Goal: Task Accomplishment & Management: Manage account settings

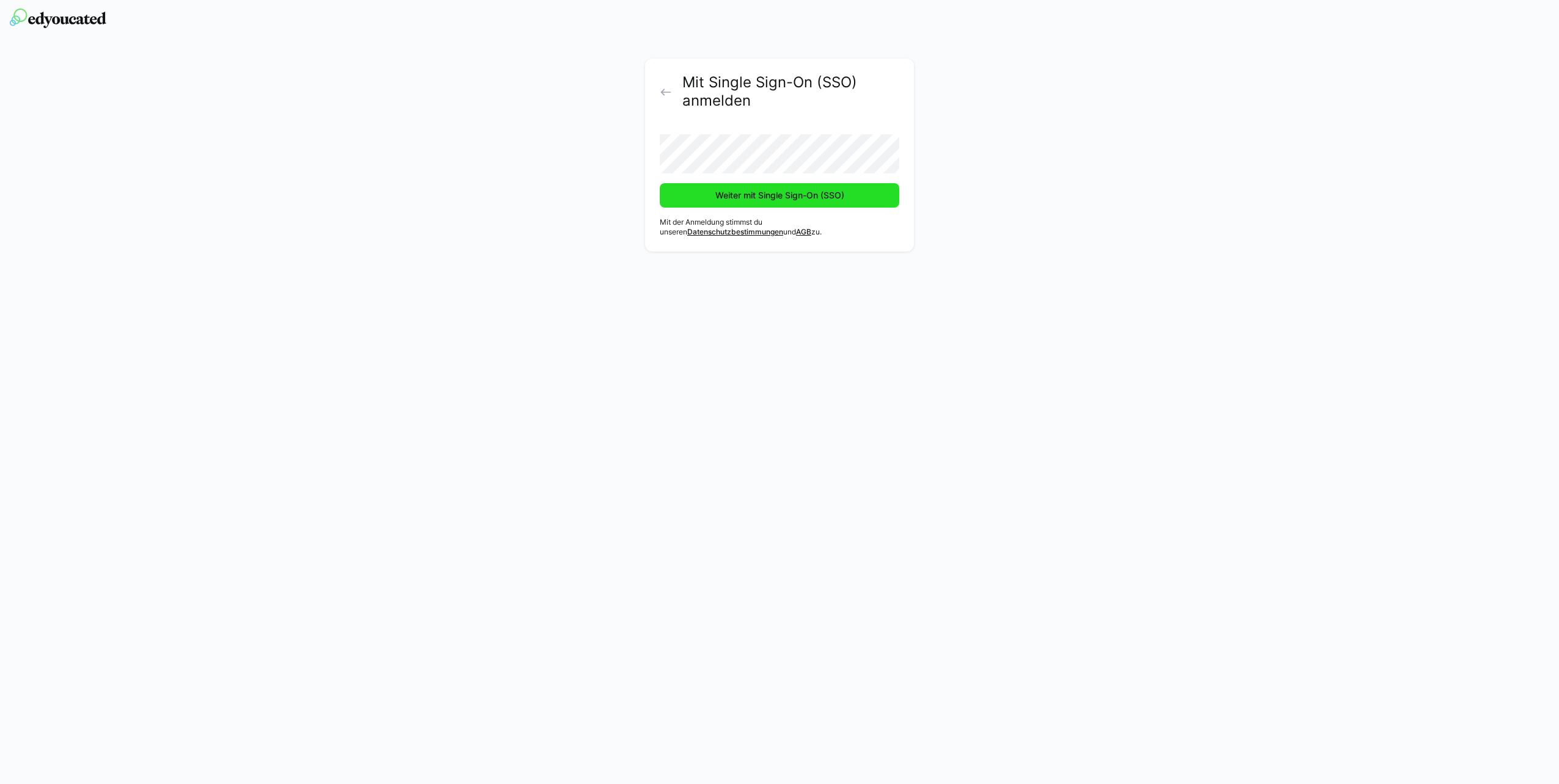
click at [715, 193] on span "Weiter mit Single Sign-On (SSO)" at bounding box center [780, 195] width 133 height 12
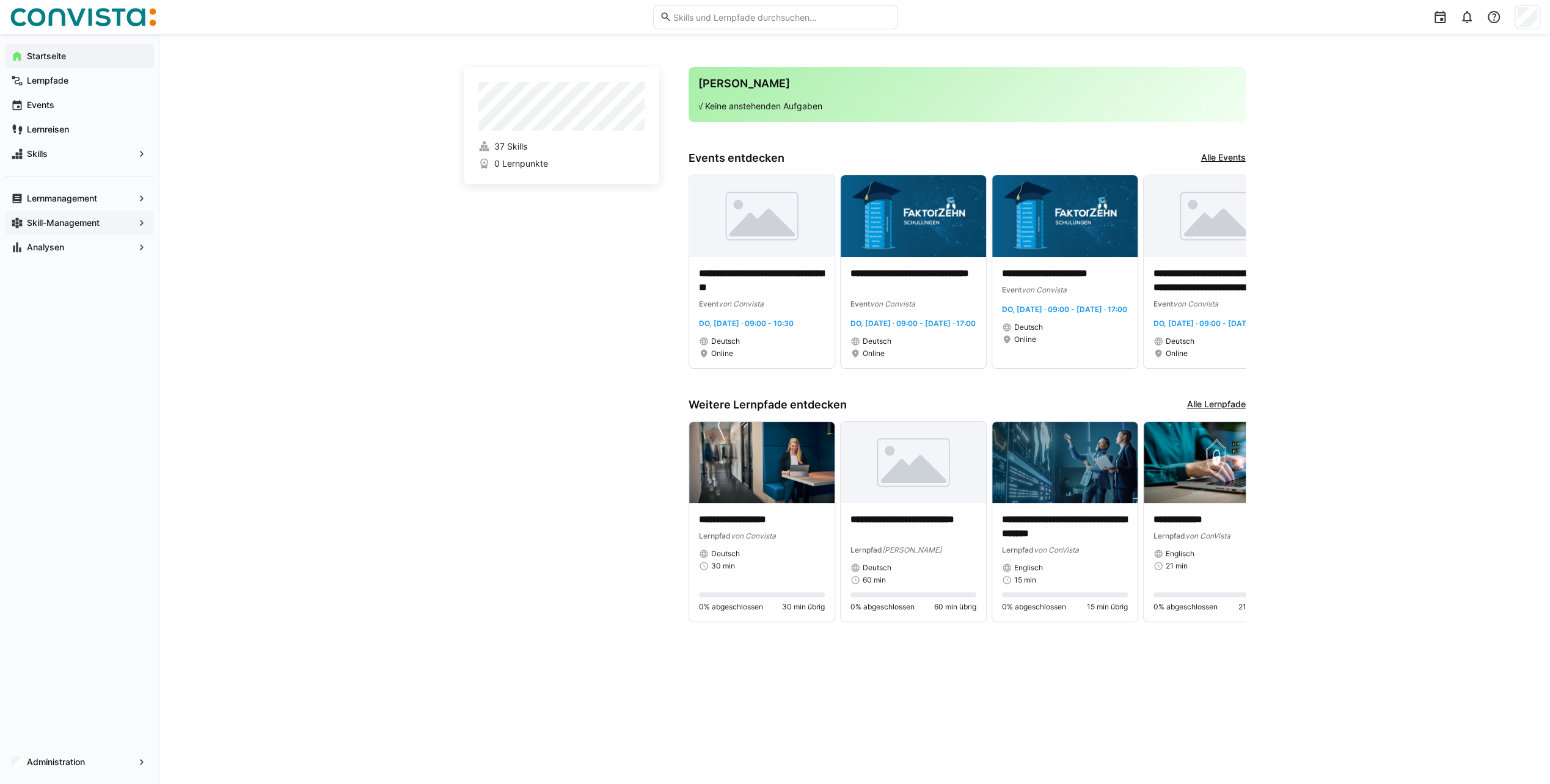
click at [80, 228] on span "Skill-Management" at bounding box center [79, 223] width 108 height 12
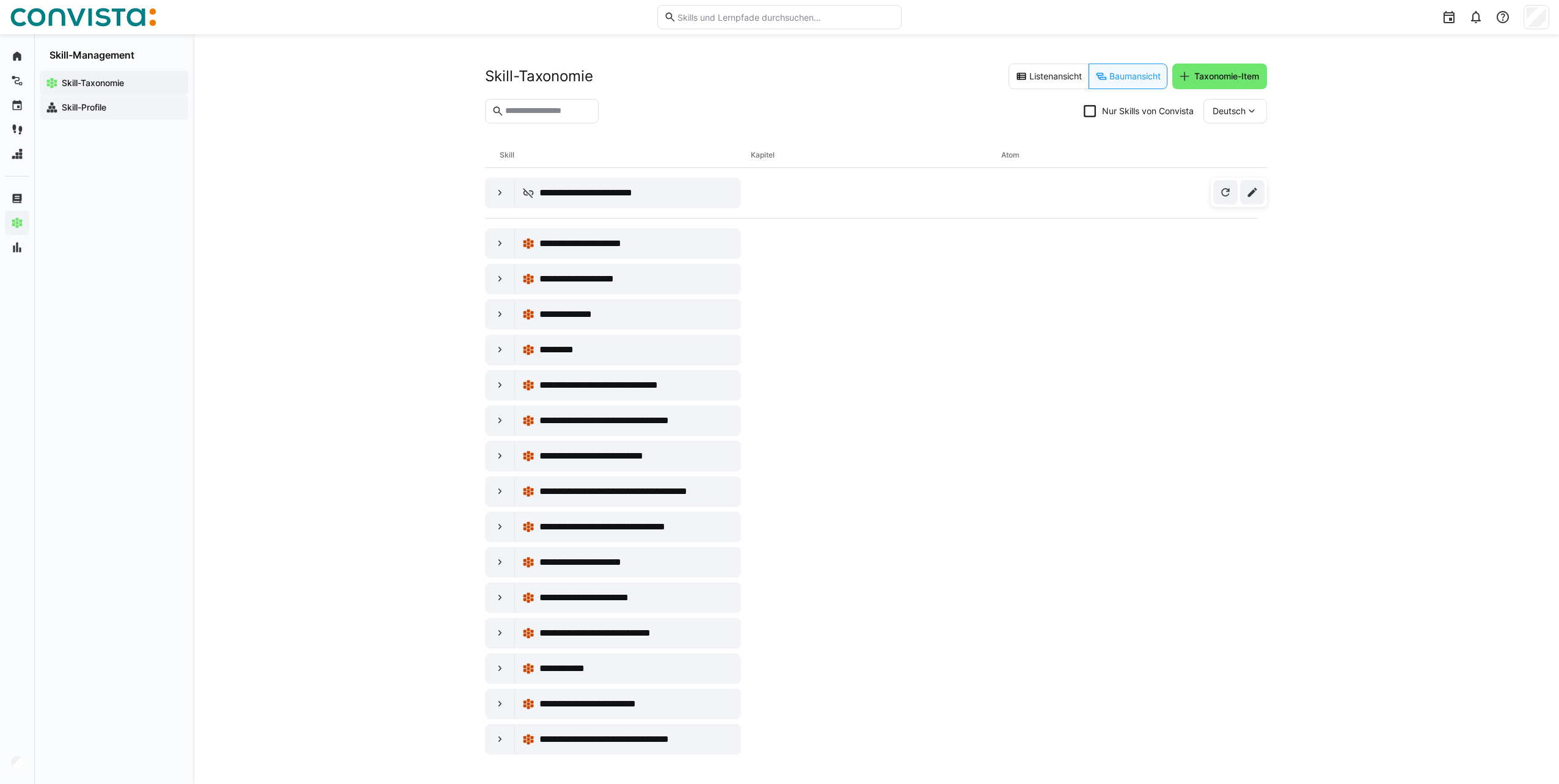
click at [0, 0] on app-navigation-label "Skill-Profile" at bounding box center [0, 0] width 0 height 0
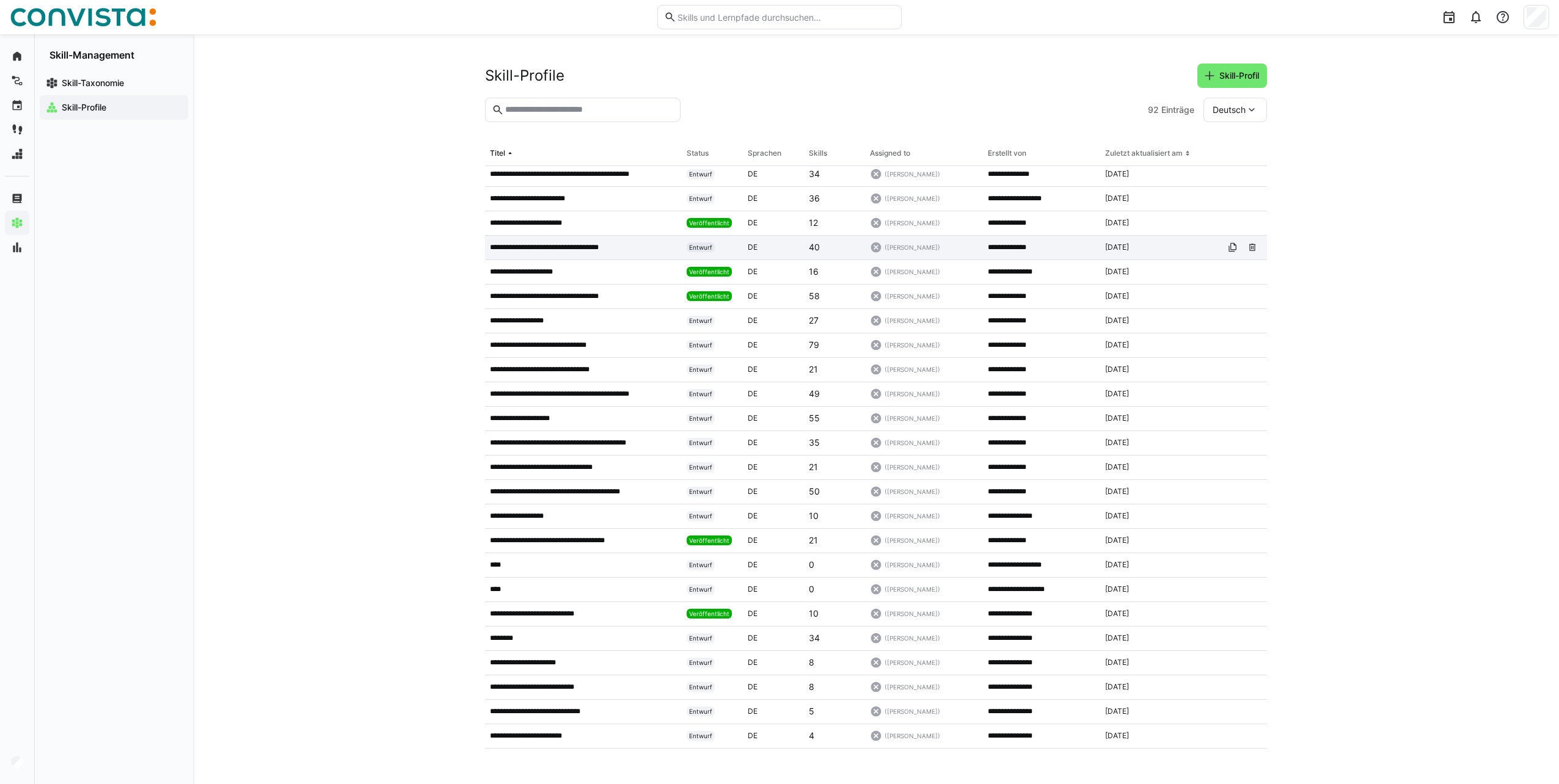
scroll to position [1597, 0]
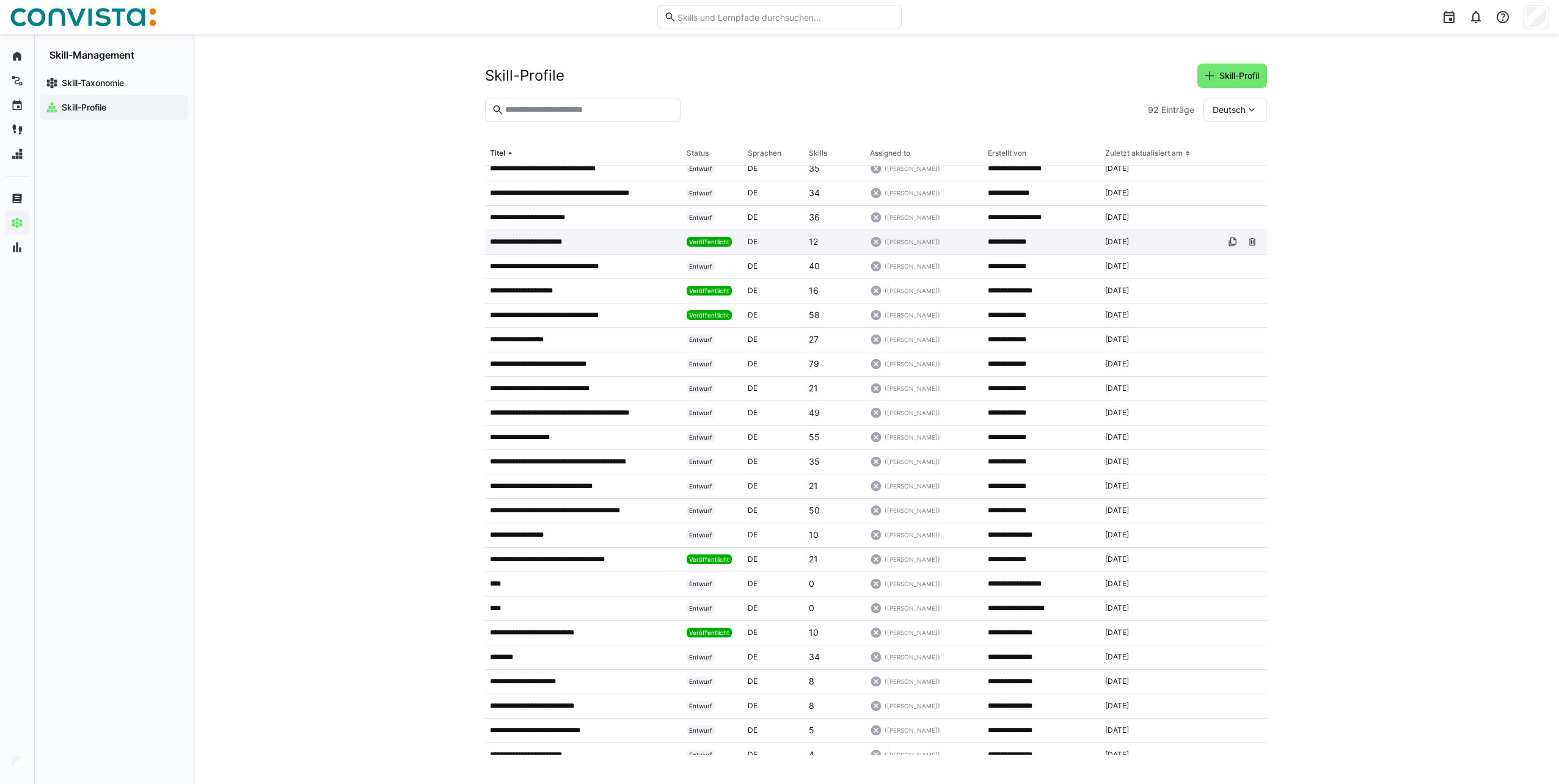
click at [525, 240] on p "**********" at bounding box center [540, 242] width 101 height 10
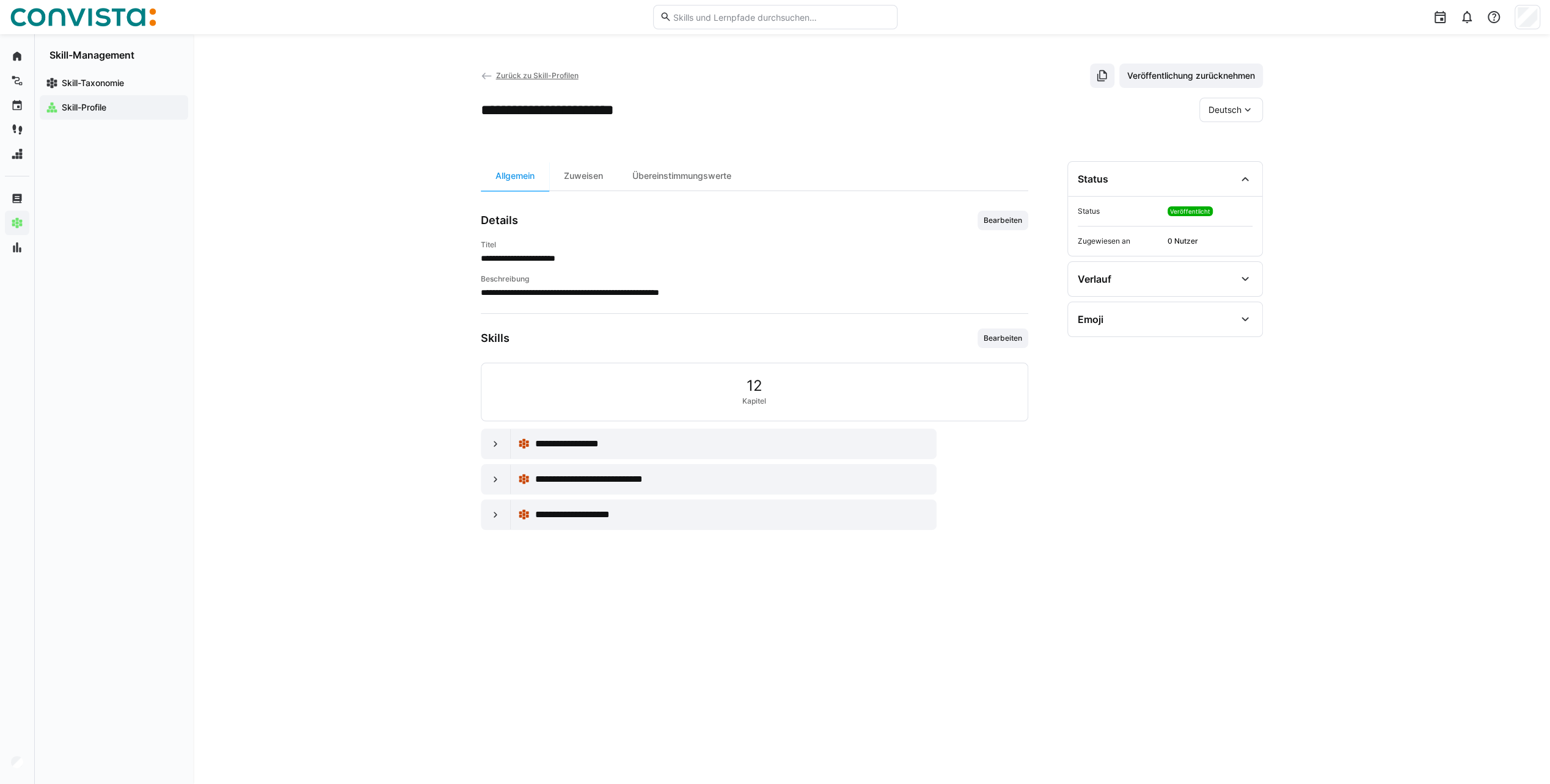
click at [510, 74] on span "Zurück zu Skill-Profilen" at bounding box center [536, 75] width 82 height 9
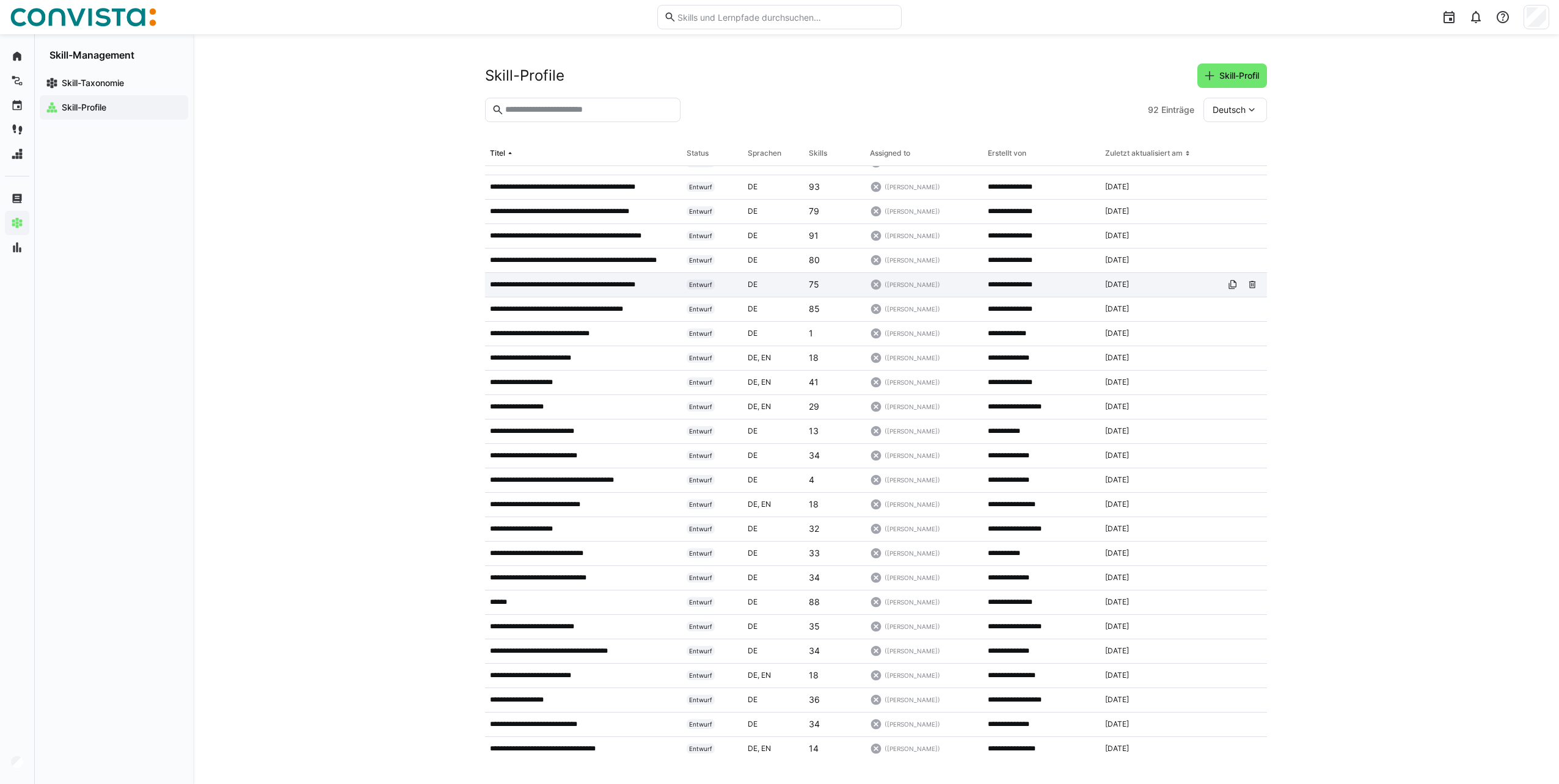
scroll to position [693, 0]
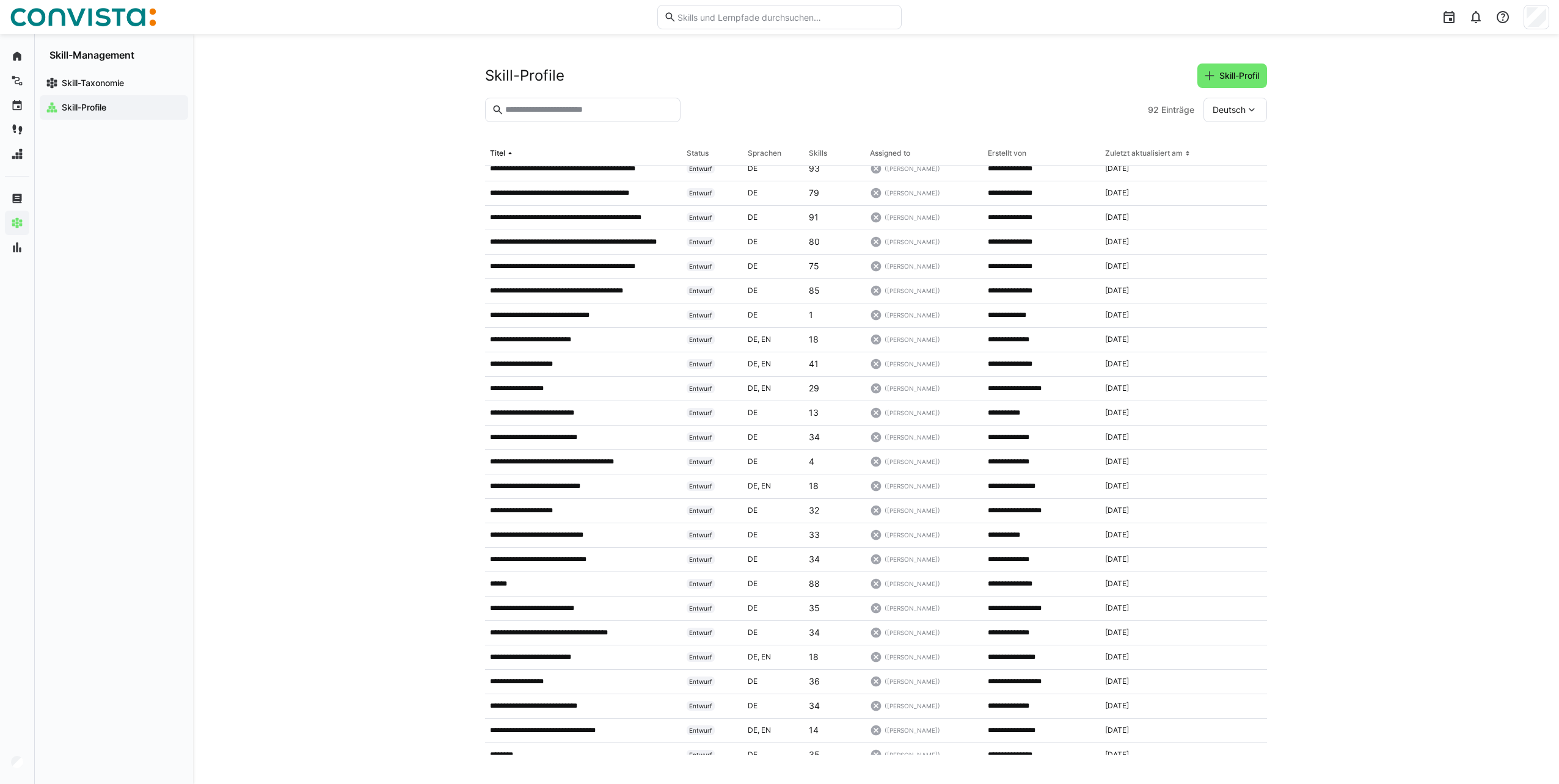
click at [538, 116] on eds-input at bounding box center [582, 110] width 195 height 24
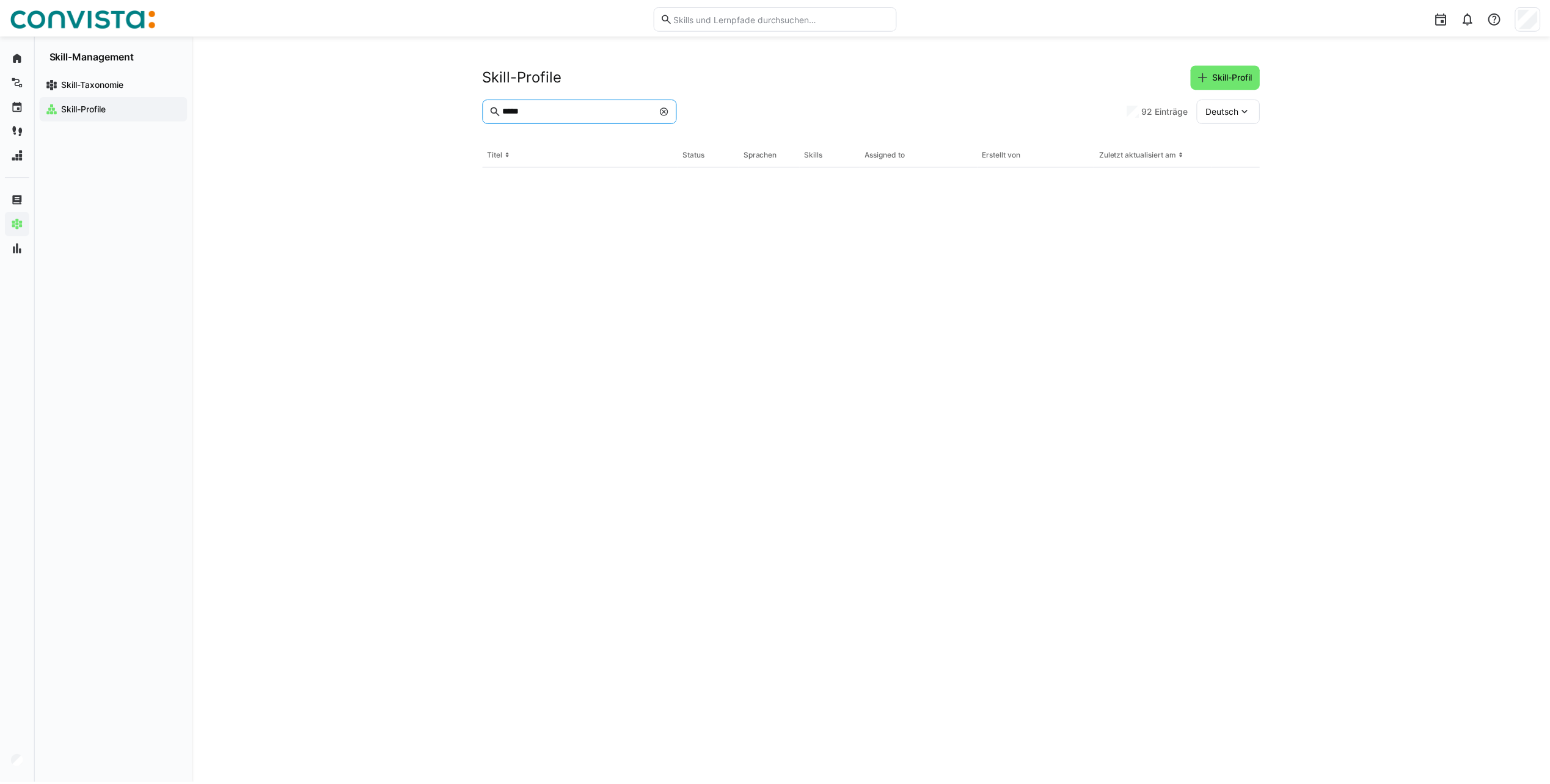
scroll to position [0, 0]
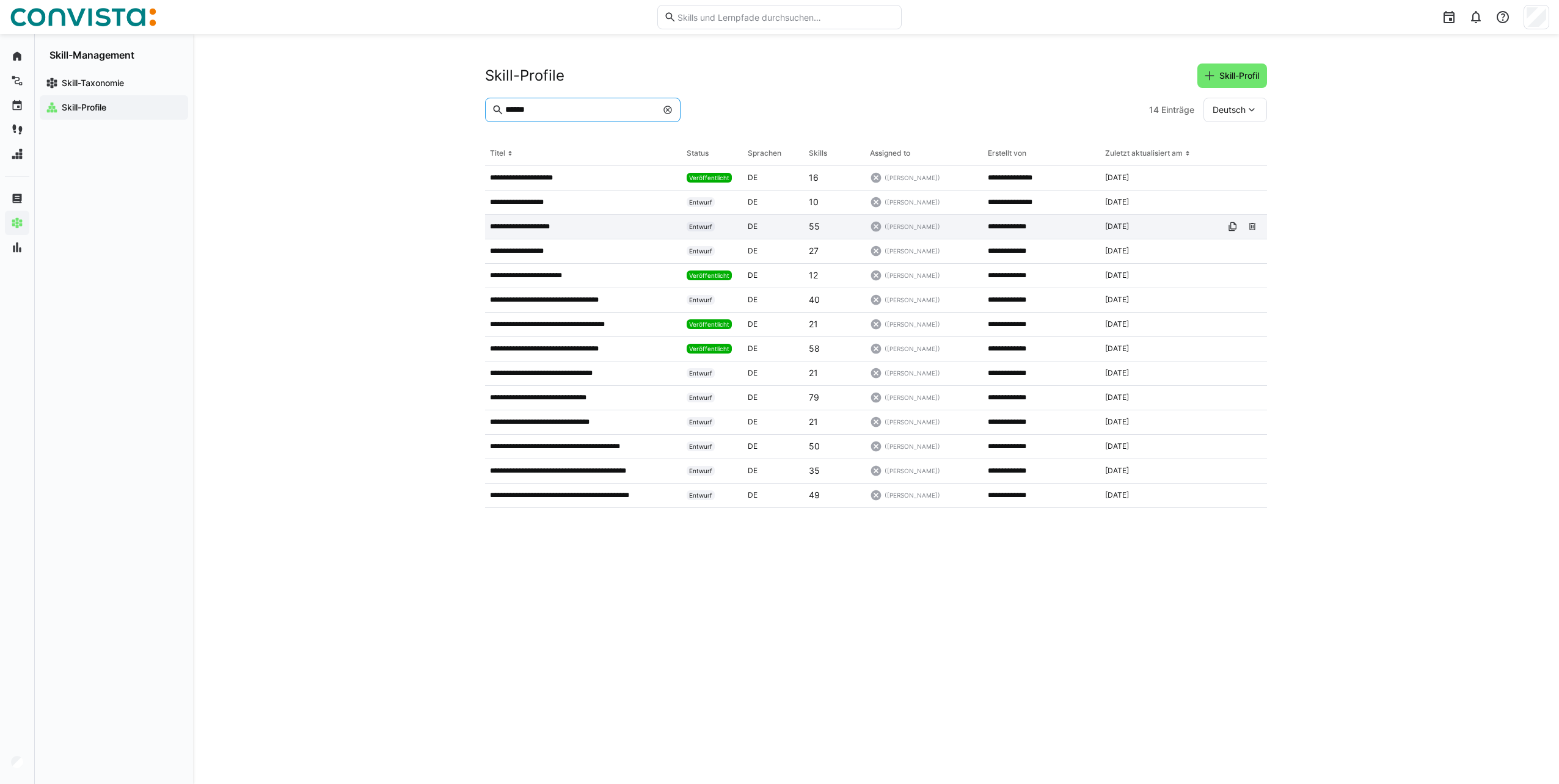
type input "******"
click at [531, 233] on div "**********" at bounding box center [583, 227] width 197 height 24
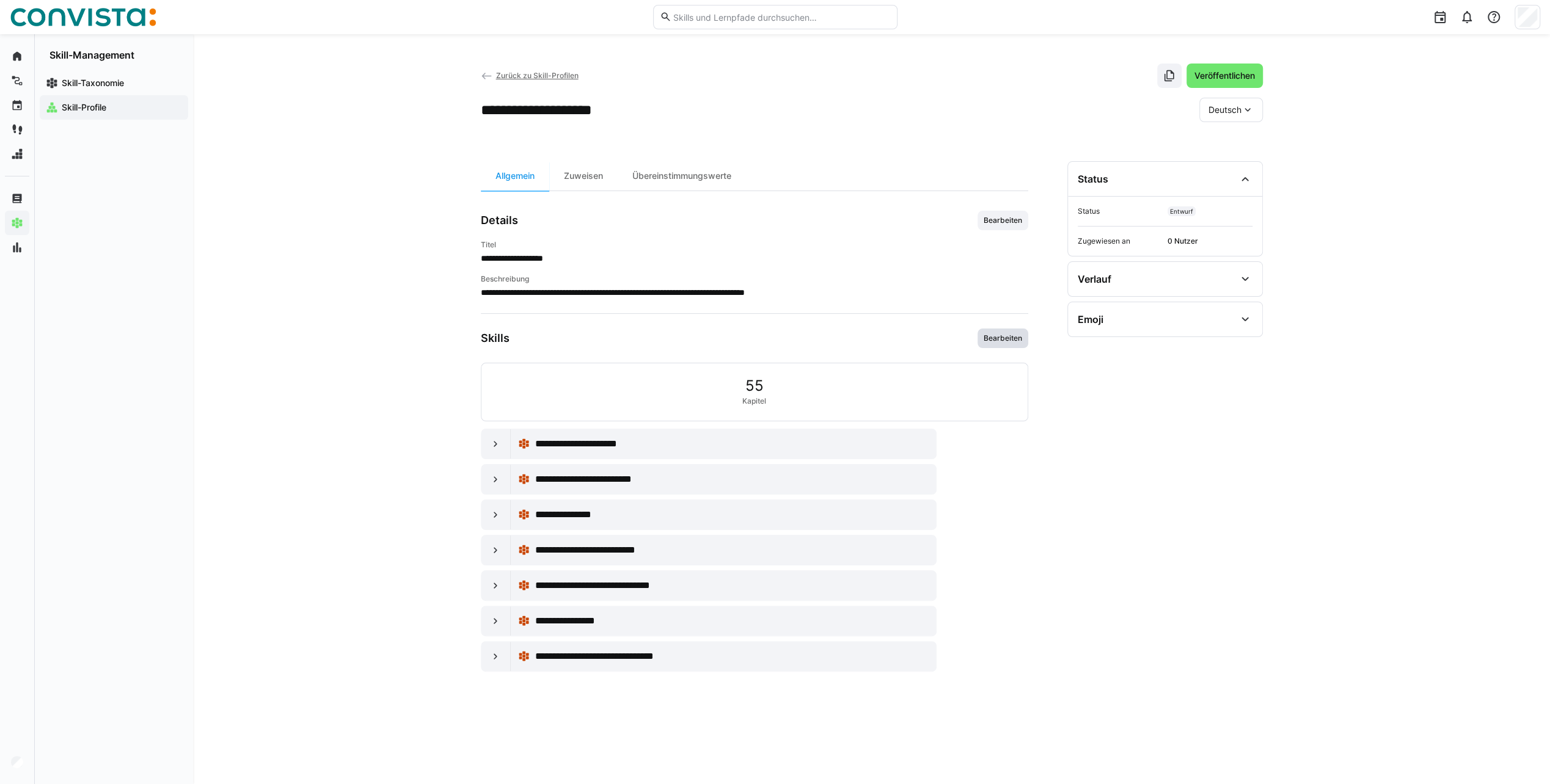
click at [995, 335] on span "Bearbeiten" at bounding box center [1002, 338] width 41 height 10
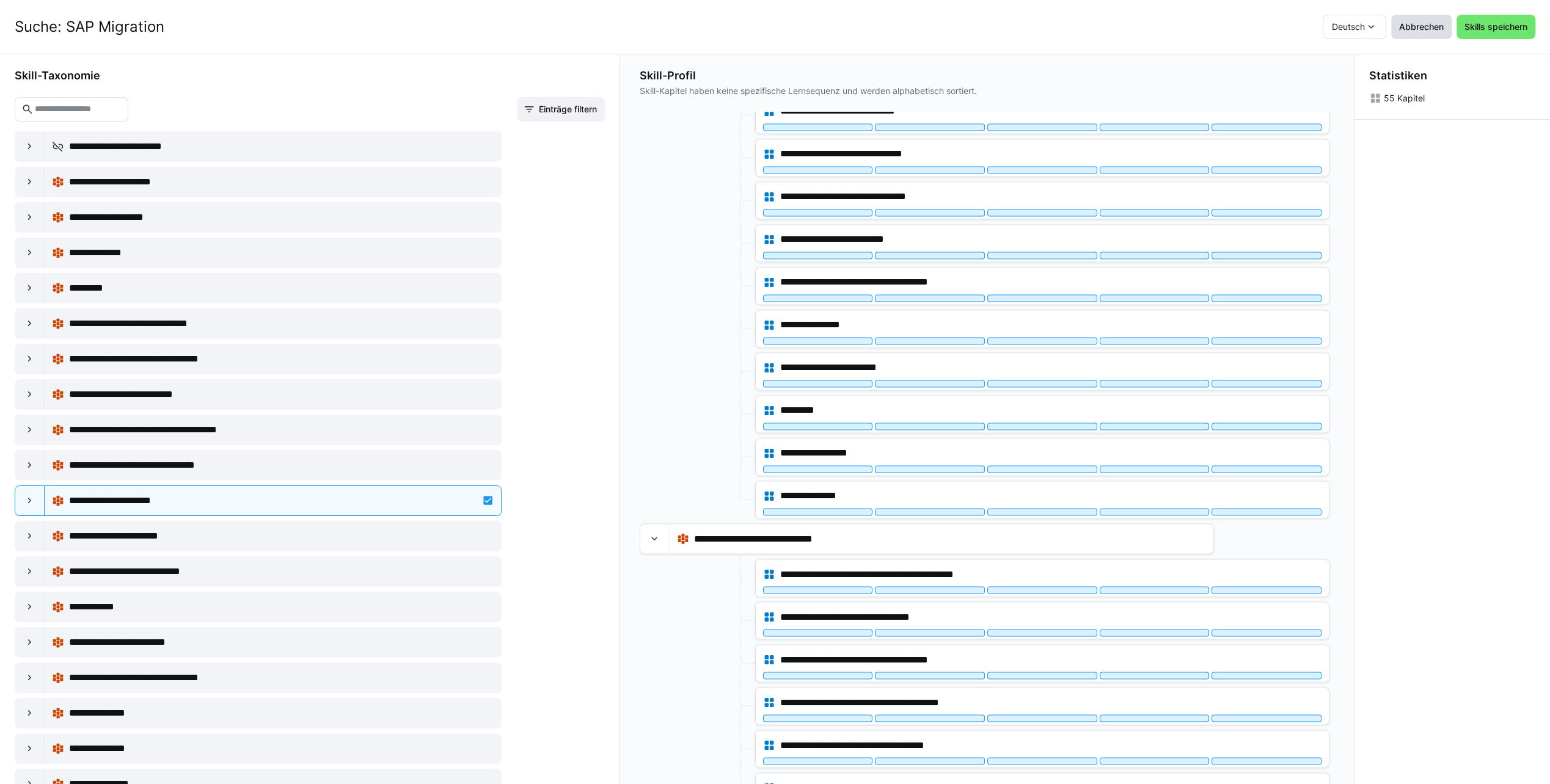
click at [1434, 31] on span "Abbrechen" at bounding box center [1421, 27] width 48 height 12
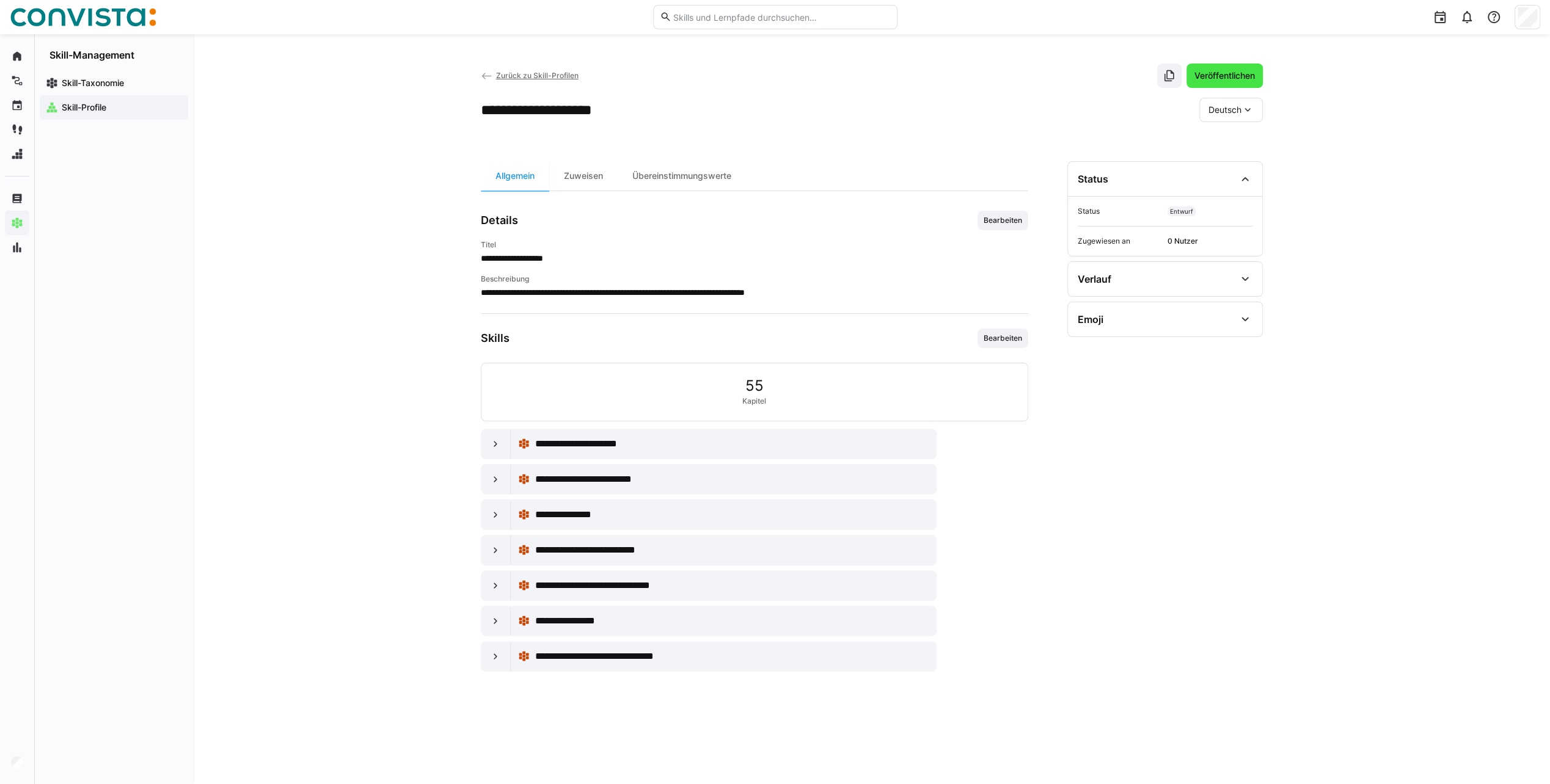
click at [1227, 73] on span "Veröffentlichen" at bounding box center [1225, 76] width 64 height 12
click at [508, 76] on span "Zurück zu Skill-Profilen" at bounding box center [536, 75] width 82 height 9
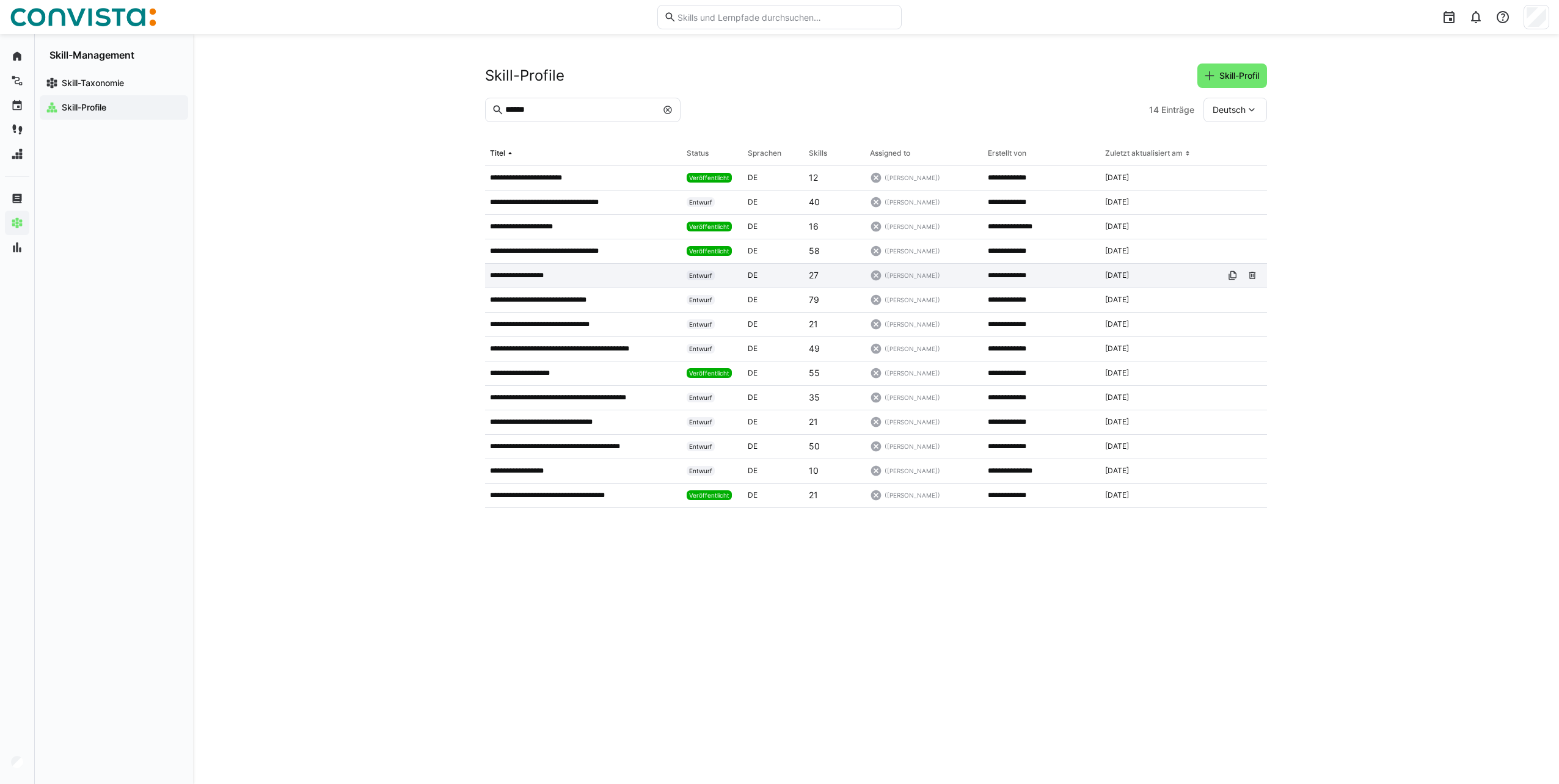
click at [540, 271] on p "**********" at bounding box center [525, 275] width 71 height 10
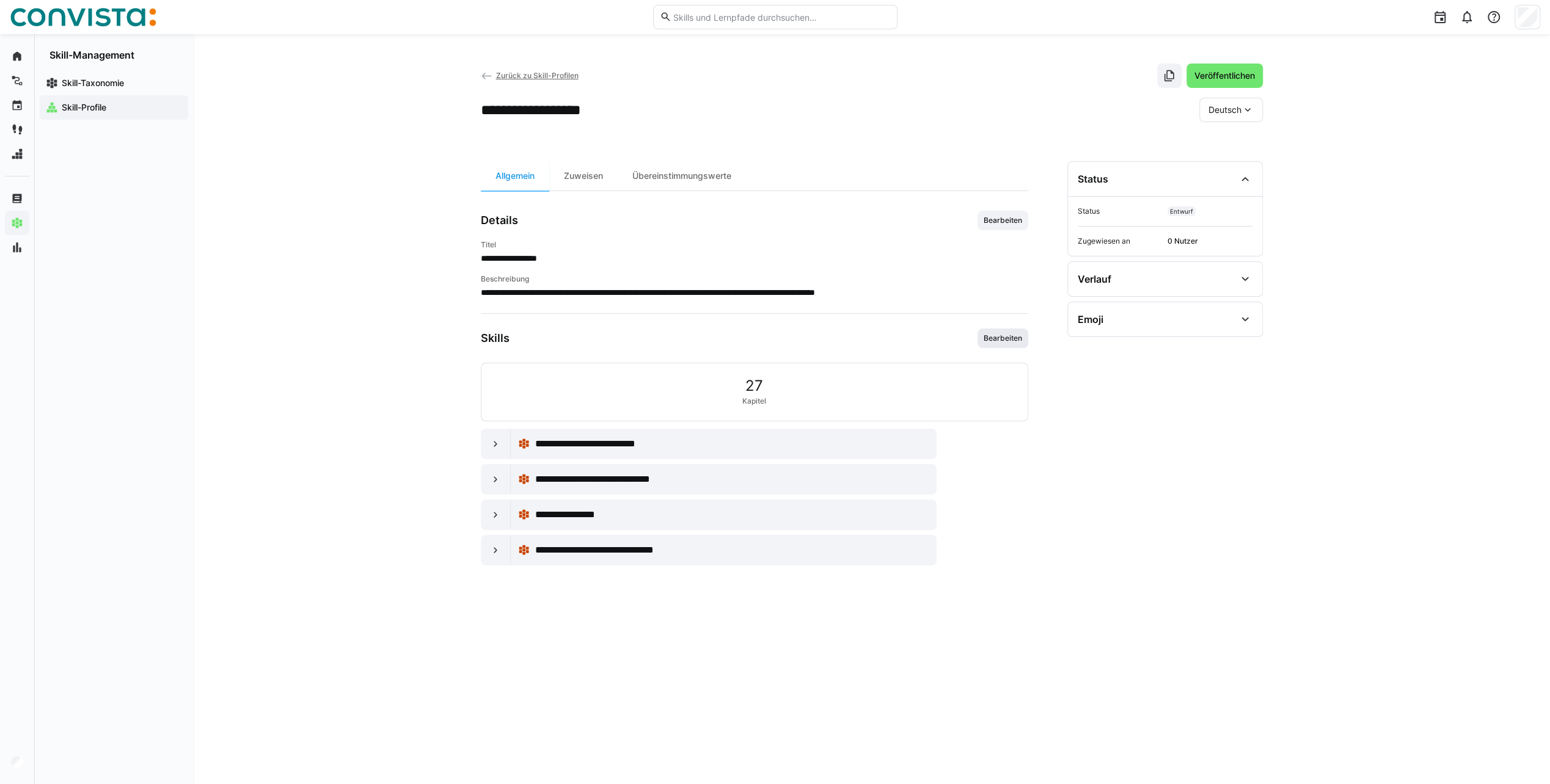
click at [1020, 338] on span "Bearbeiten" at bounding box center [1002, 338] width 41 height 10
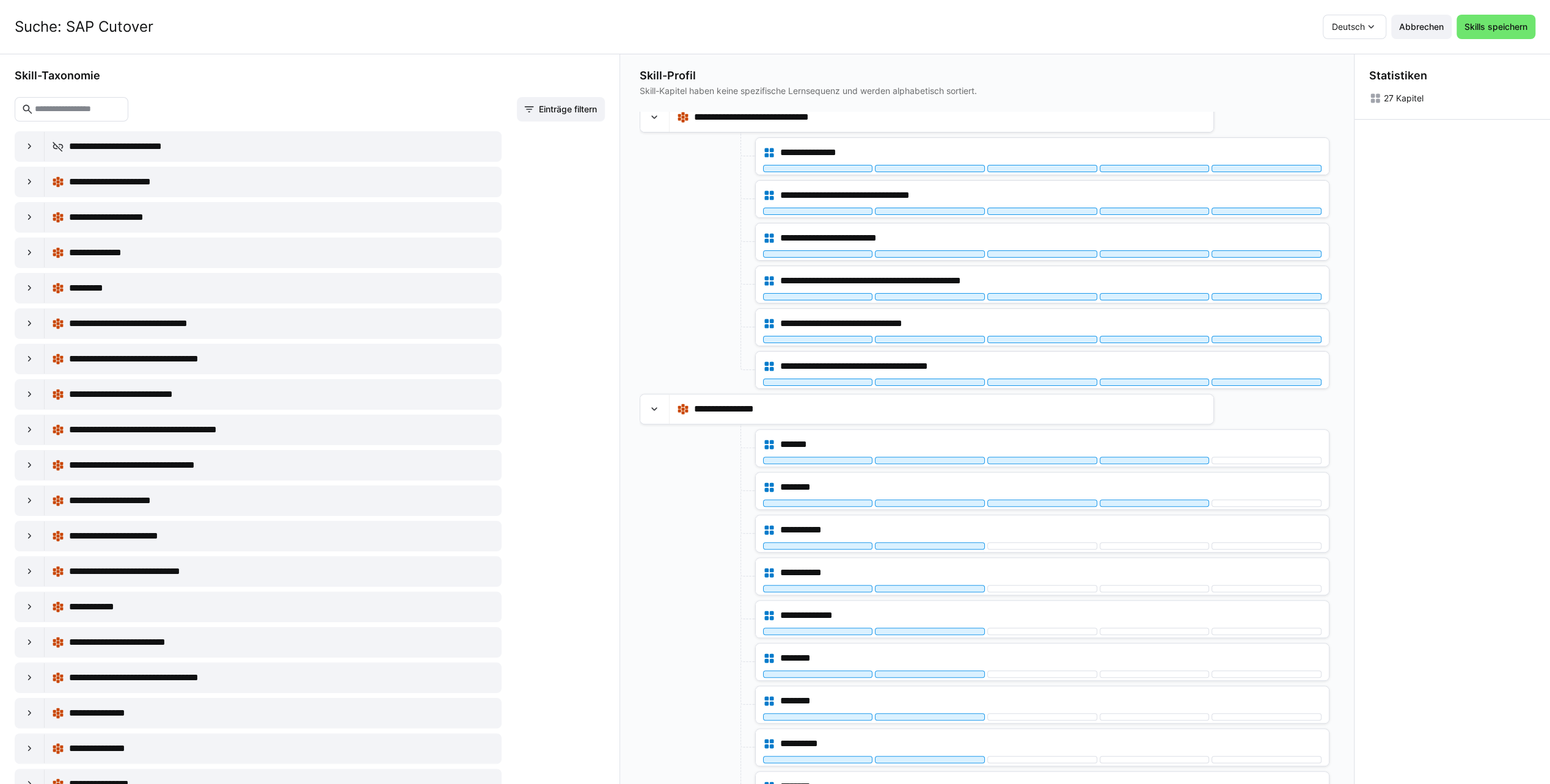
scroll to position [367, 0]
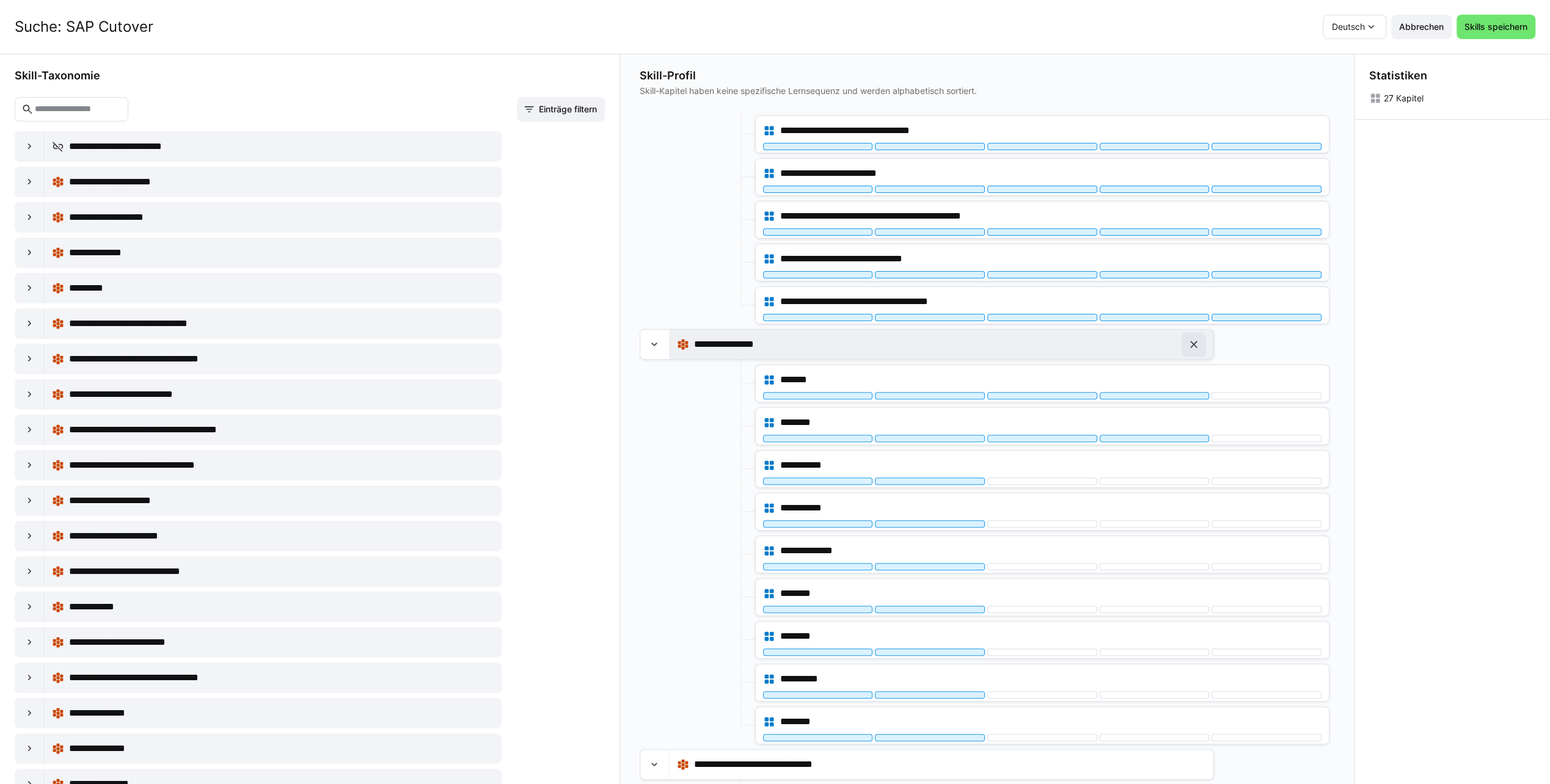
click at [1193, 338] on eds-icon at bounding box center [1193, 344] width 12 height 12
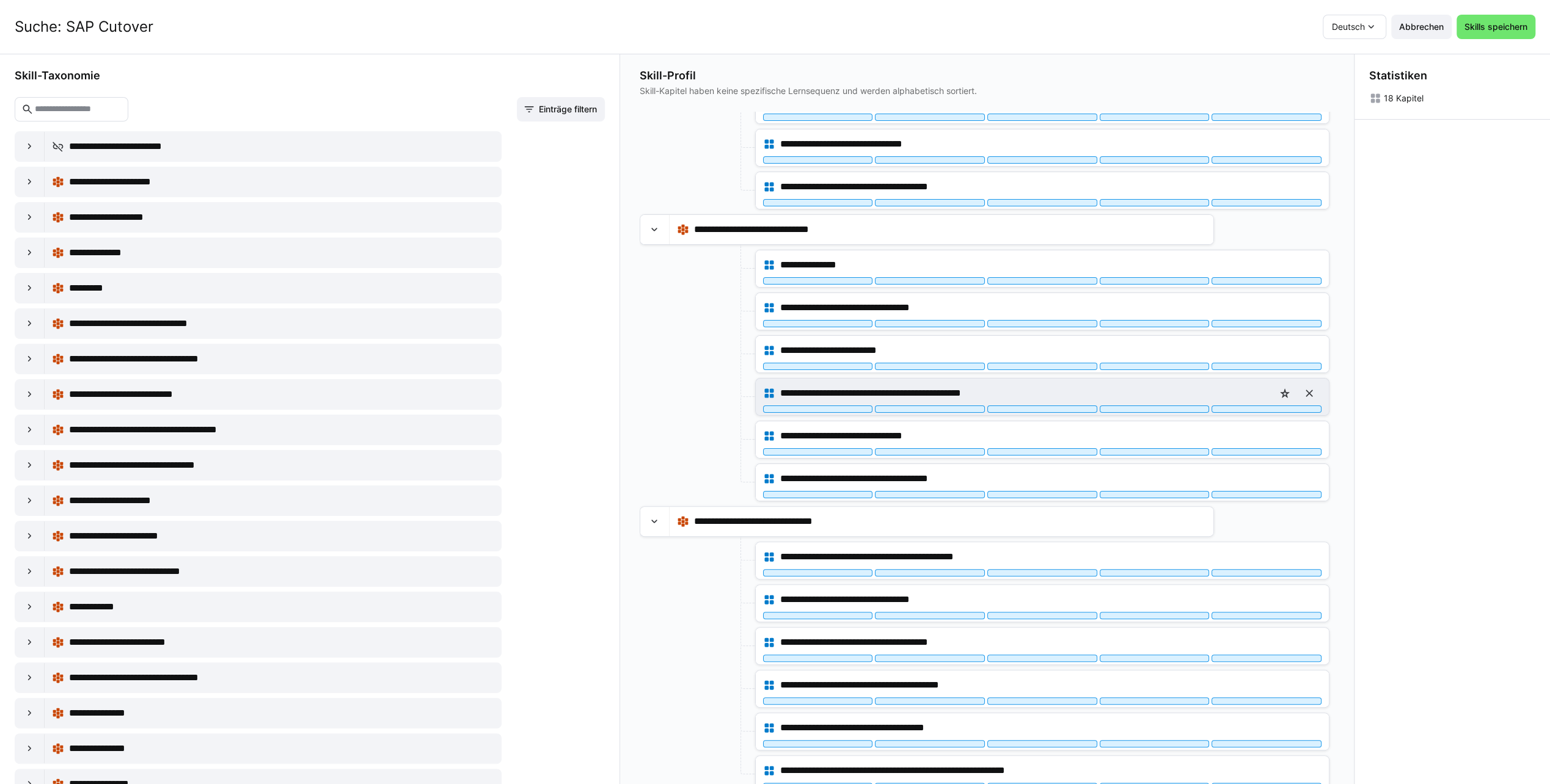
scroll to position [0, 0]
click at [1496, 24] on span "Skills speichern" at bounding box center [1496, 27] width 67 height 12
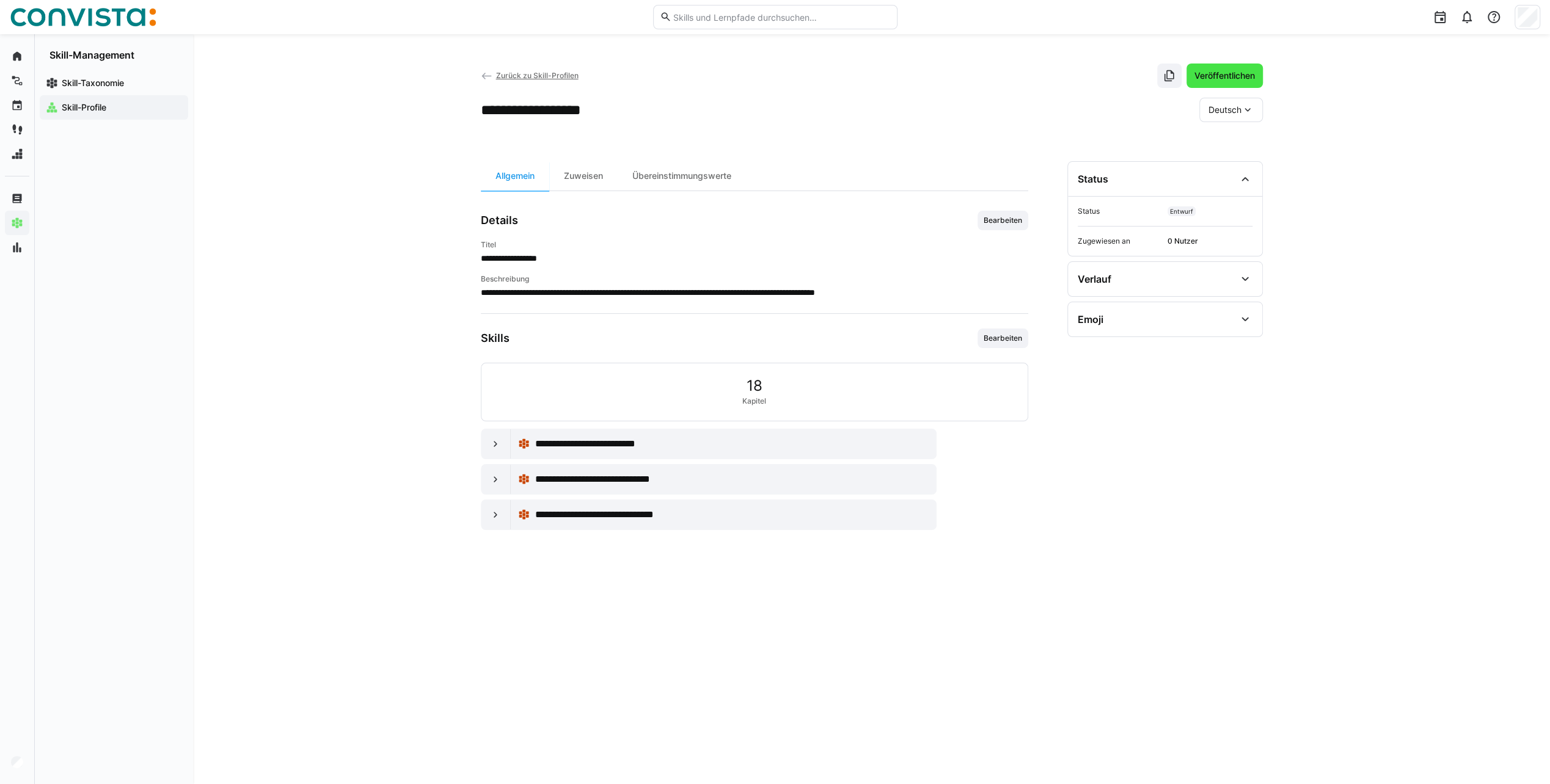
click at [1231, 74] on span "Veröffentlichen" at bounding box center [1225, 76] width 64 height 12
click at [539, 77] on span "Zurück zu Skill-Profilen" at bounding box center [536, 75] width 82 height 9
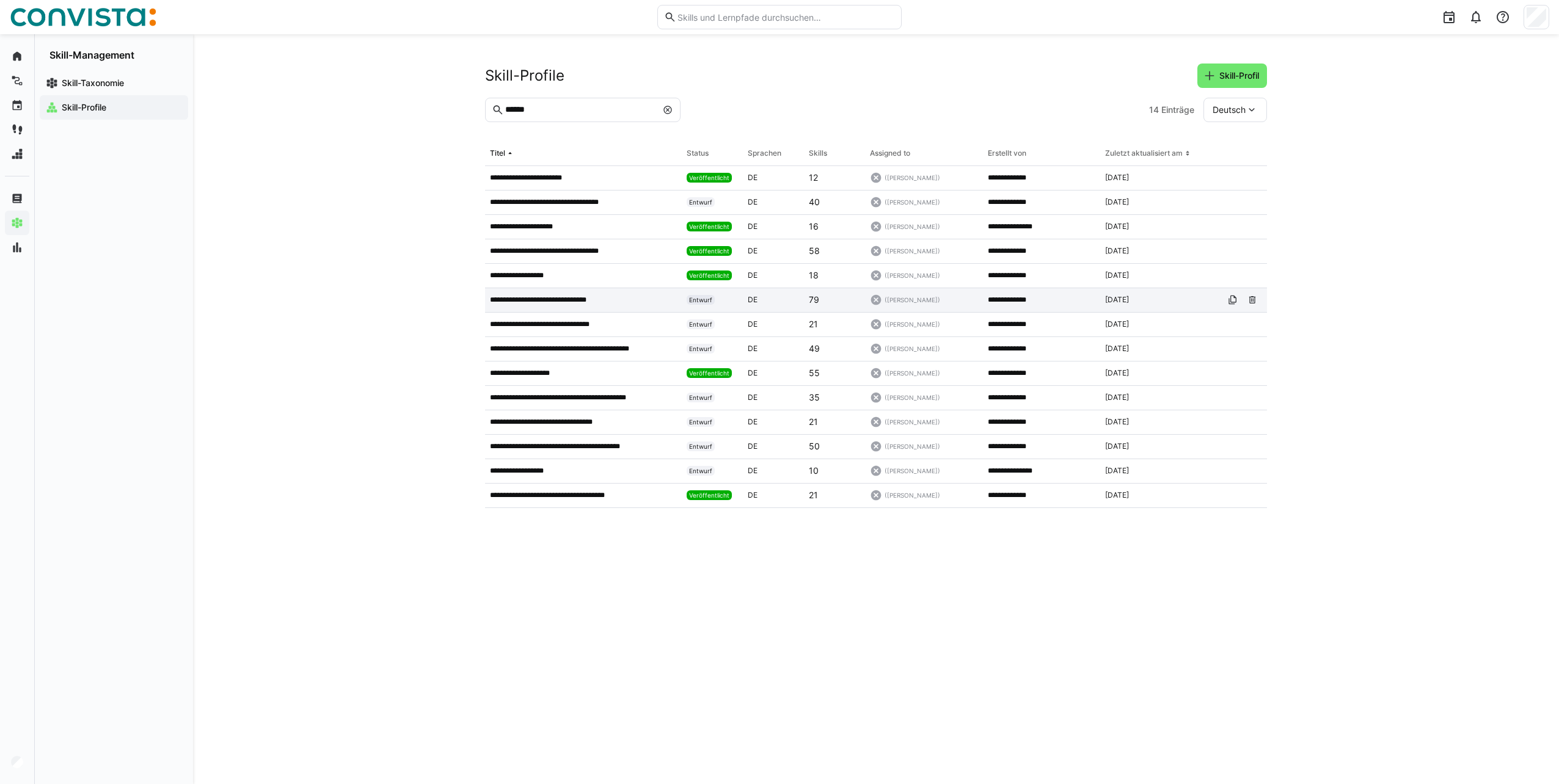
click at [587, 299] on p "**********" at bounding box center [548, 300] width 115 height 10
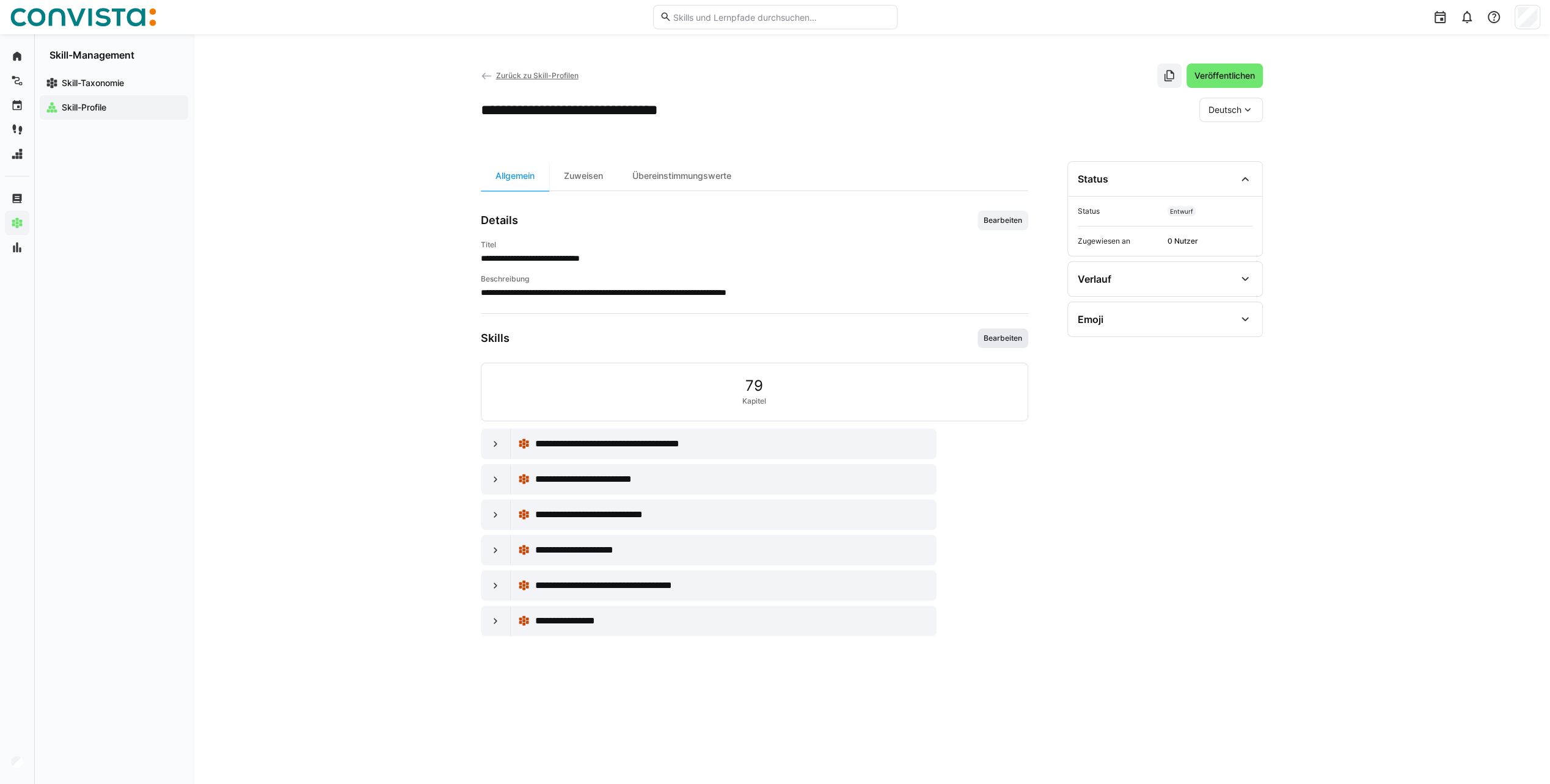
click at [1002, 341] on span "Bearbeiten" at bounding box center [1002, 338] width 41 height 10
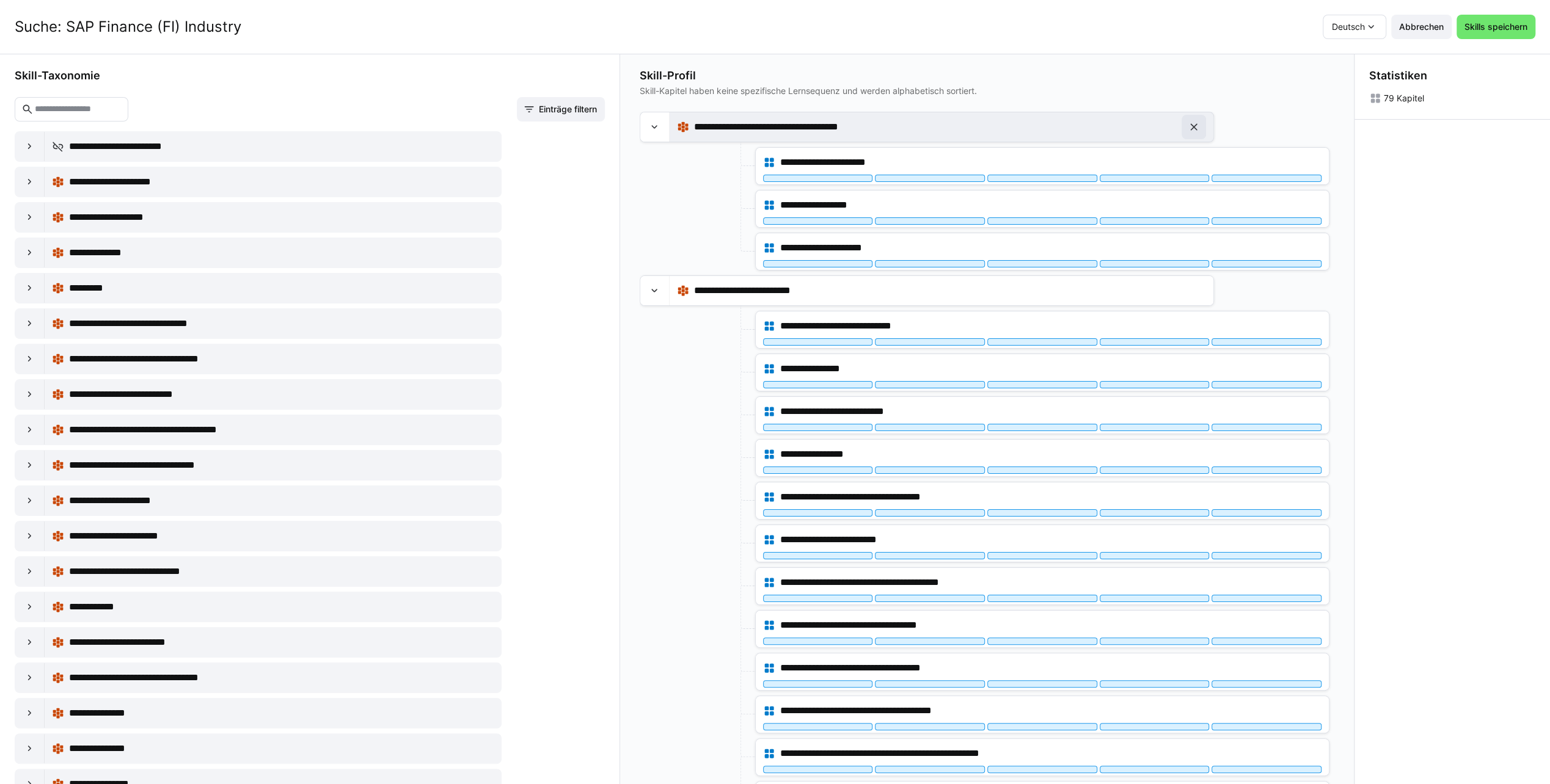
click at [1195, 122] on eds-icon at bounding box center [1193, 127] width 12 height 12
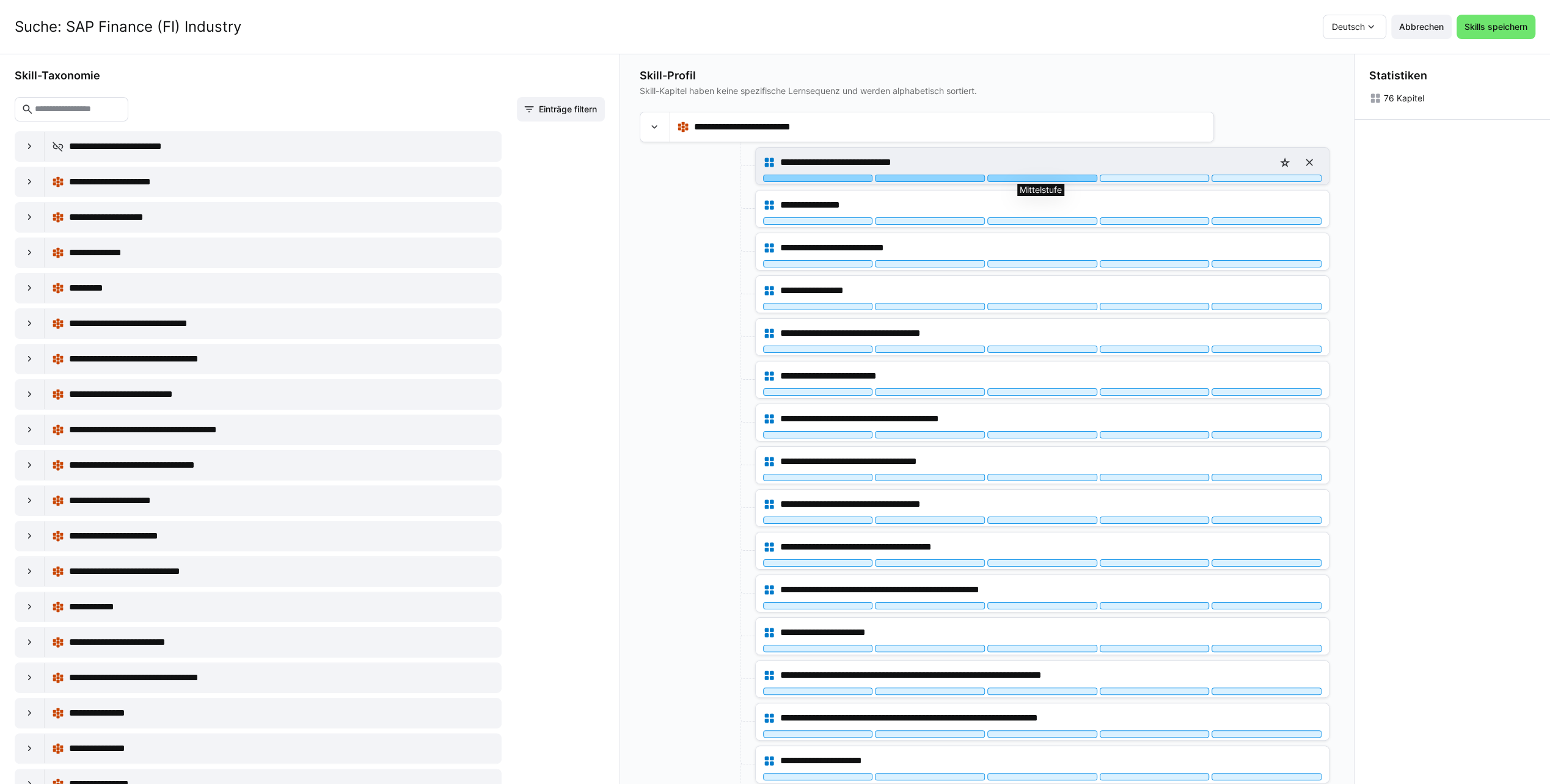
click at [1037, 178] on div at bounding box center [1042, 178] width 110 height 7
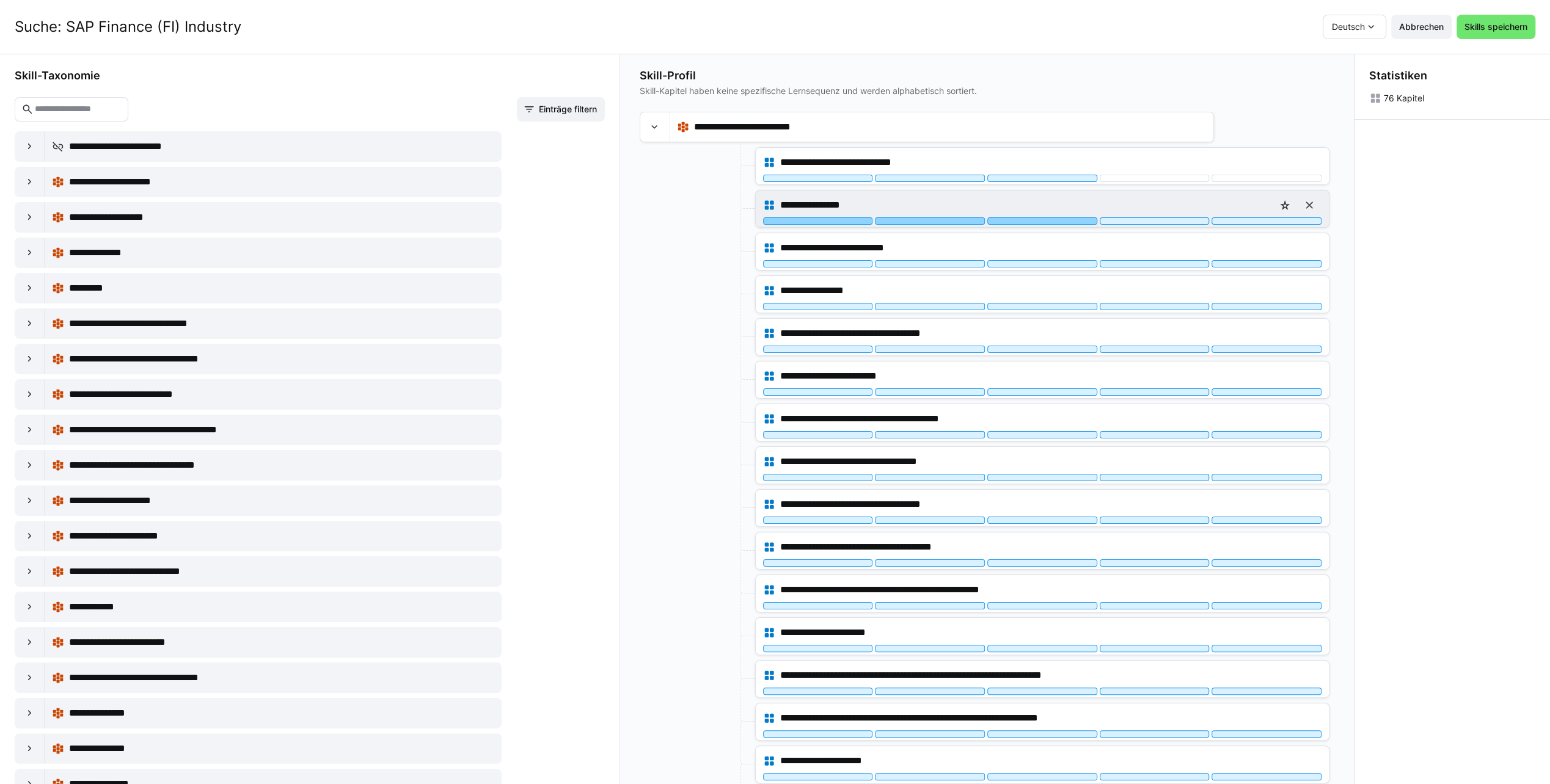
click at [1034, 219] on div at bounding box center [1042, 221] width 110 height 7
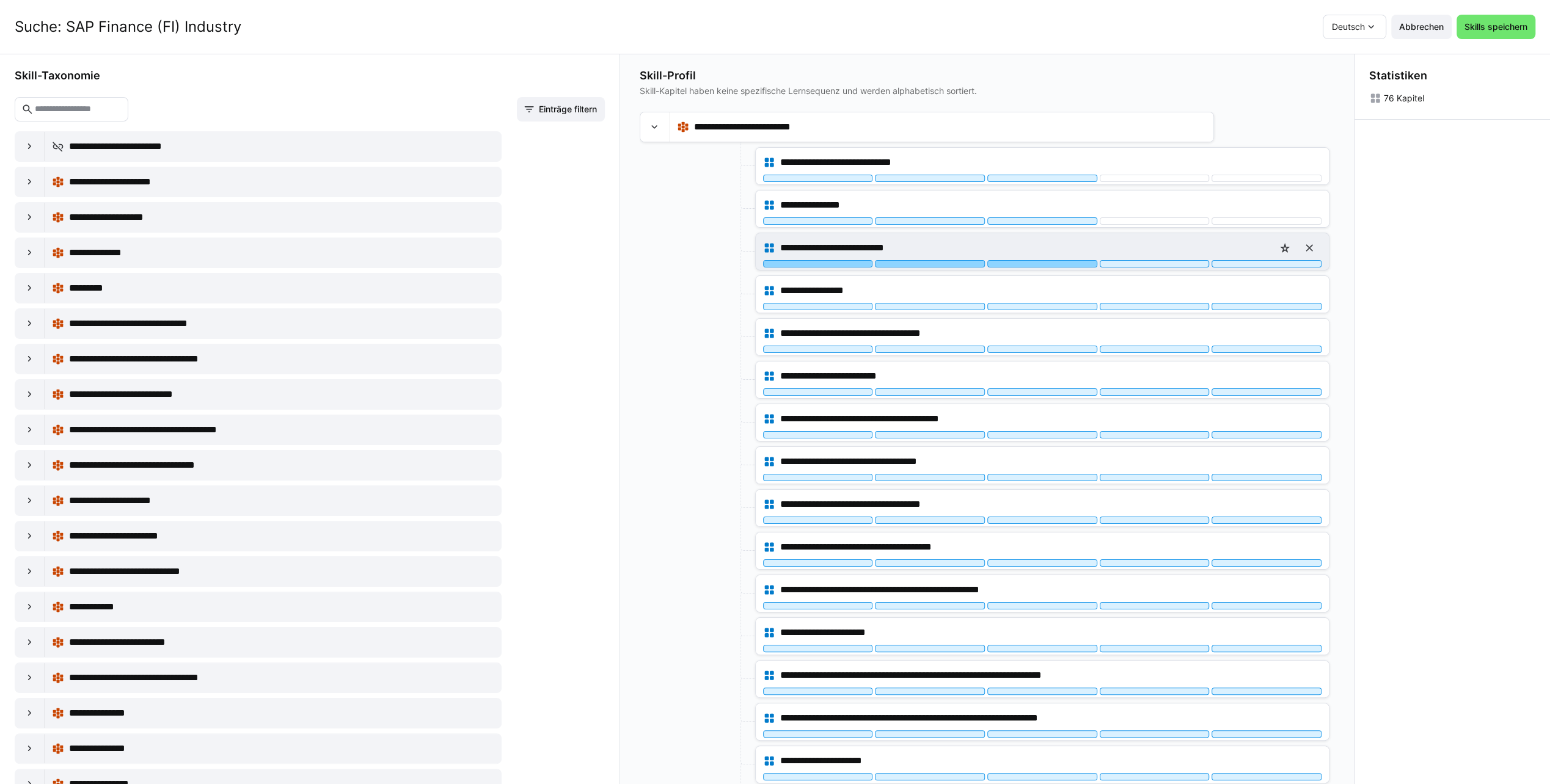
click at [1036, 263] on div at bounding box center [1042, 263] width 110 height 7
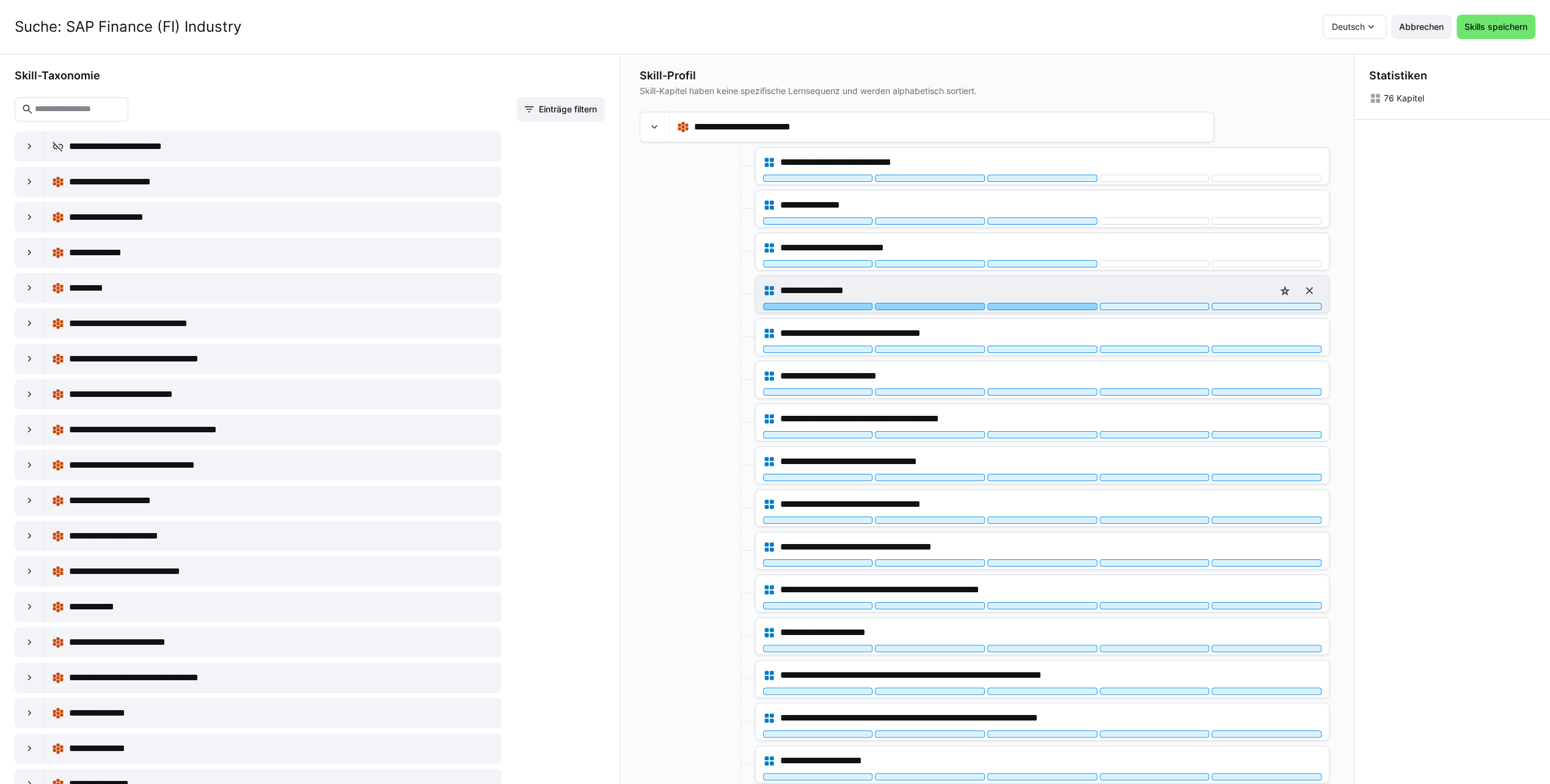
click at [1035, 304] on div at bounding box center [1042, 306] width 110 height 7
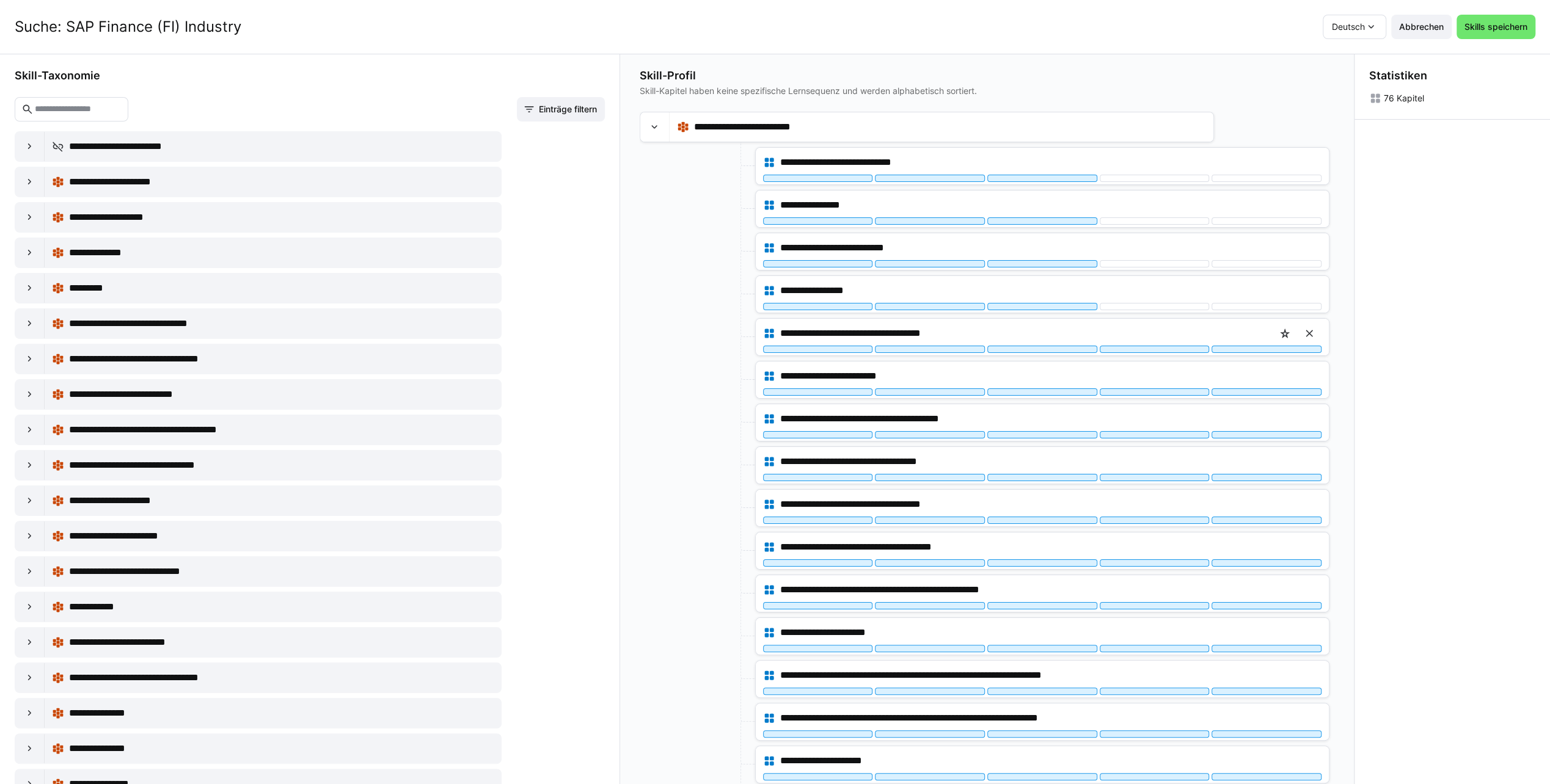
click at [1031, 352] on div "**********" at bounding box center [1042, 337] width 573 height 37
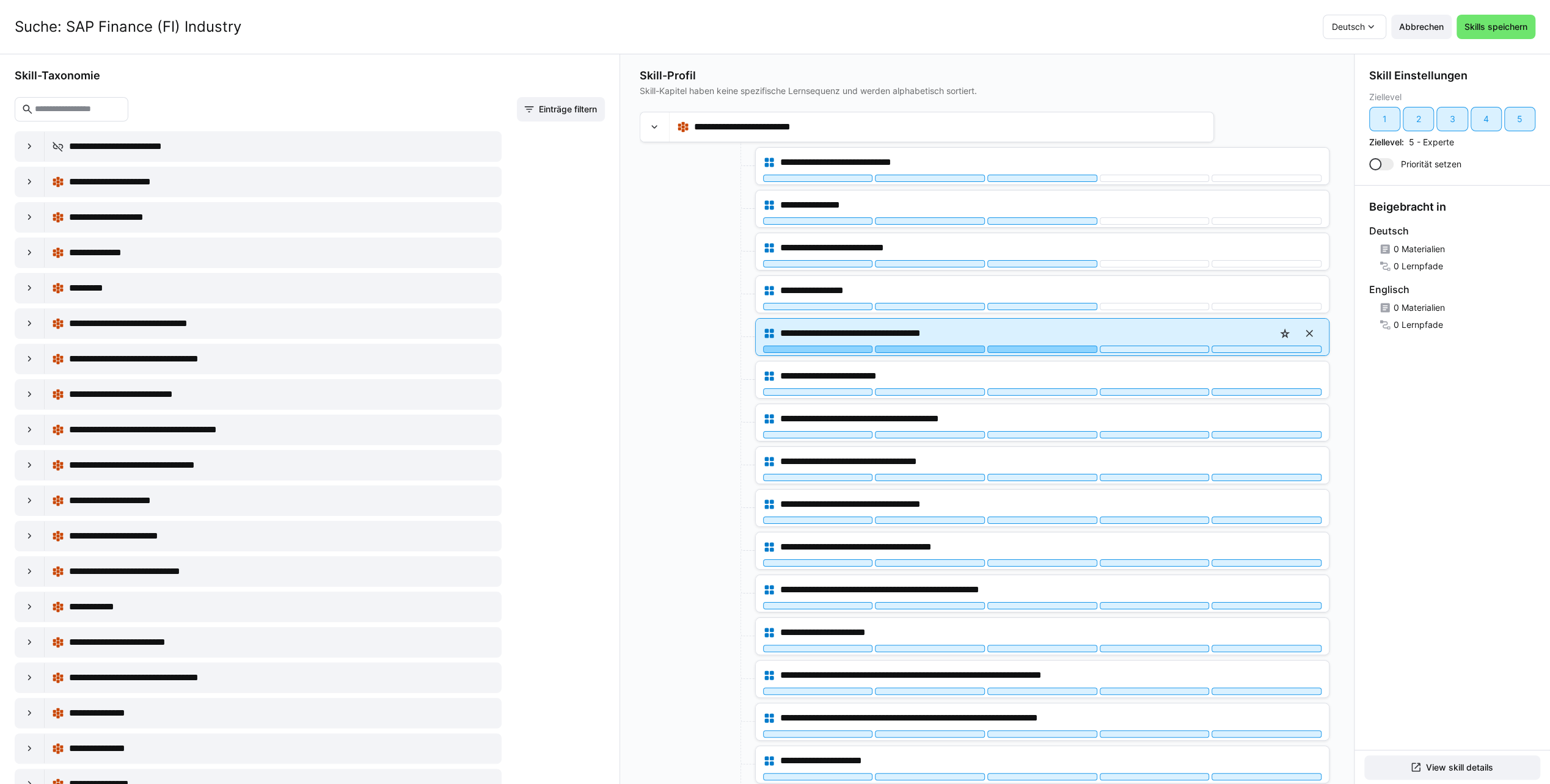
click at [1030, 350] on div at bounding box center [1042, 349] width 110 height 7
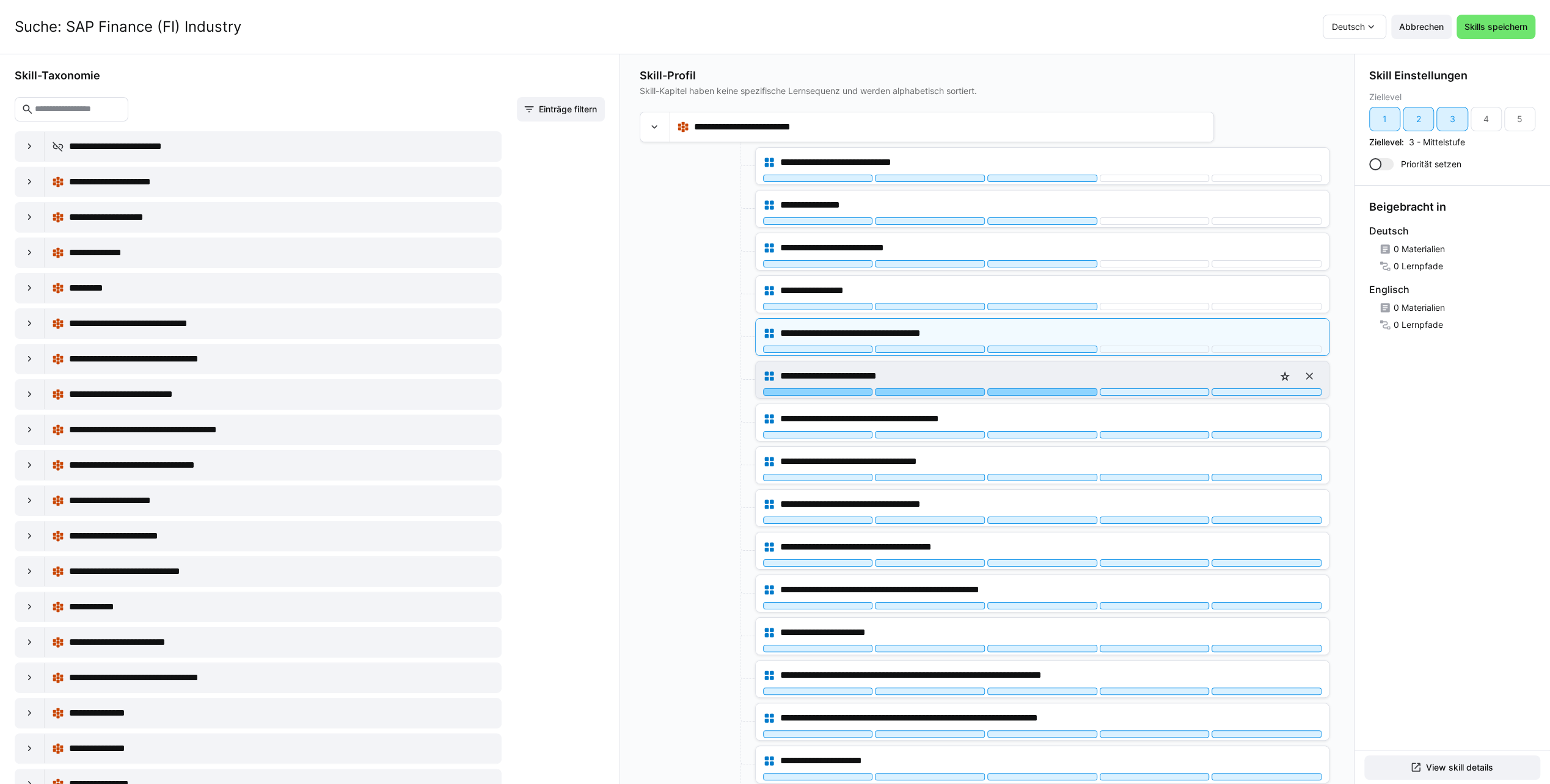
click at [1029, 389] on div at bounding box center [1042, 392] width 110 height 7
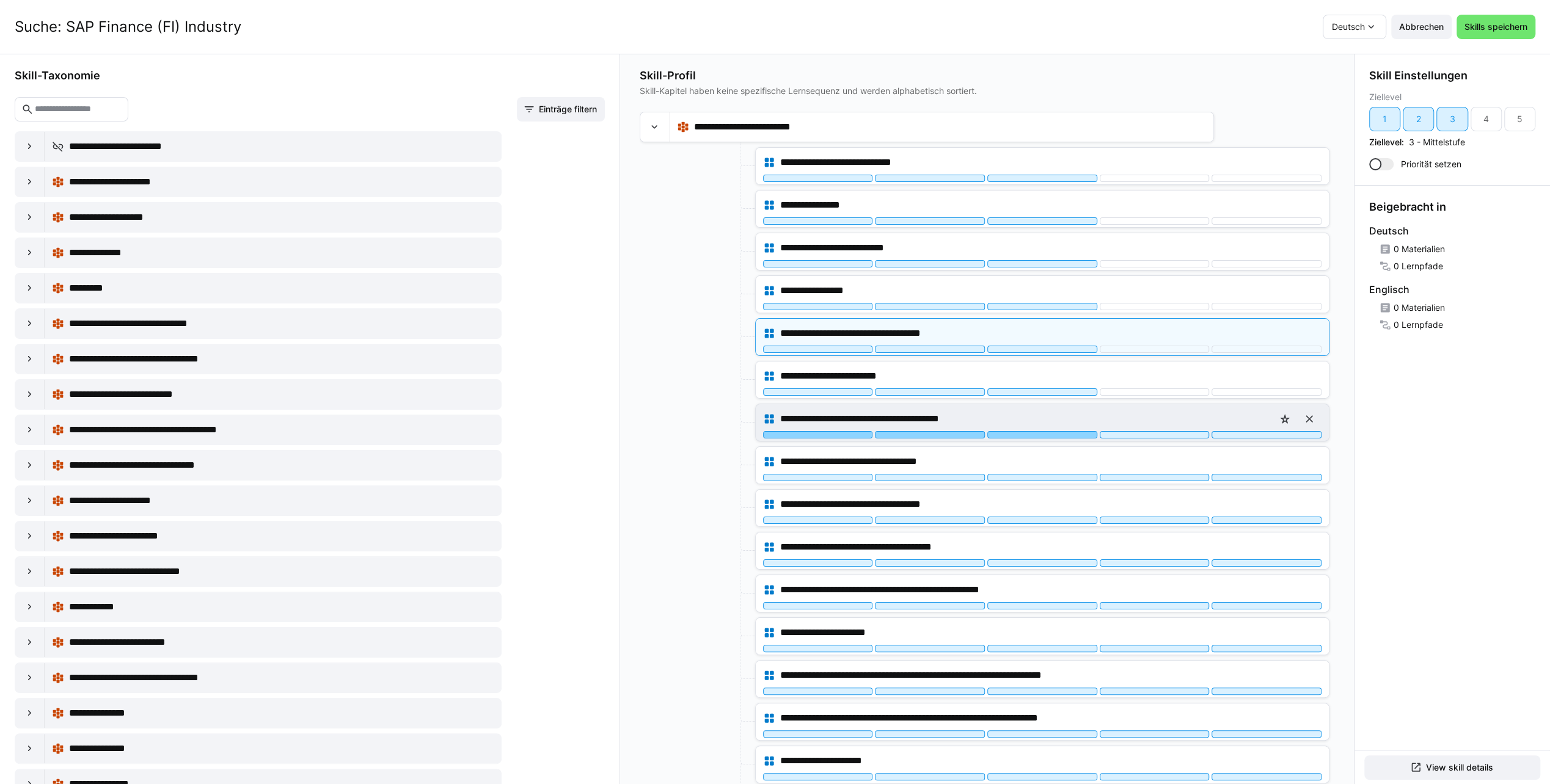
click at [1032, 433] on div at bounding box center [1042, 434] width 110 height 7
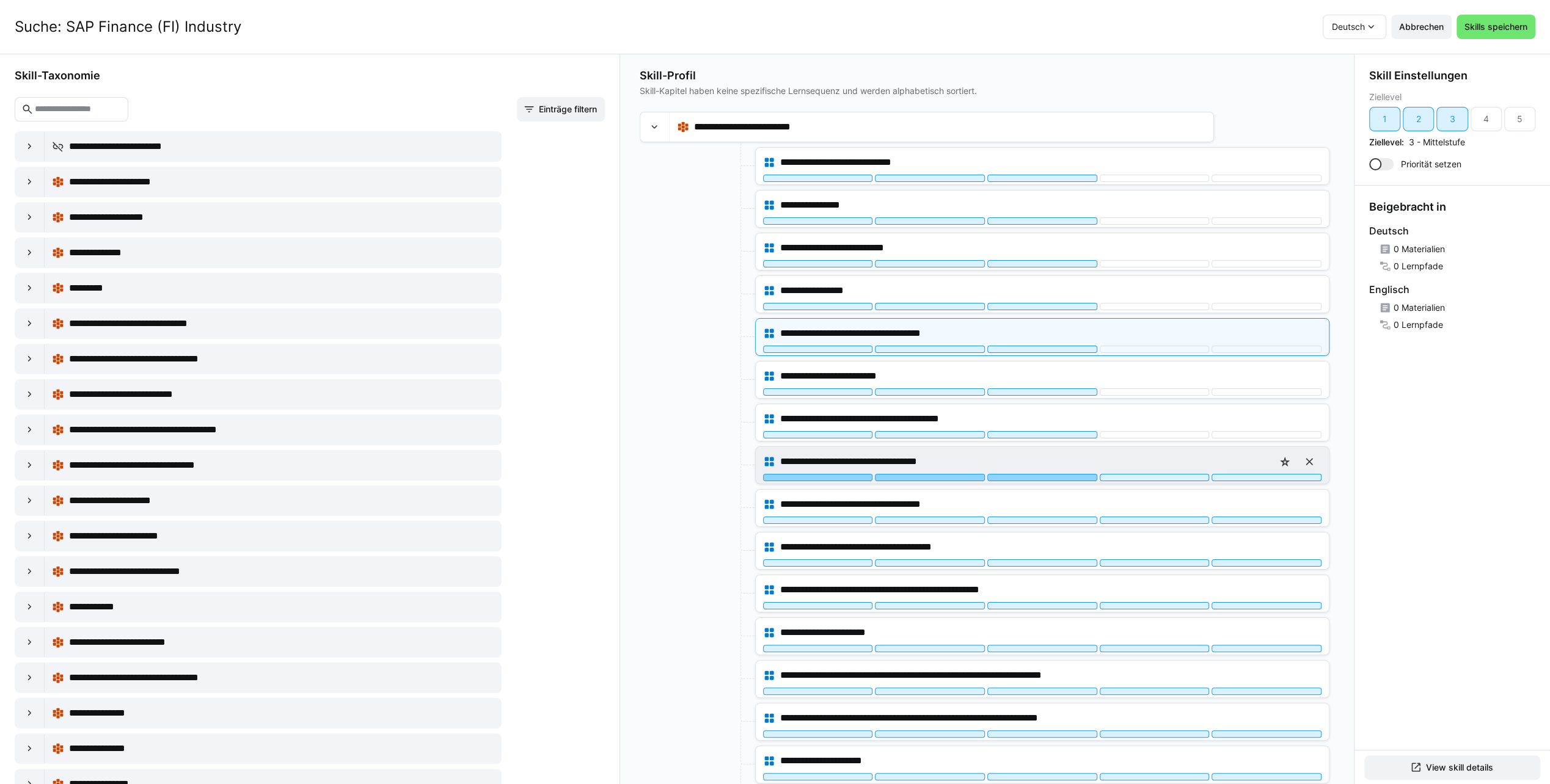
click at [1033, 474] on div at bounding box center [1042, 477] width 110 height 7
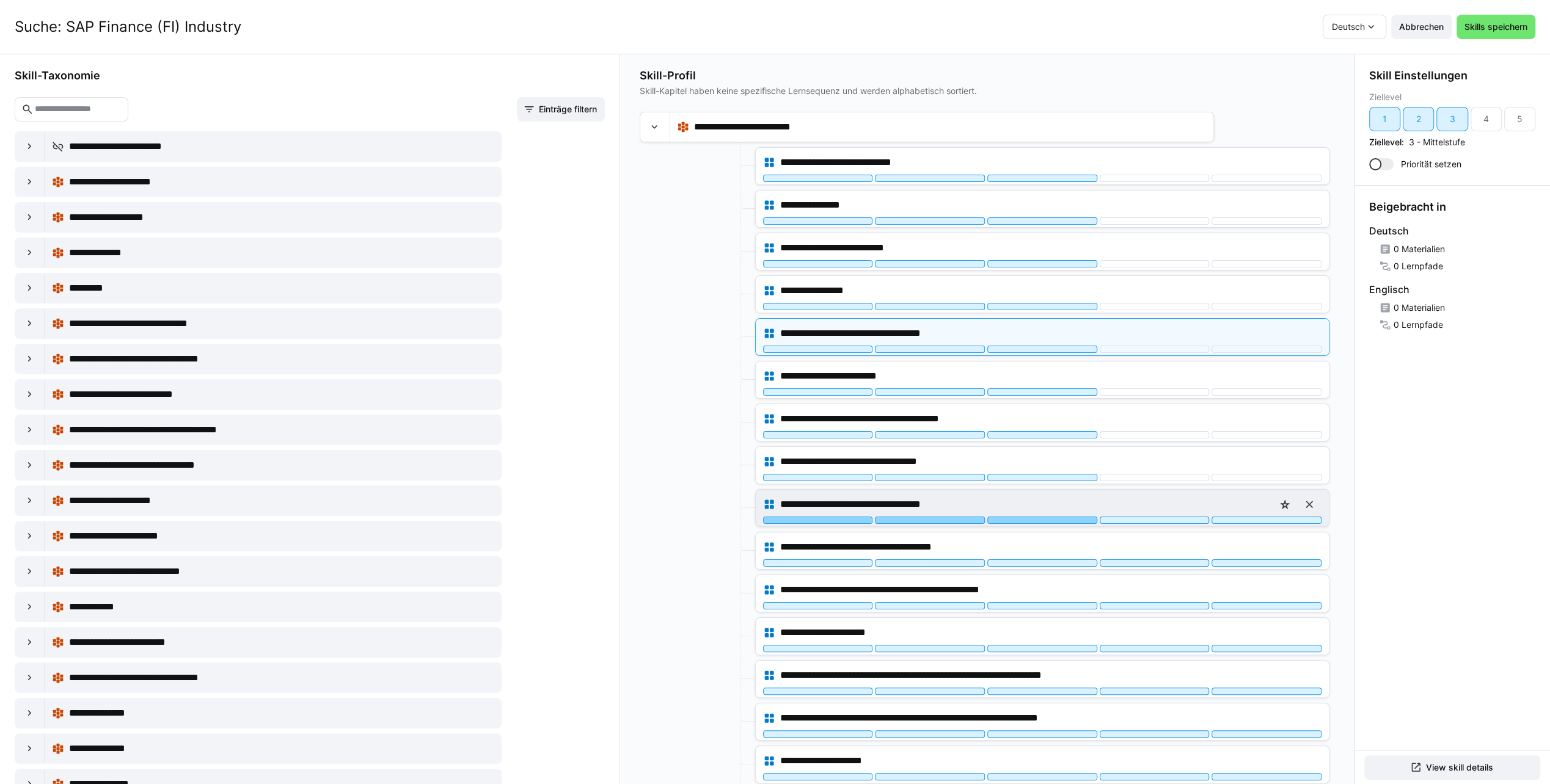
click at [1029, 518] on div at bounding box center [1042, 520] width 110 height 7
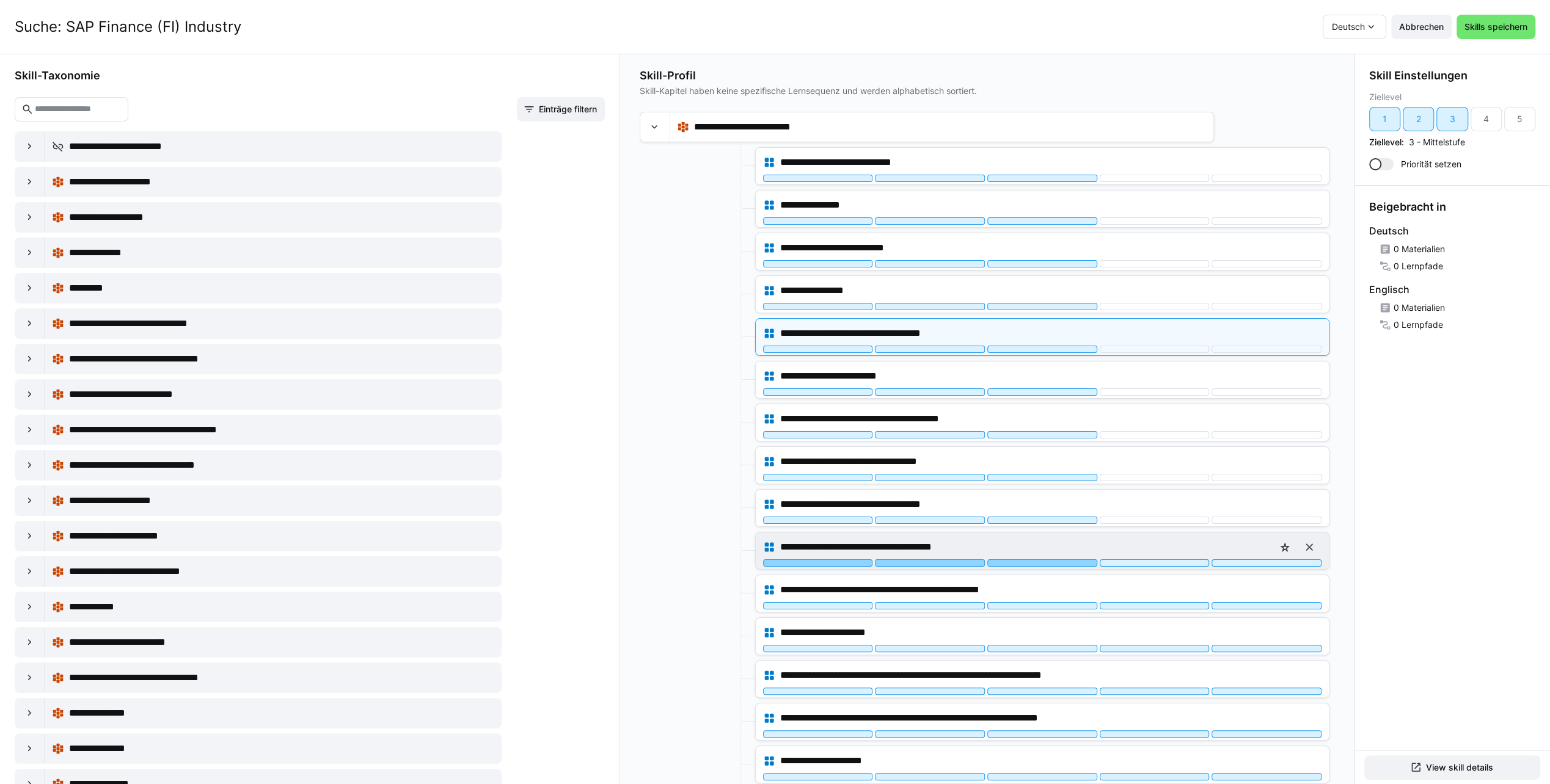
click at [1032, 560] on div at bounding box center [1042, 563] width 110 height 7
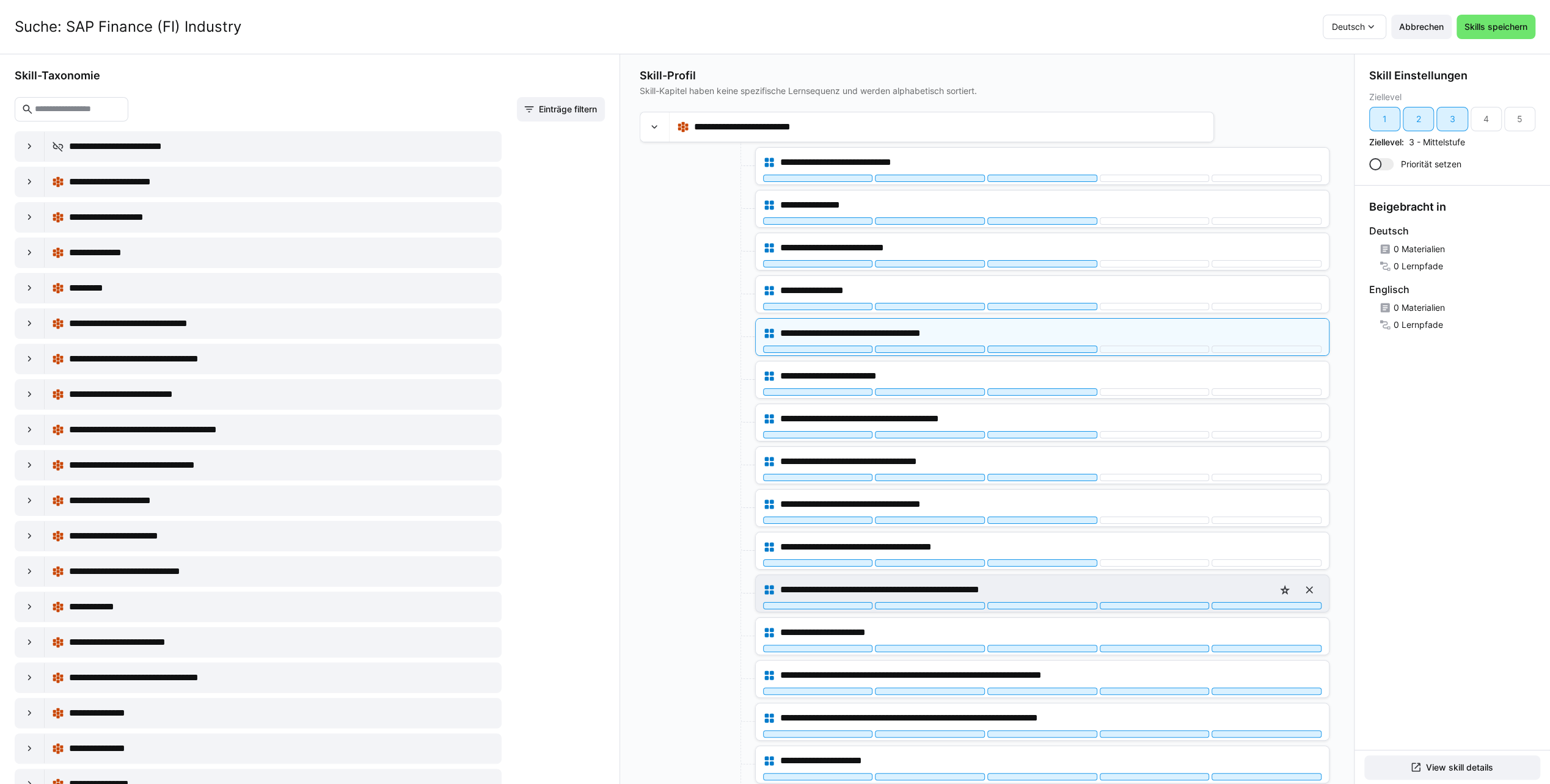
click at [1033, 596] on div "**********" at bounding box center [1042, 589] width 558 height 24
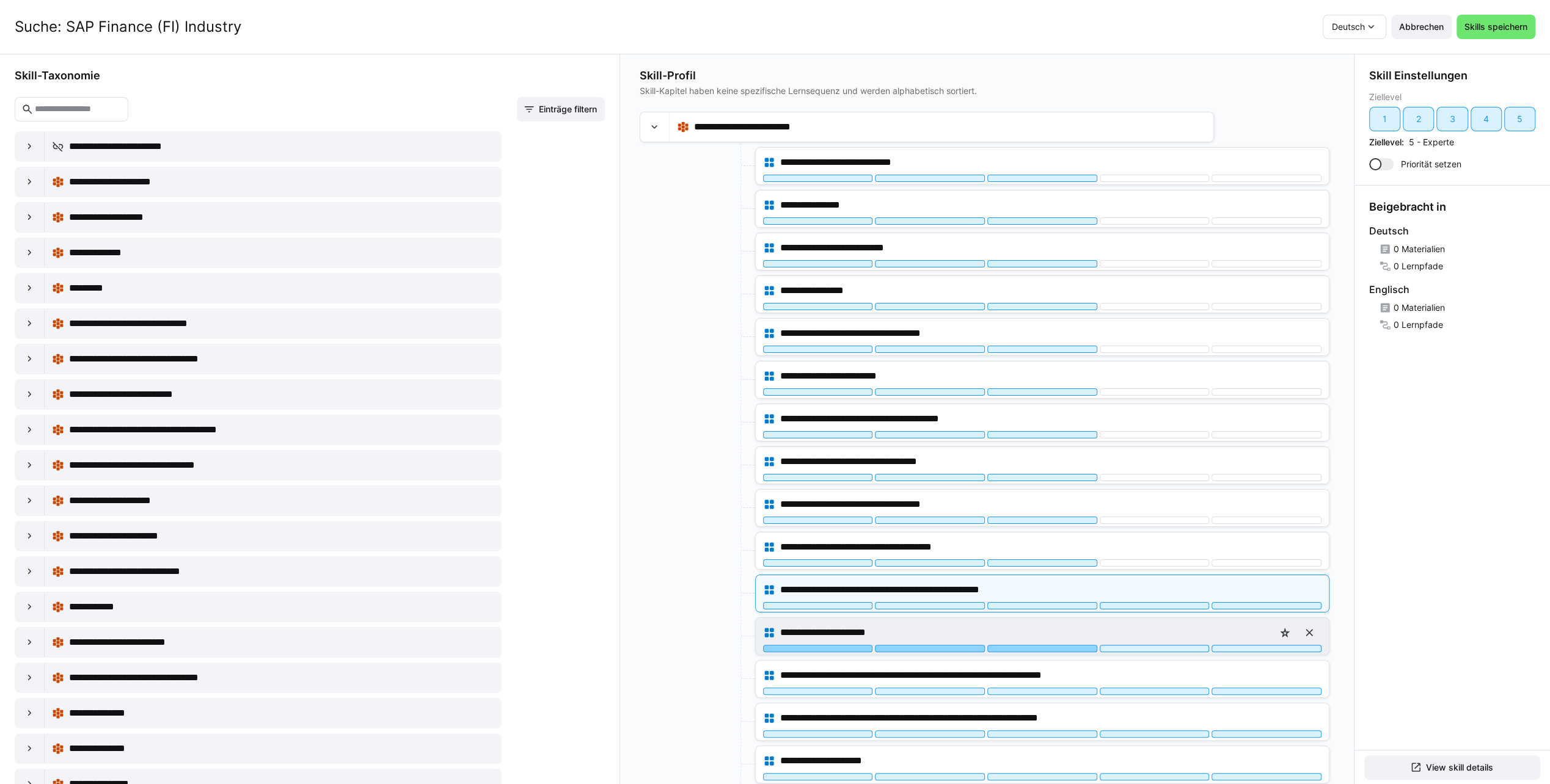
click at [1038, 645] on div at bounding box center [1042, 648] width 110 height 7
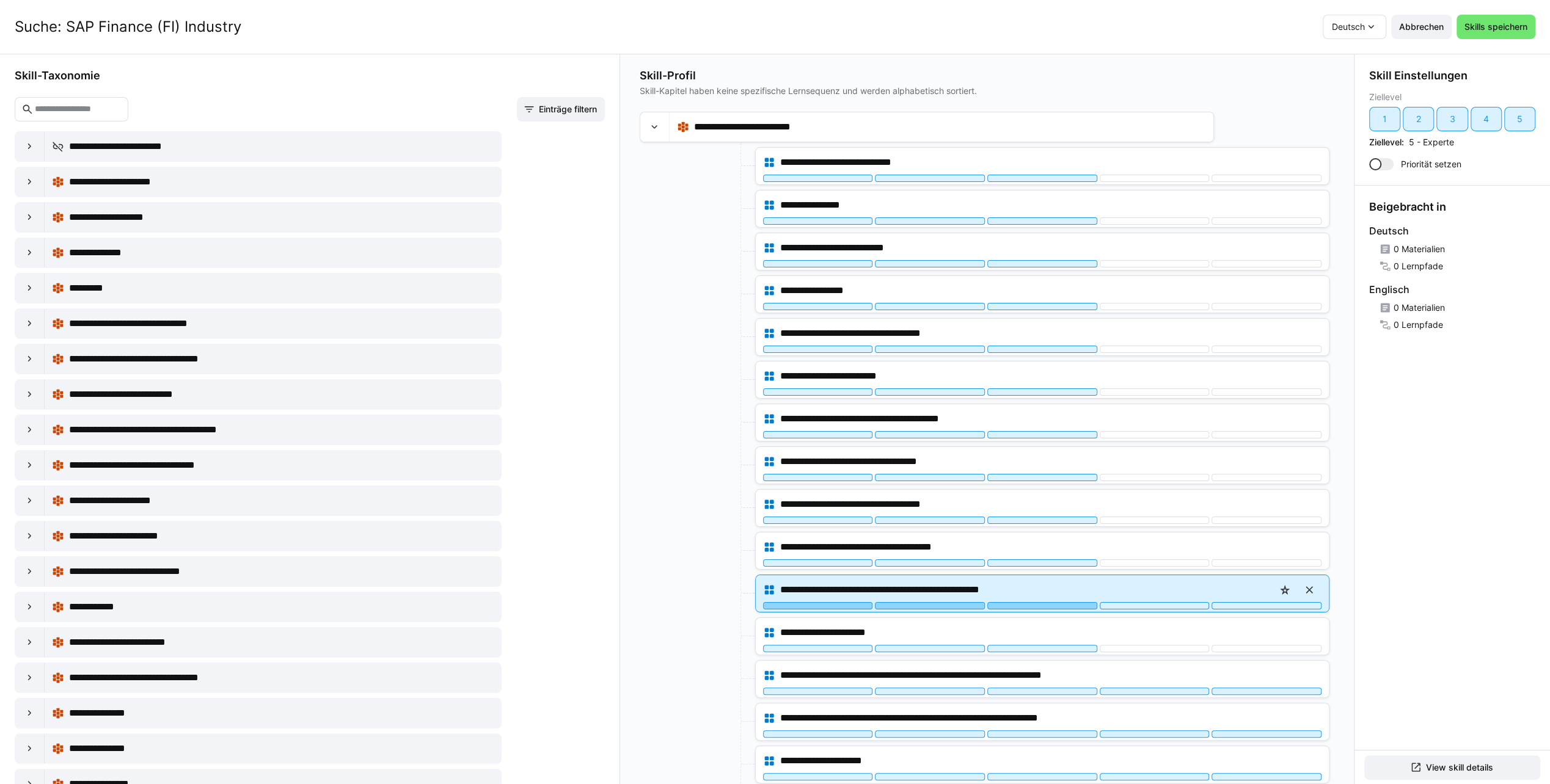
click at [1038, 602] on div at bounding box center [1042, 606] width 110 height 7
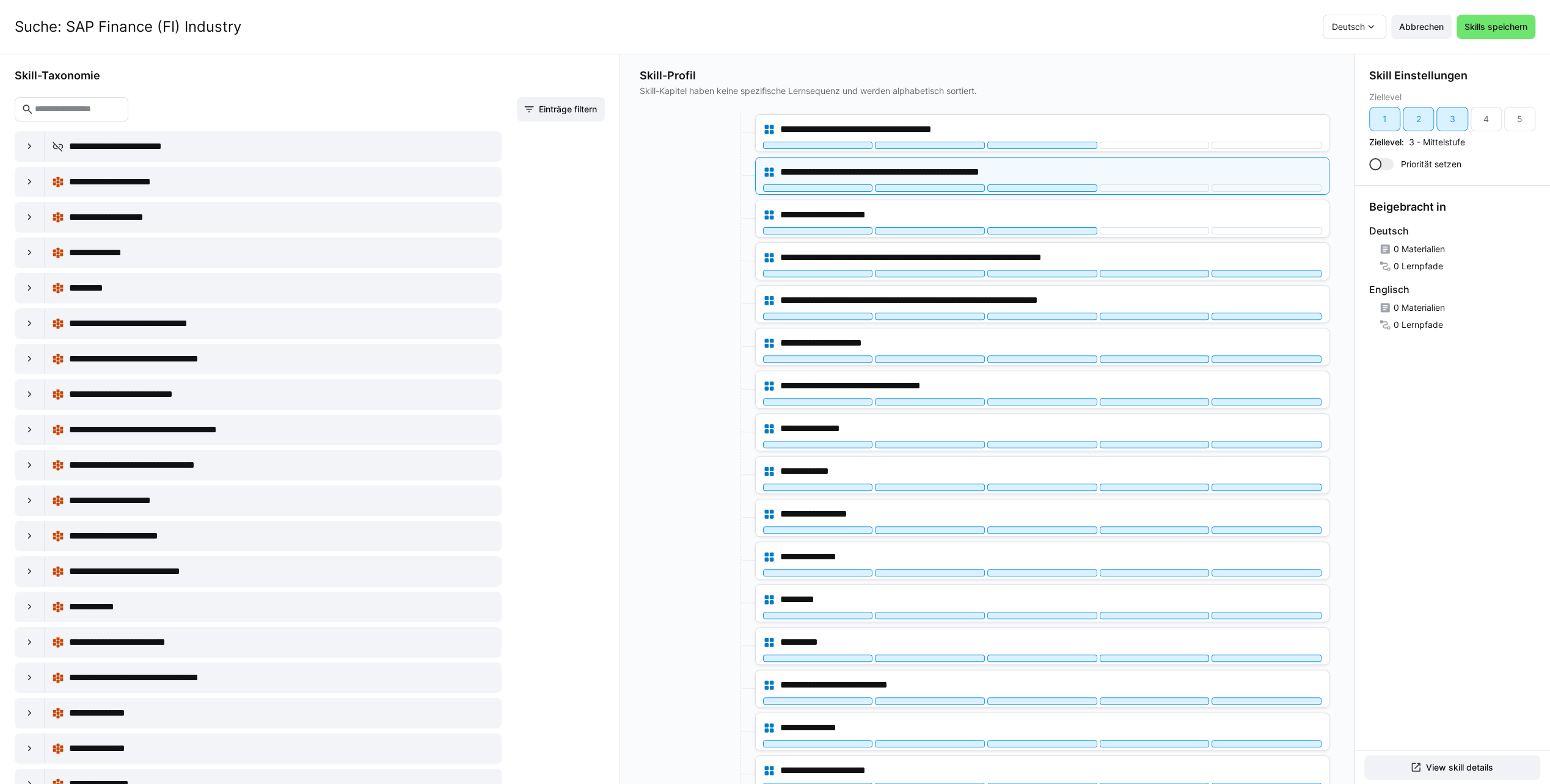
scroll to position [430, 0]
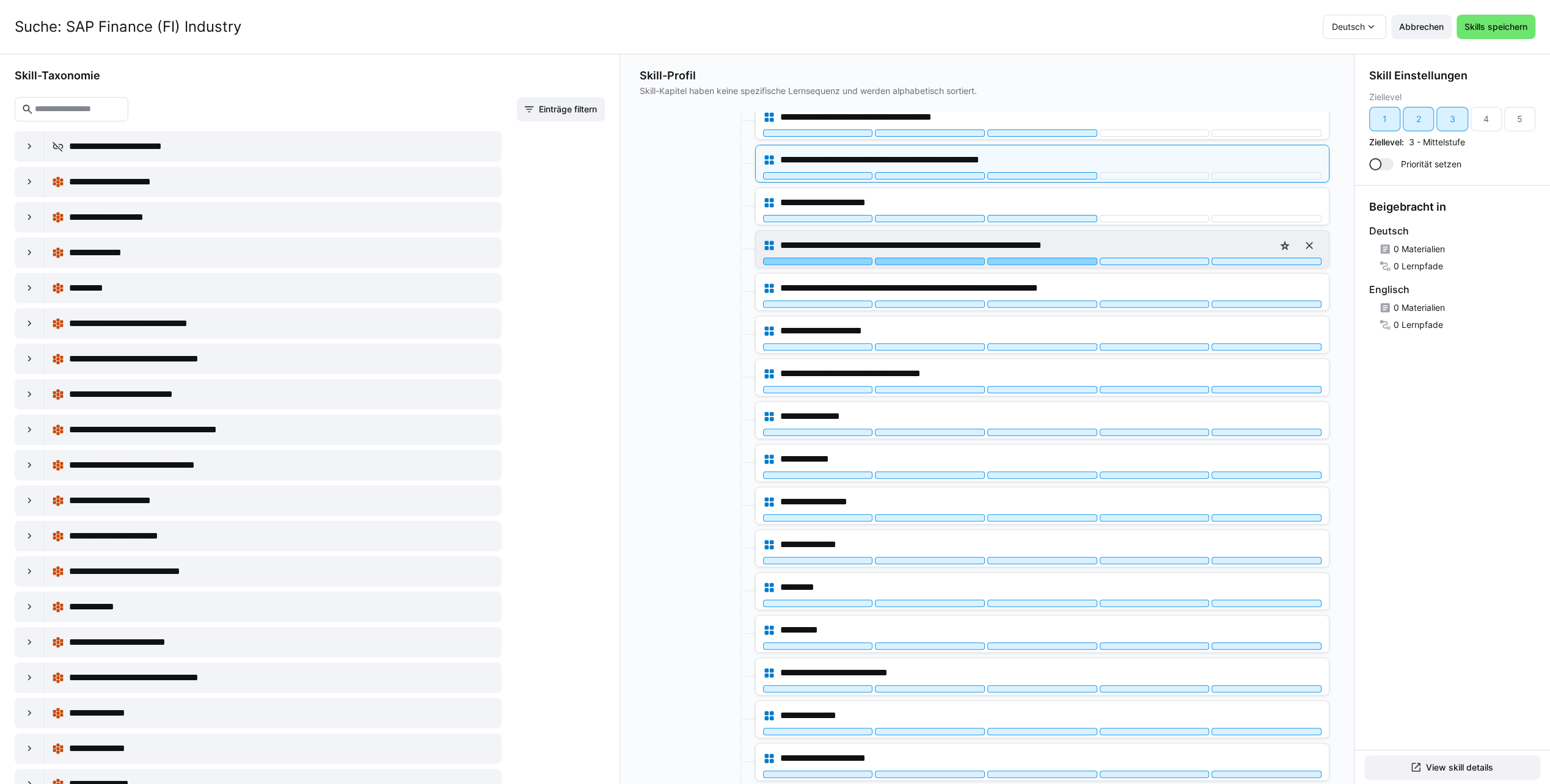
click at [1058, 257] on div at bounding box center [1042, 261] width 110 height 7
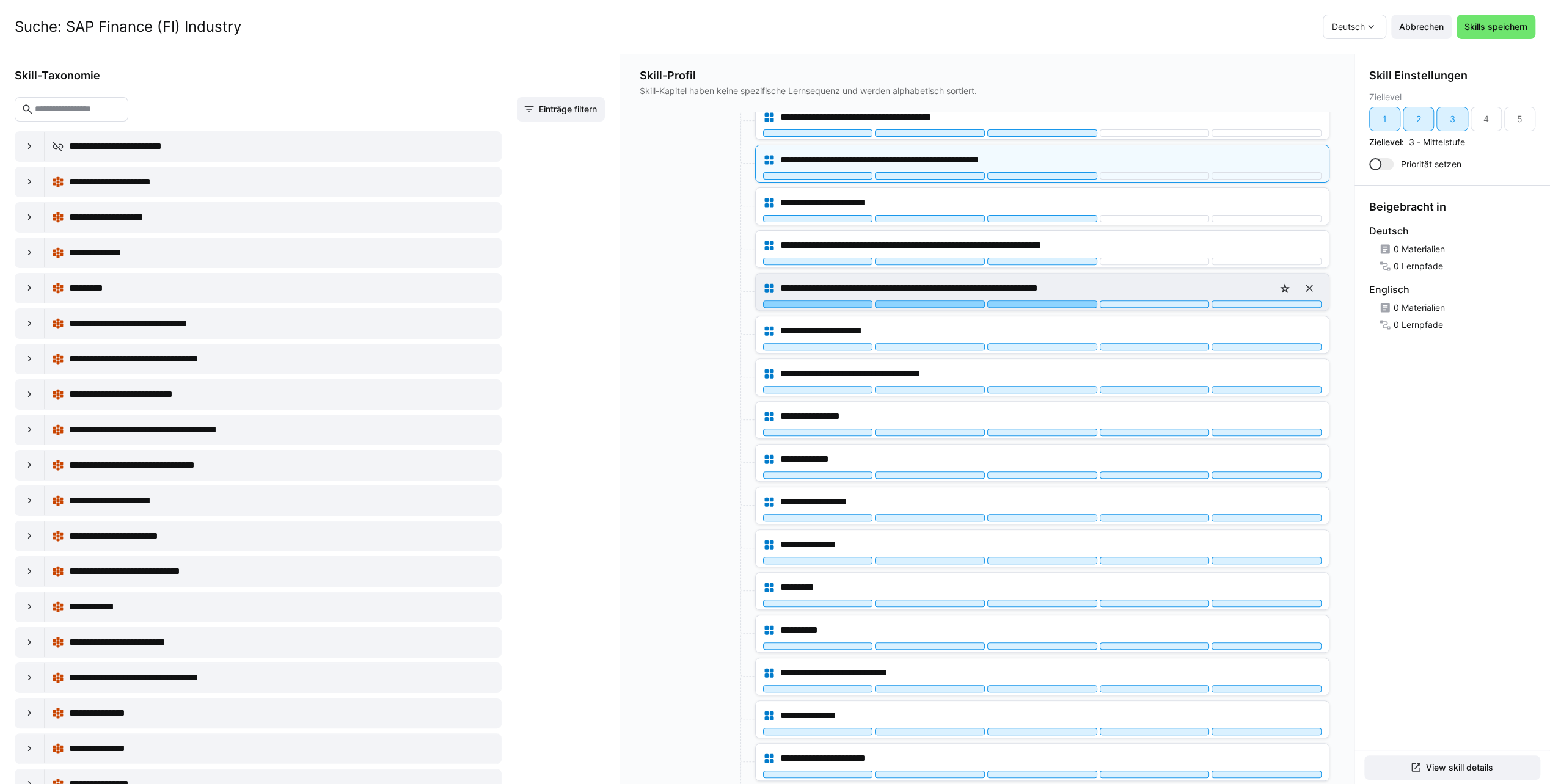
click at [1045, 301] on div at bounding box center [1042, 304] width 110 height 7
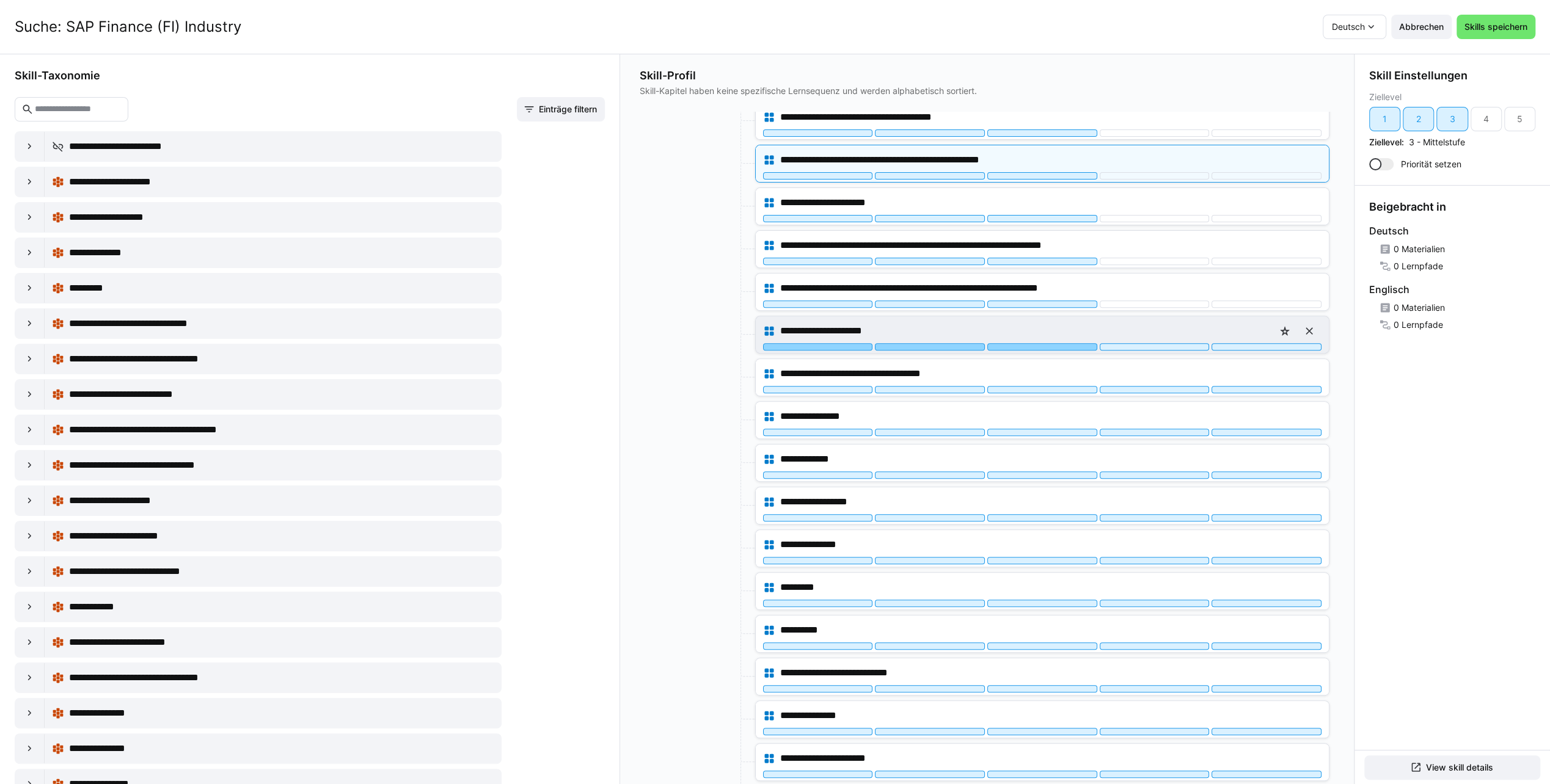
click at [1045, 343] on div at bounding box center [1042, 346] width 110 height 7
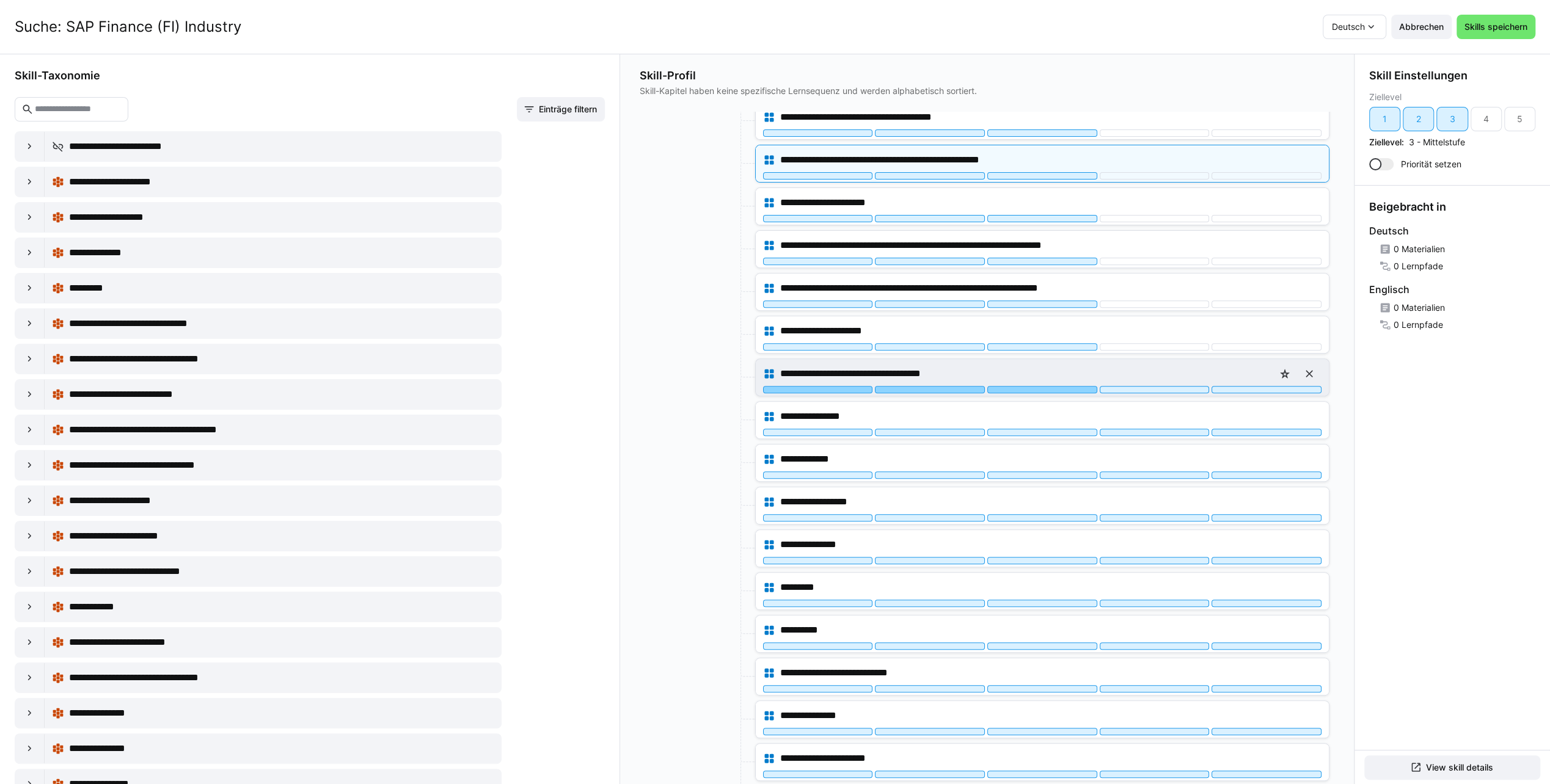
click at [1042, 386] on div at bounding box center [1042, 389] width 110 height 7
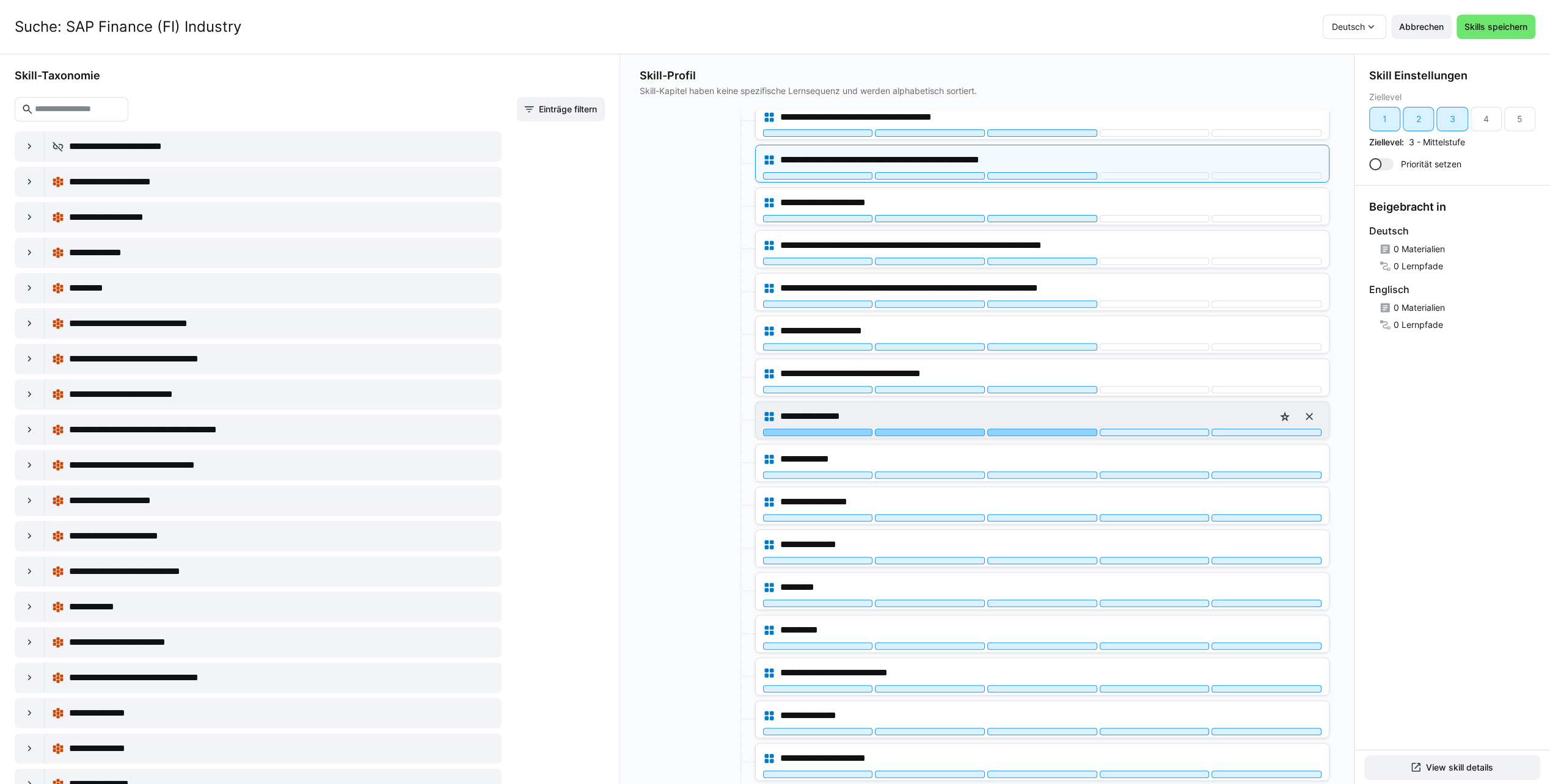
click at [1036, 429] on div at bounding box center [1042, 432] width 110 height 7
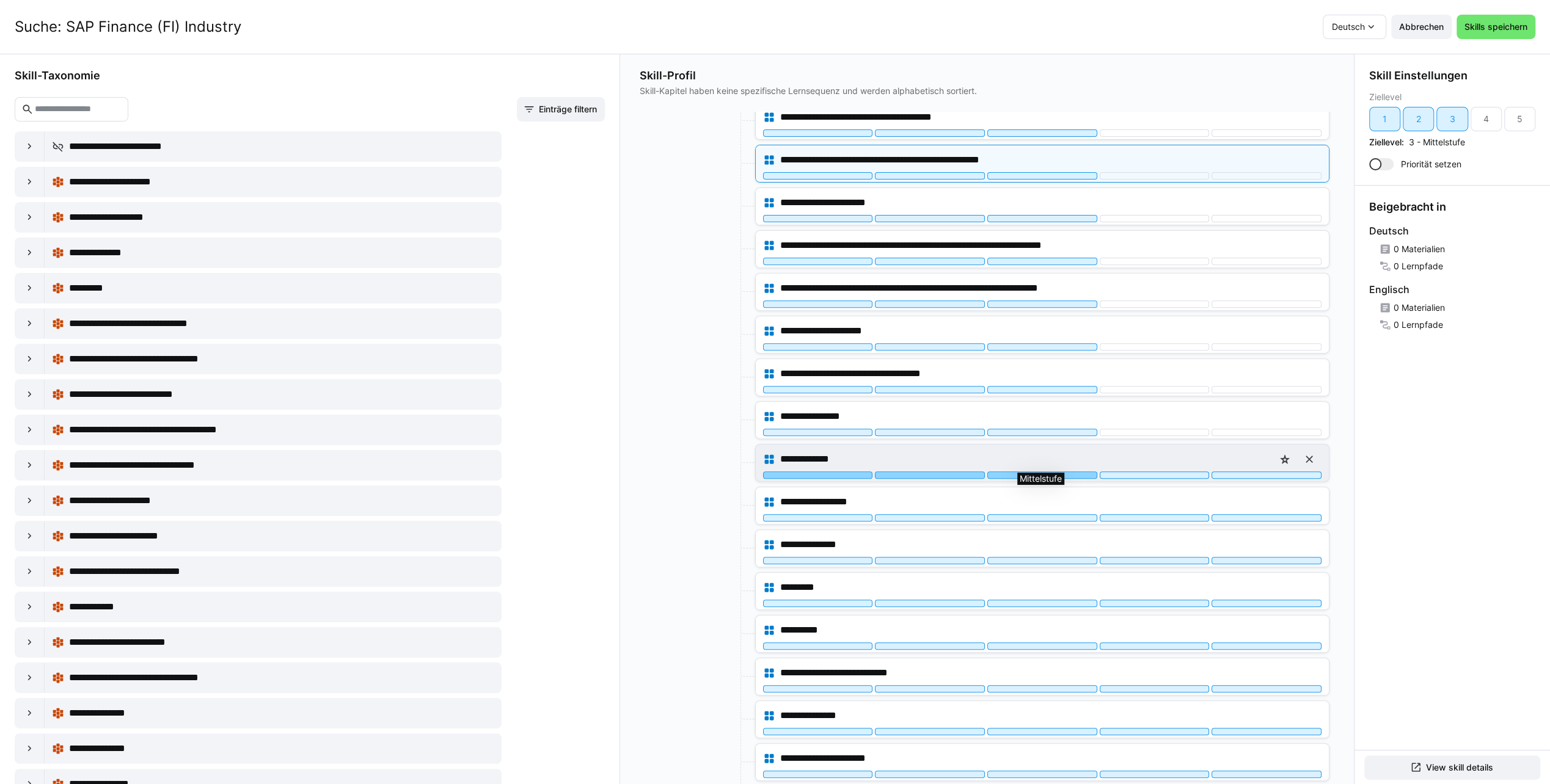
click at [1036, 472] on div at bounding box center [1042, 475] width 110 height 7
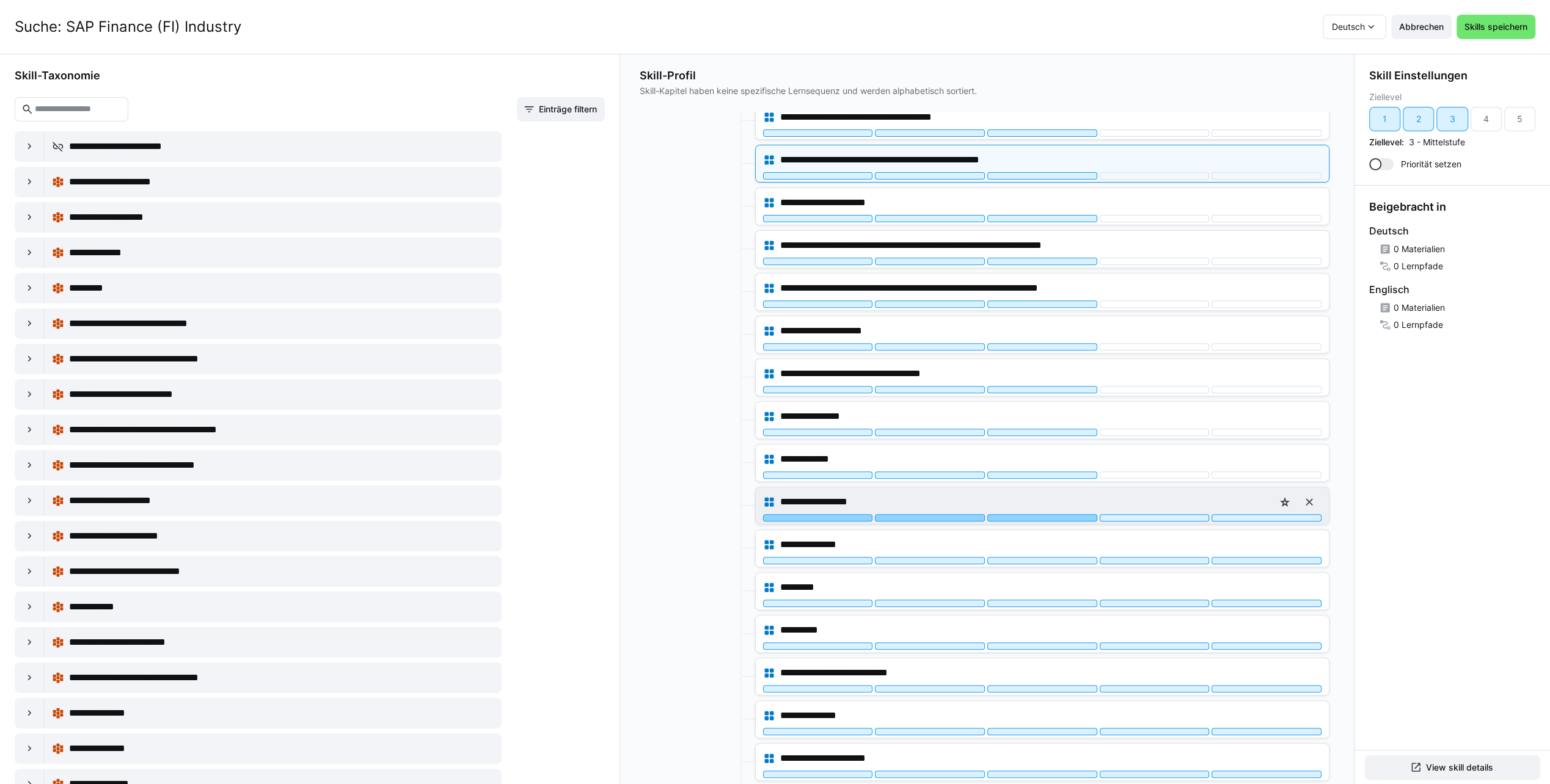
click at [1036, 514] on div at bounding box center [1042, 517] width 110 height 7
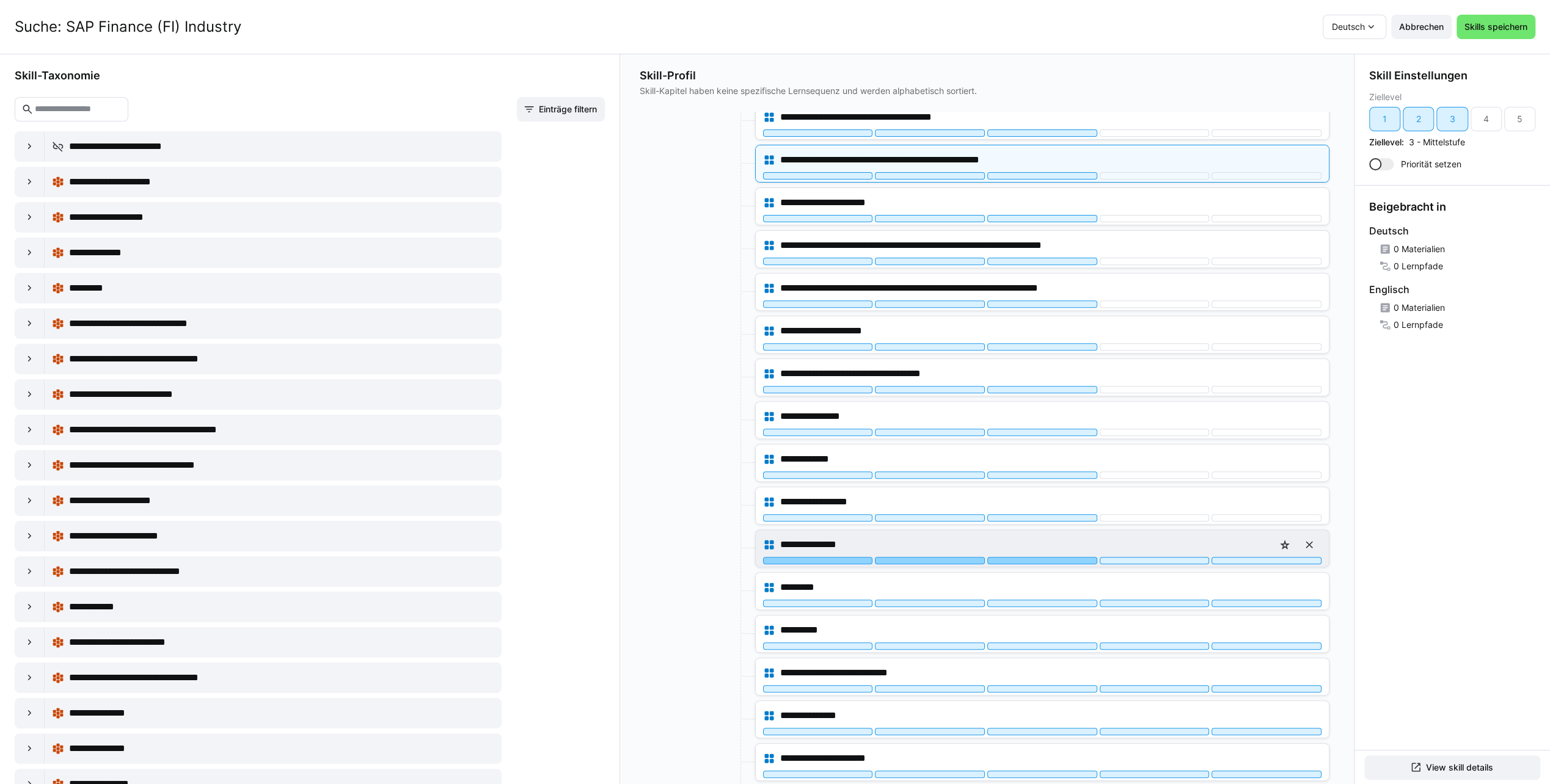
click at [1037, 557] on div at bounding box center [1042, 561] width 110 height 7
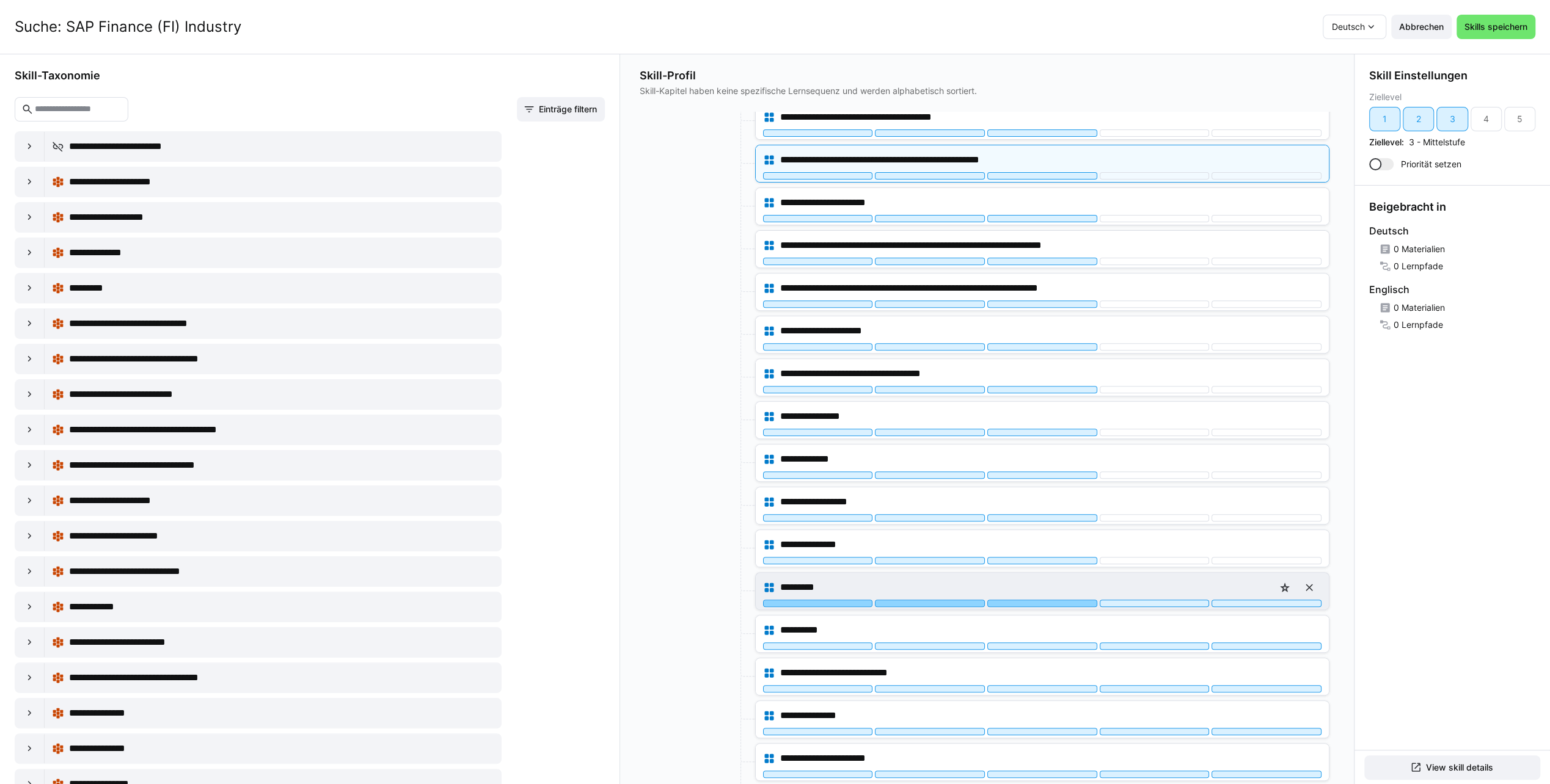
click at [1036, 600] on div at bounding box center [1042, 603] width 110 height 7
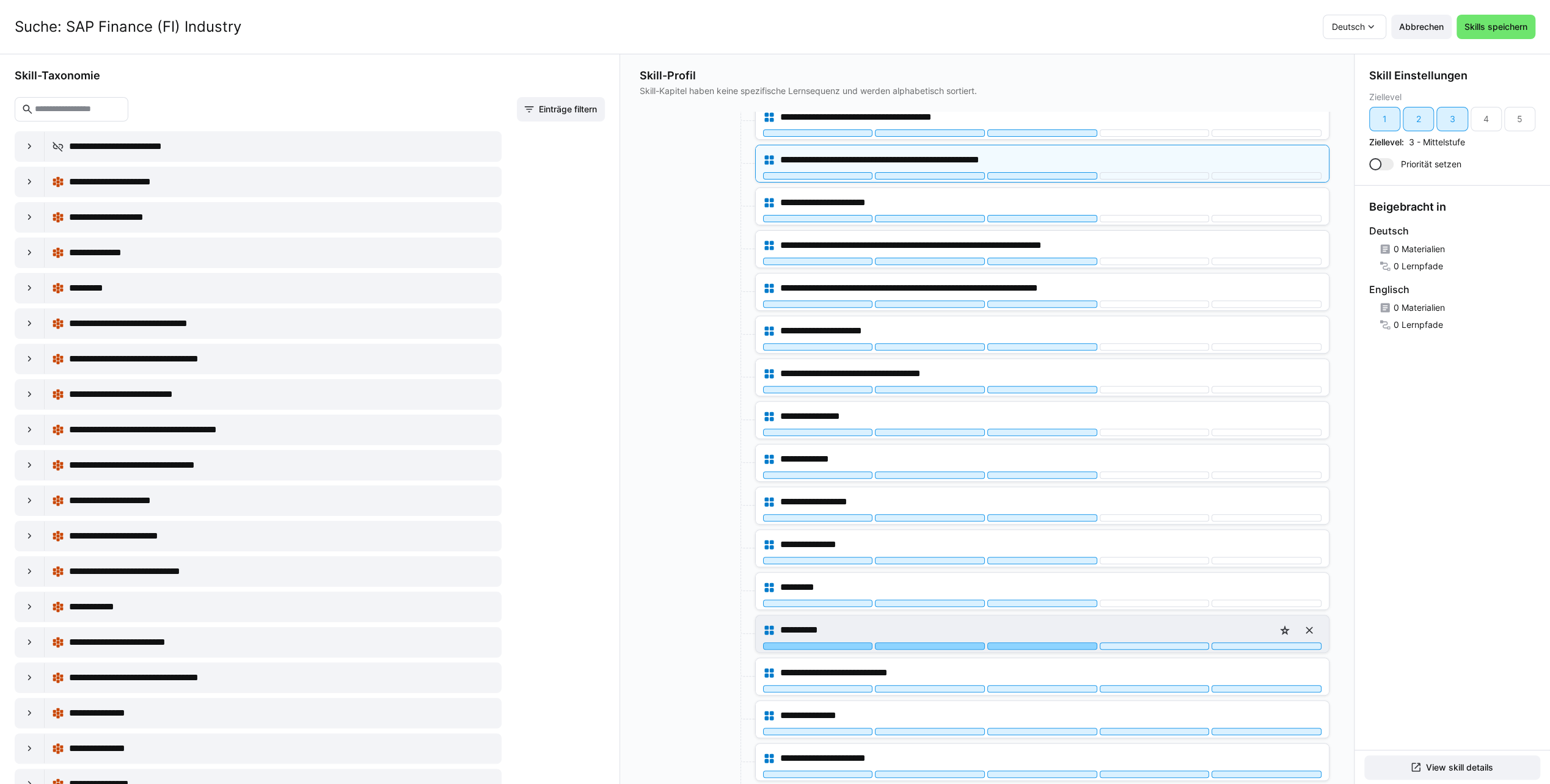
click at [1036, 642] on div at bounding box center [1042, 645] width 110 height 7
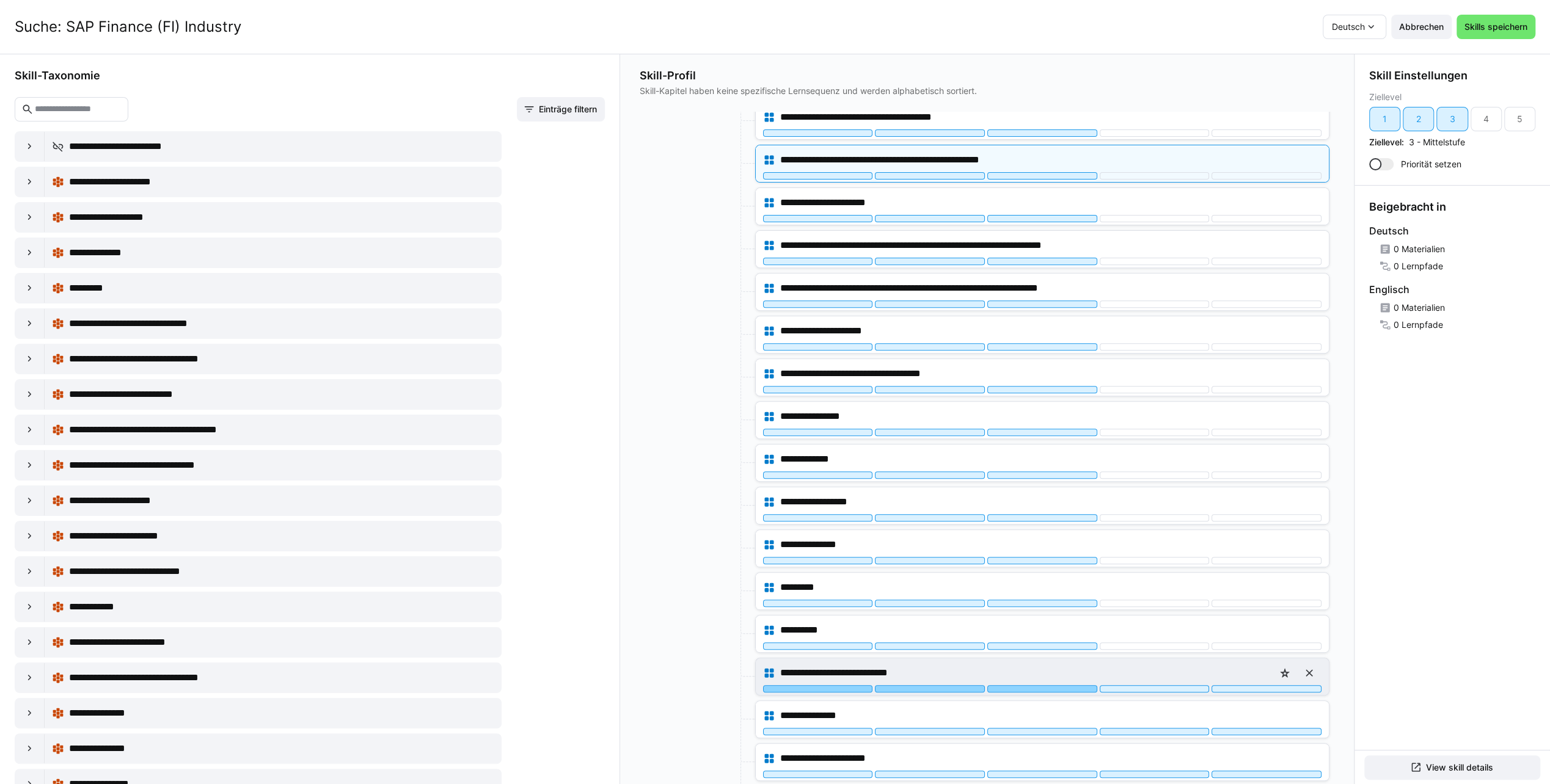
click at [1035, 685] on div at bounding box center [1042, 689] width 110 height 7
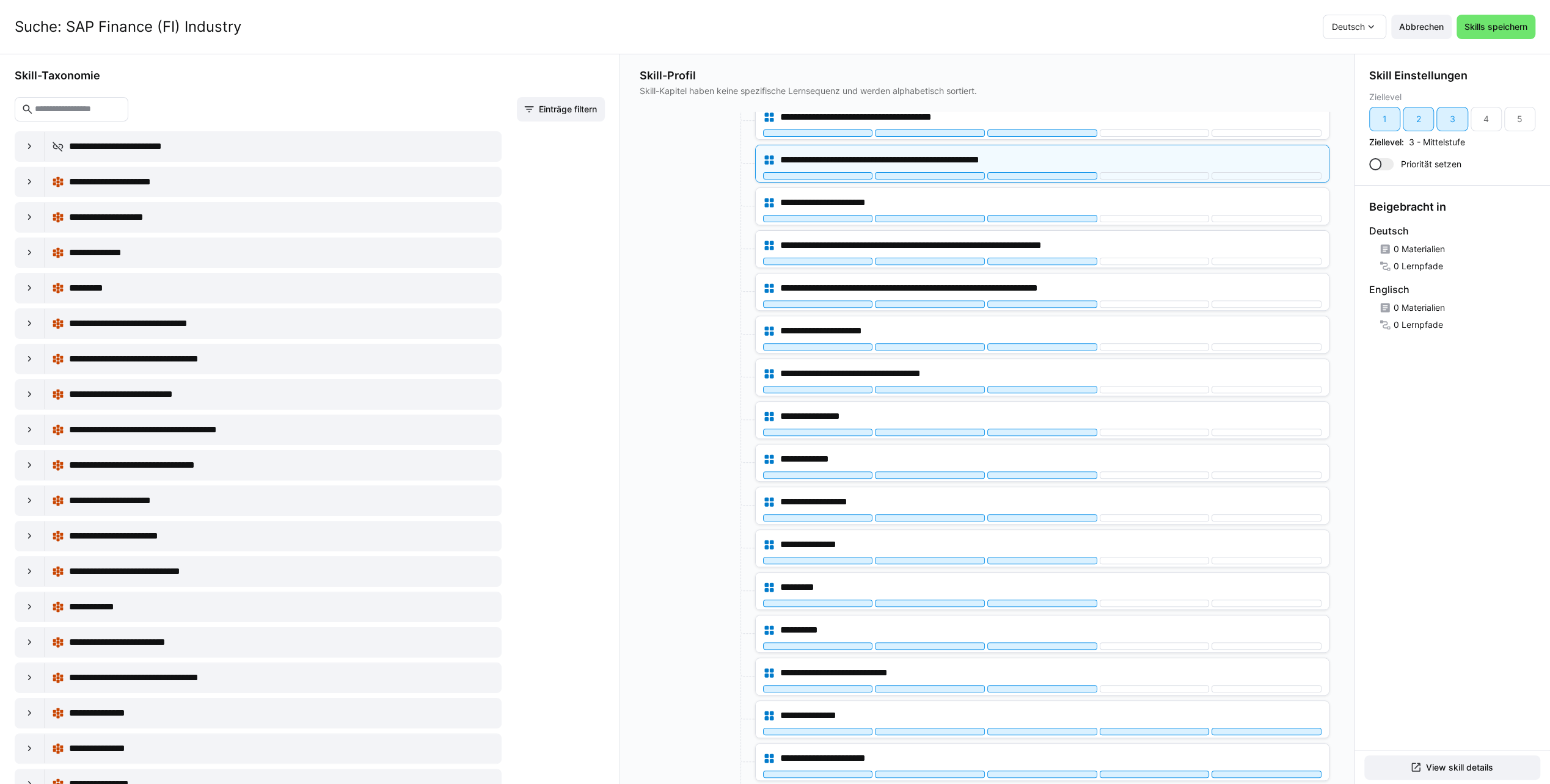
drag, startPoint x: 1338, startPoint y: 295, endPoint x: 1337, endPoint y: 315, distance: 20.0
click at [1337, 315] on div "**********" at bounding box center [987, 419] width 734 height 730
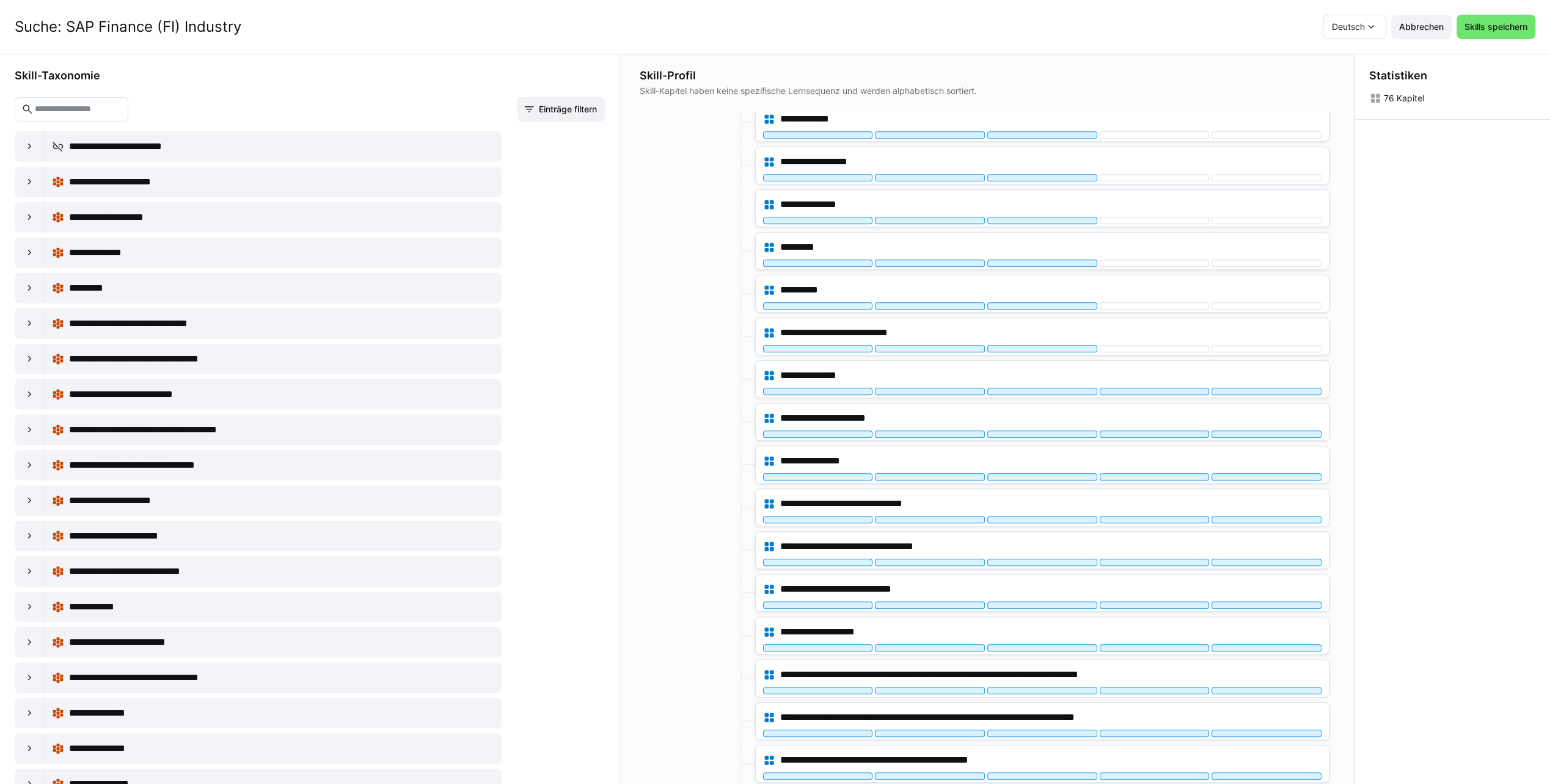
scroll to position [836, 0]
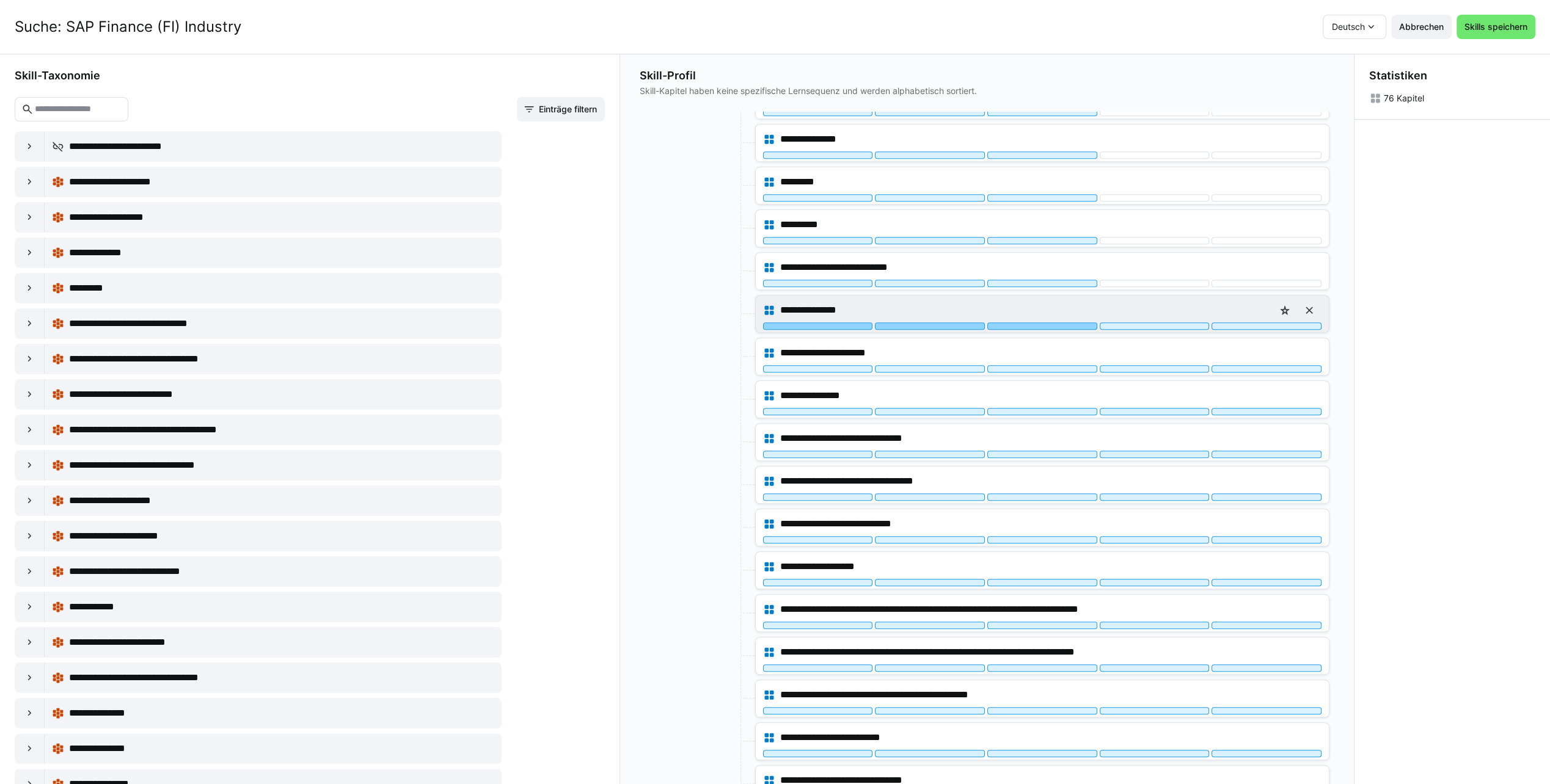
click at [1062, 323] on div at bounding box center [1042, 326] width 110 height 7
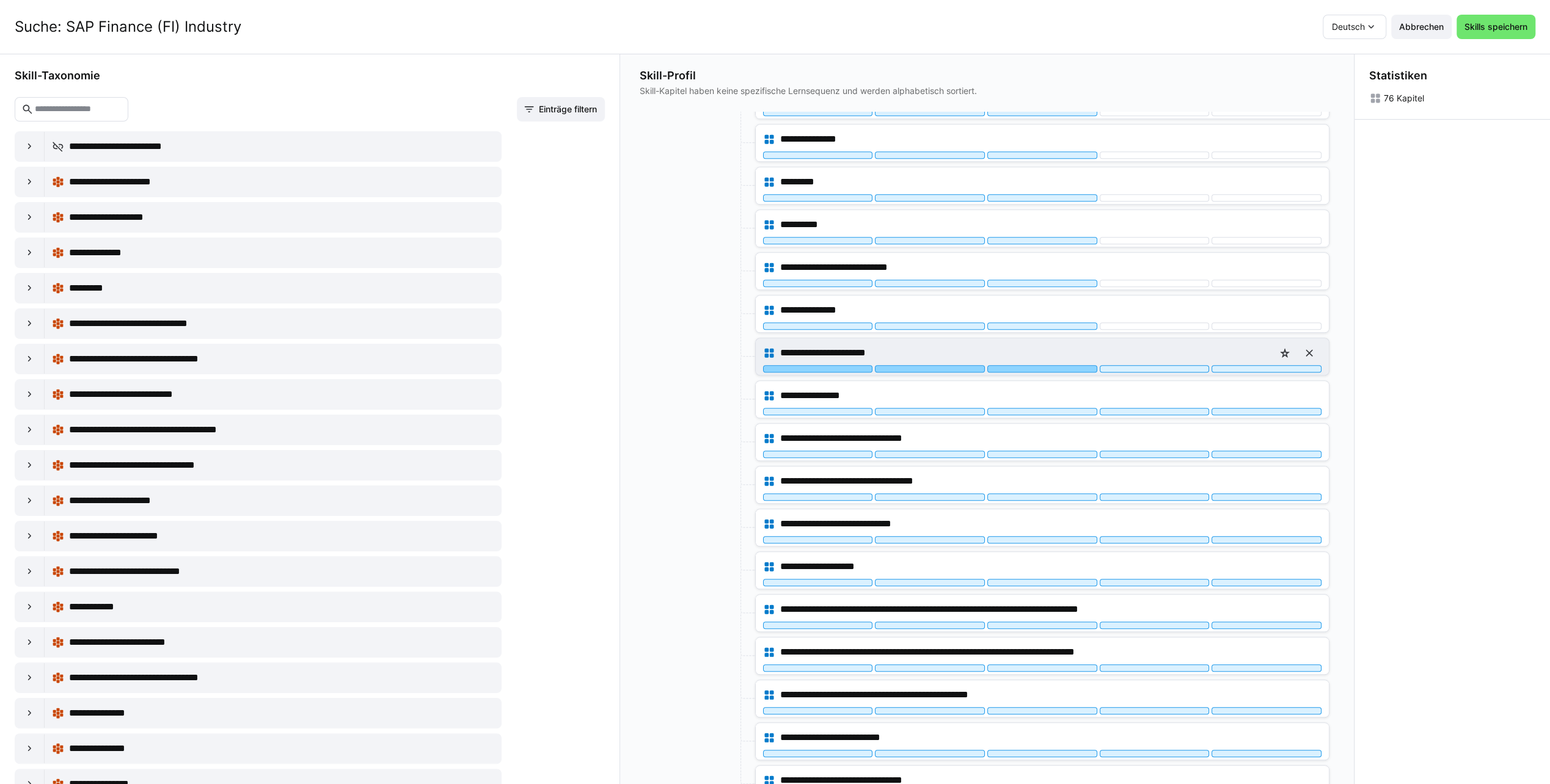
click at [1046, 365] on div at bounding box center [1042, 368] width 110 height 7
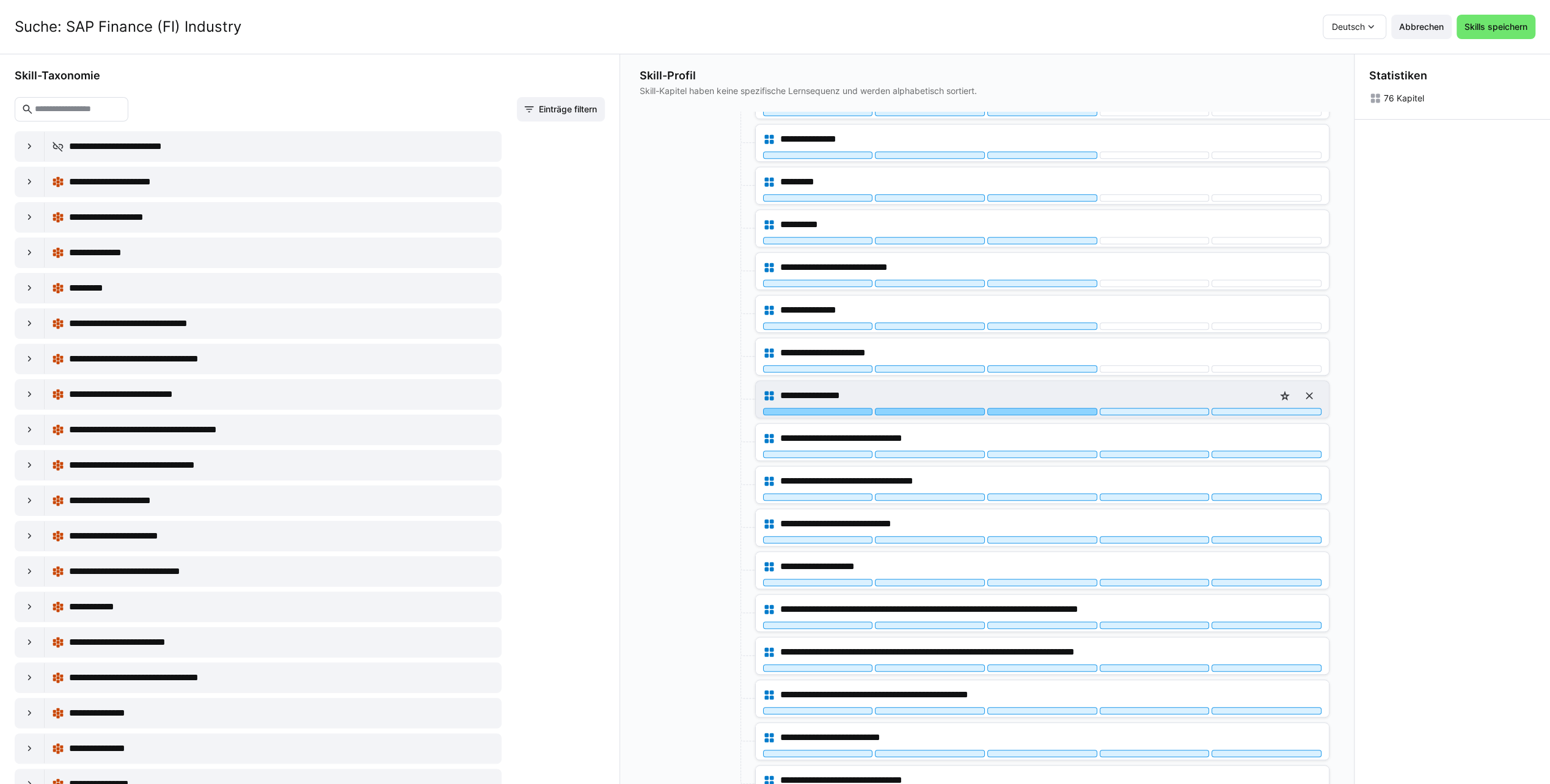
click at [1046, 408] on div at bounding box center [1042, 411] width 110 height 7
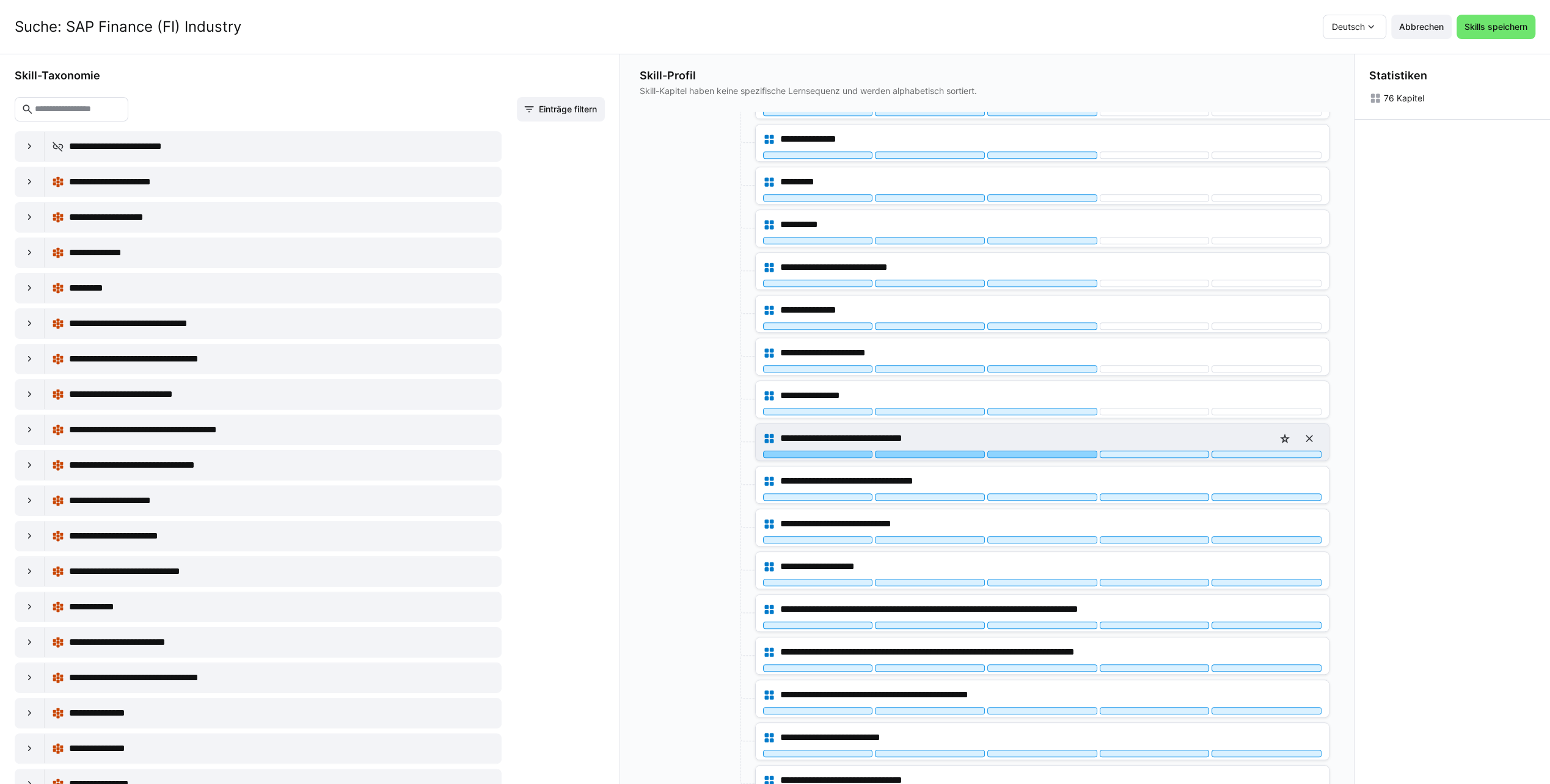
click at [1053, 451] on div at bounding box center [1042, 454] width 110 height 7
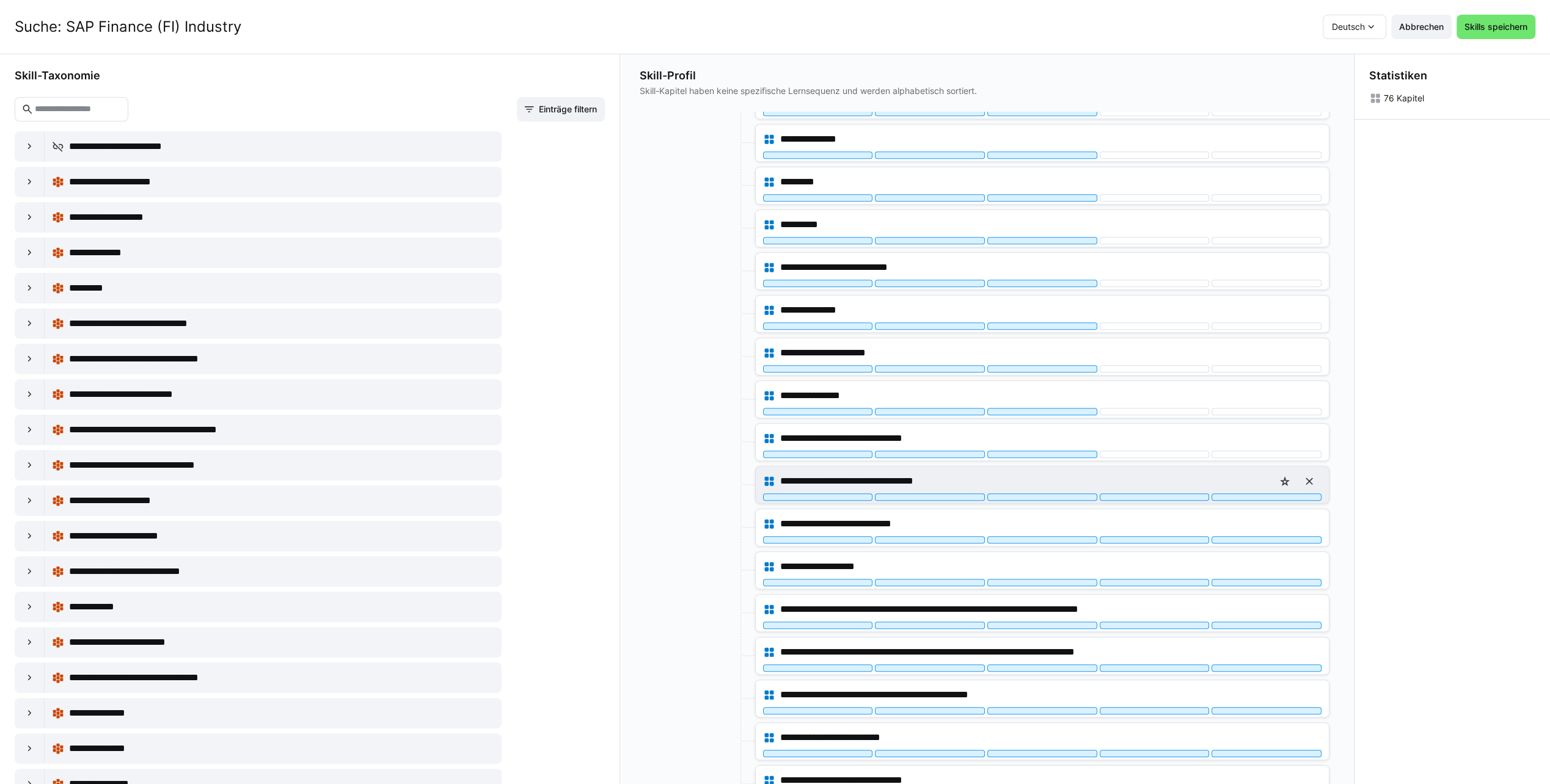
click at [1043, 480] on div "**********" at bounding box center [1042, 481] width 558 height 24
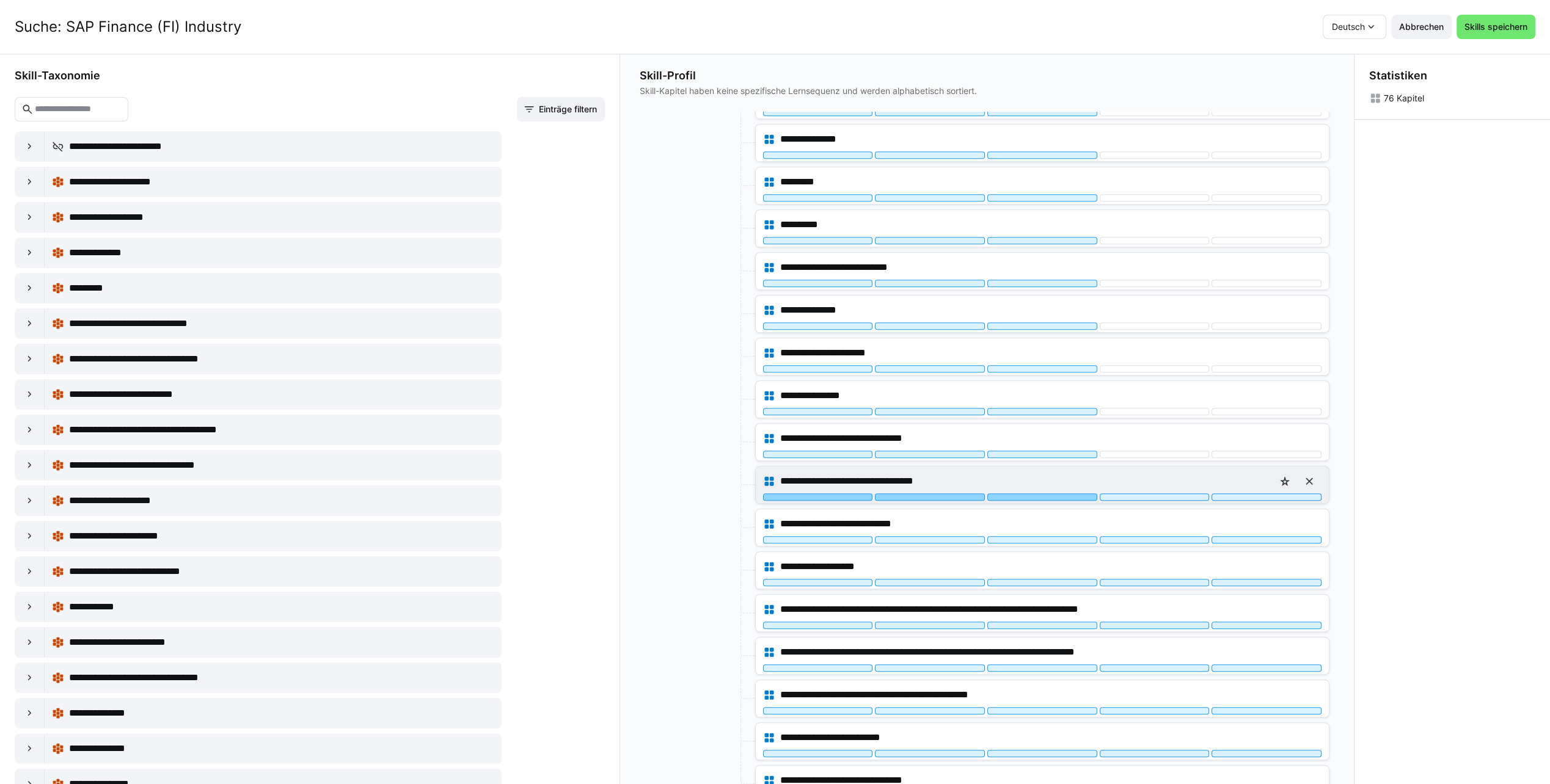
click at [1036, 493] on div at bounding box center [1042, 497] width 110 height 7
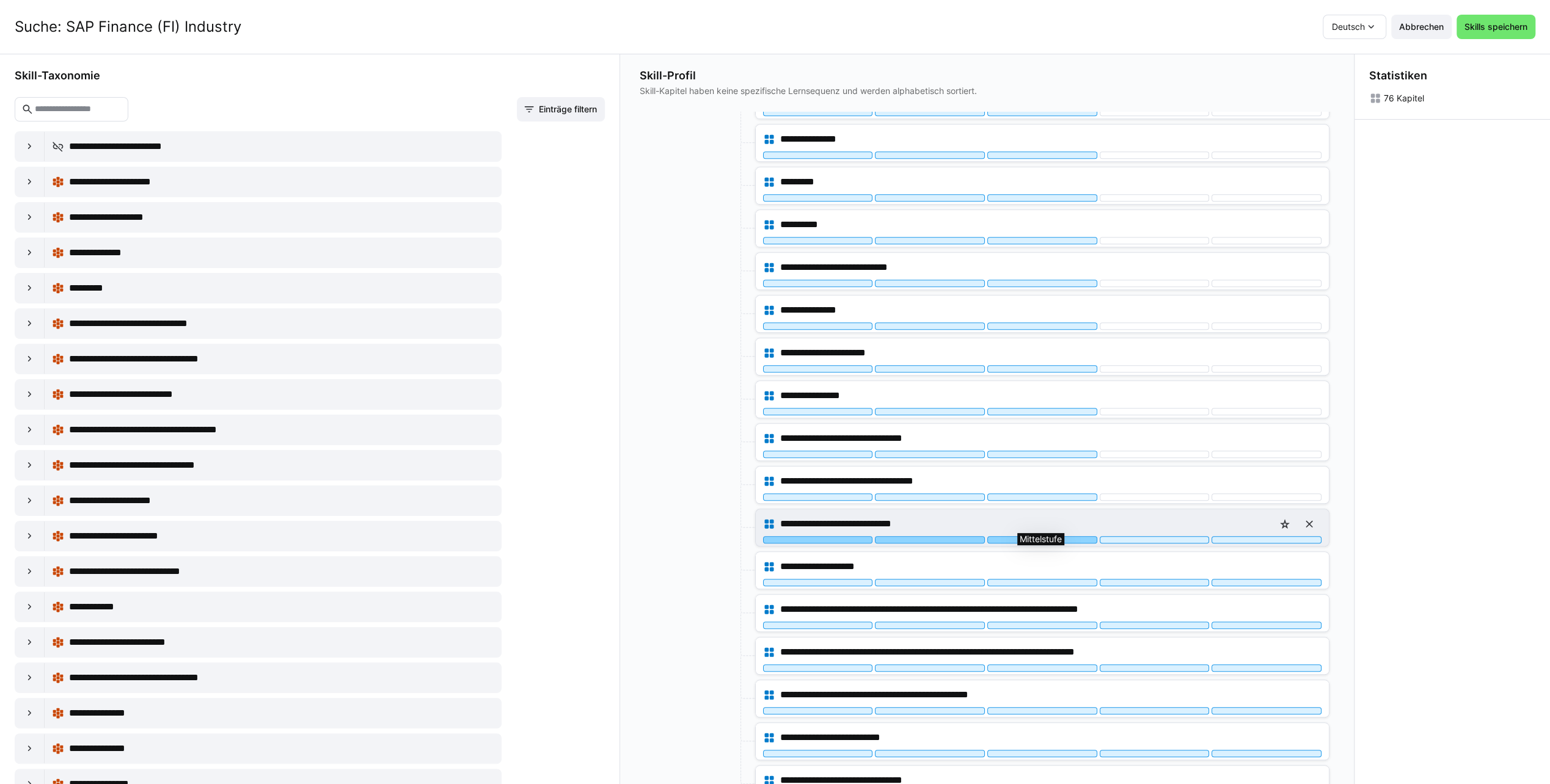
click at [1030, 536] on div at bounding box center [1042, 540] width 110 height 7
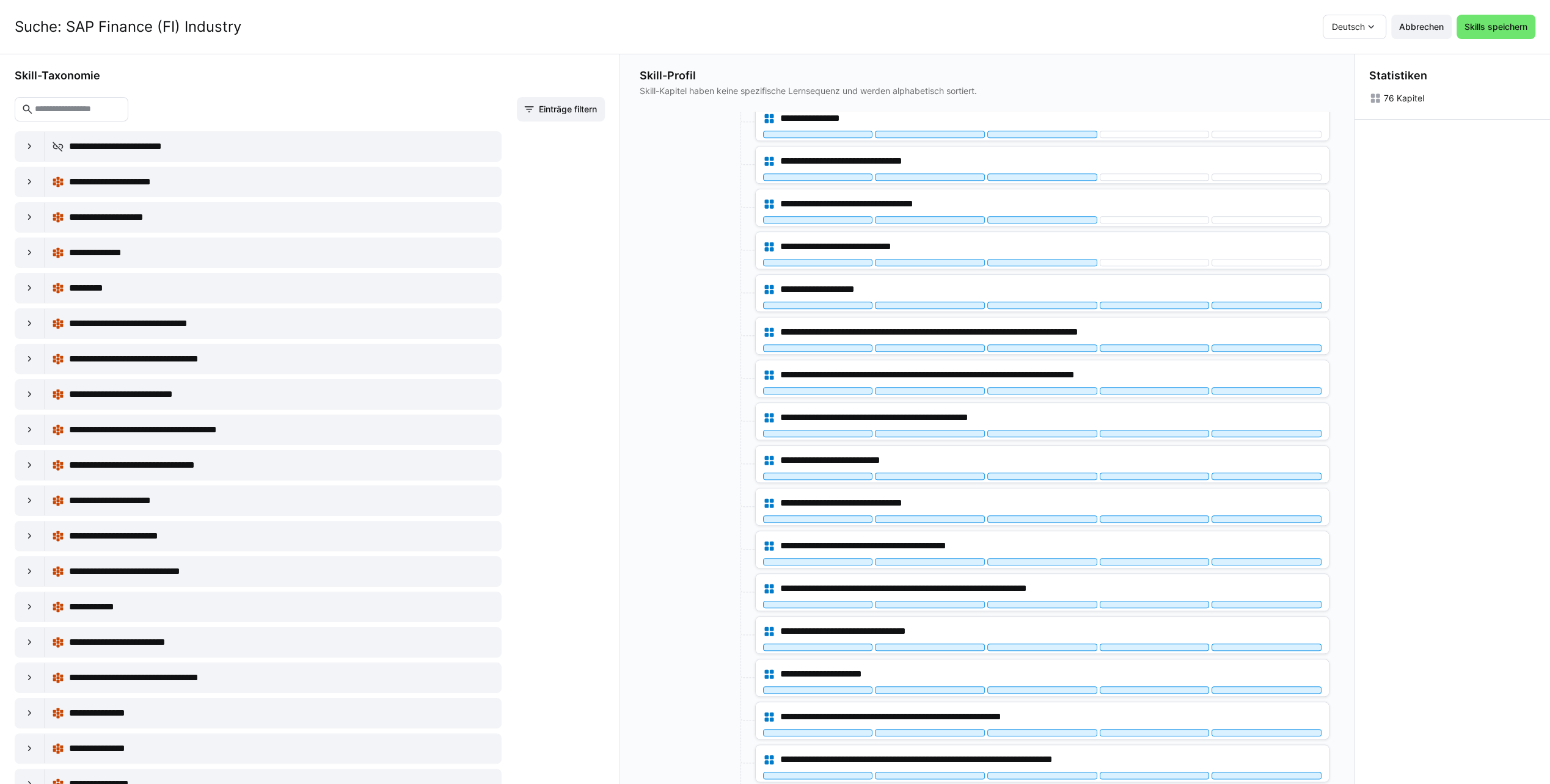
scroll to position [1119, 0]
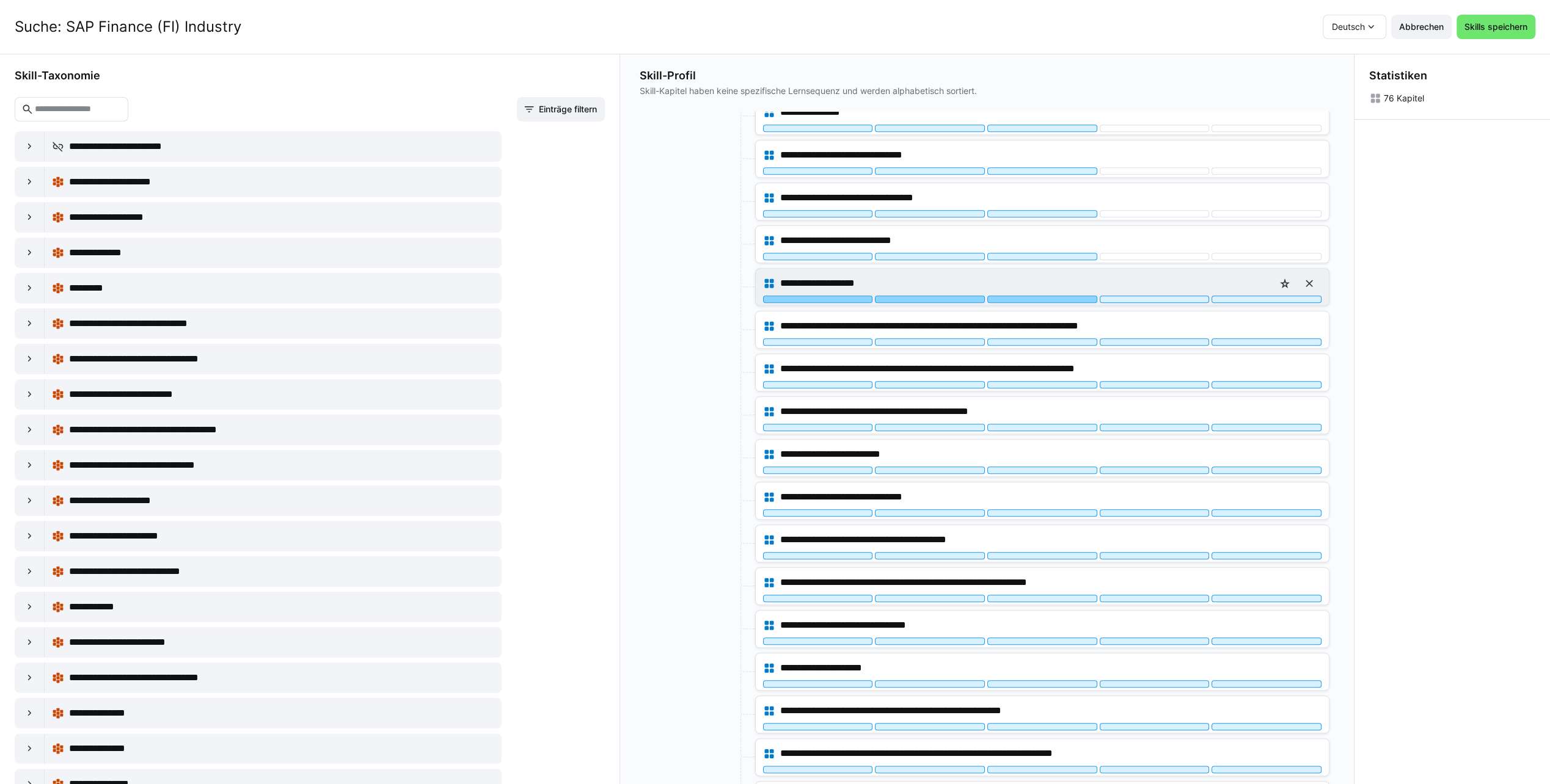
click at [1040, 295] on div at bounding box center [1042, 299] width 110 height 7
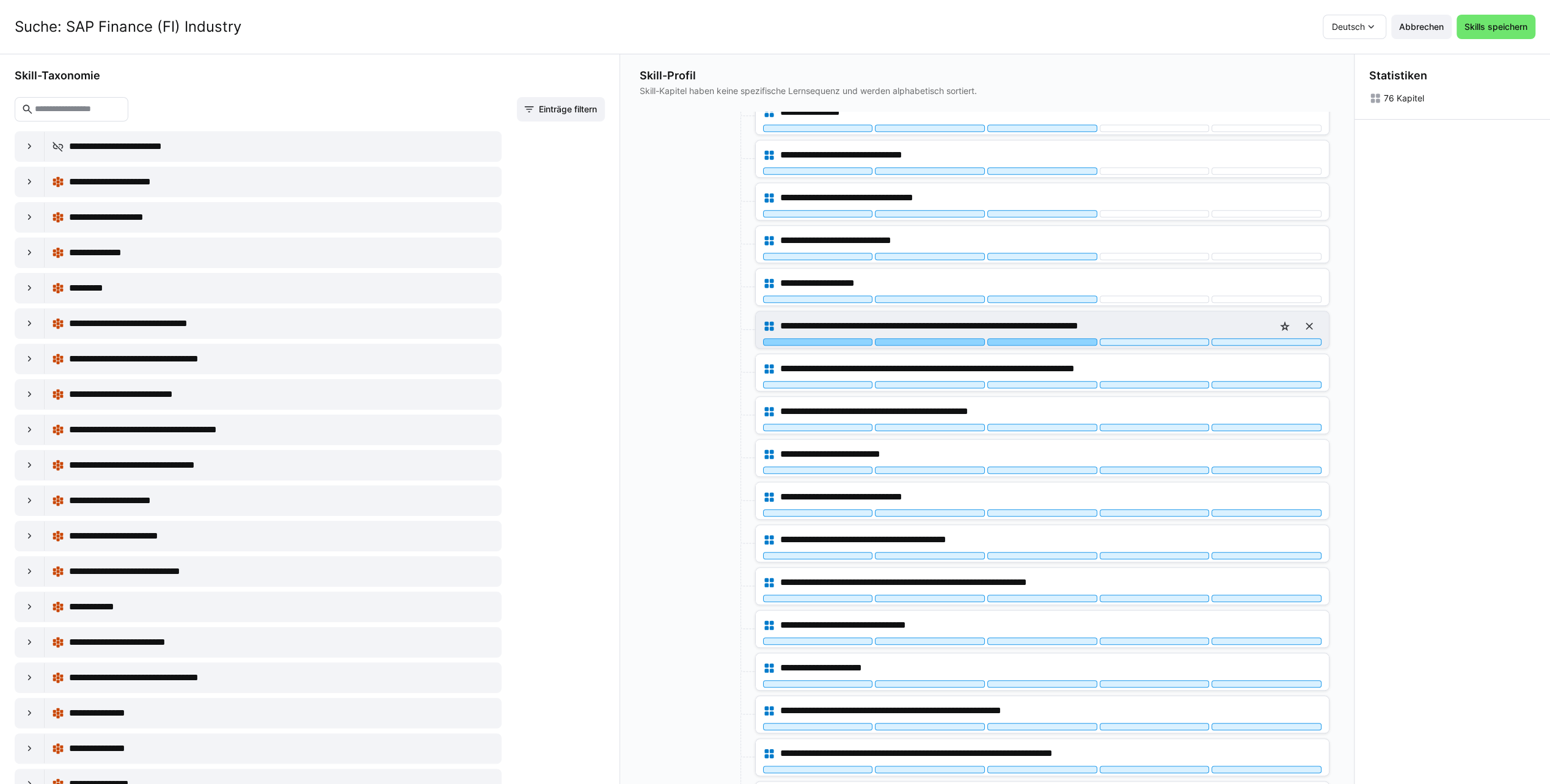
click at [1035, 338] on div at bounding box center [1042, 342] width 110 height 7
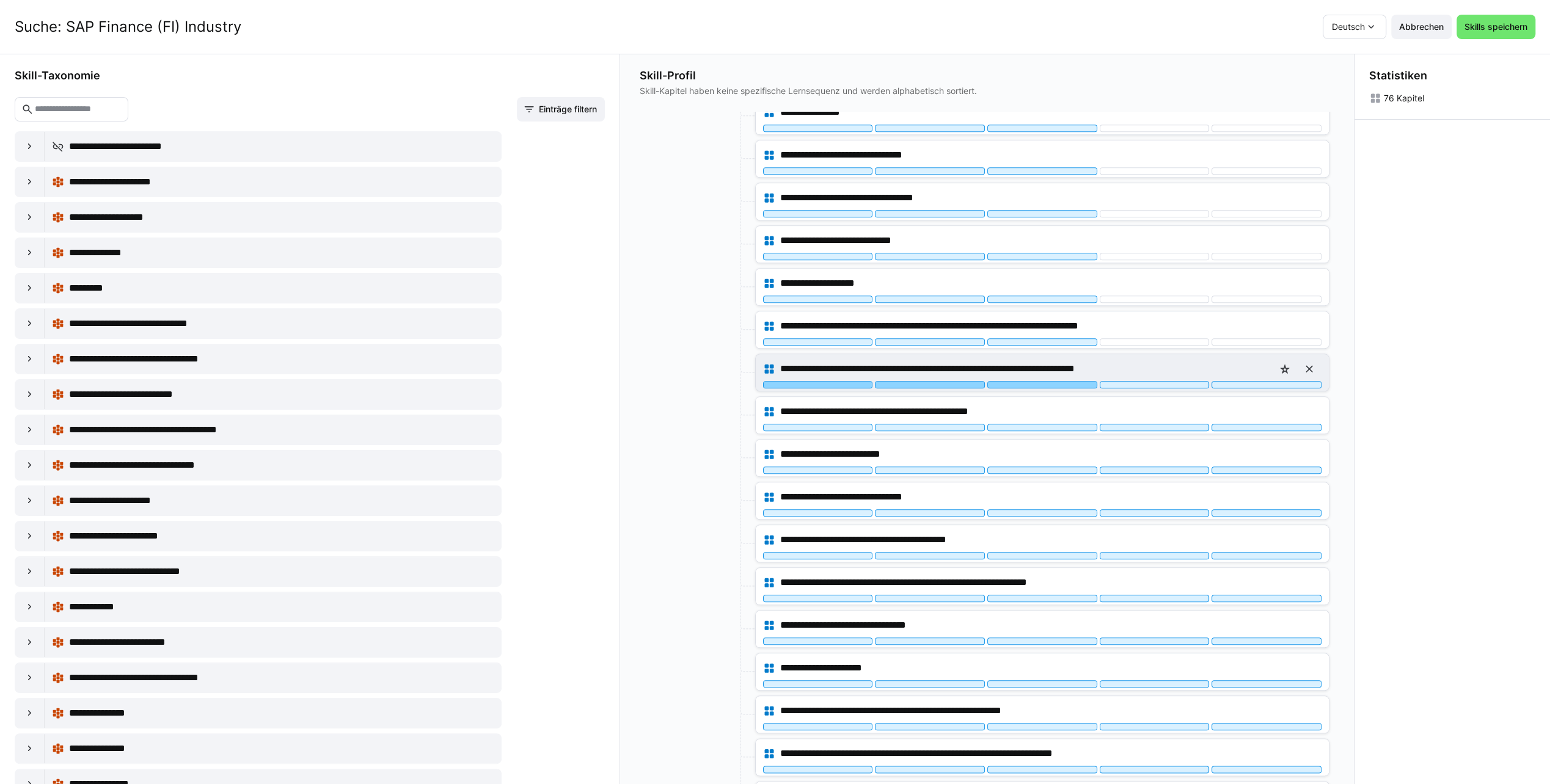
click at [1023, 381] on div at bounding box center [1042, 384] width 110 height 7
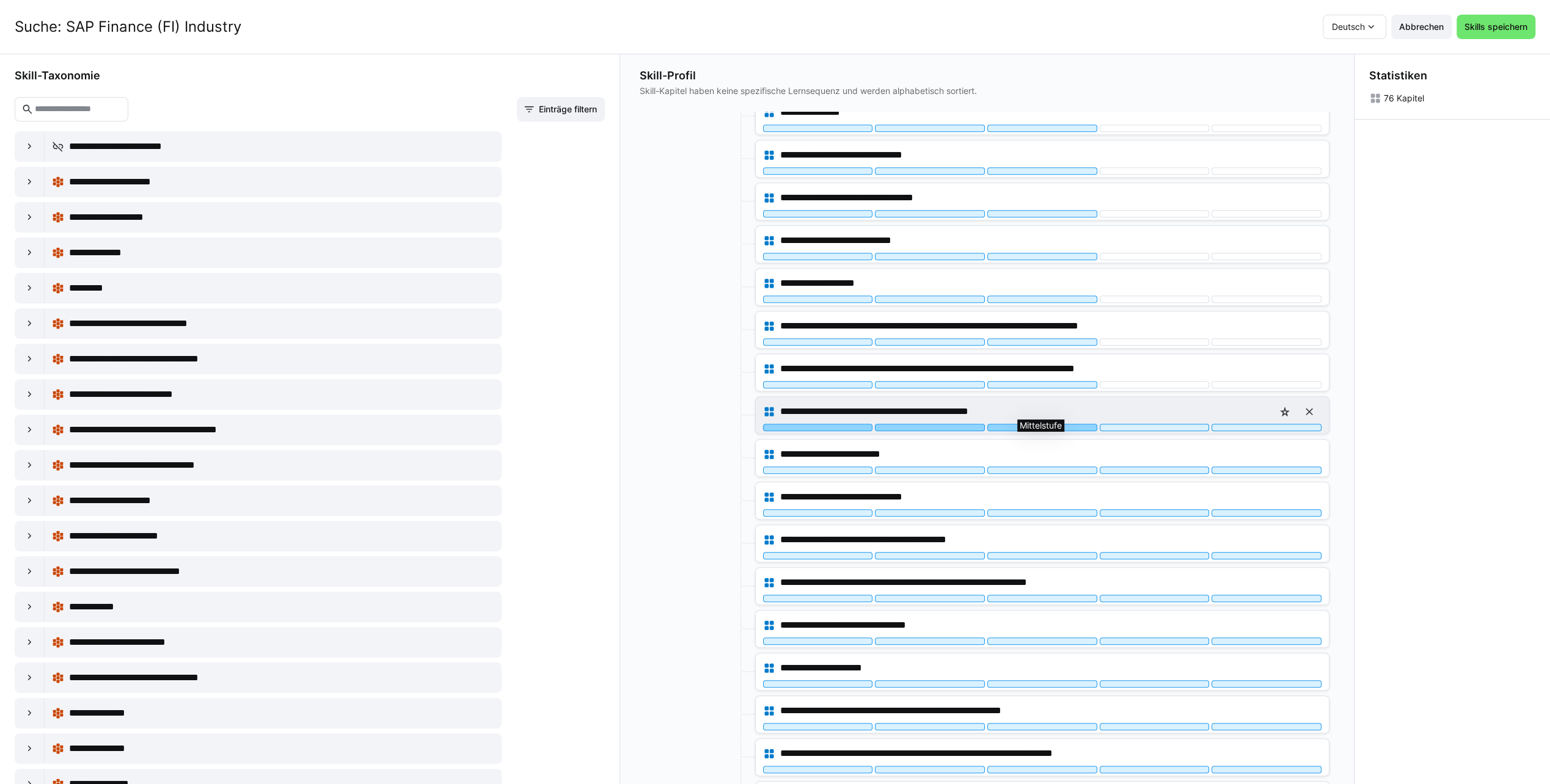
click at [1008, 424] on div at bounding box center [1042, 427] width 110 height 7
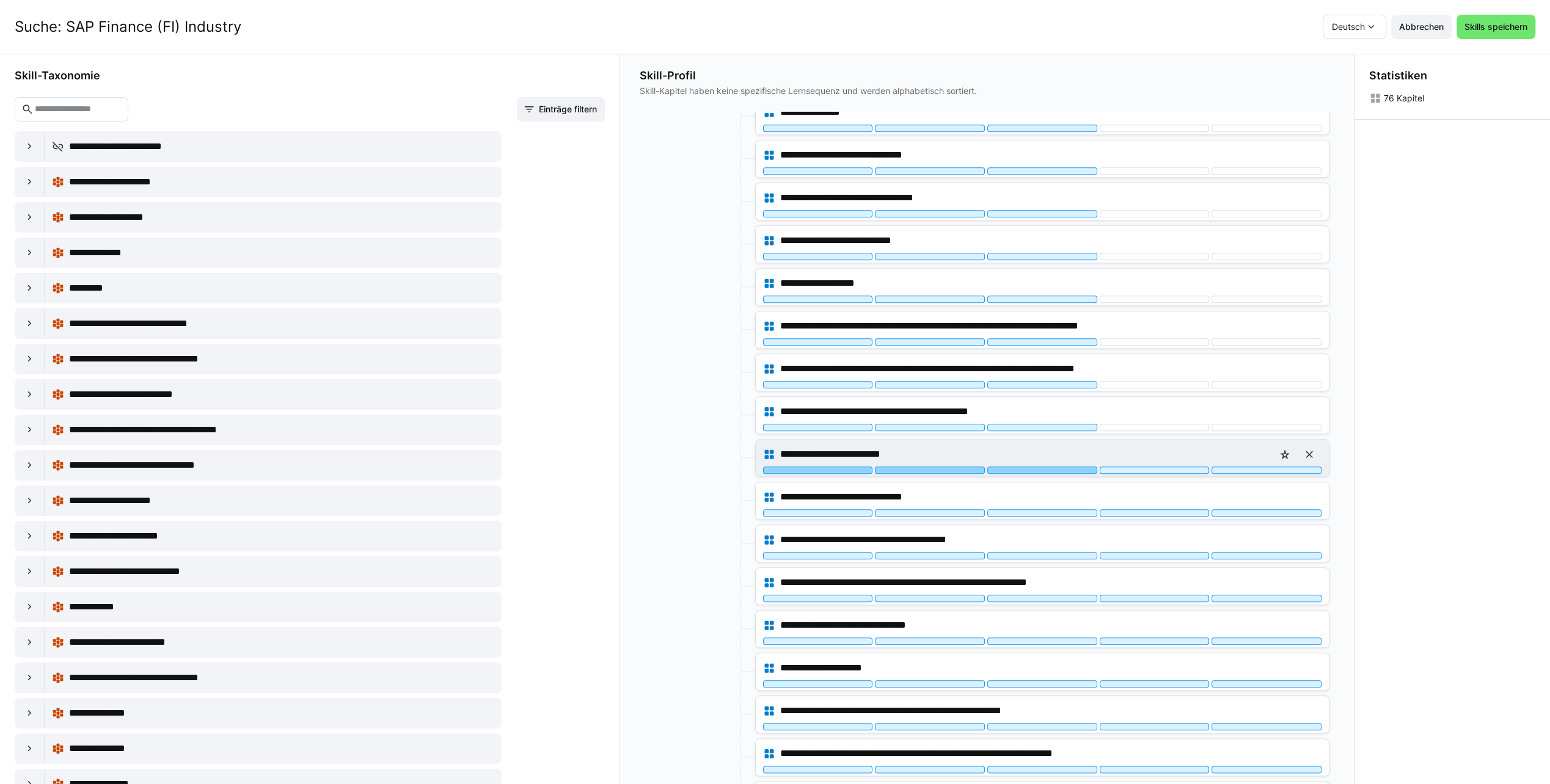
click at [1006, 466] on div at bounding box center [1042, 470] width 110 height 7
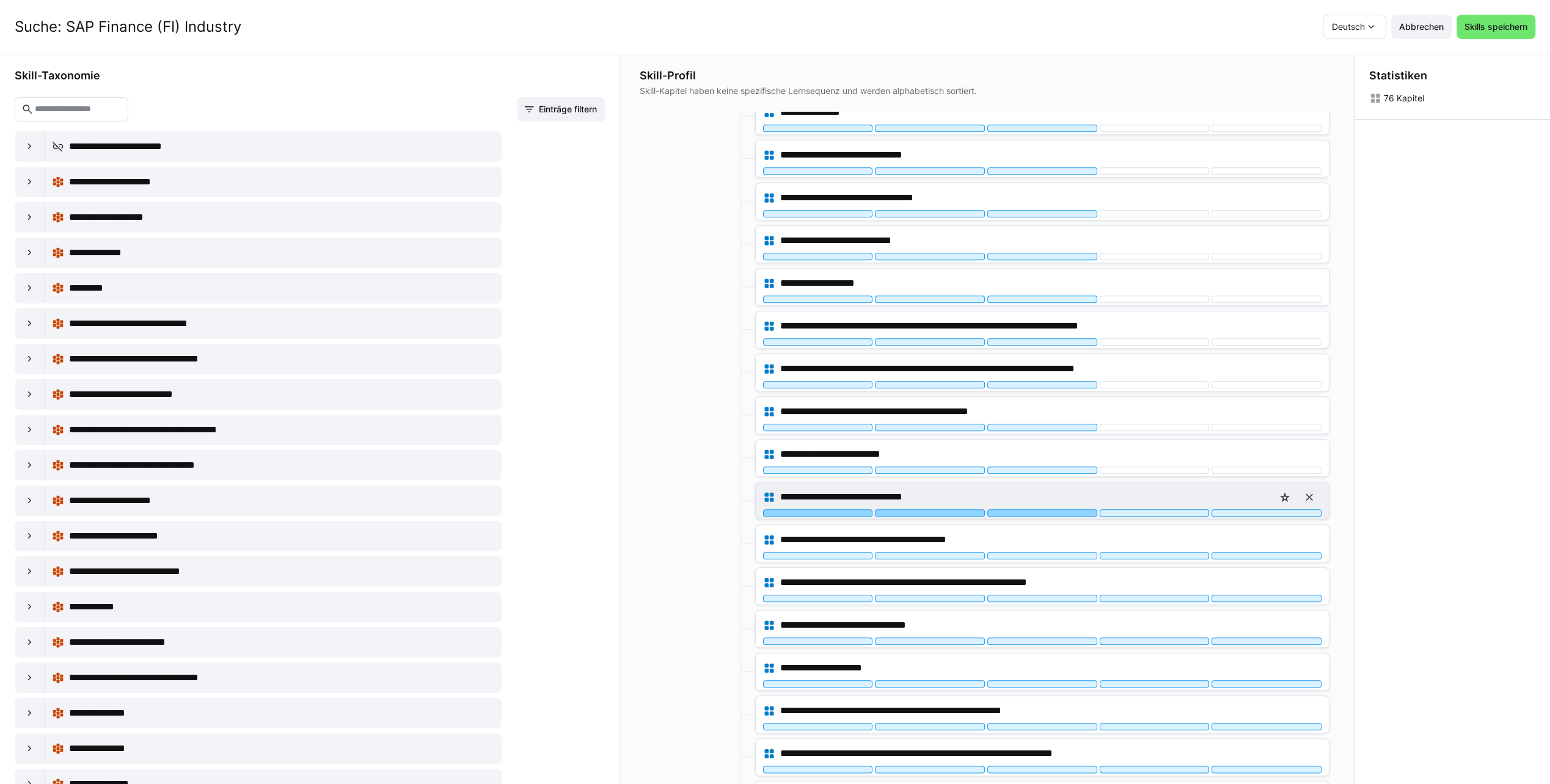
click at [1000, 510] on div at bounding box center [1042, 513] width 110 height 7
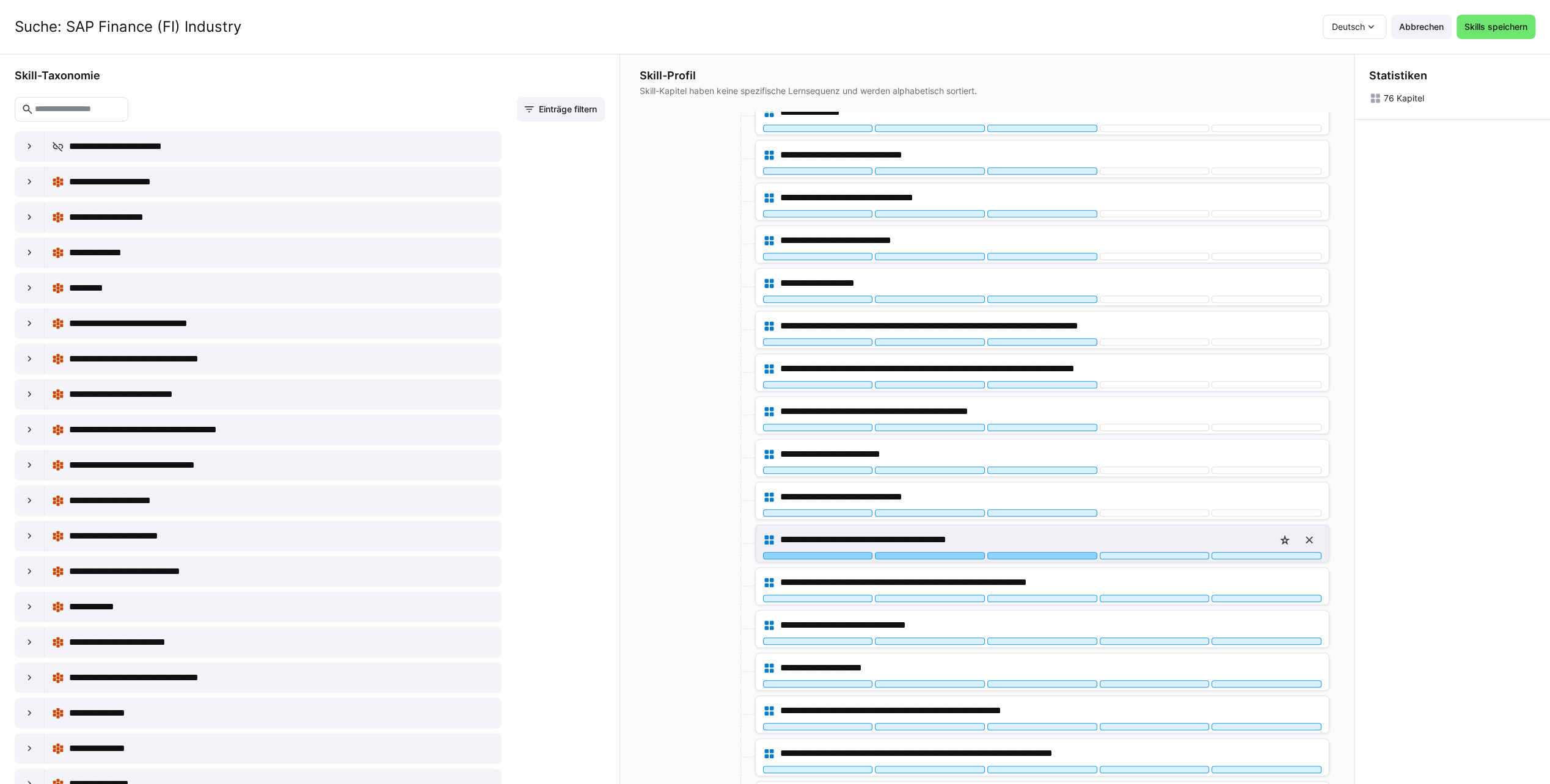
click at [1006, 552] on div at bounding box center [1042, 555] width 110 height 7
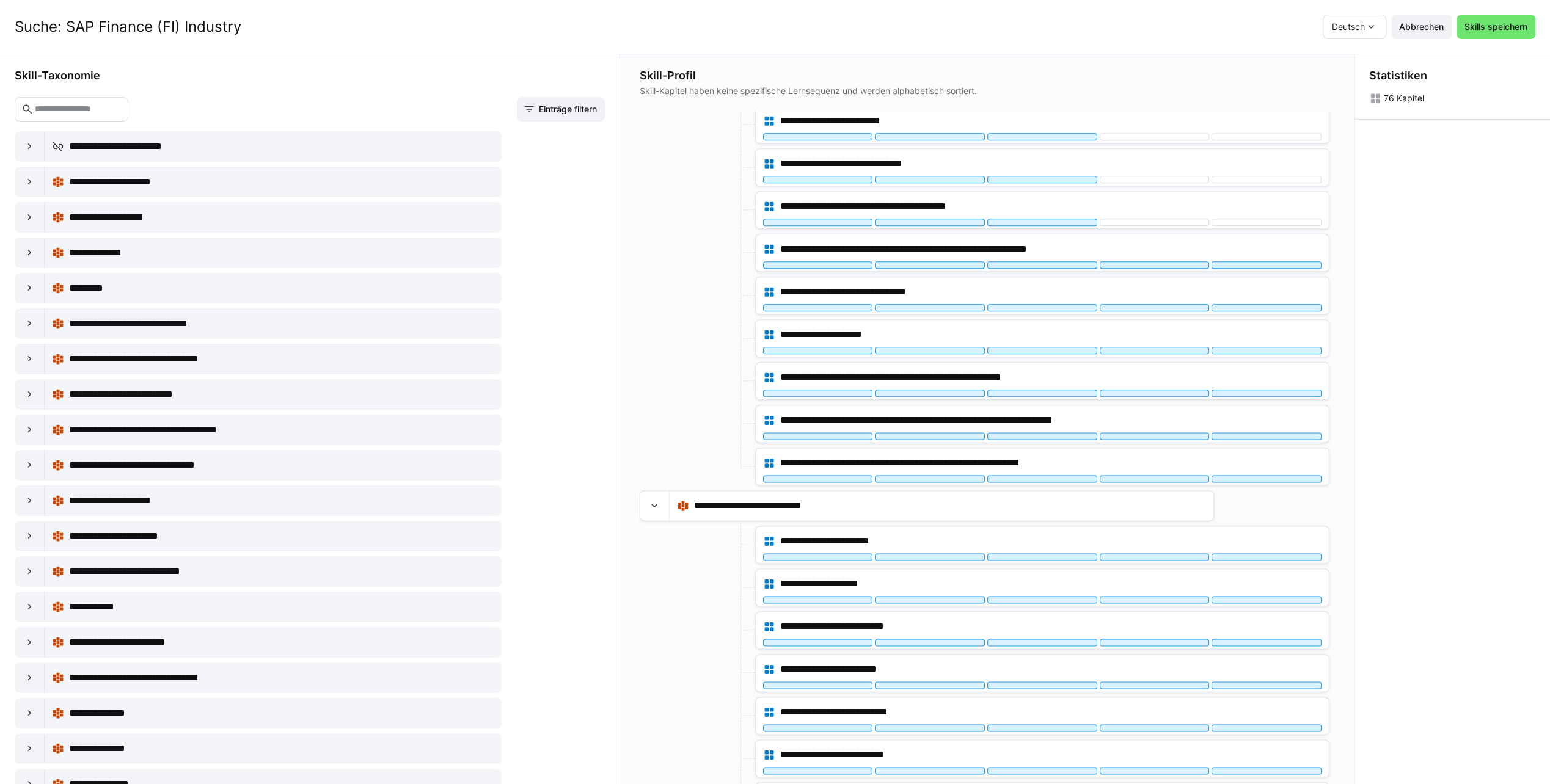
scroll to position [1469, 0]
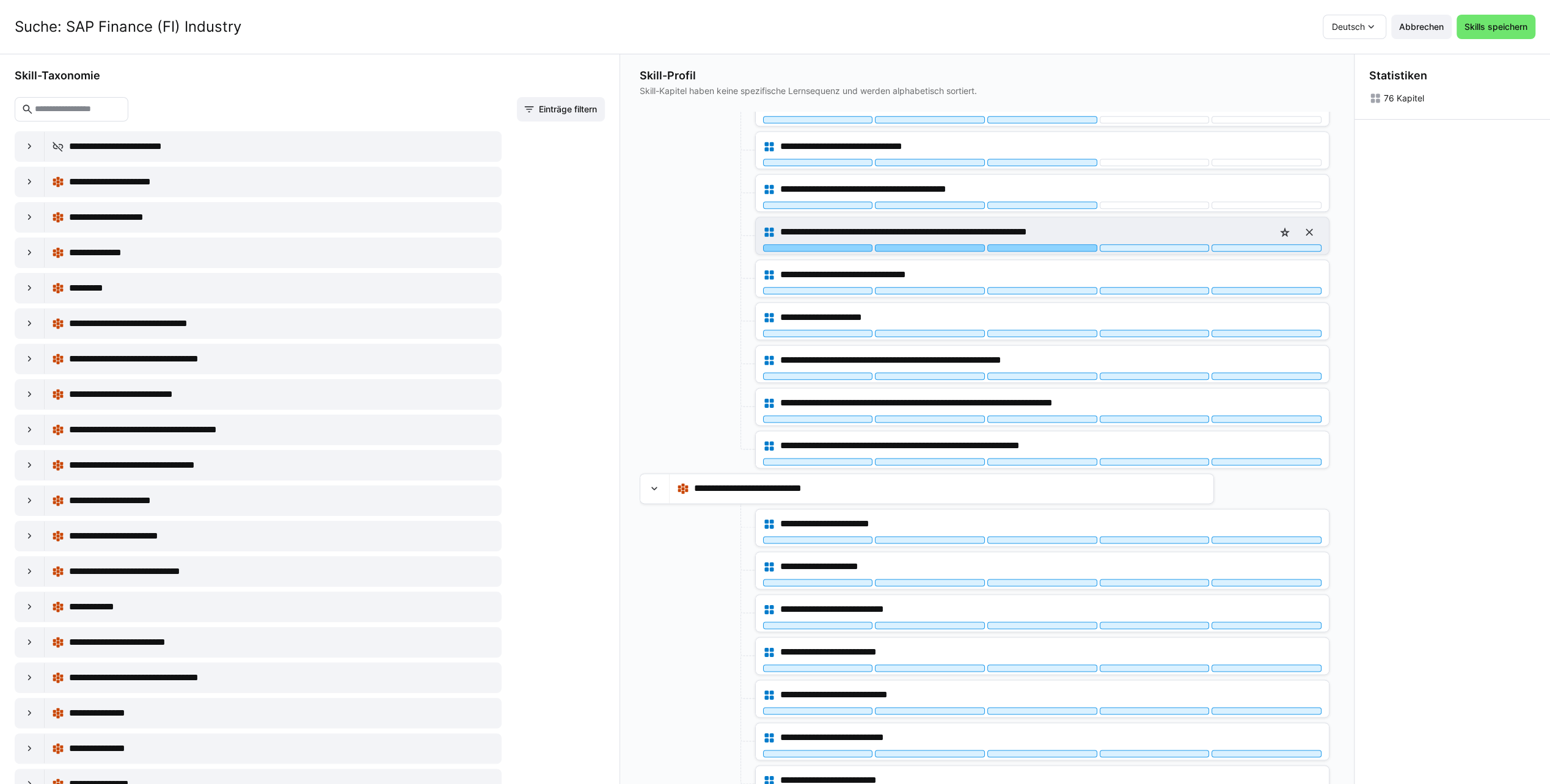
click at [1038, 244] on div at bounding box center [1042, 248] width 110 height 7
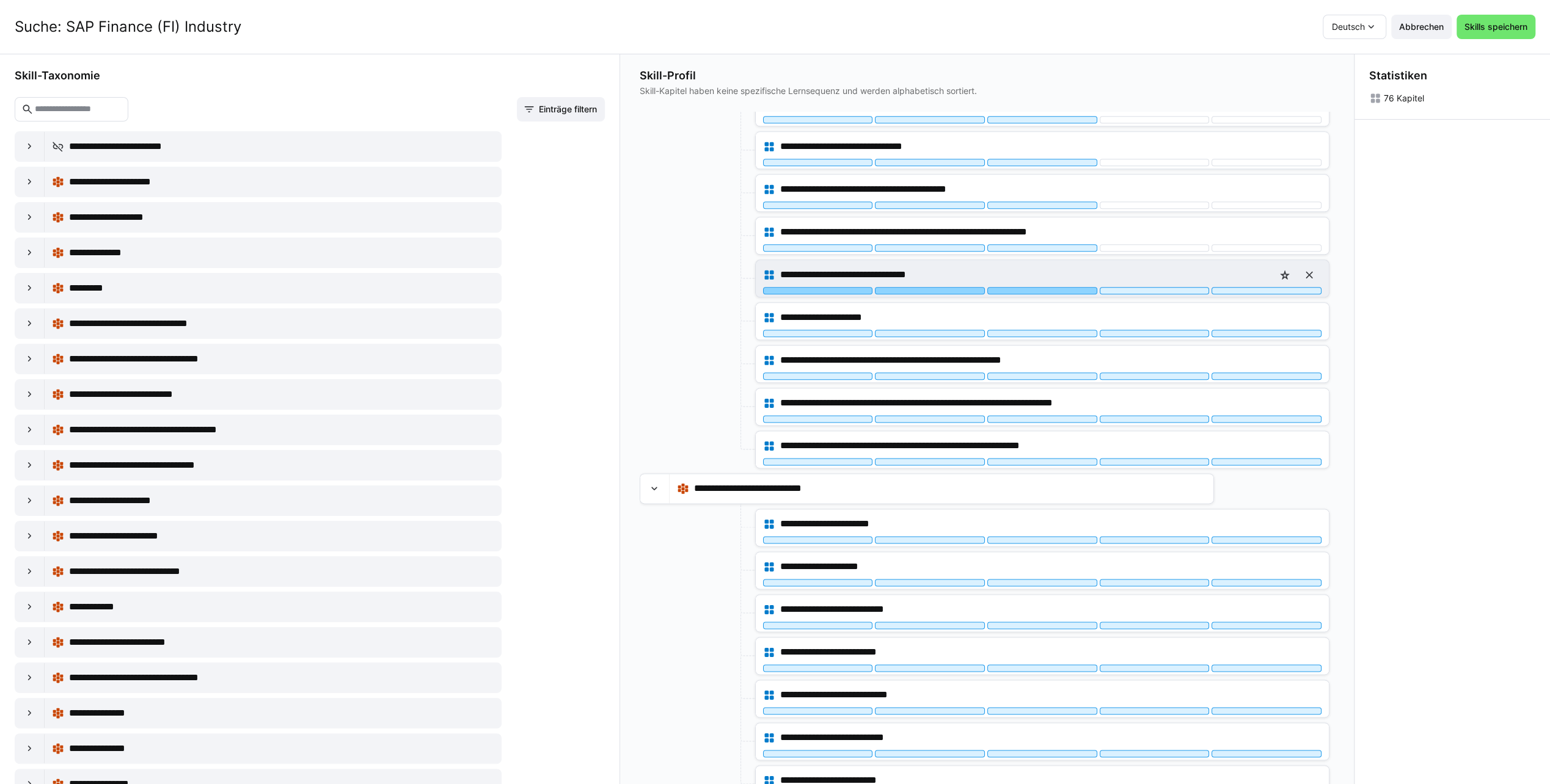
click at [1015, 287] on div at bounding box center [1042, 290] width 110 height 7
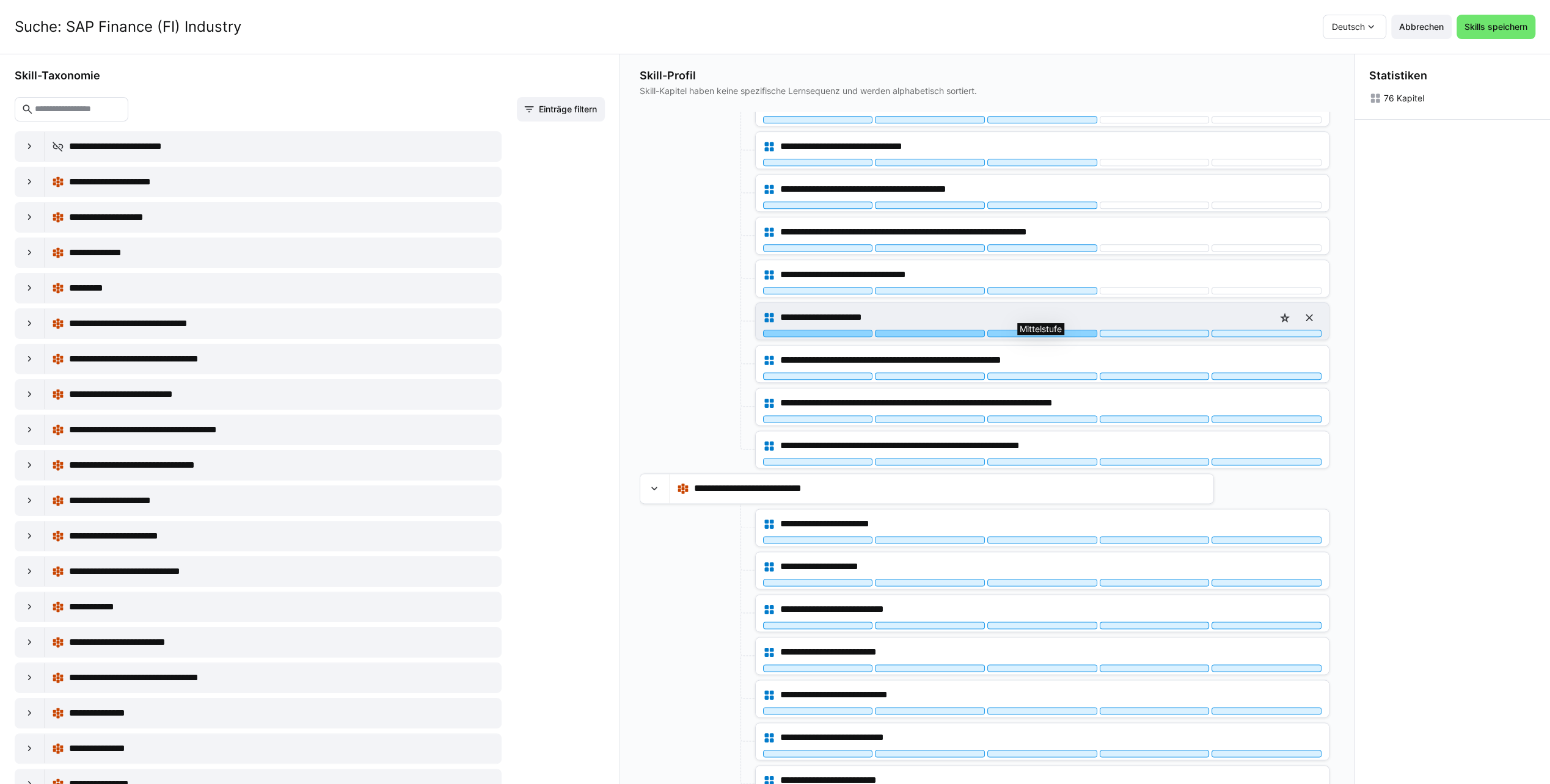
click at [1017, 330] on div at bounding box center [1042, 333] width 110 height 7
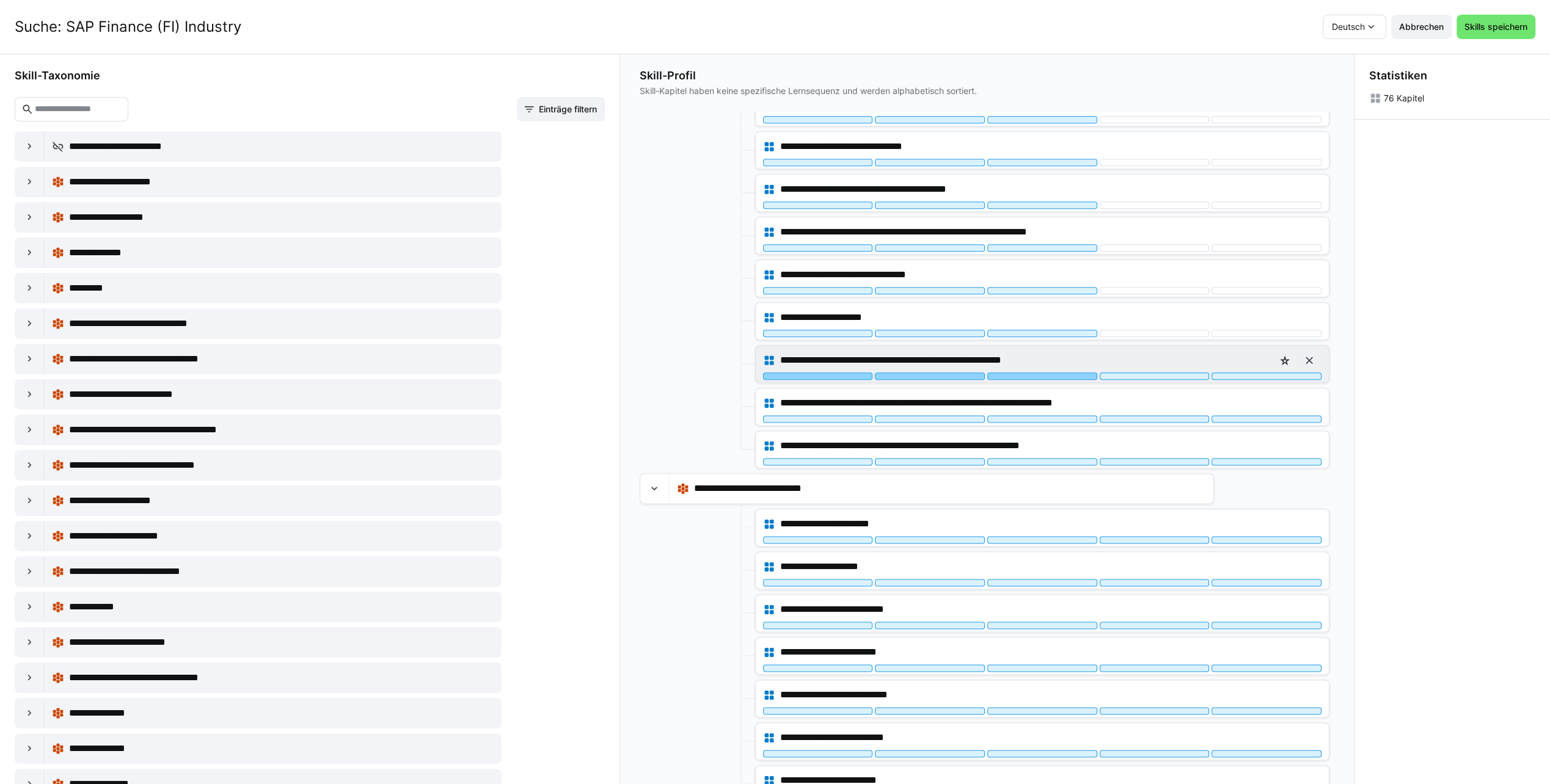
click at [1017, 372] on div at bounding box center [1042, 376] width 110 height 7
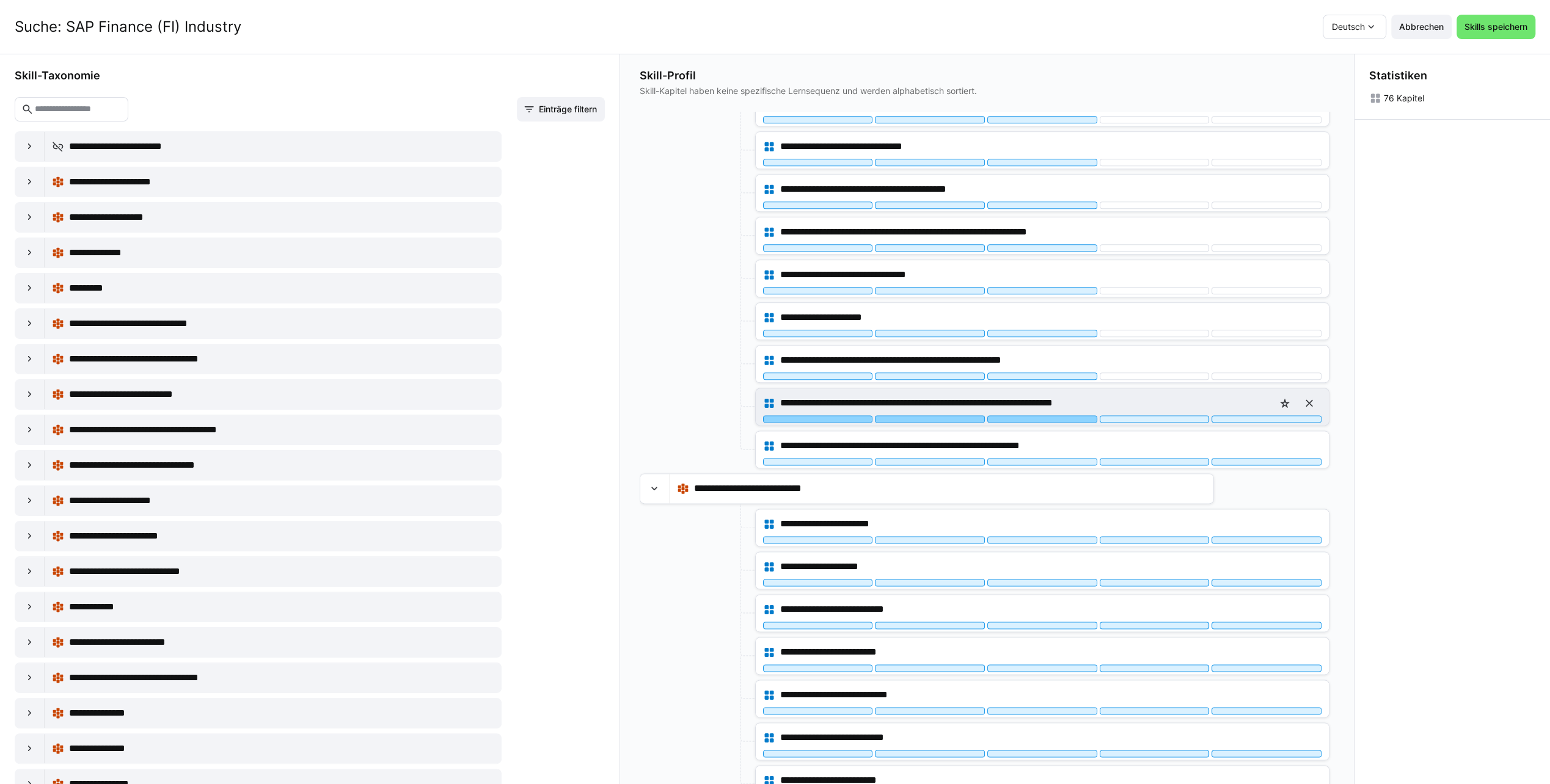
click at [1020, 416] on div at bounding box center [1042, 419] width 110 height 7
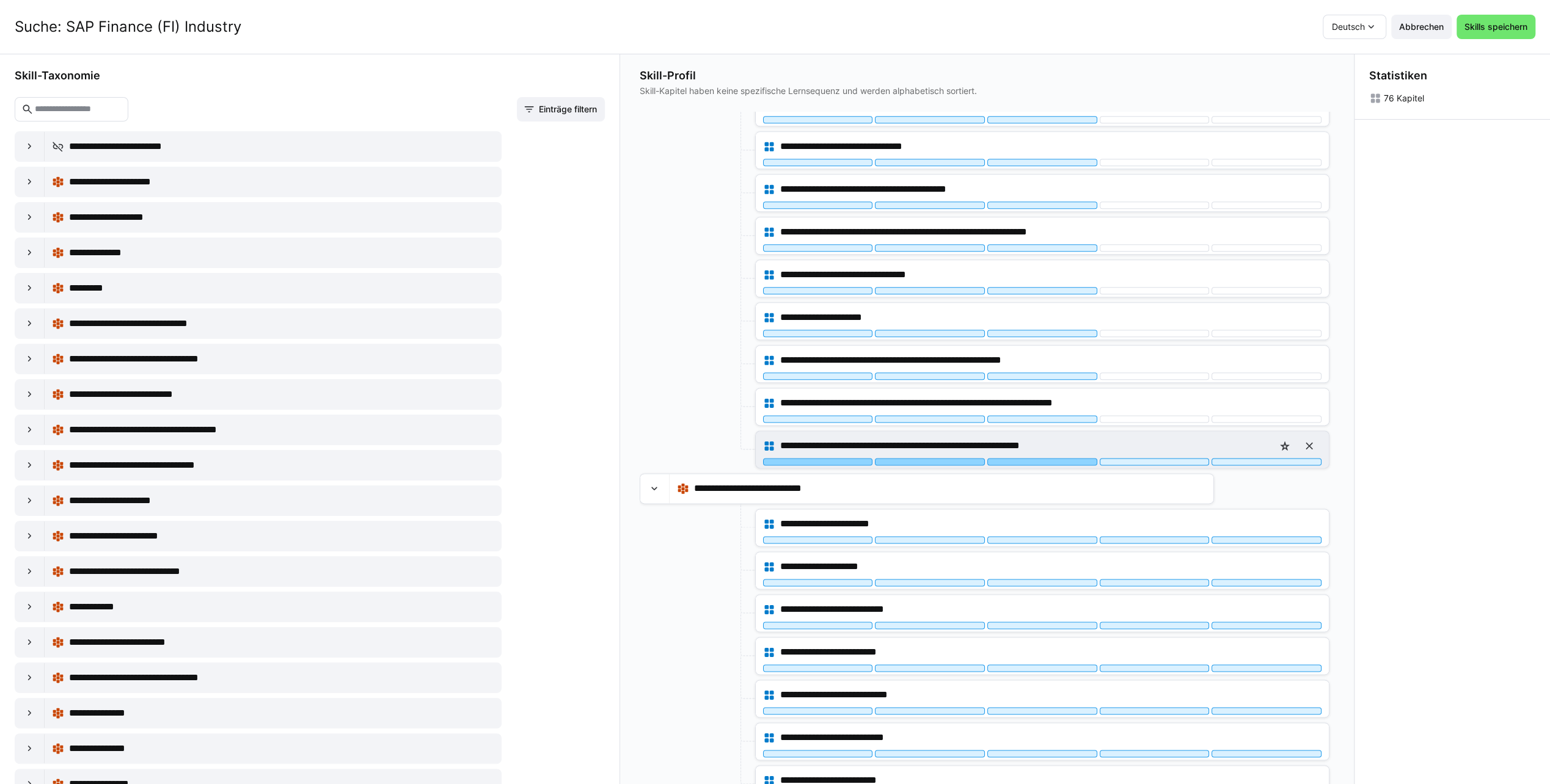
click at [1015, 458] on div at bounding box center [1042, 461] width 110 height 7
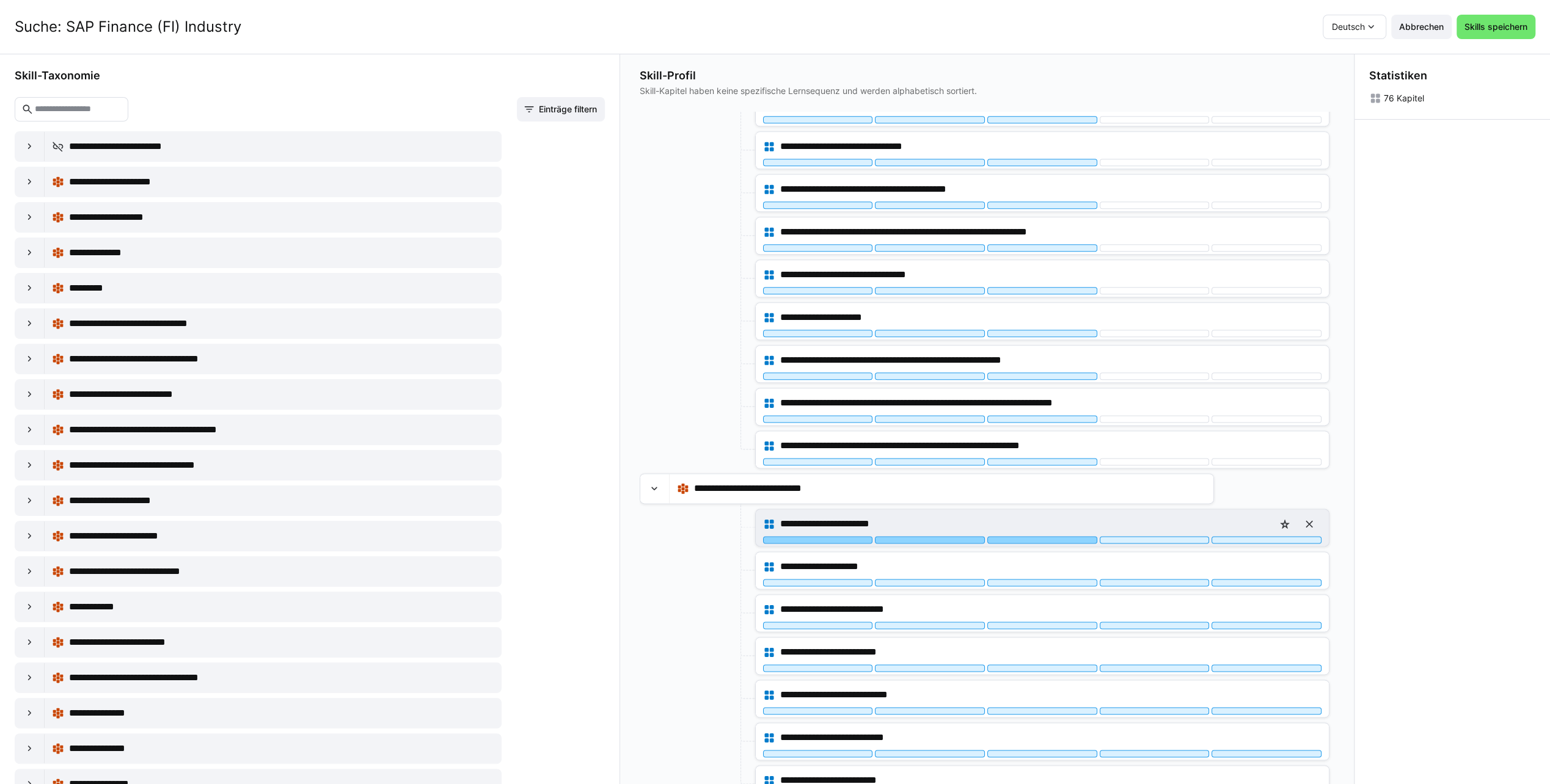
click at [1014, 536] on div at bounding box center [1042, 540] width 110 height 7
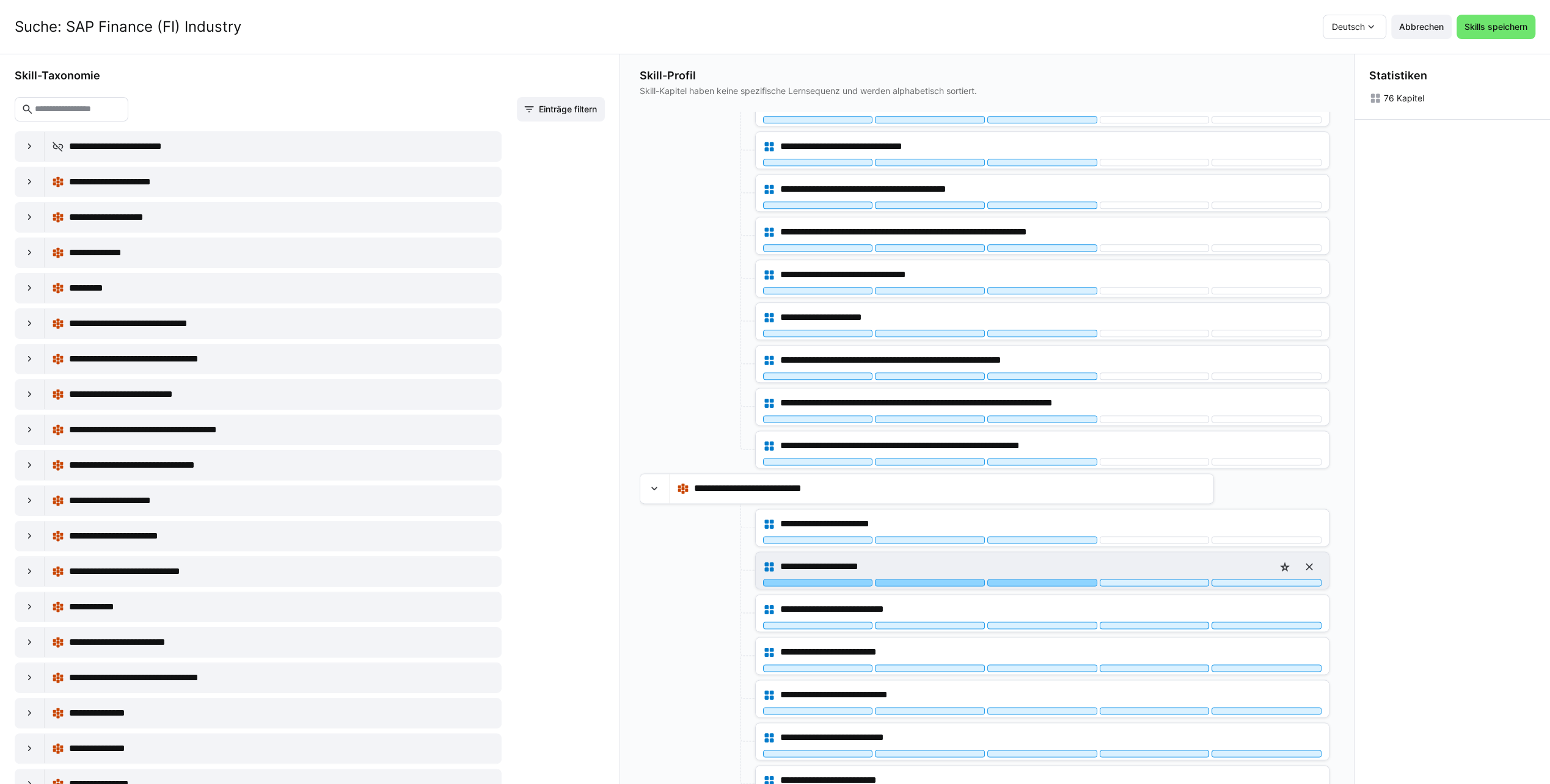
click at [1014, 579] on div at bounding box center [1042, 582] width 110 height 7
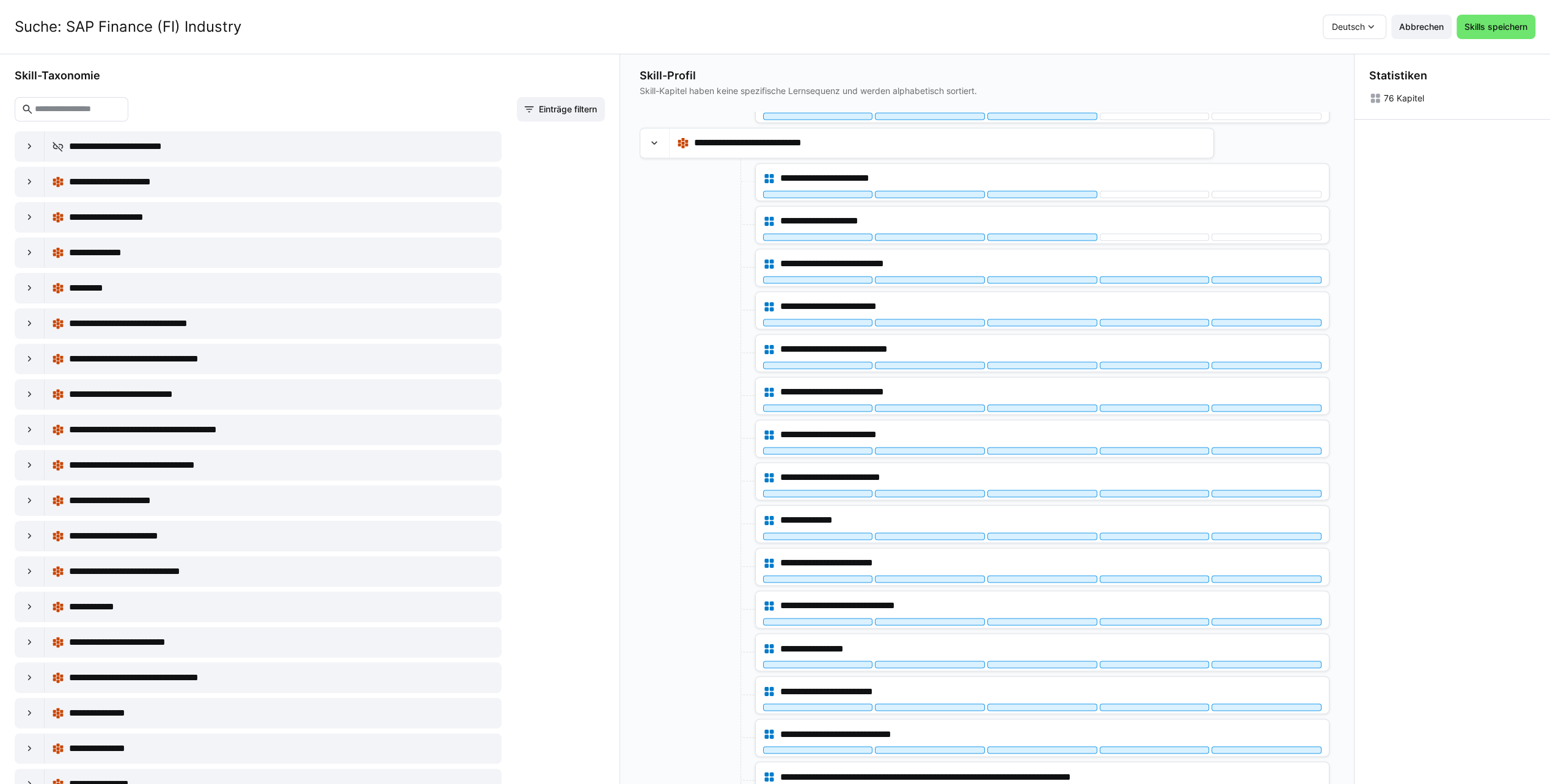
scroll to position [1857, 0]
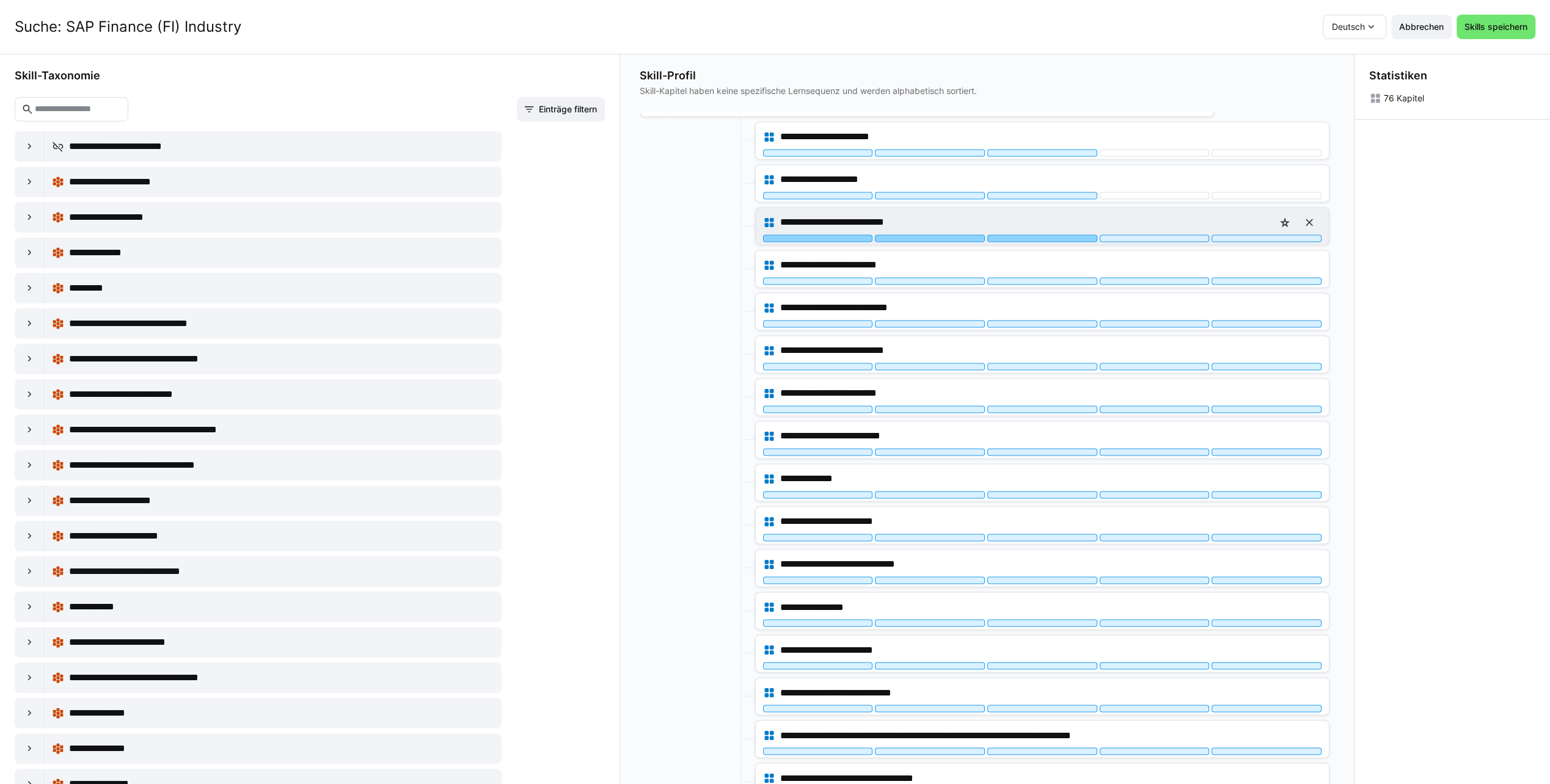
click at [1062, 235] on div at bounding box center [1042, 238] width 110 height 7
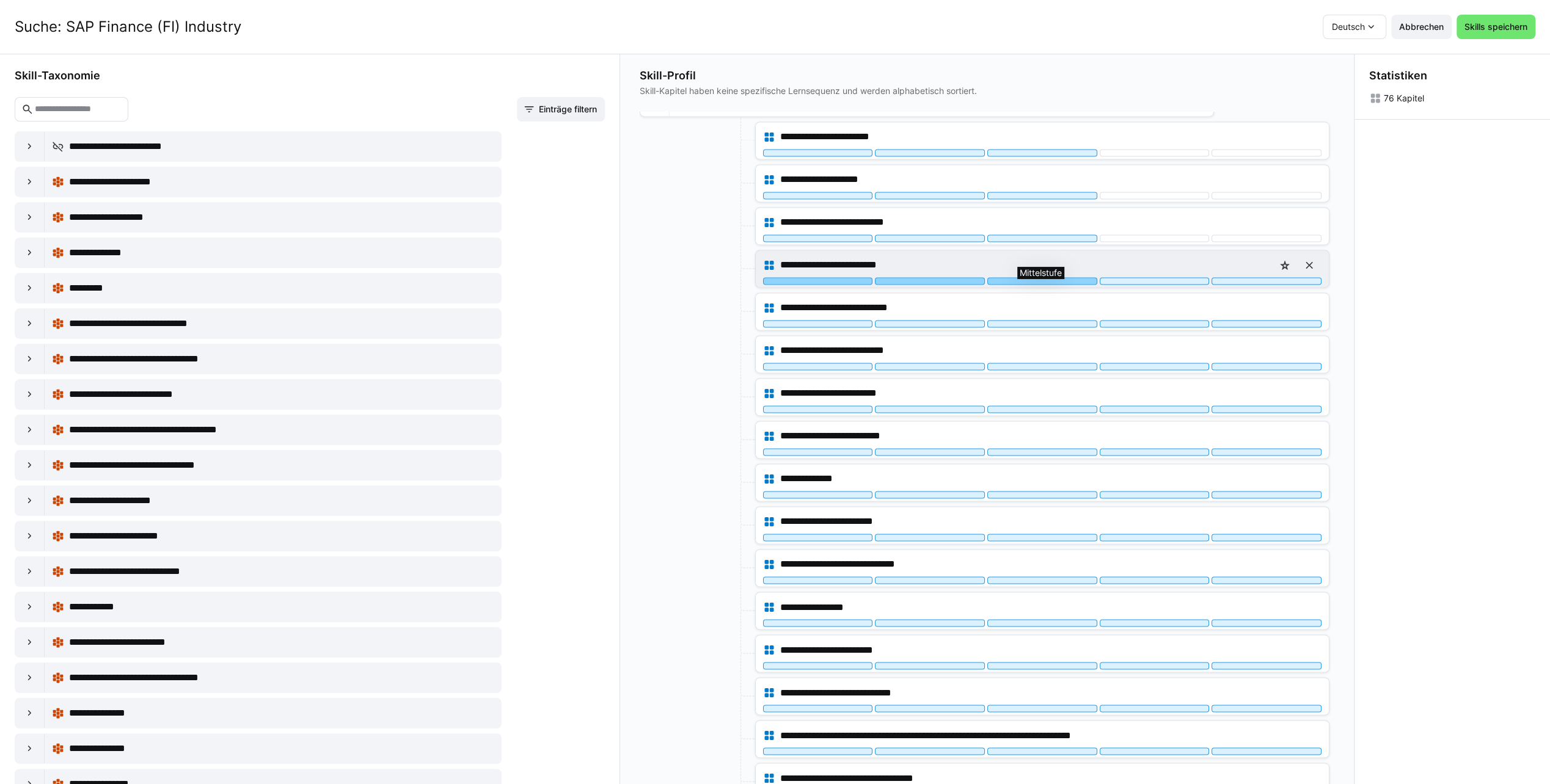
click at [1038, 277] on div at bounding box center [1042, 280] width 110 height 7
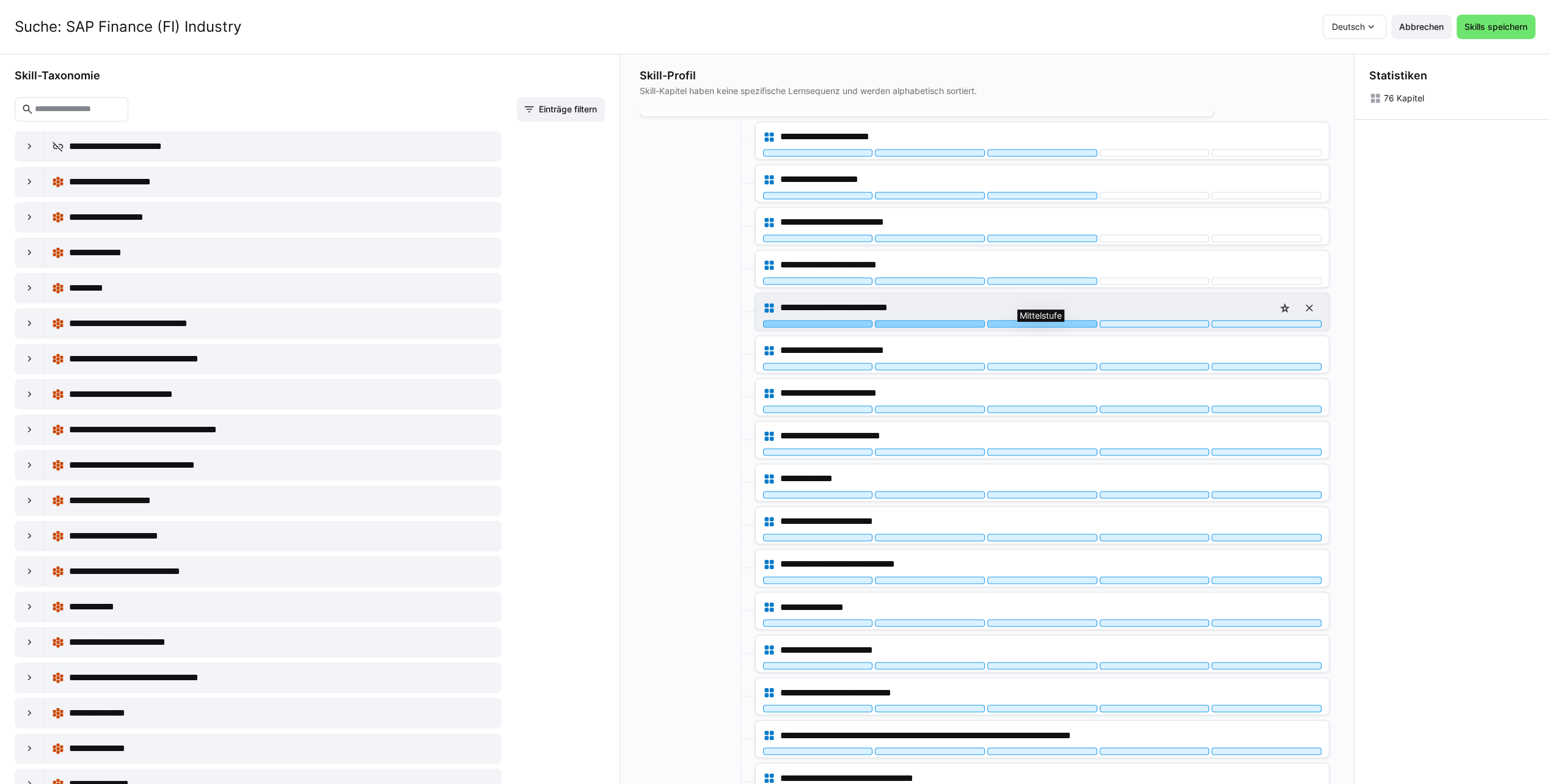
click at [1035, 320] on div at bounding box center [1042, 323] width 110 height 7
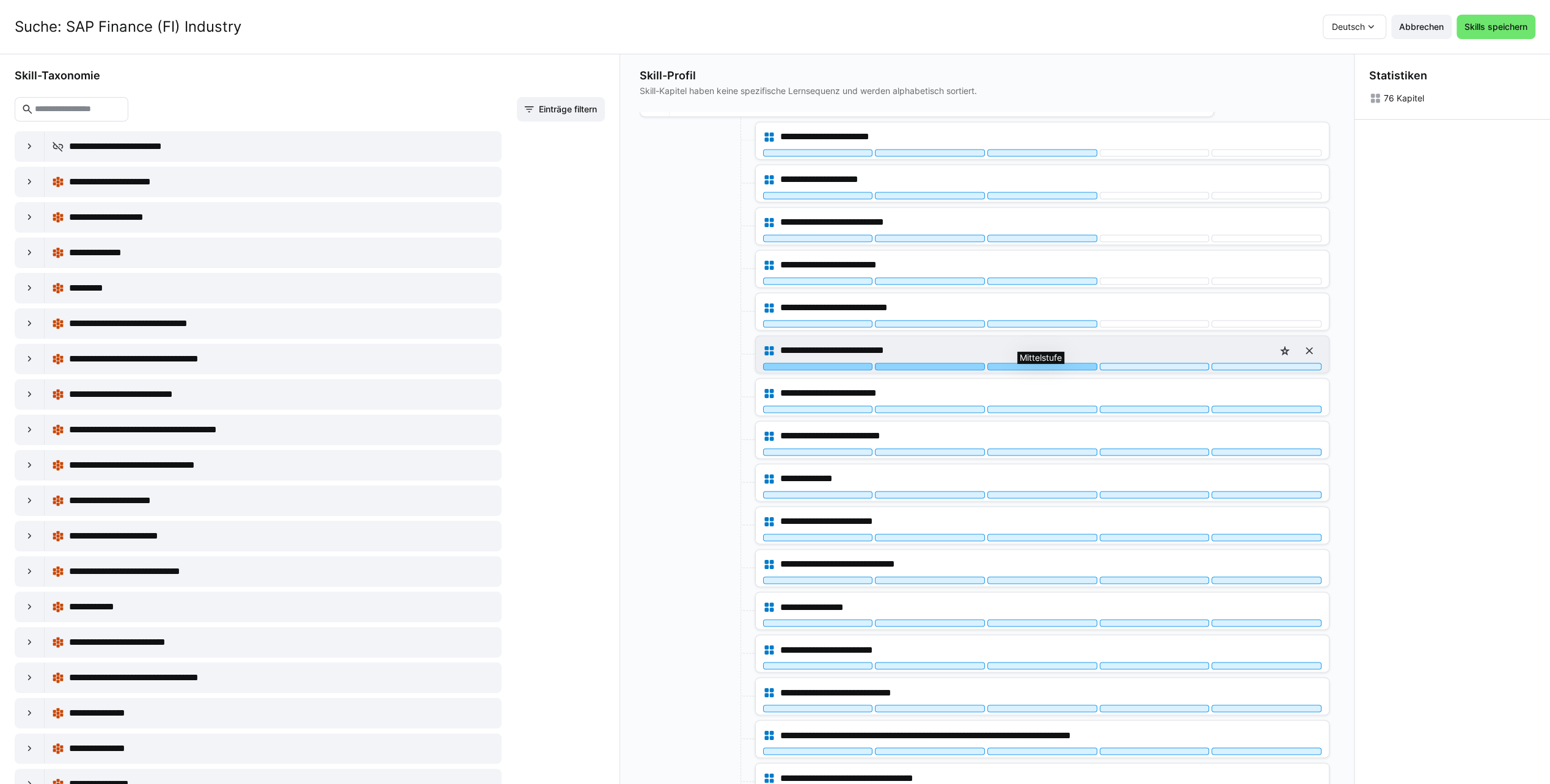
click at [1017, 363] on div at bounding box center [1042, 366] width 110 height 7
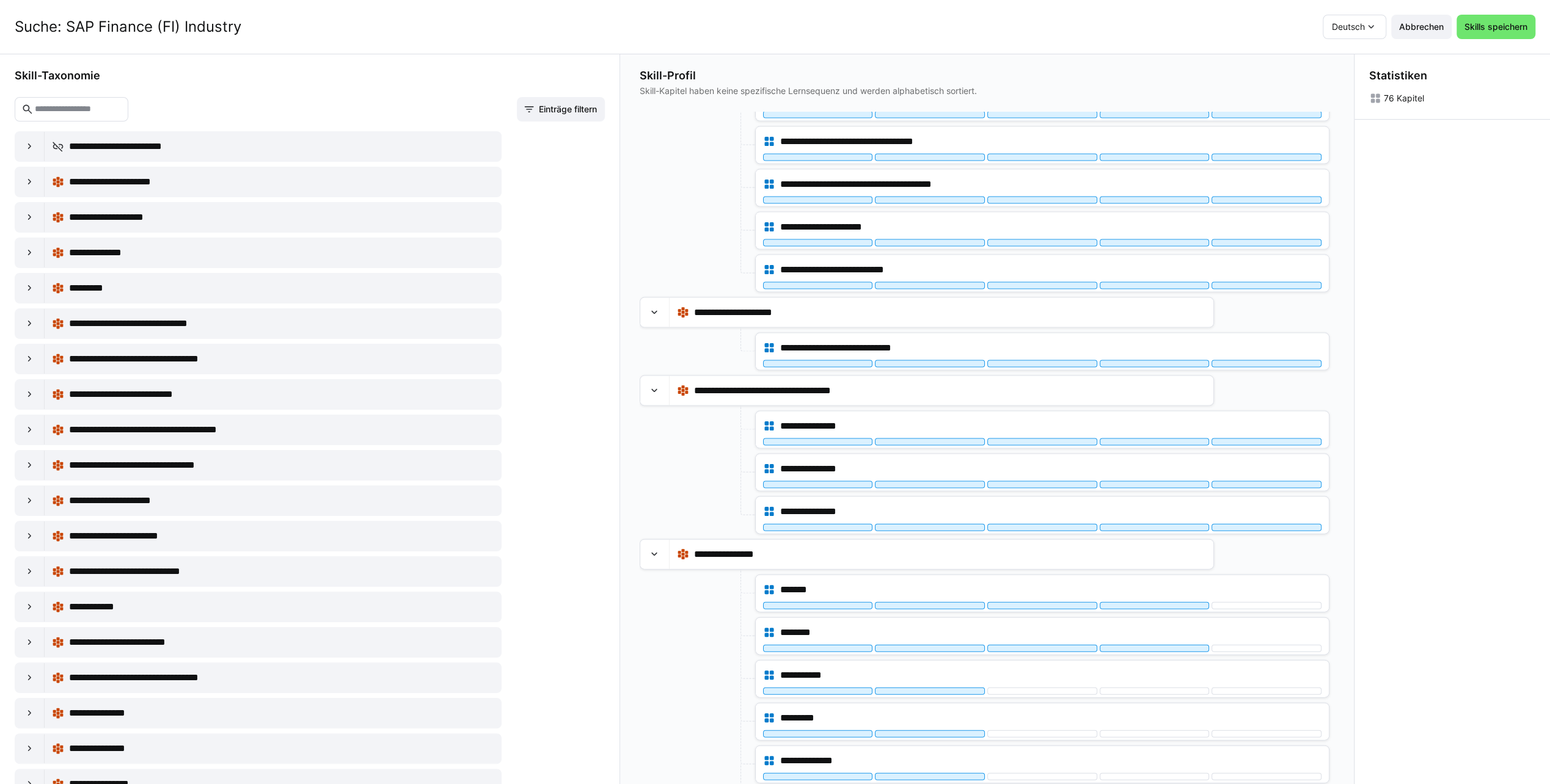
scroll to position [2712, 0]
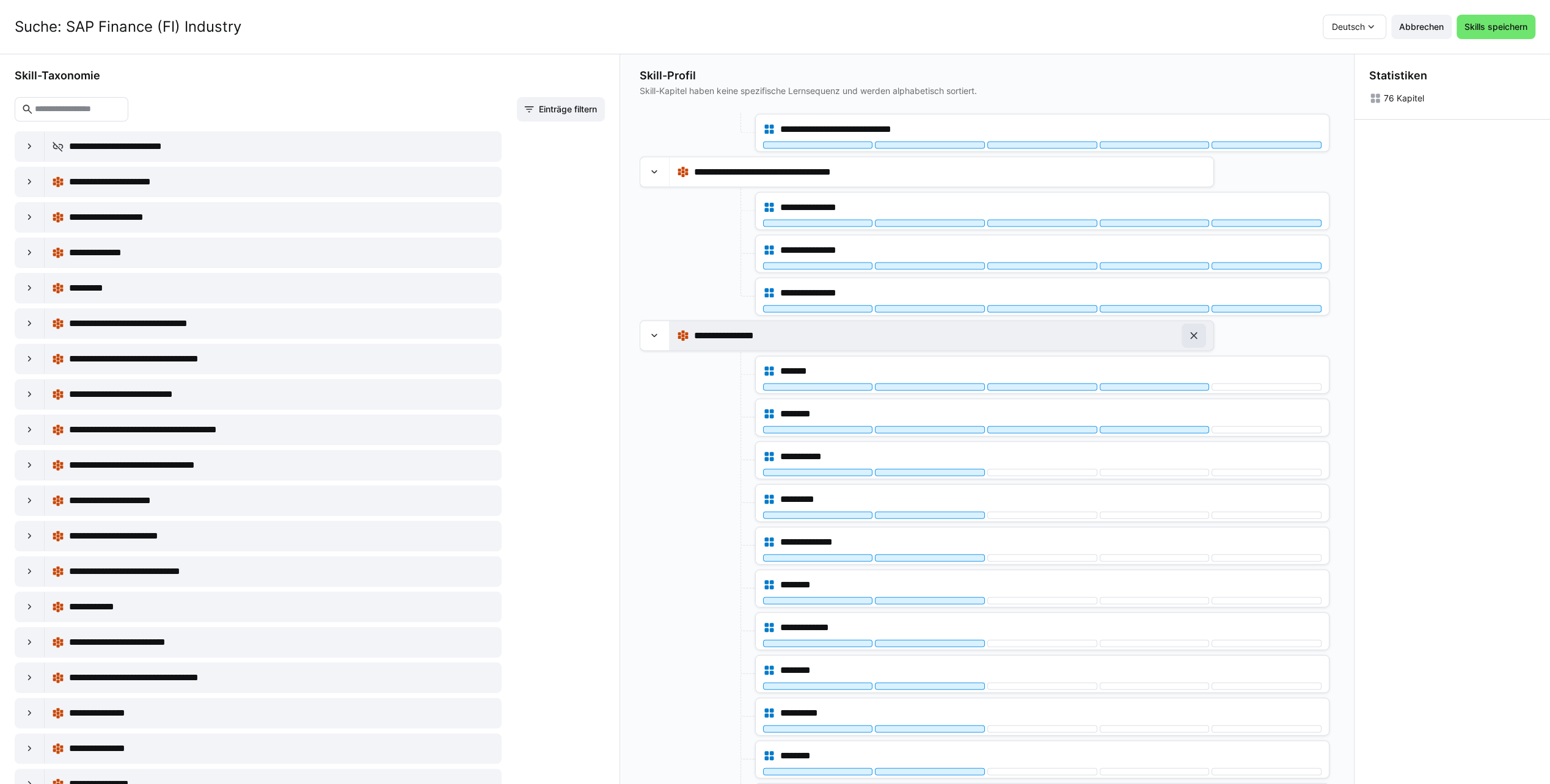
click at [1190, 330] on eds-icon at bounding box center [1193, 336] width 12 height 12
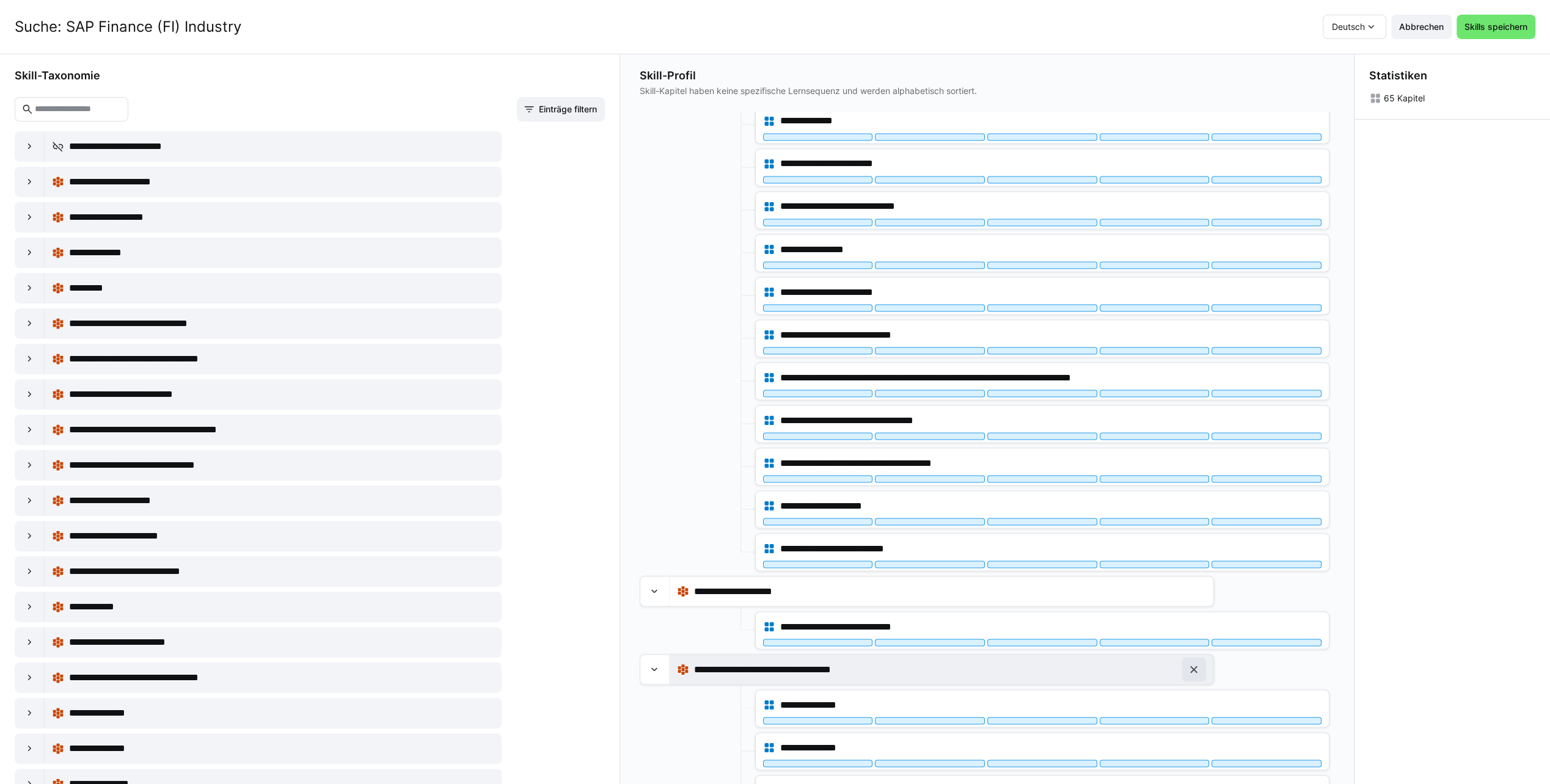
click at [1190, 663] on eds-icon at bounding box center [1193, 669] width 12 height 12
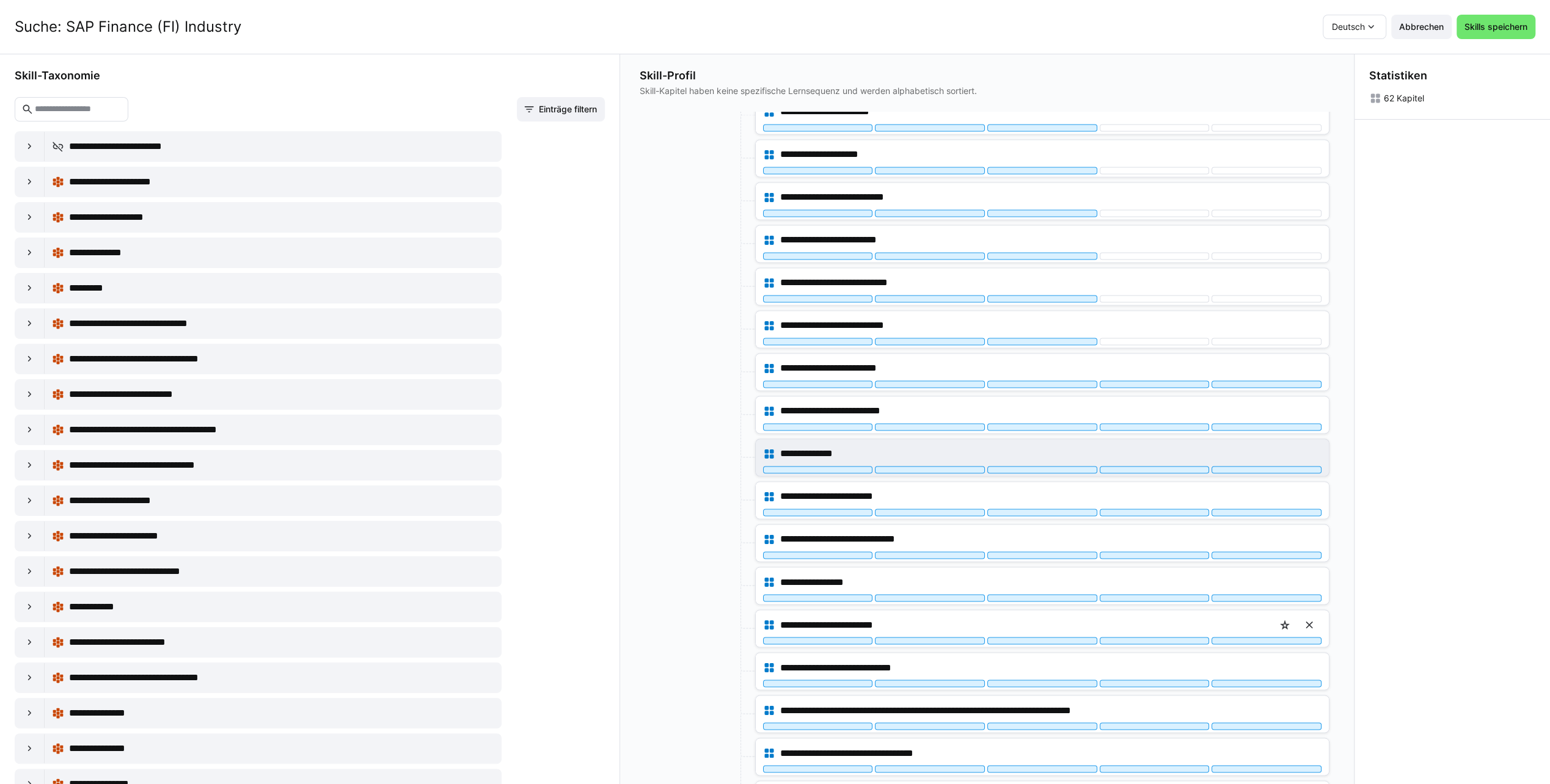
scroll to position [1747, 0]
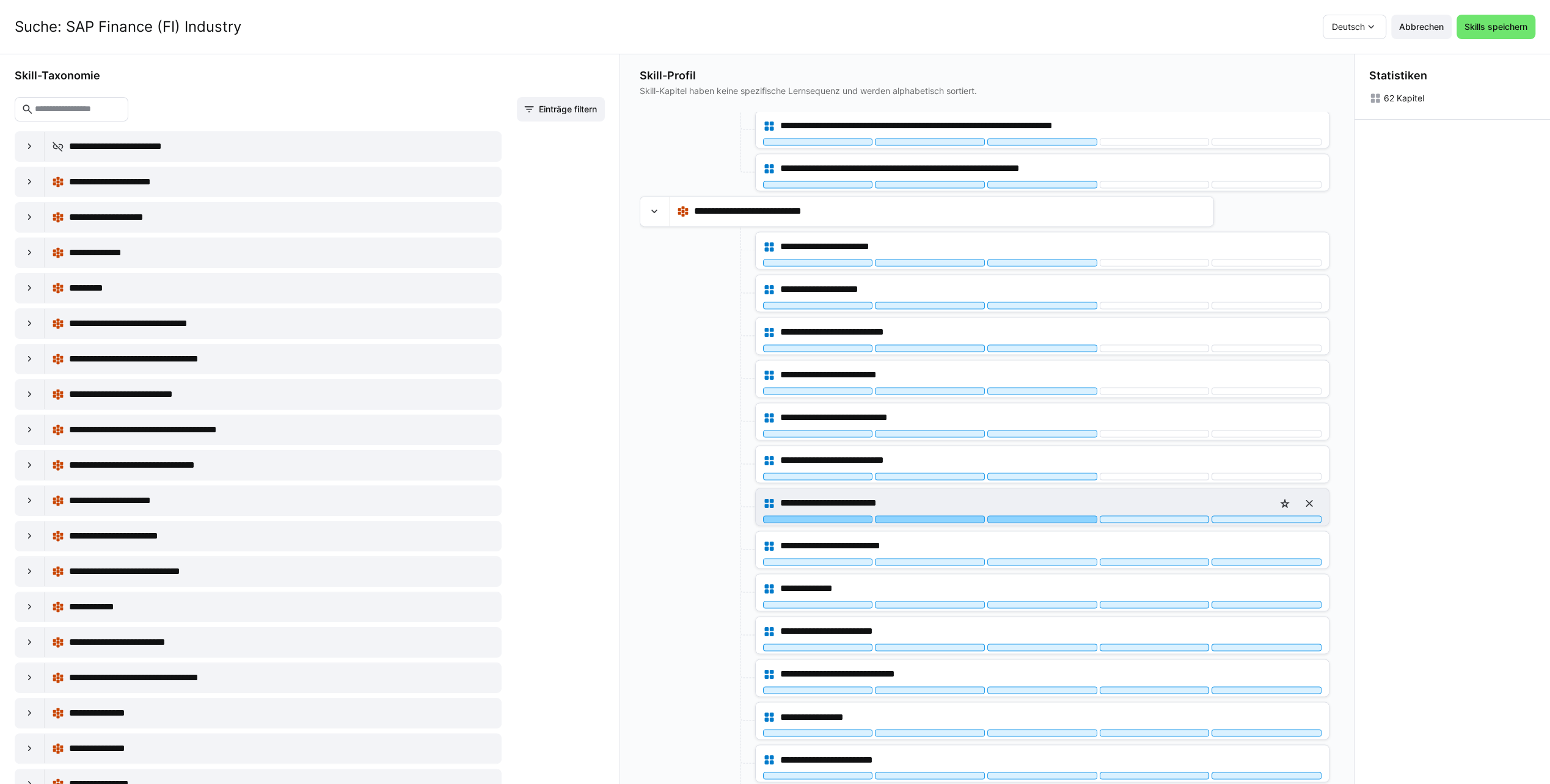
click at [1054, 515] on div at bounding box center [1042, 519] width 110 height 7
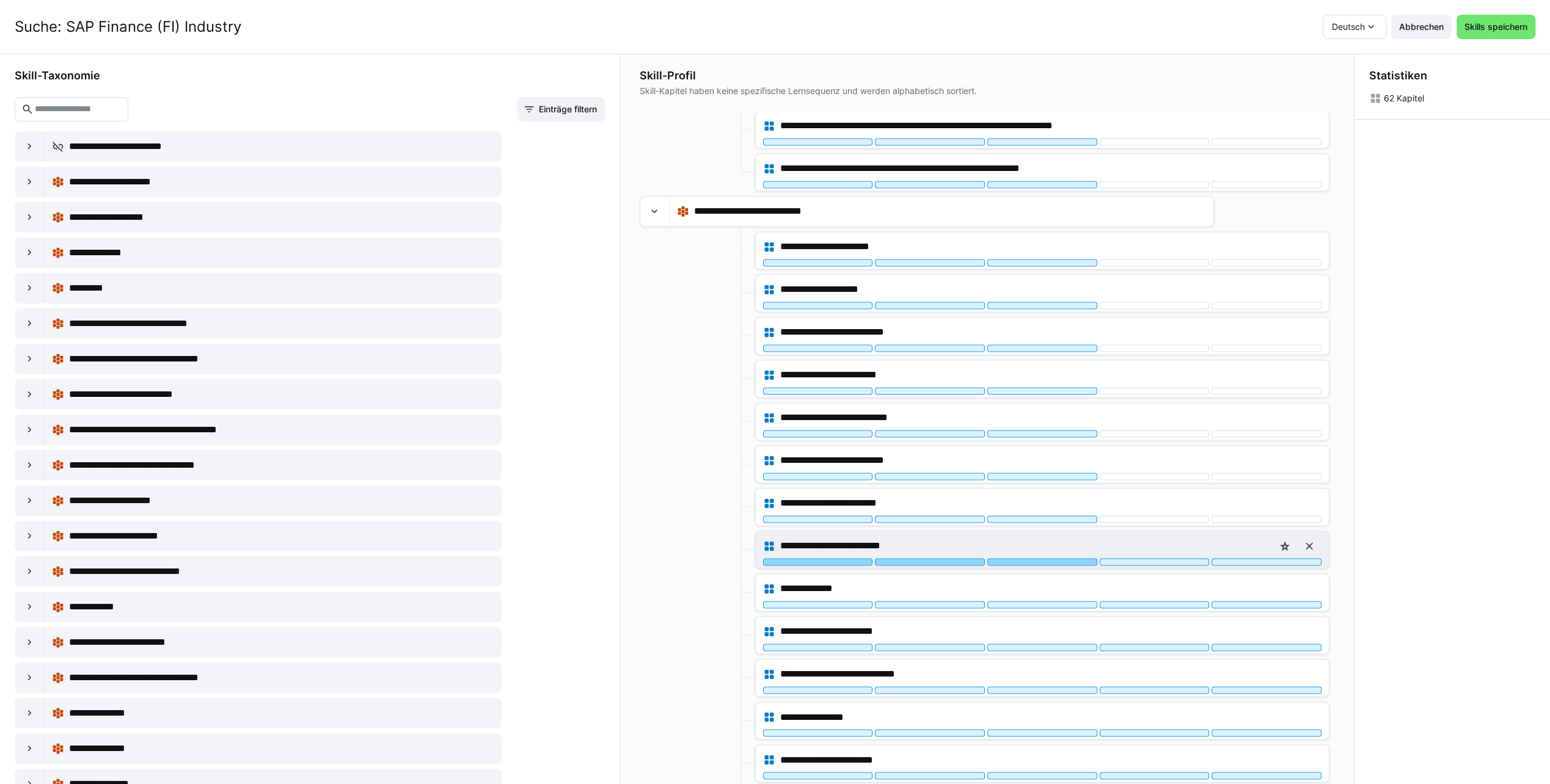
click at [1046, 558] on div at bounding box center [1042, 561] width 110 height 7
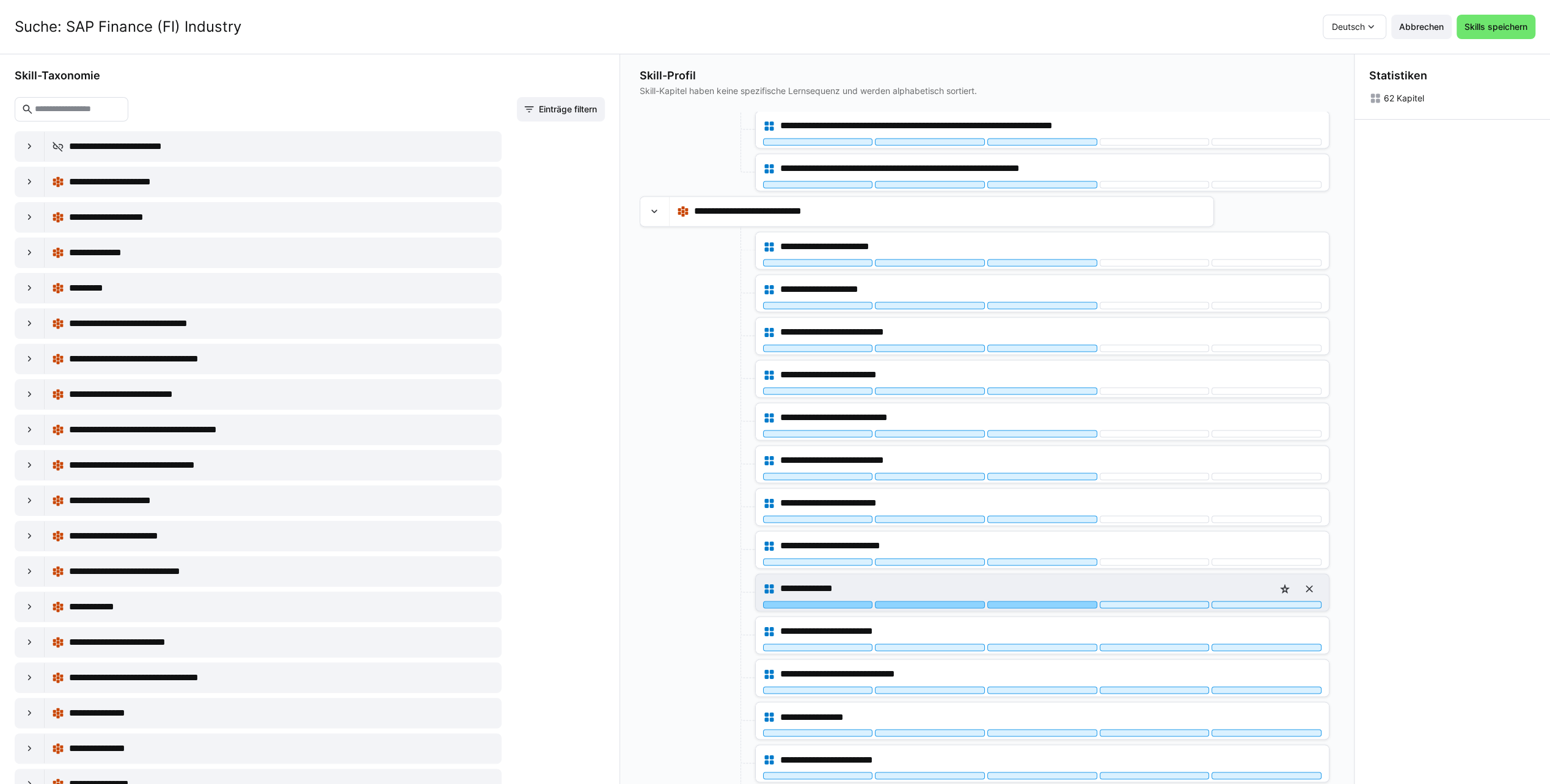
click at [1030, 601] on div at bounding box center [1042, 604] width 110 height 7
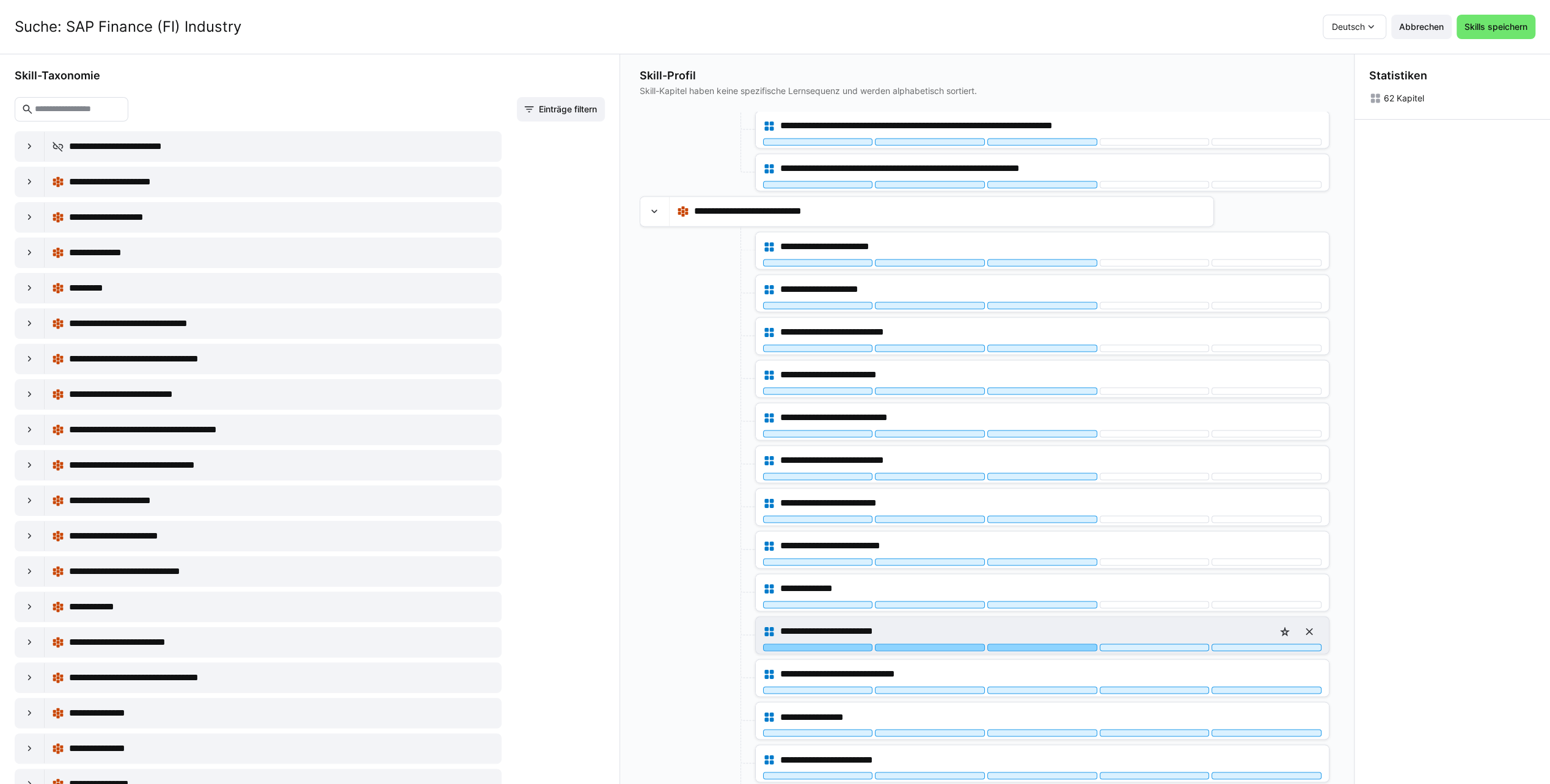
click at [1031, 644] on div at bounding box center [1042, 647] width 110 height 7
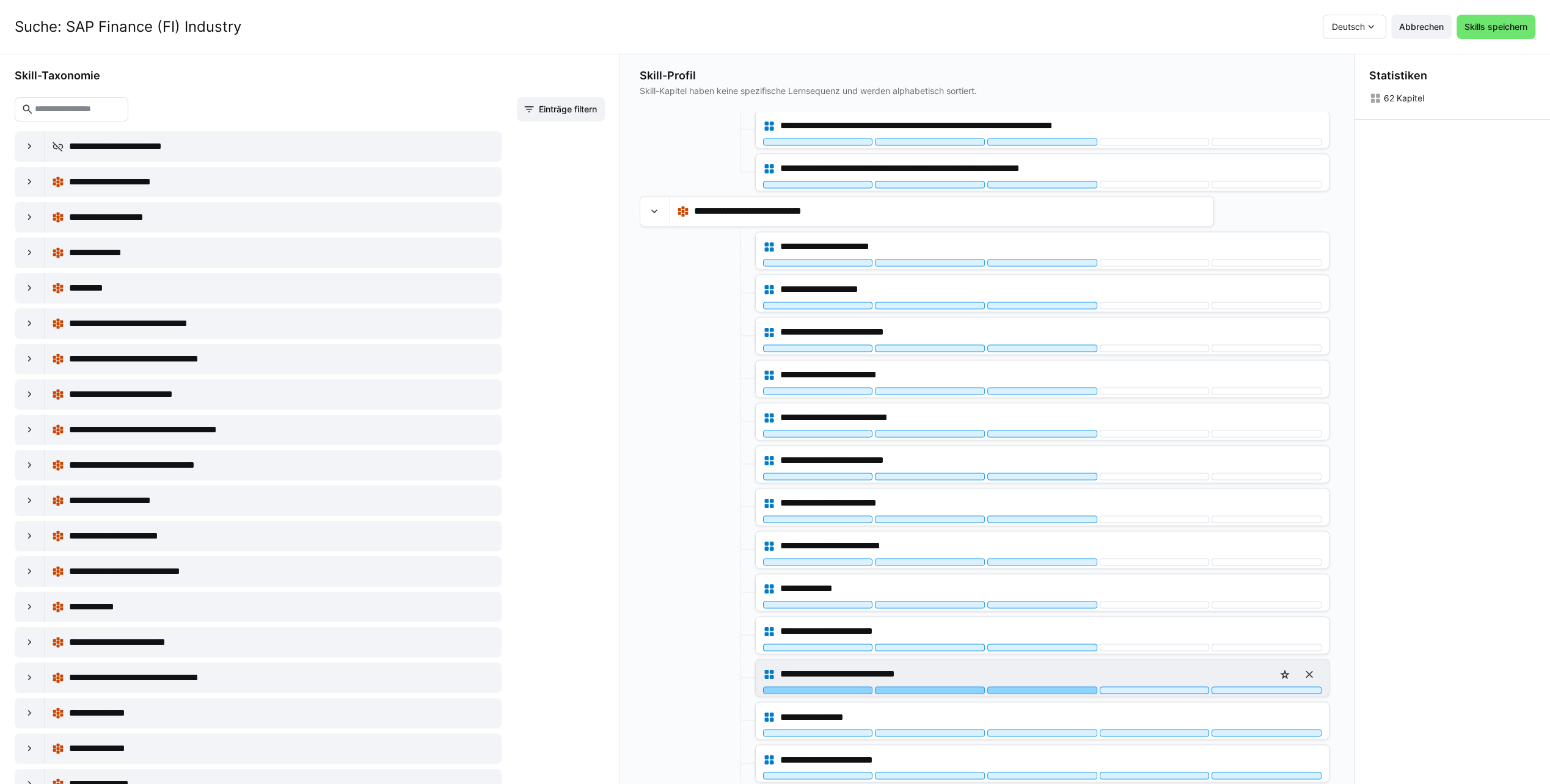
click at [1022, 687] on div at bounding box center [1042, 690] width 110 height 7
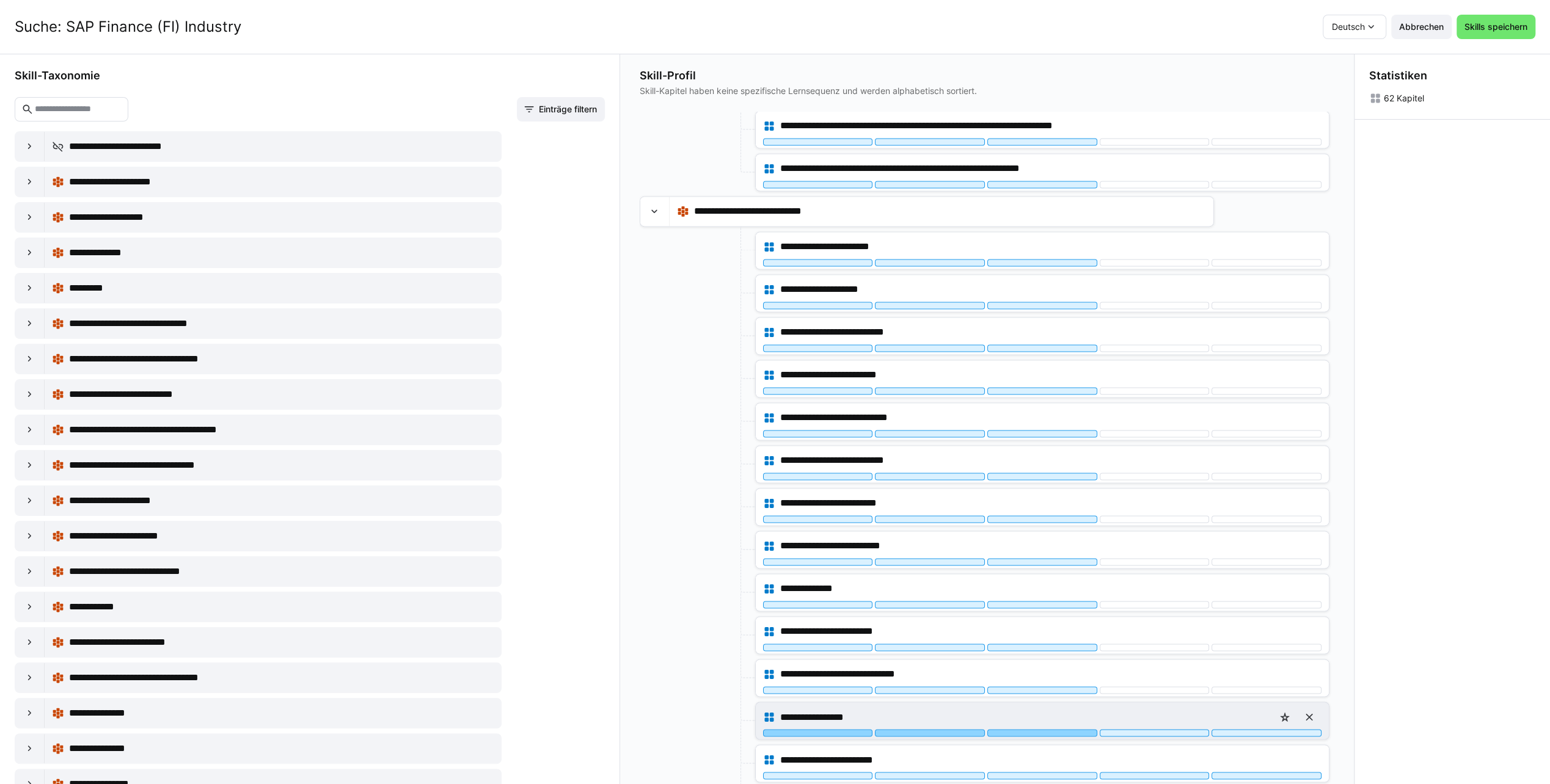
click at [1021, 729] on div at bounding box center [1042, 732] width 110 height 7
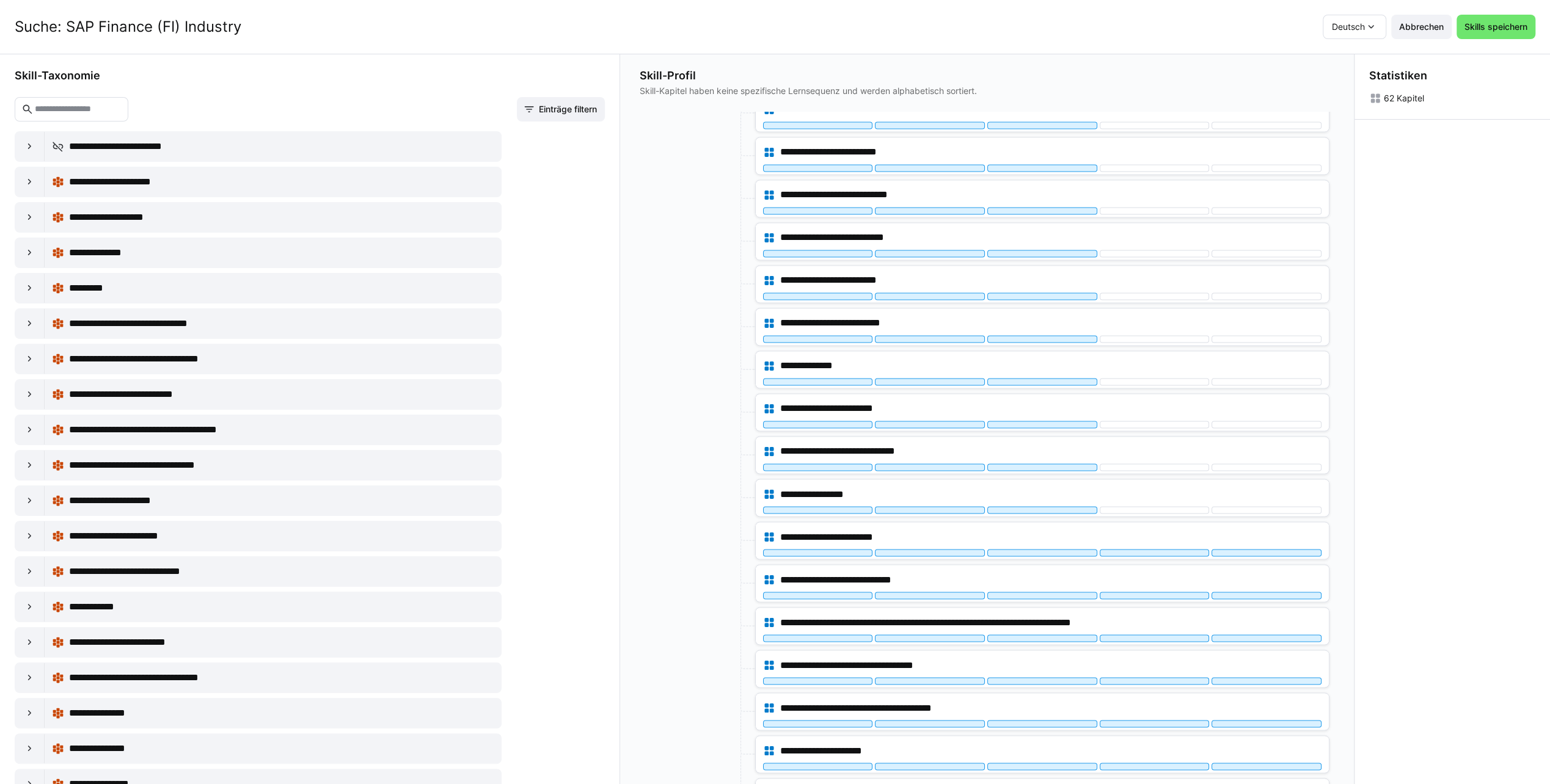
scroll to position [2052, 0]
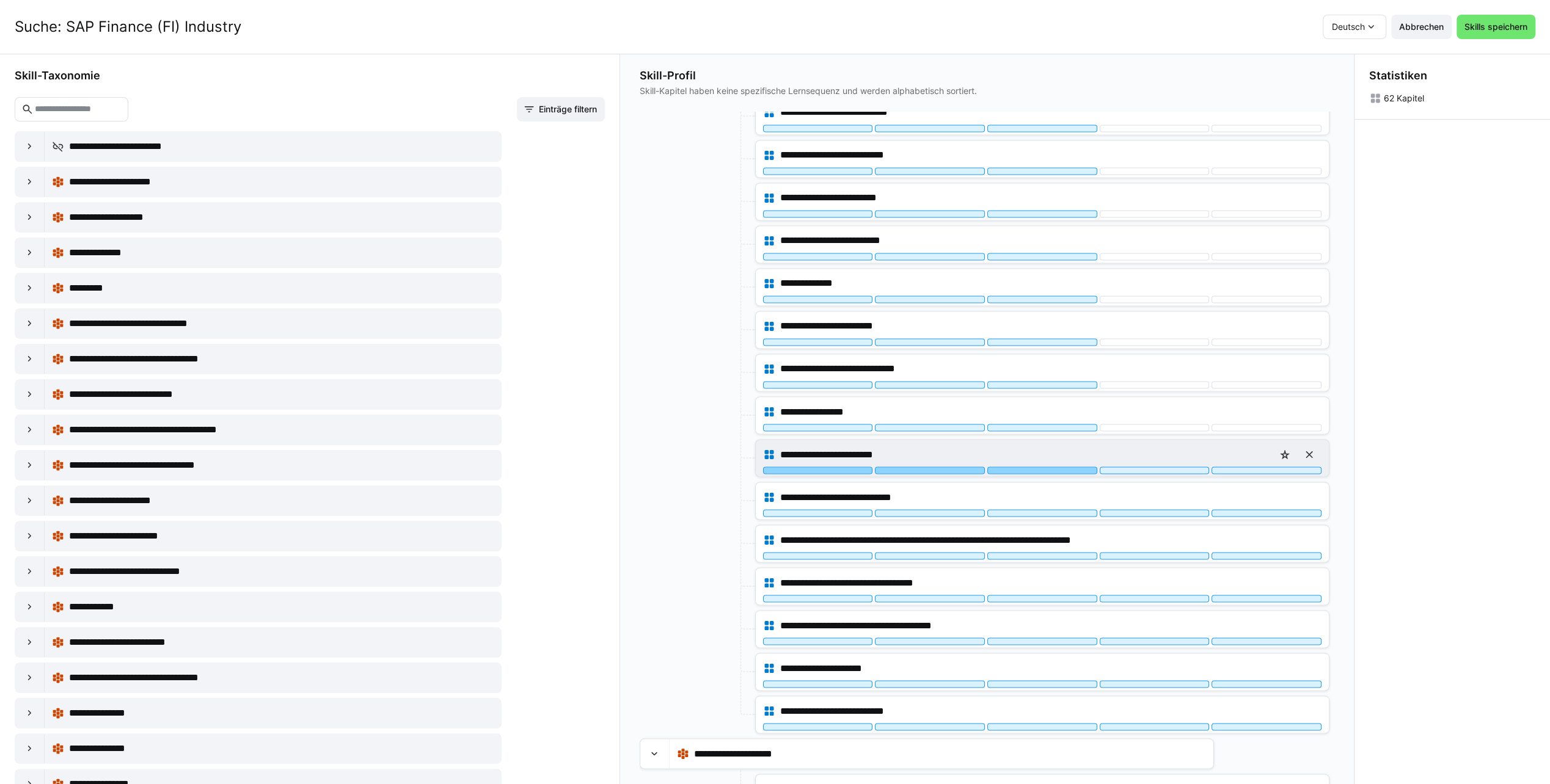
click at [1029, 466] on div at bounding box center [1042, 470] width 110 height 7
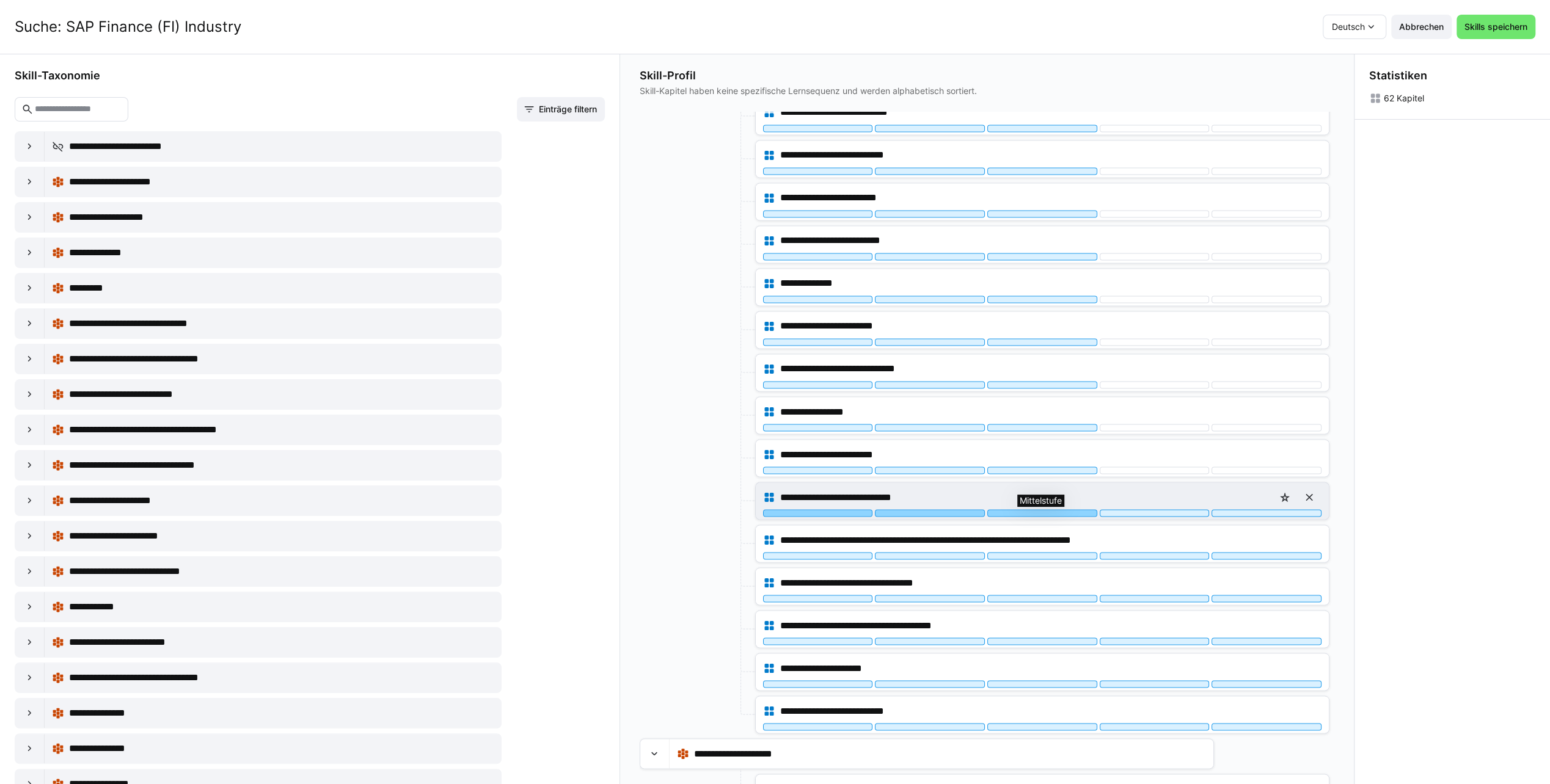
click at [1026, 510] on div at bounding box center [1042, 513] width 110 height 7
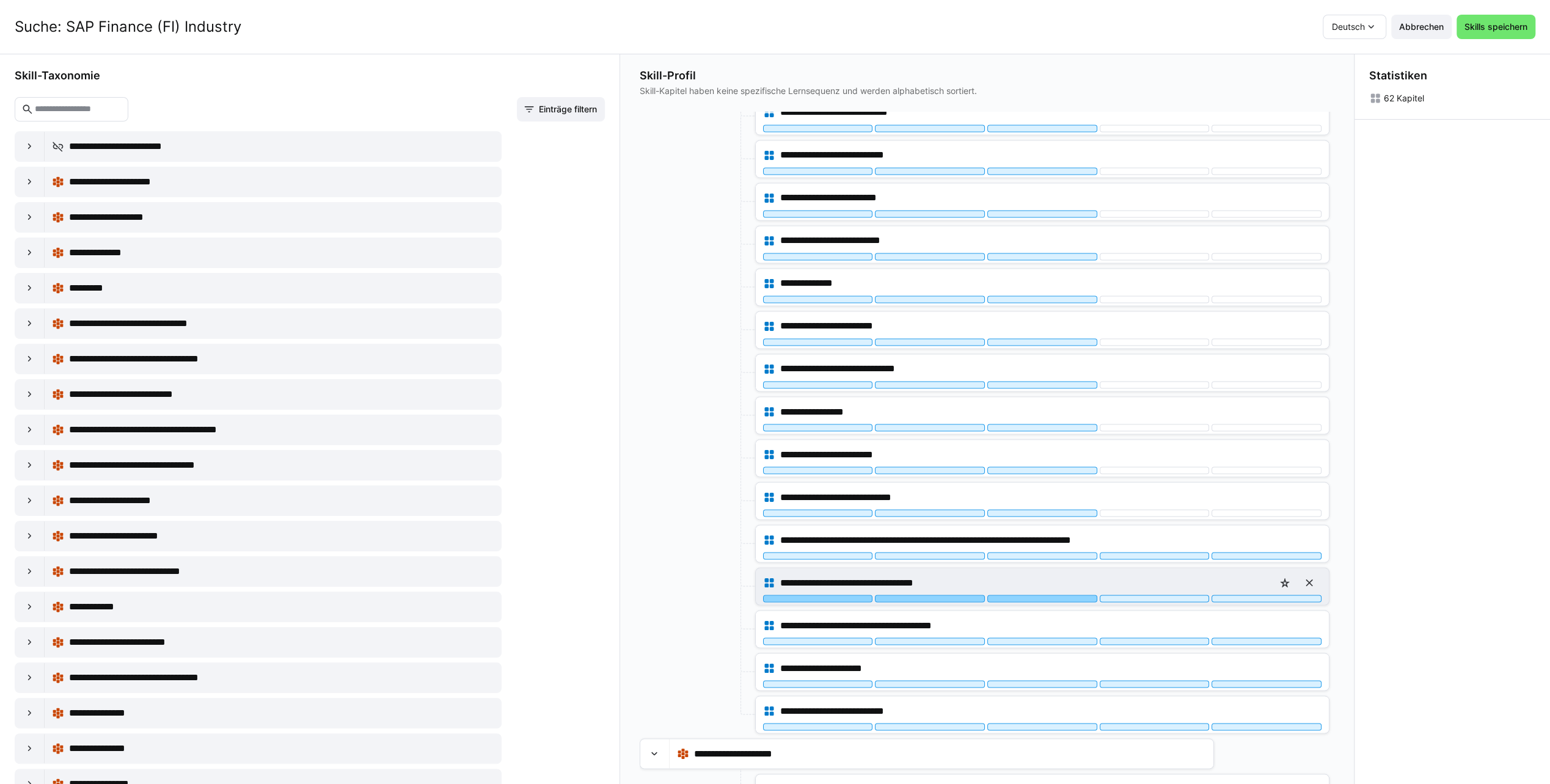
click at [1036, 595] on div at bounding box center [1042, 598] width 110 height 7
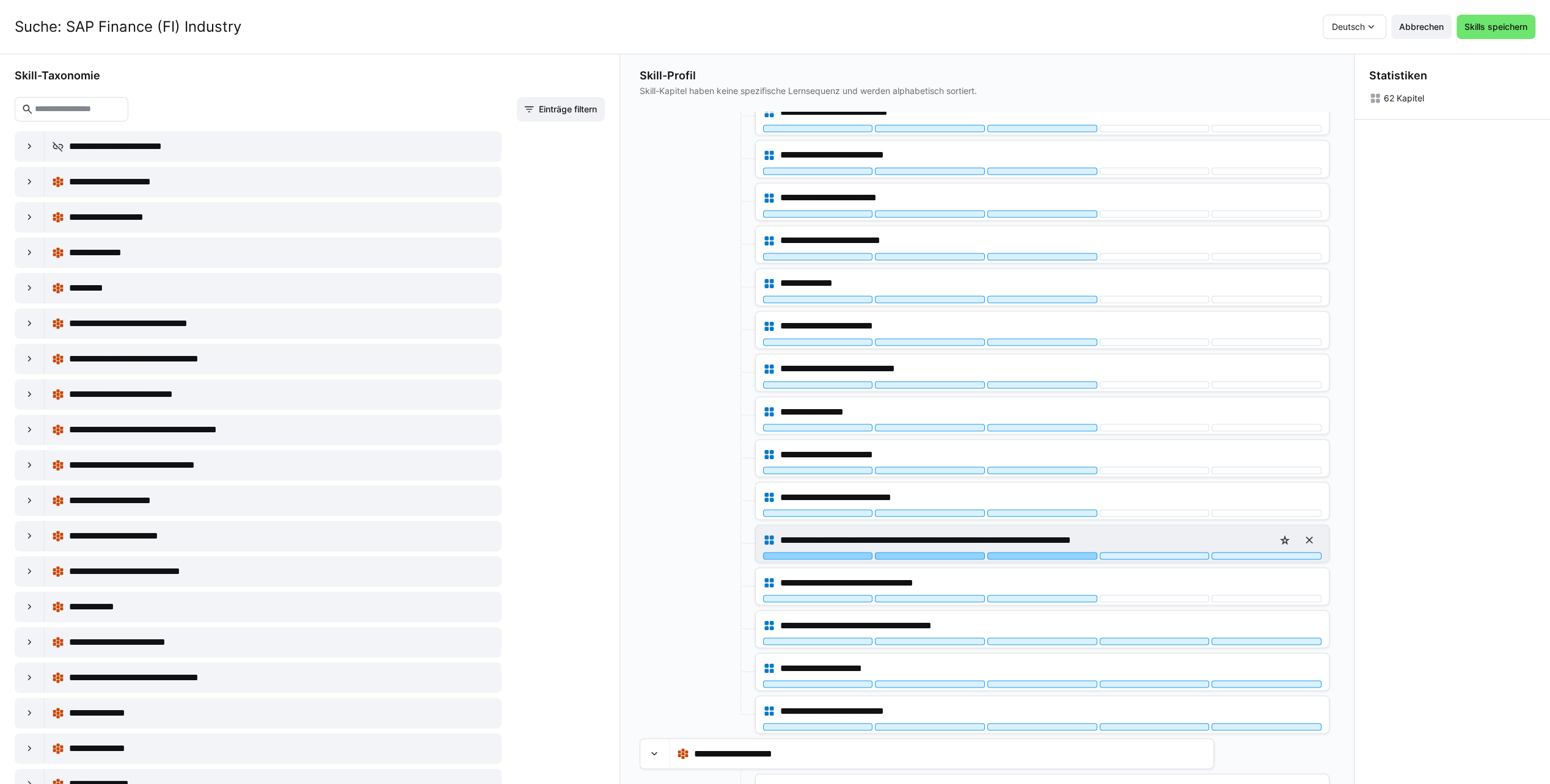
click at [1032, 552] on div at bounding box center [1042, 555] width 110 height 7
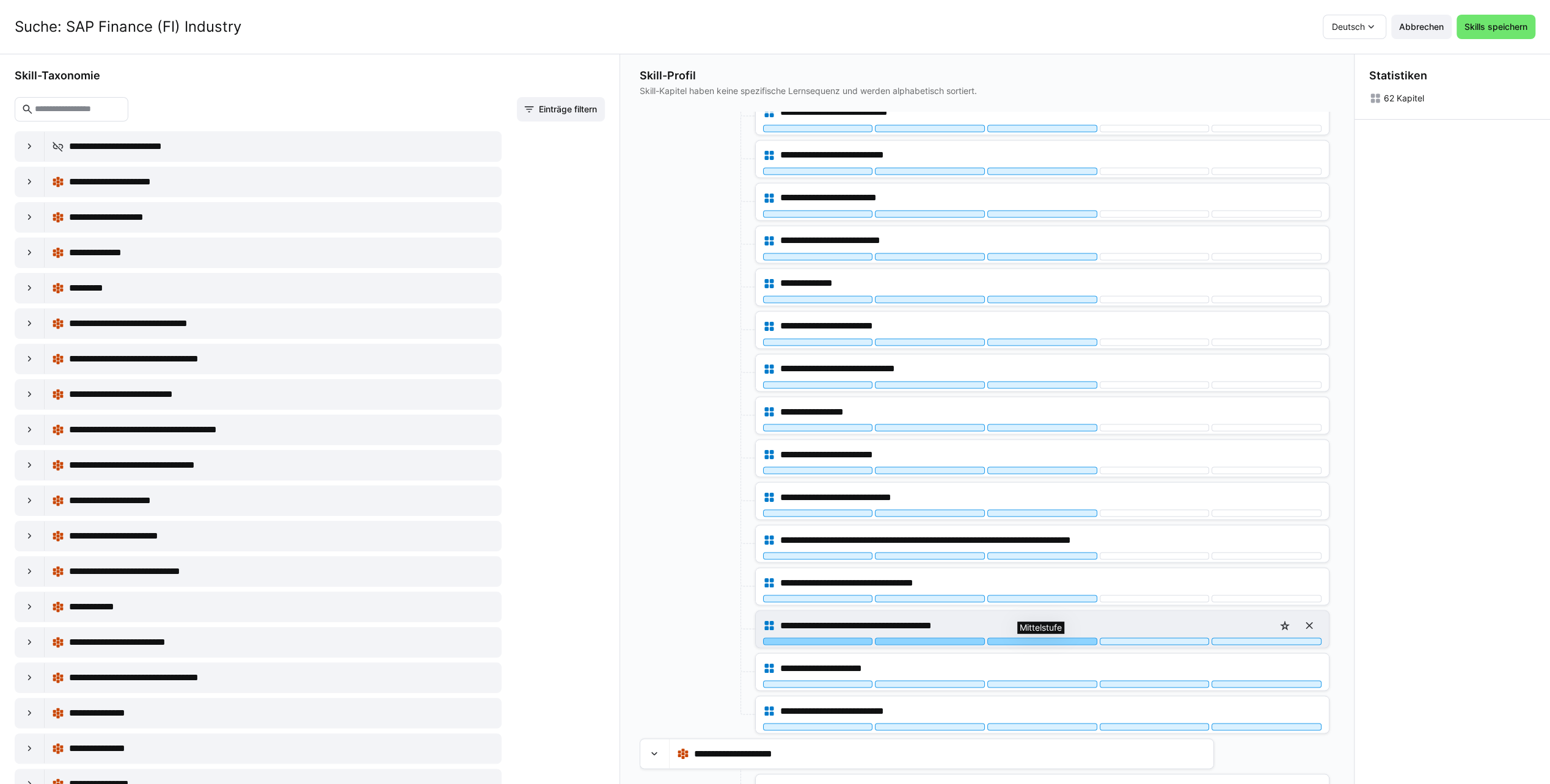
click at [1039, 638] on div at bounding box center [1042, 641] width 110 height 7
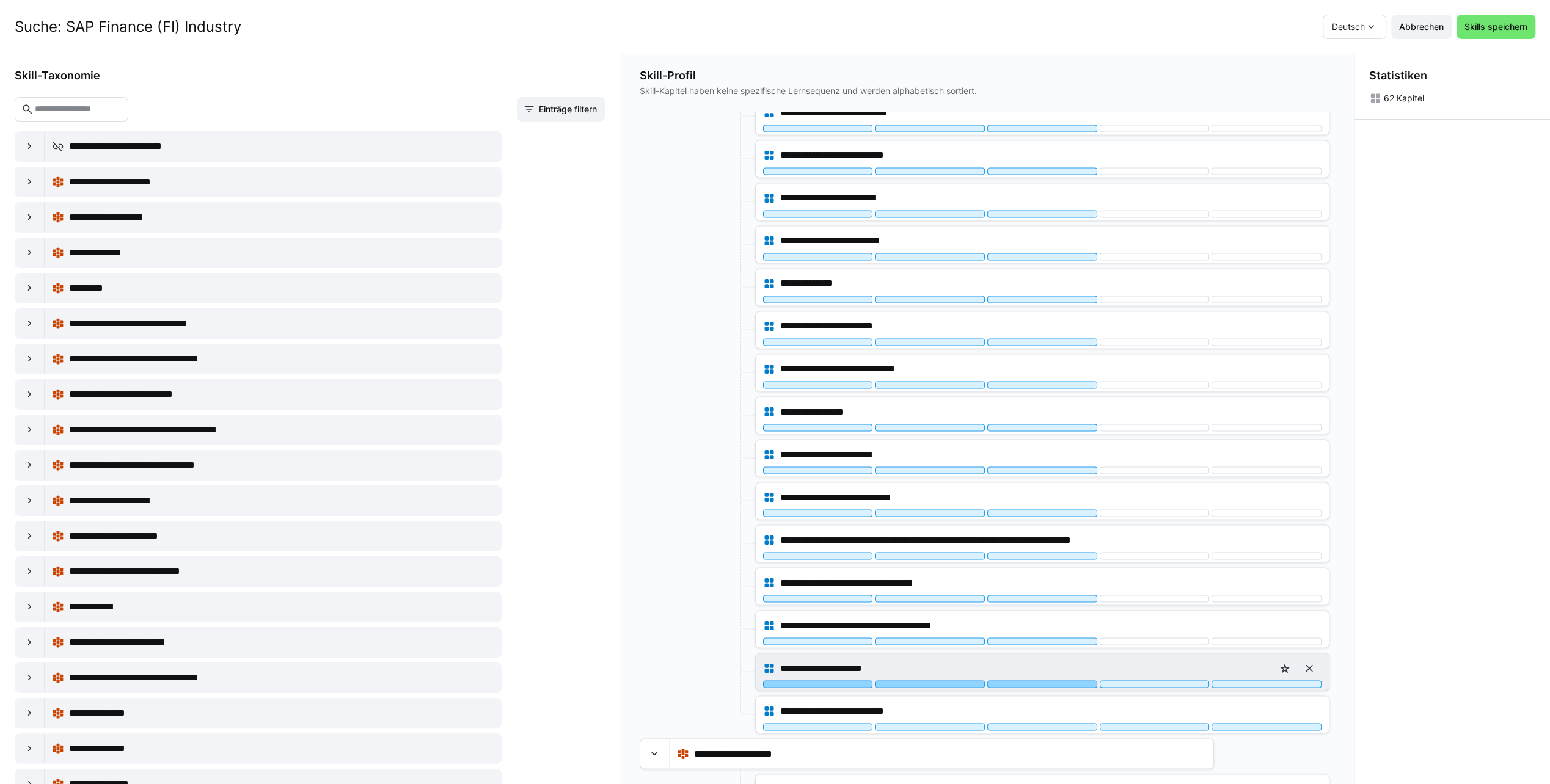
click at [1039, 680] on div at bounding box center [1042, 683] width 110 height 7
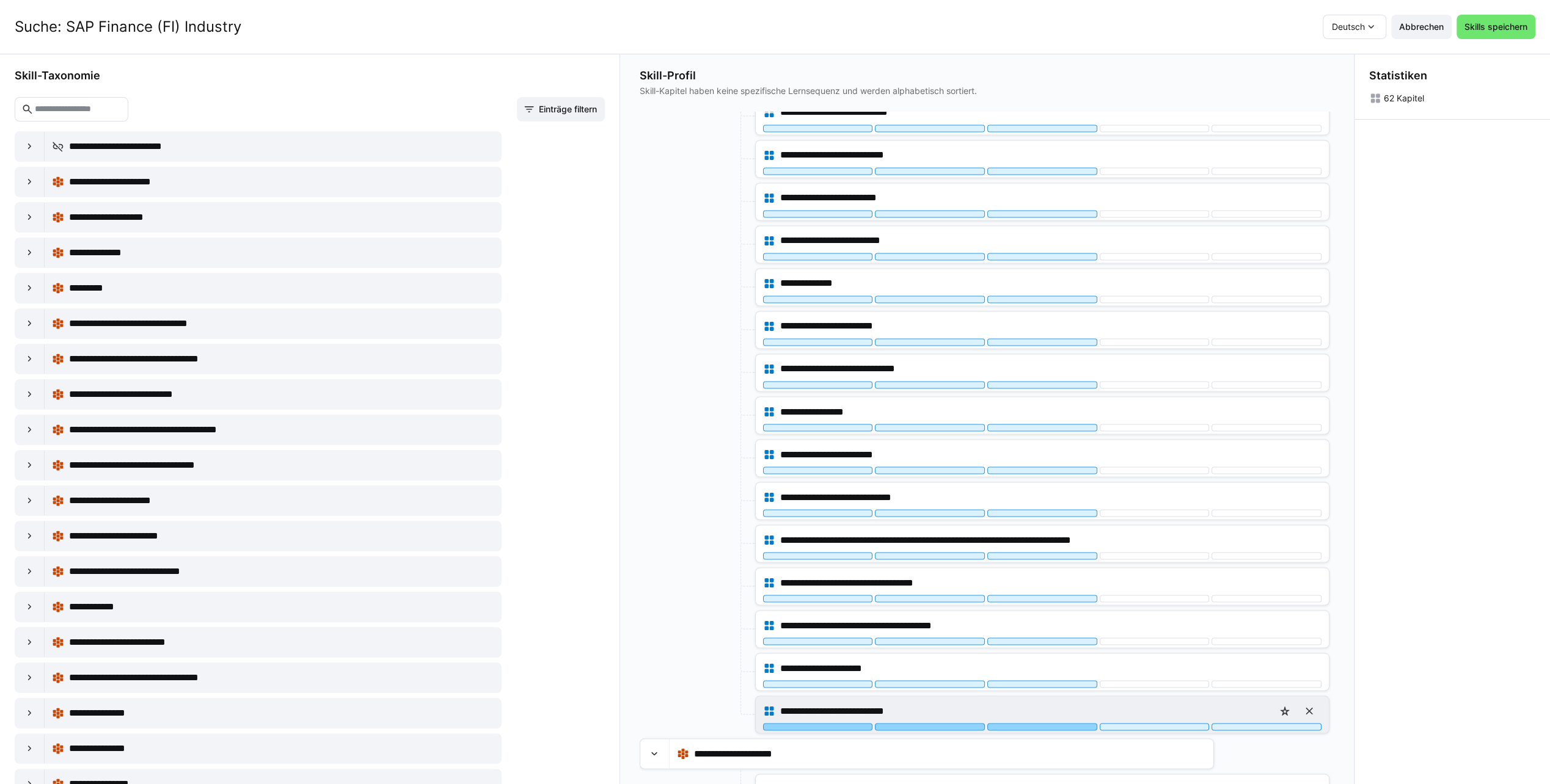
click at [1036, 723] on div at bounding box center [1042, 727] width 110 height 7
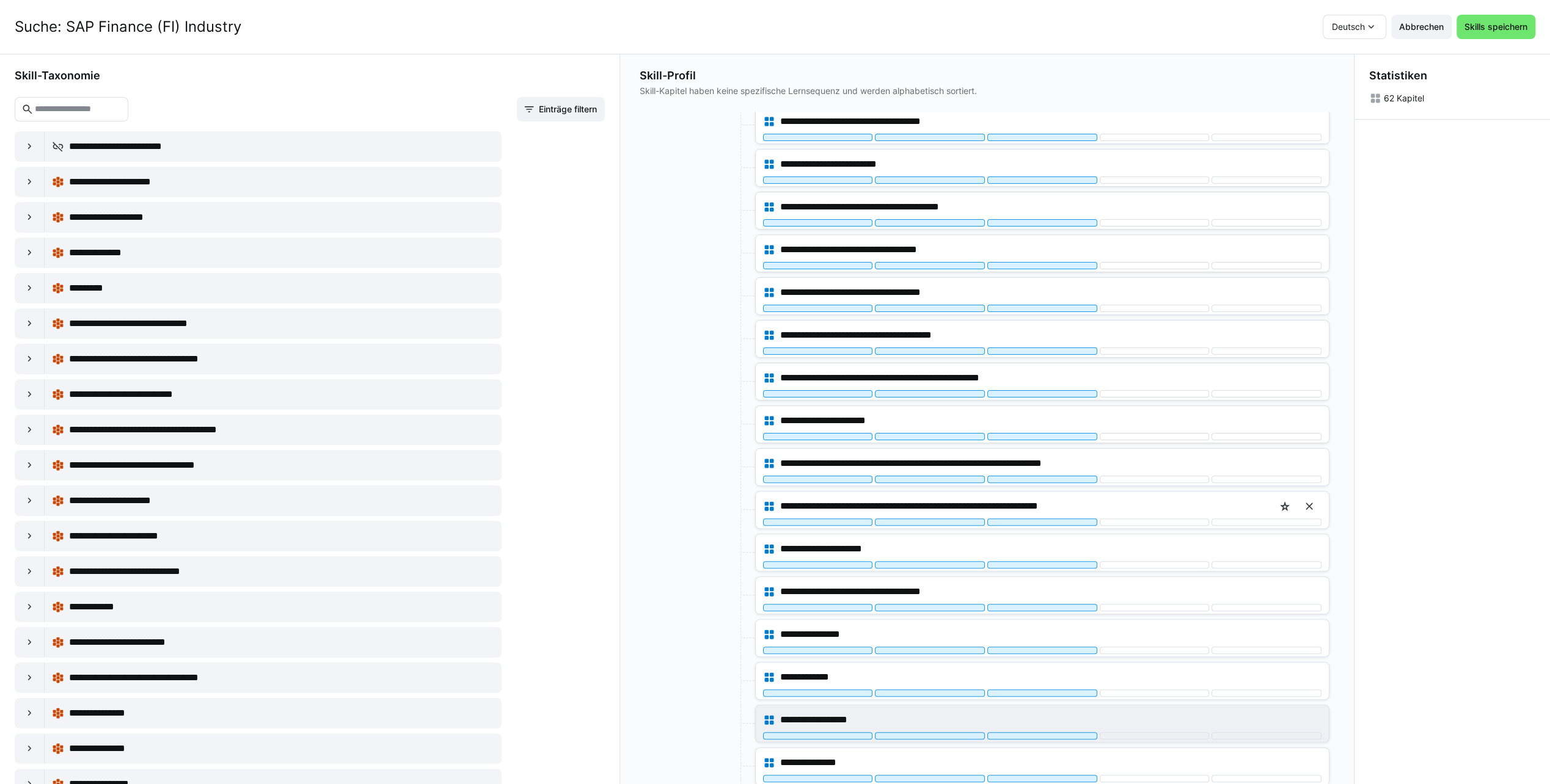
scroll to position [98, 0]
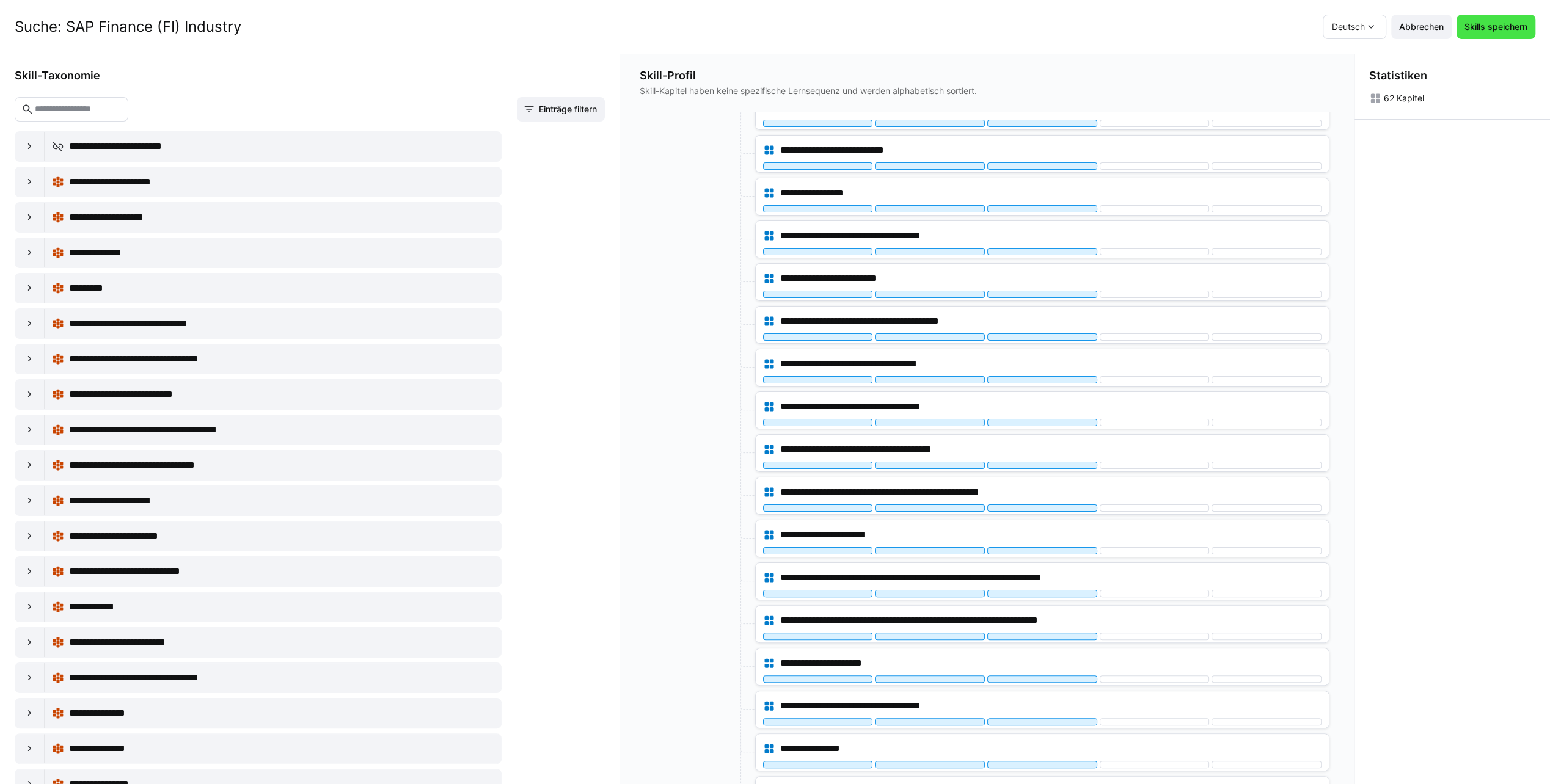
click at [1489, 18] on span "Skills speichern" at bounding box center [1496, 26] width 79 height 24
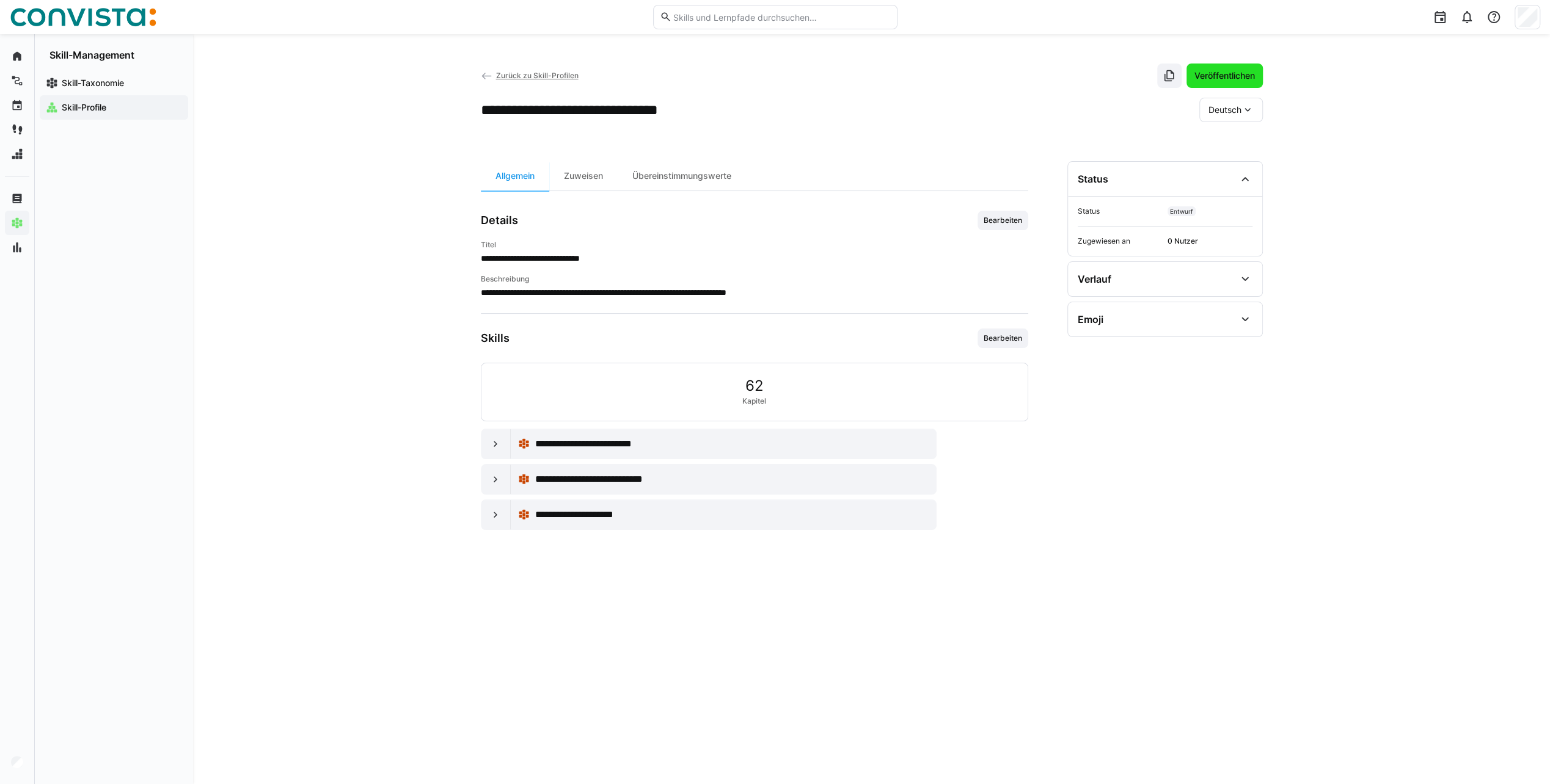
click at [1238, 73] on span "Veröffentlichen" at bounding box center [1225, 76] width 64 height 12
click at [520, 74] on span "Zurück zu Skill-Profilen" at bounding box center [536, 75] width 82 height 9
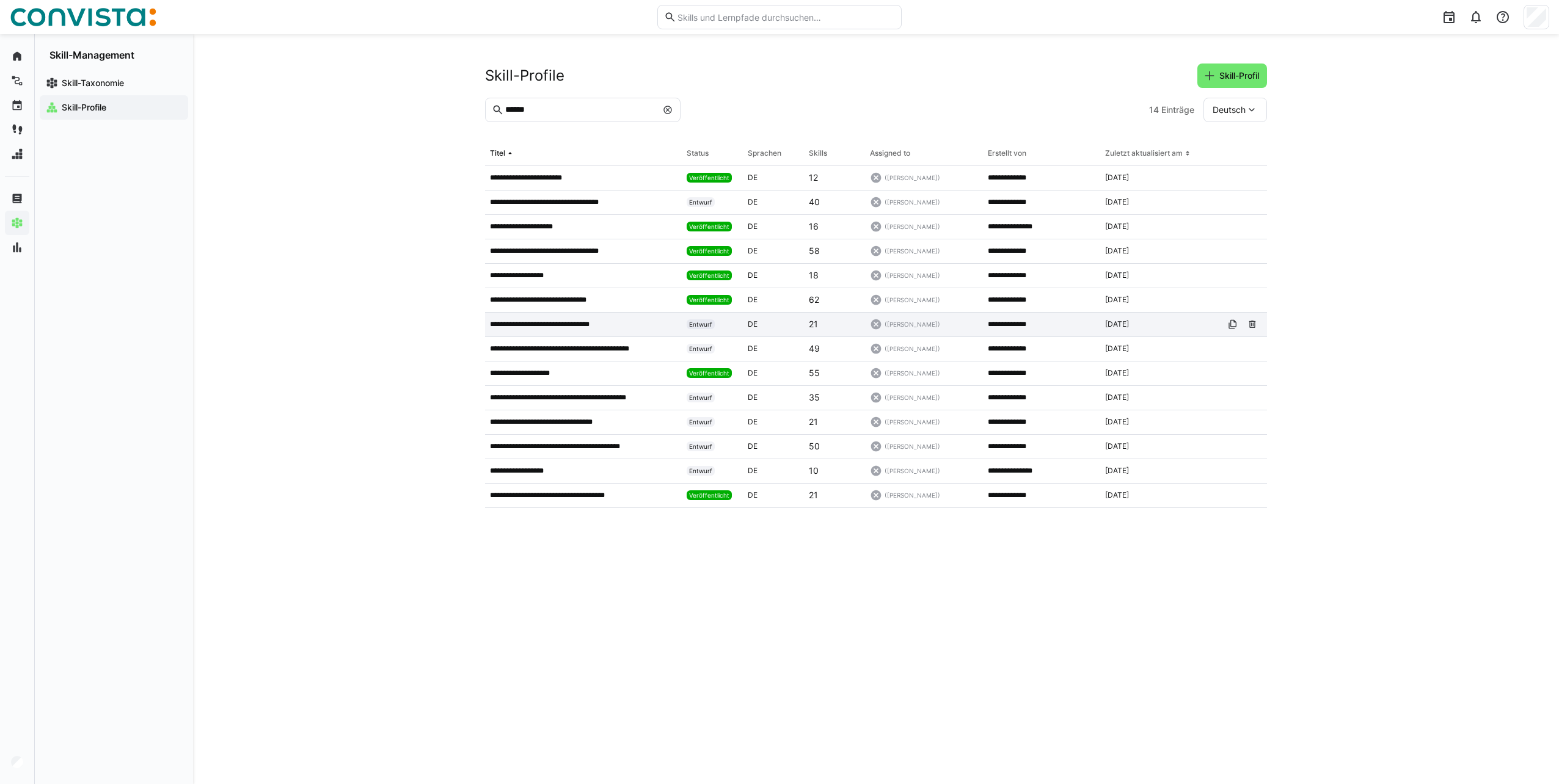
click at [589, 323] on p "**********" at bounding box center [556, 324] width 133 height 10
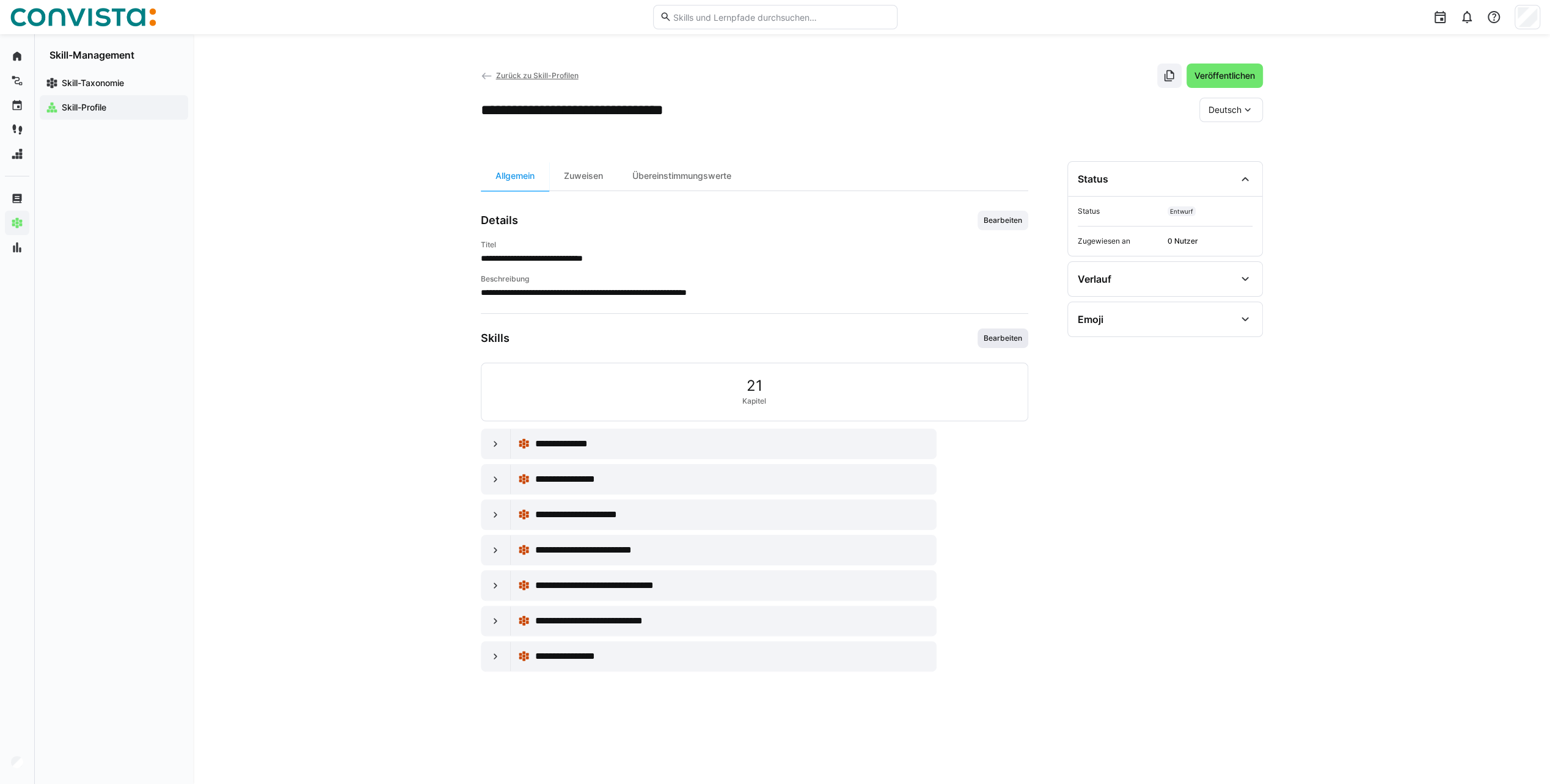
click at [1000, 333] on span "Bearbeiten" at bounding box center [1002, 338] width 41 height 10
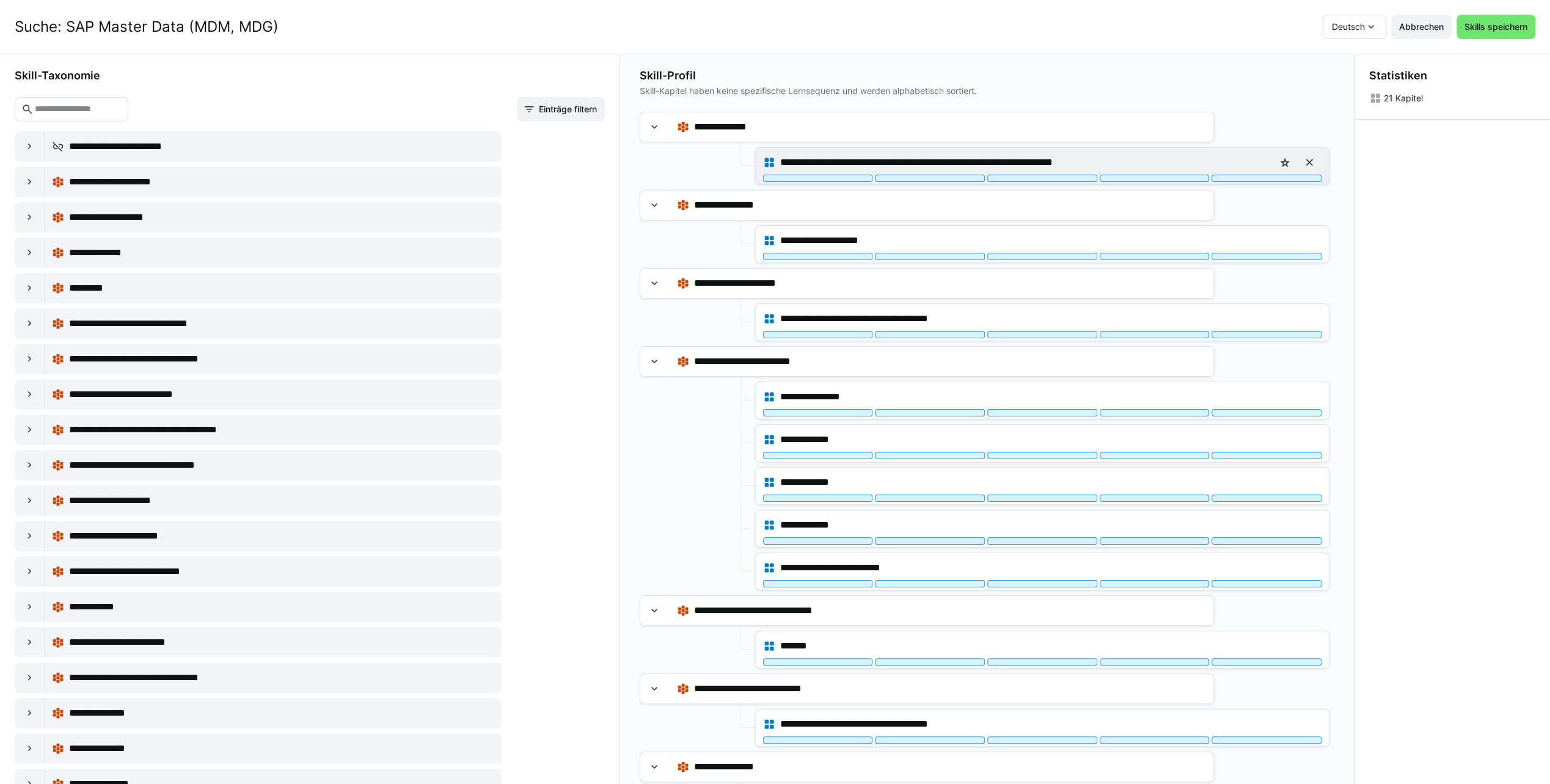
click at [1019, 173] on div "**********" at bounding box center [1042, 162] width 558 height 24
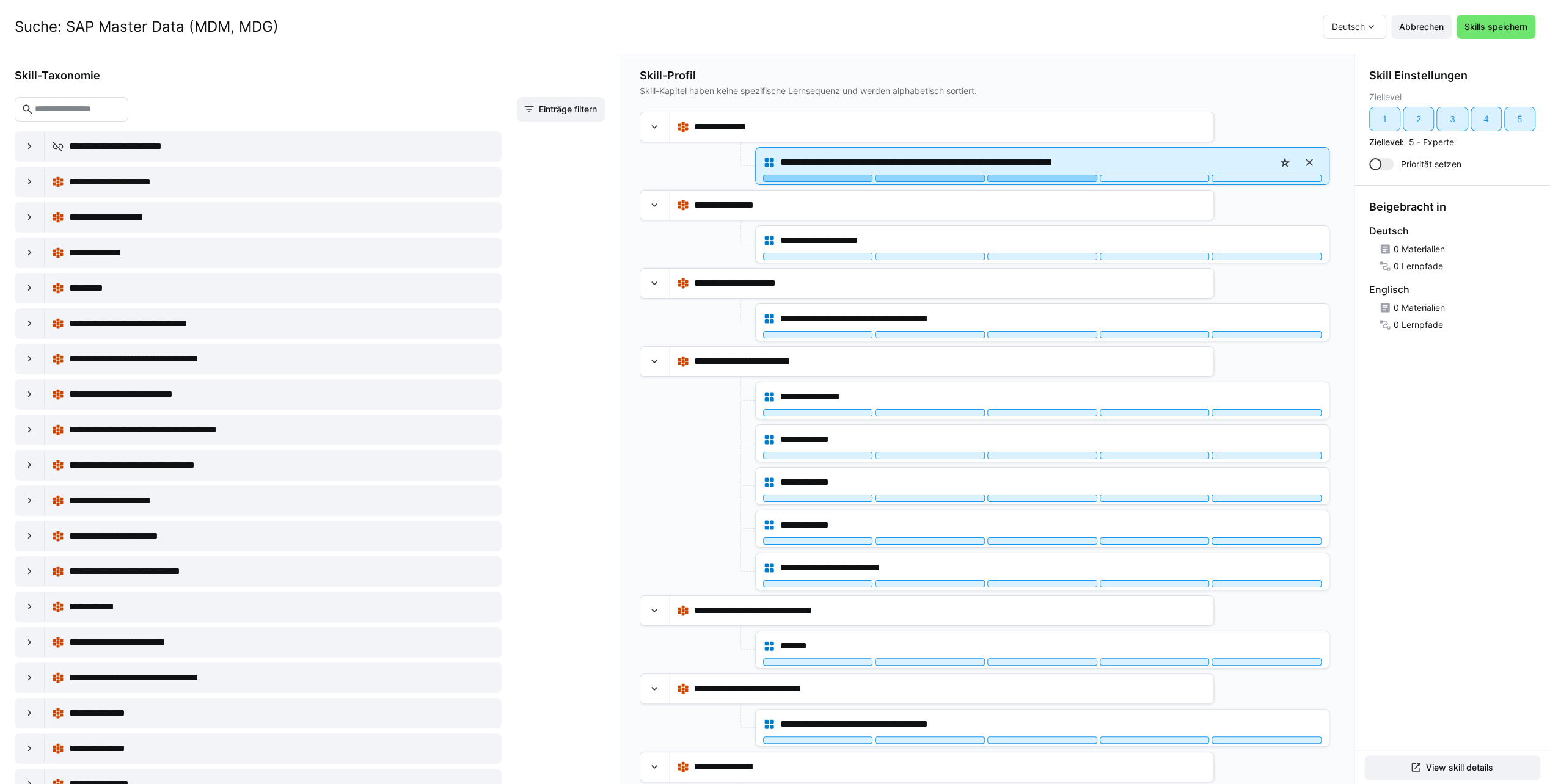
click at [1020, 177] on div at bounding box center [1042, 178] width 110 height 7
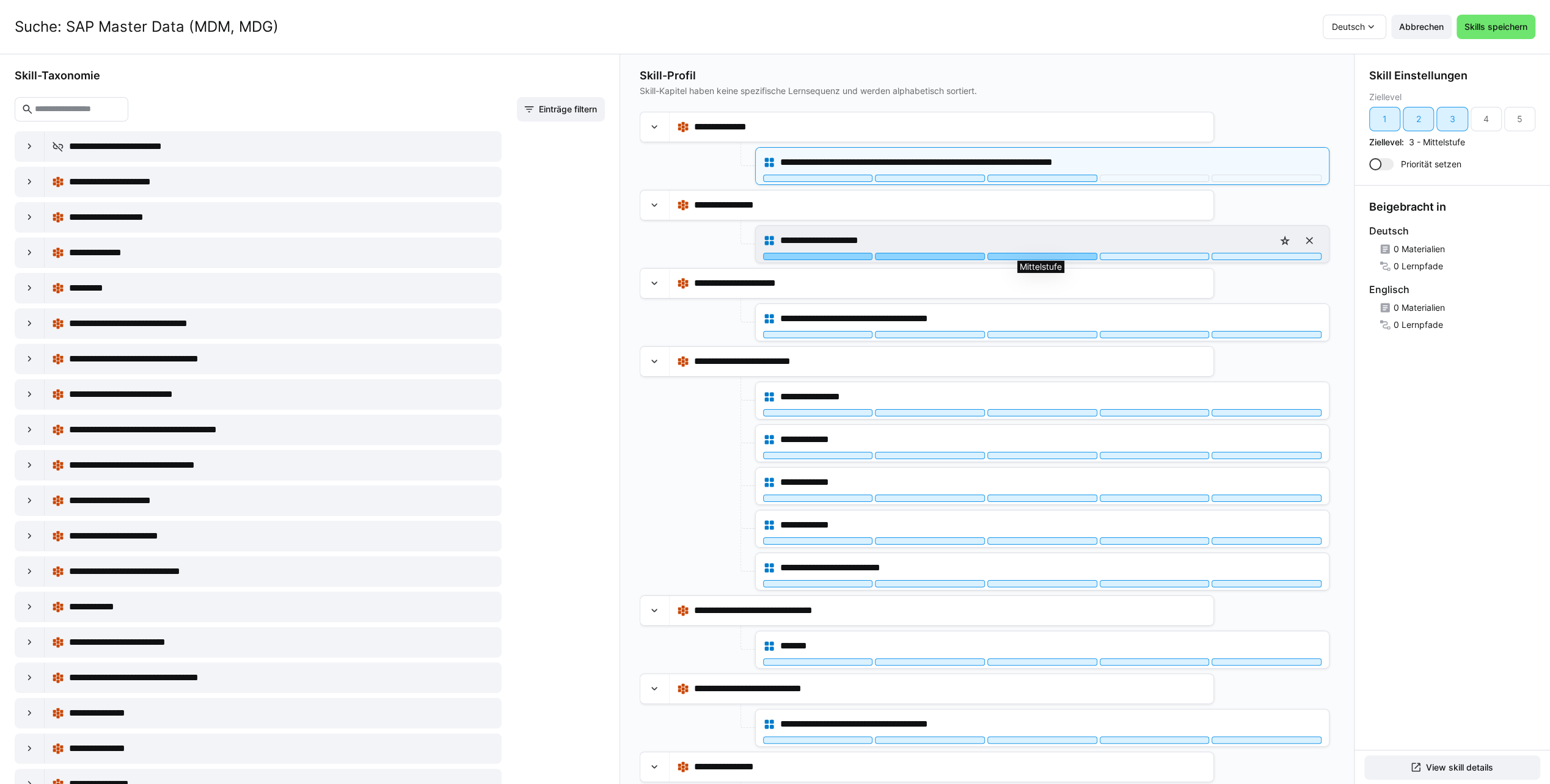
click at [1023, 255] on div at bounding box center [1042, 256] width 110 height 7
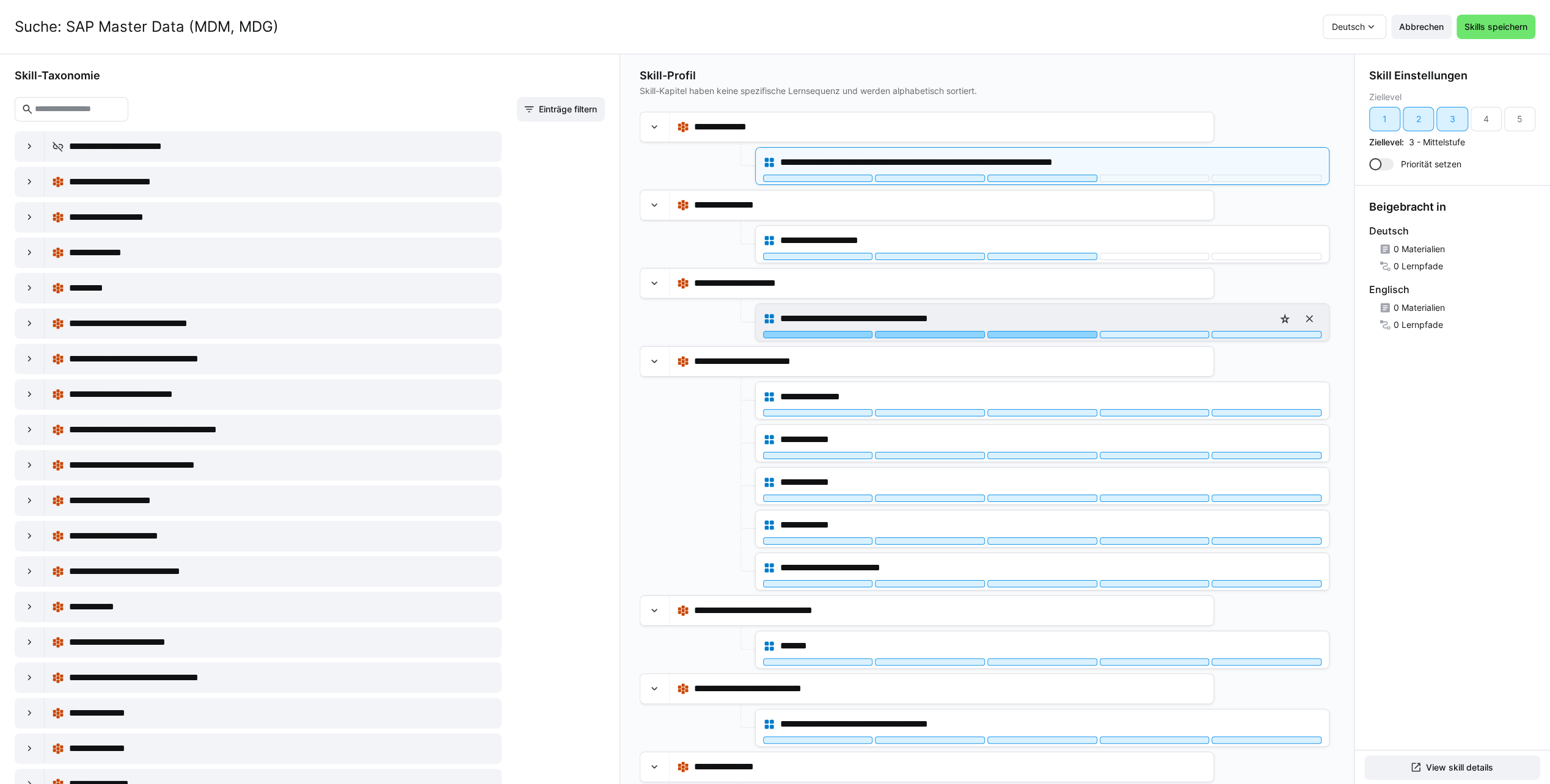
click at [1029, 331] on div at bounding box center [1042, 335] width 110 height 7
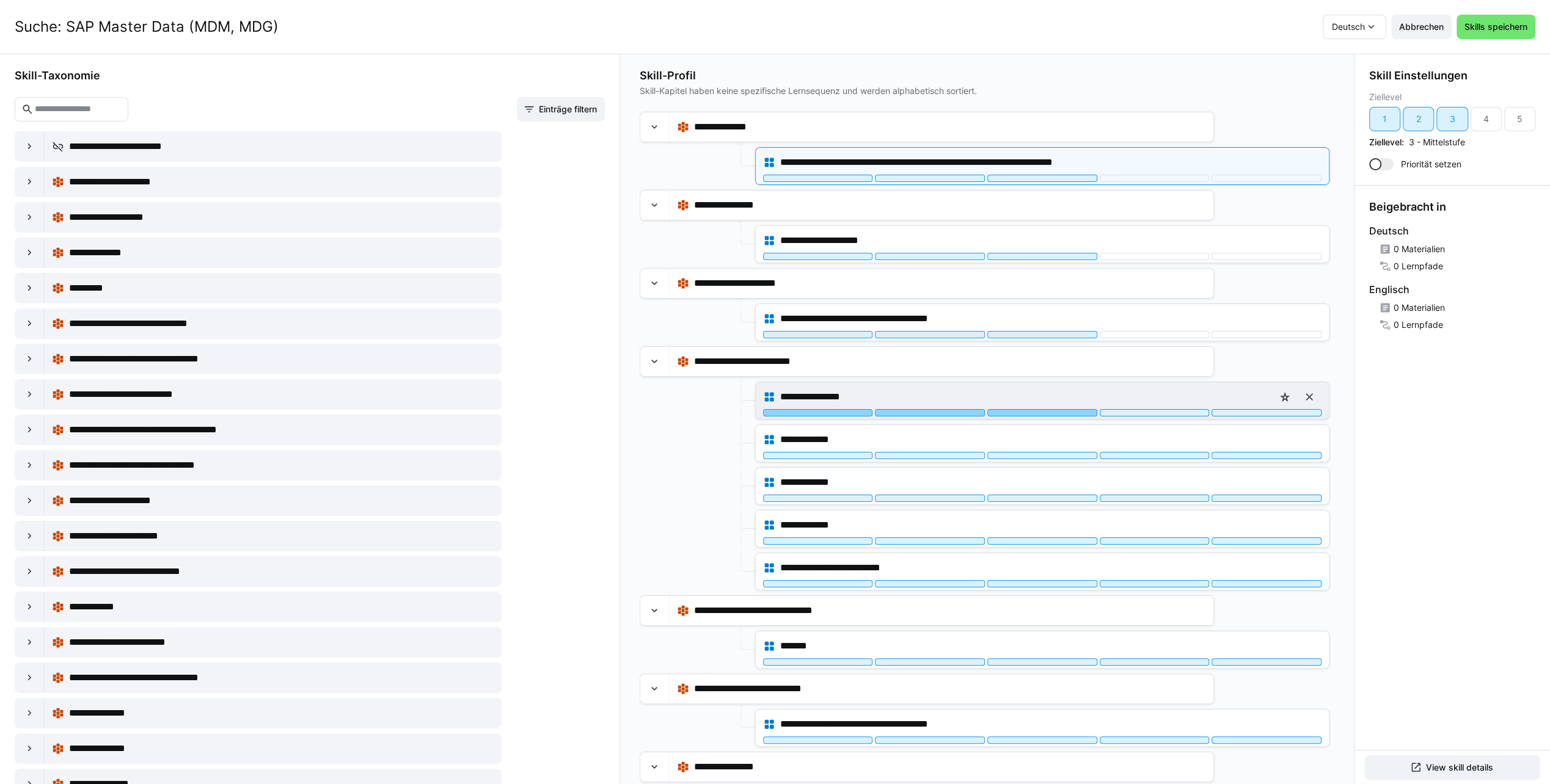
click at [1041, 409] on div at bounding box center [1042, 412] width 110 height 7
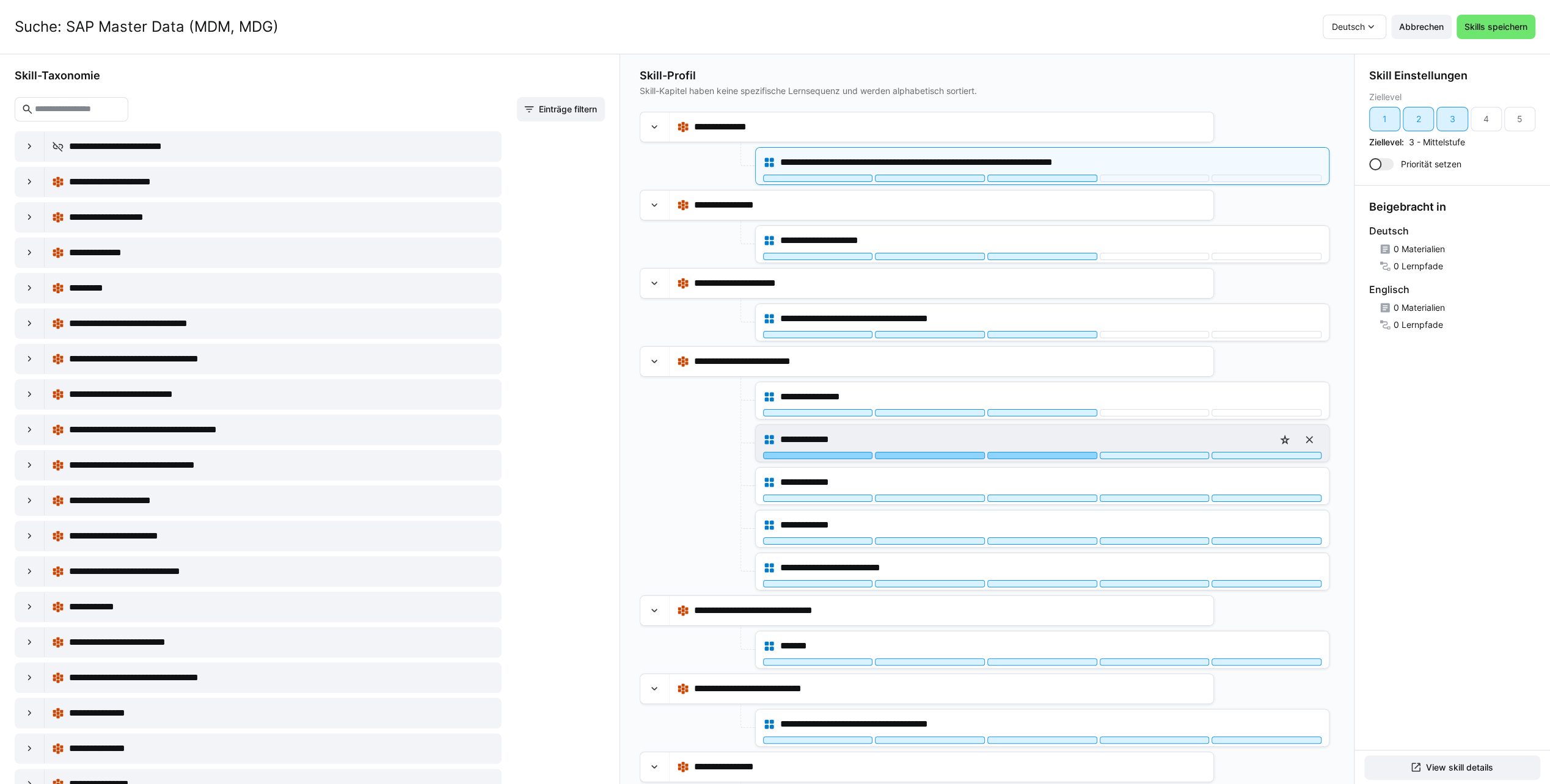
click at [1037, 452] on div at bounding box center [1042, 455] width 110 height 7
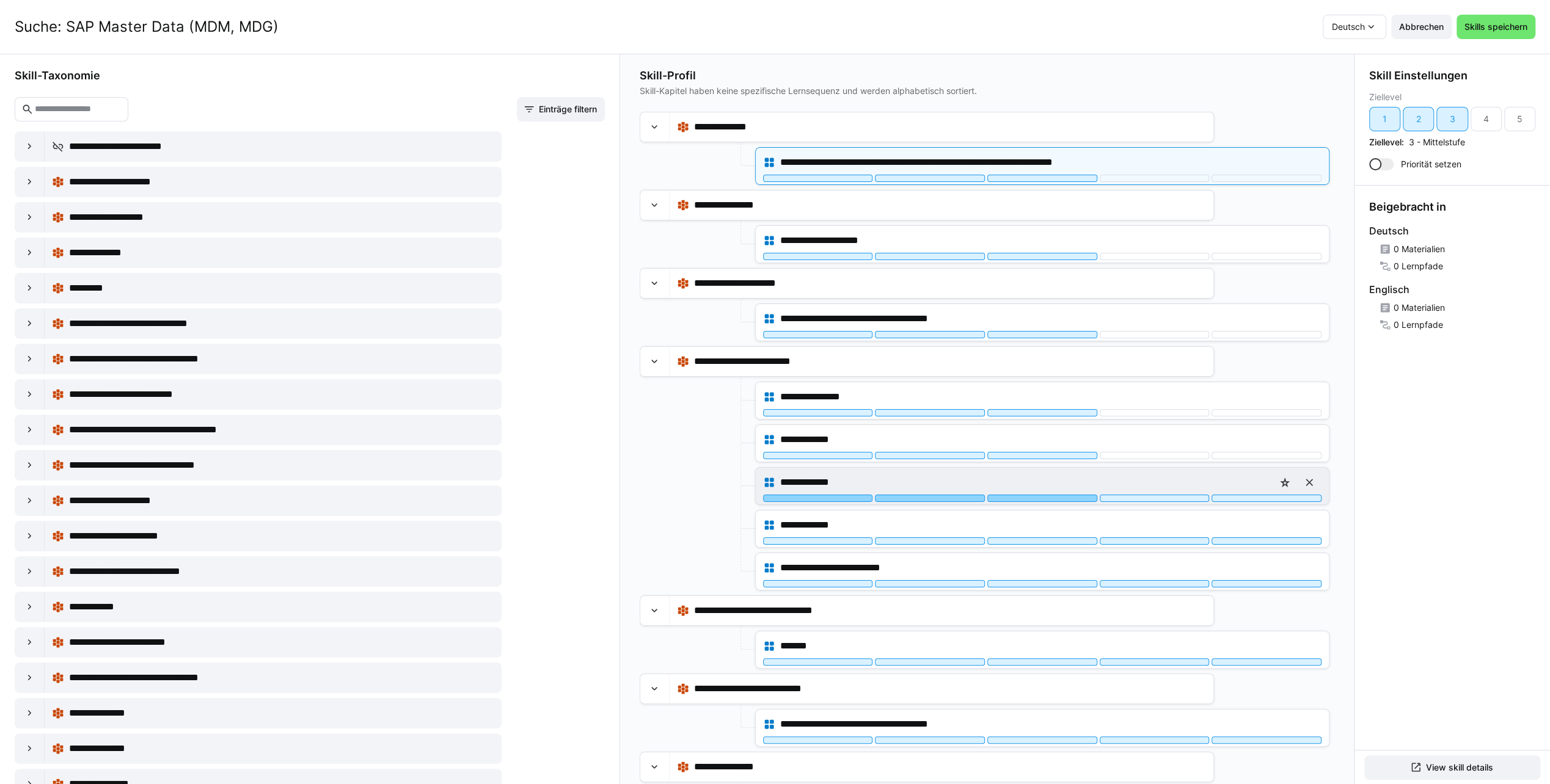
click at [1035, 497] on div at bounding box center [1042, 498] width 110 height 7
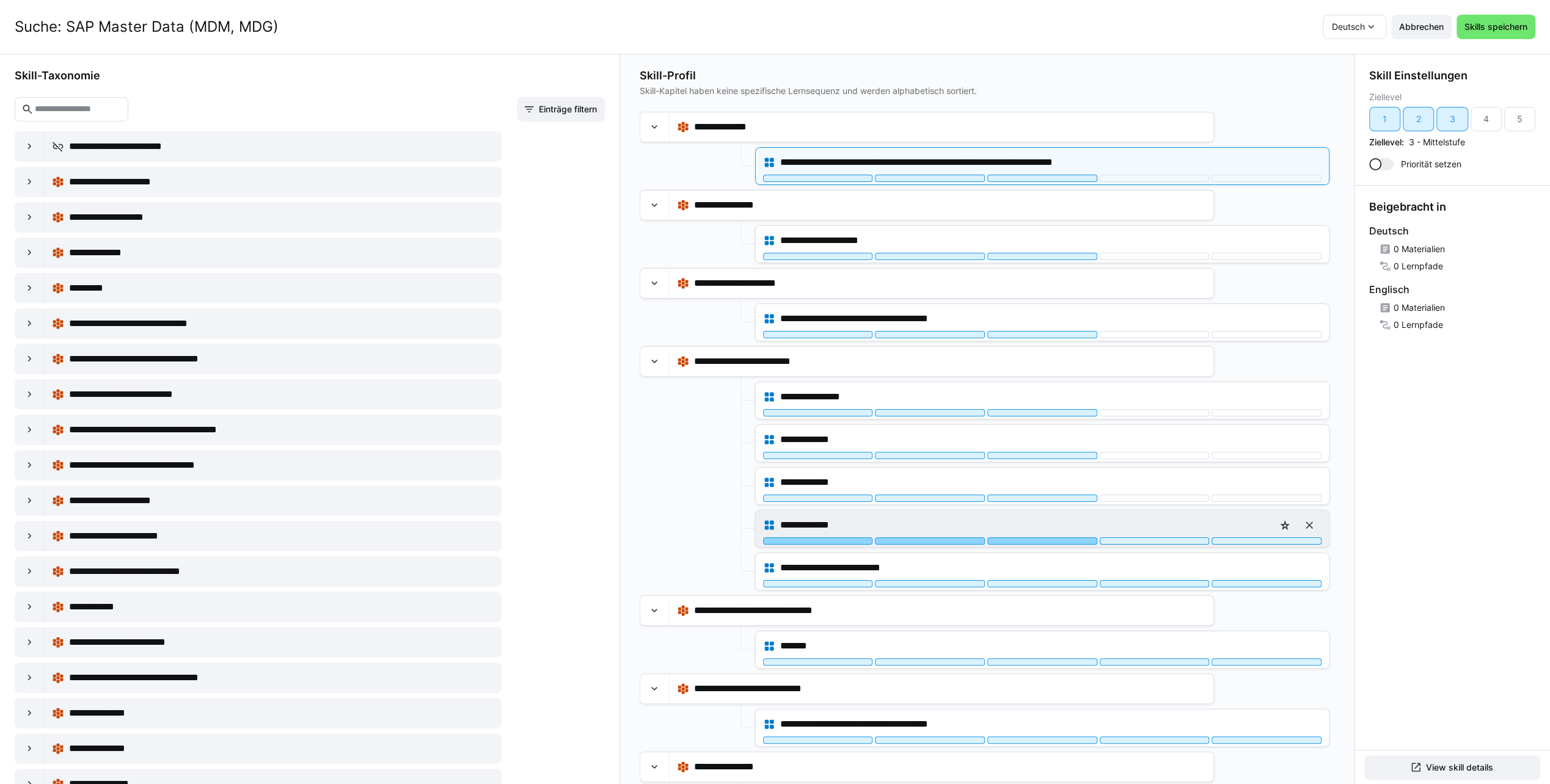
click at [1033, 539] on div at bounding box center [1042, 541] width 110 height 7
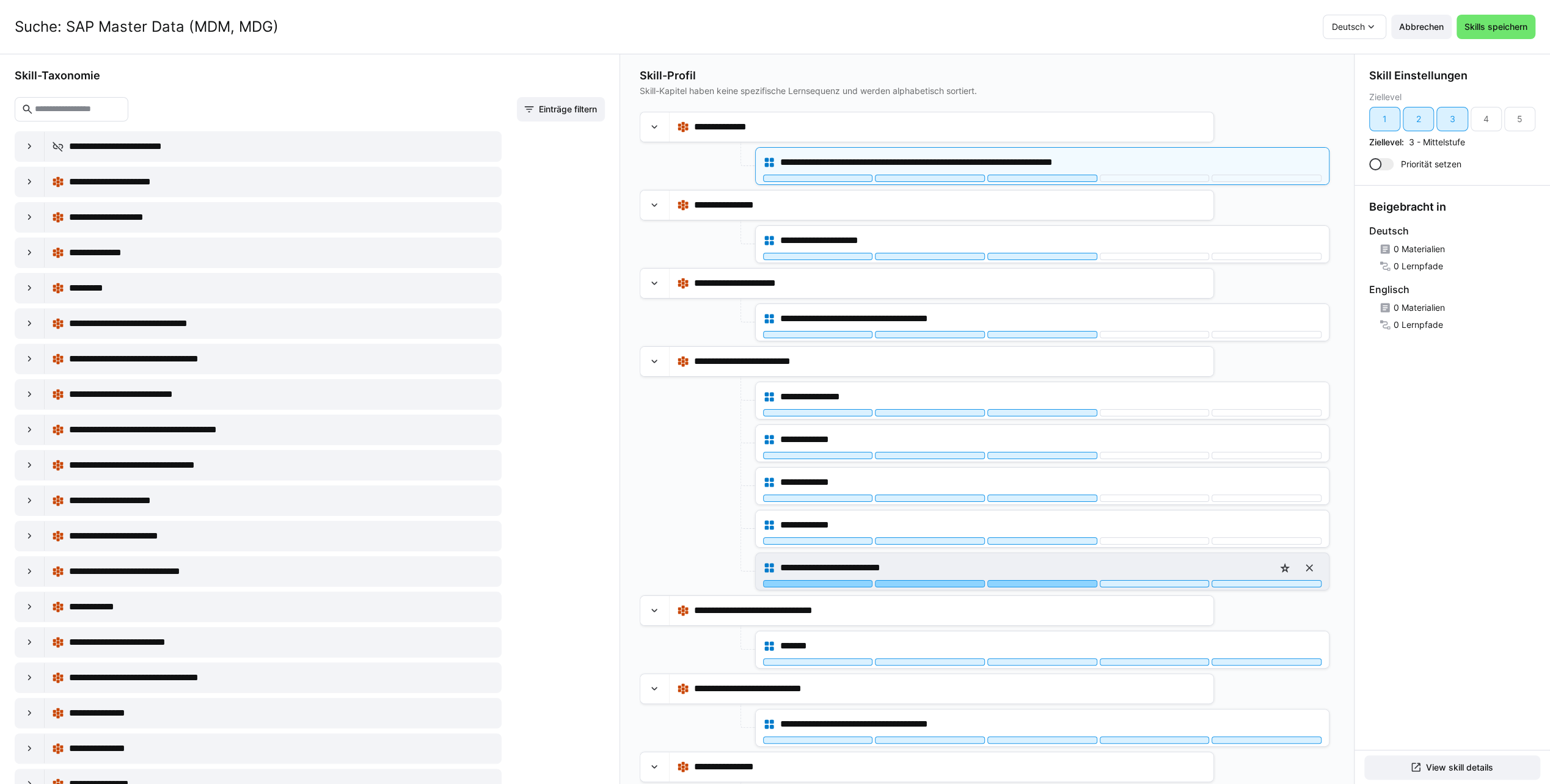
click at [1031, 581] on div at bounding box center [1042, 583] width 110 height 7
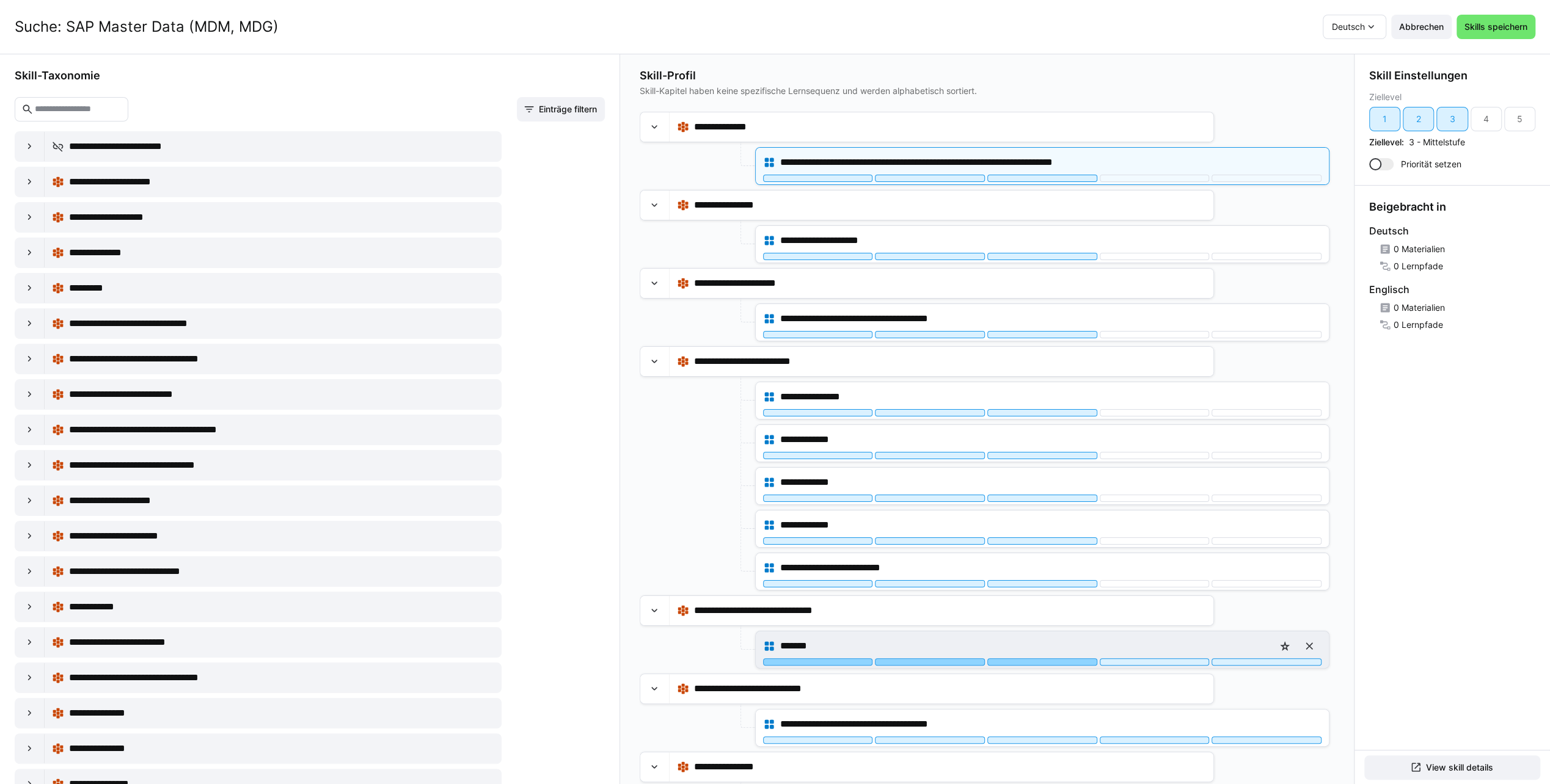
click at [1025, 659] on div at bounding box center [1042, 662] width 110 height 7
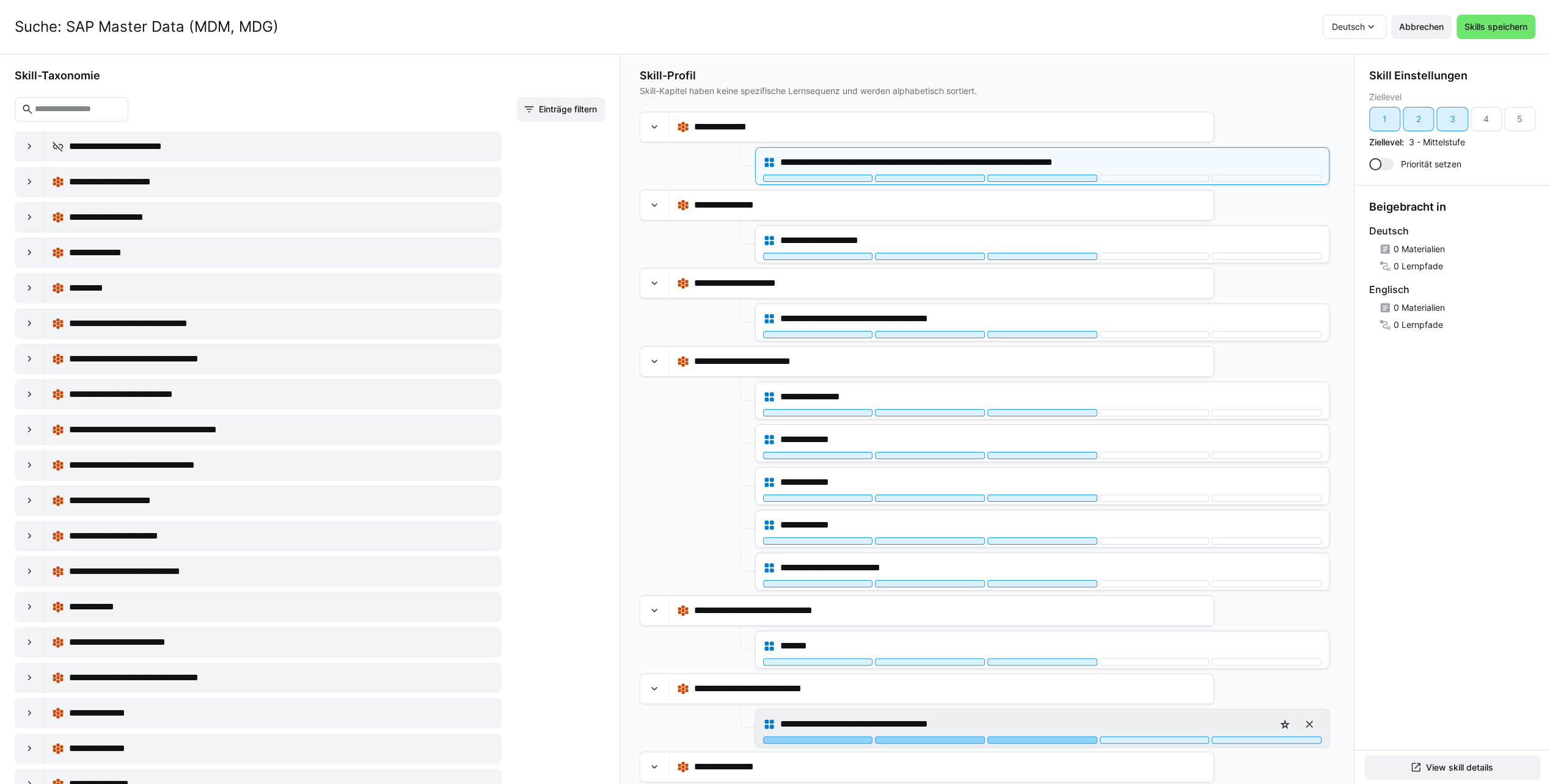
click at [1029, 736] on div at bounding box center [1042, 740] width 110 height 7
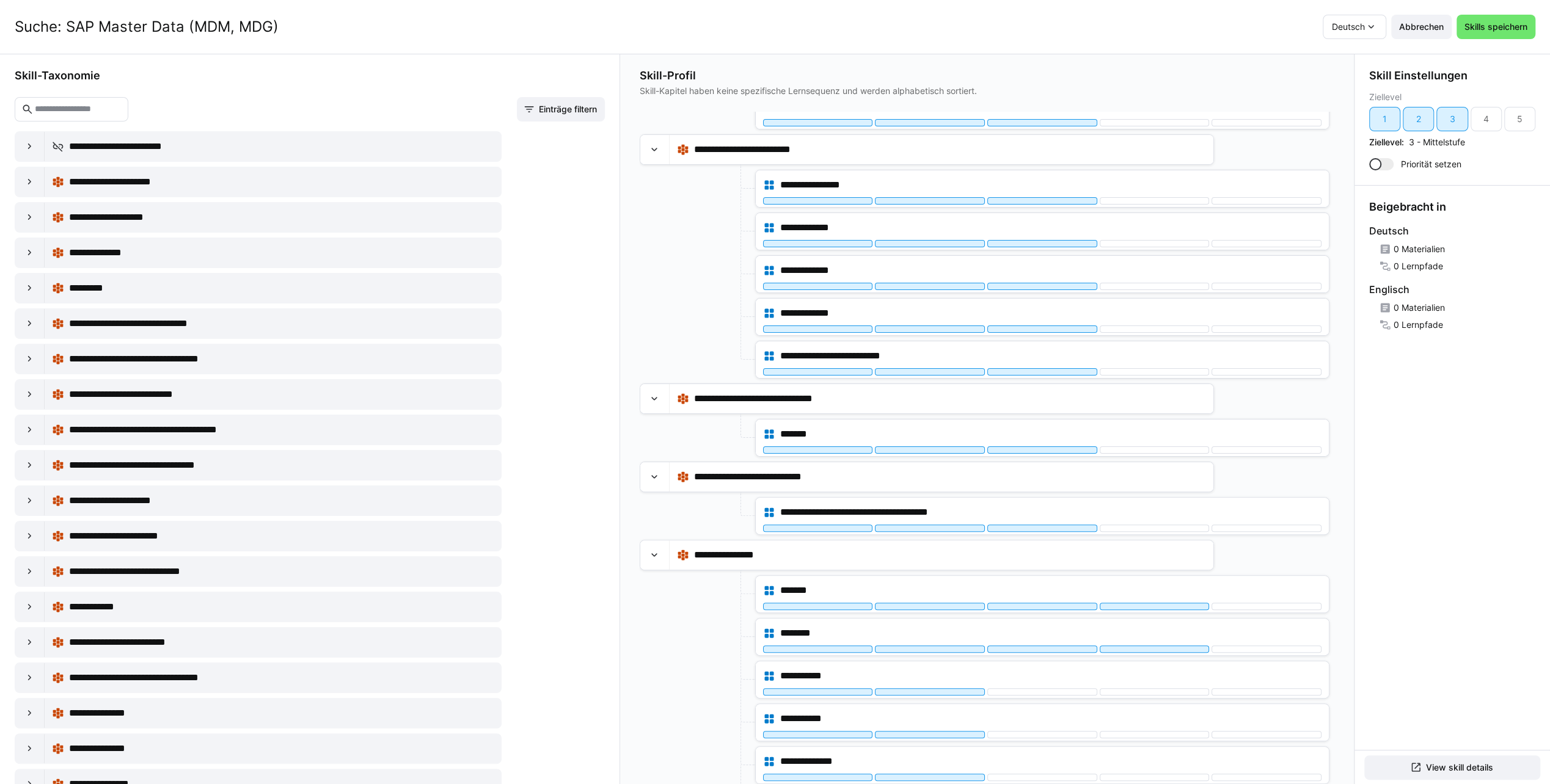
scroll to position [367, 0]
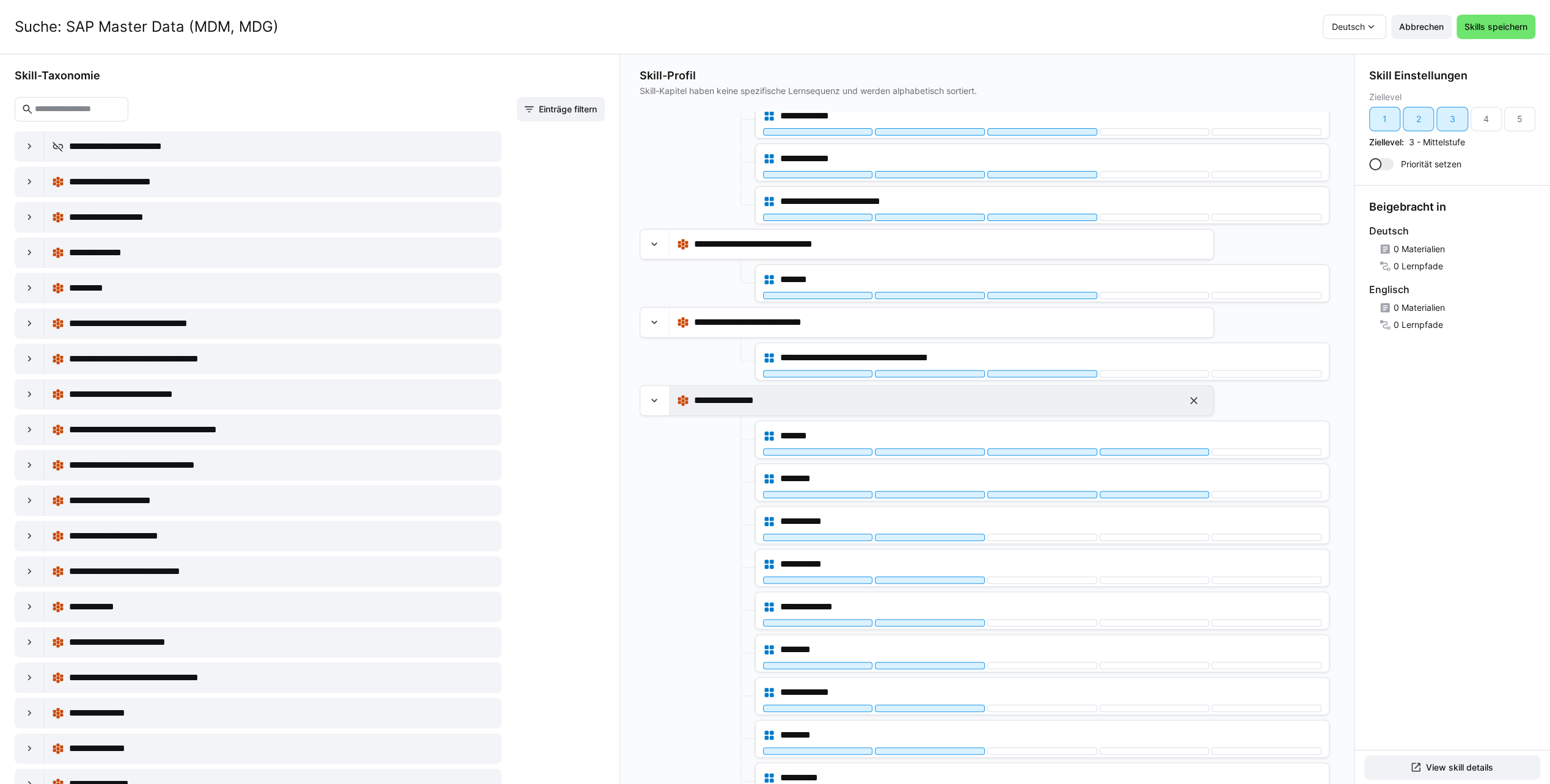
click at [1195, 395] on eds-icon at bounding box center [1193, 400] width 12 height 12
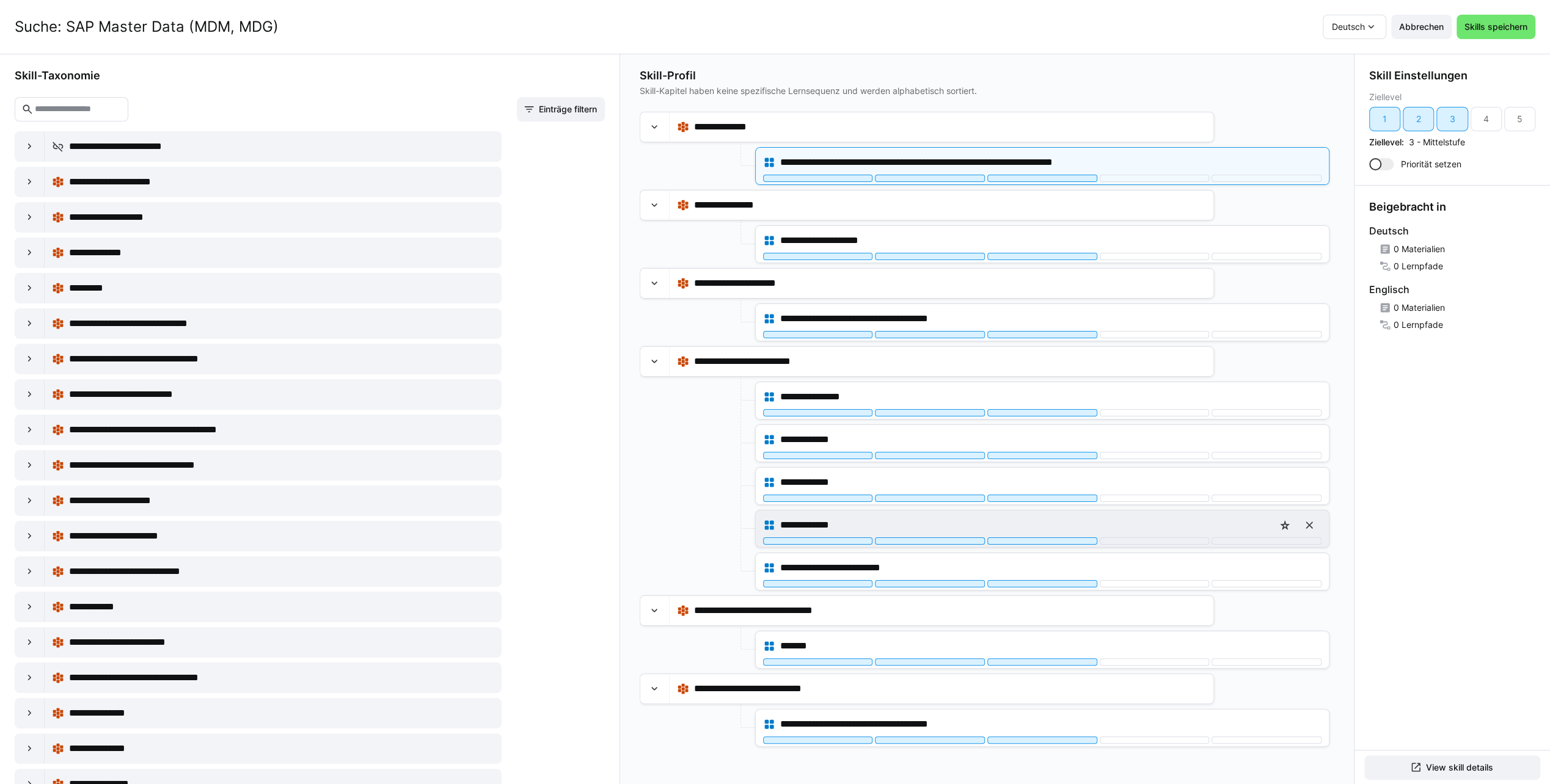
scroll to position [0, 0]
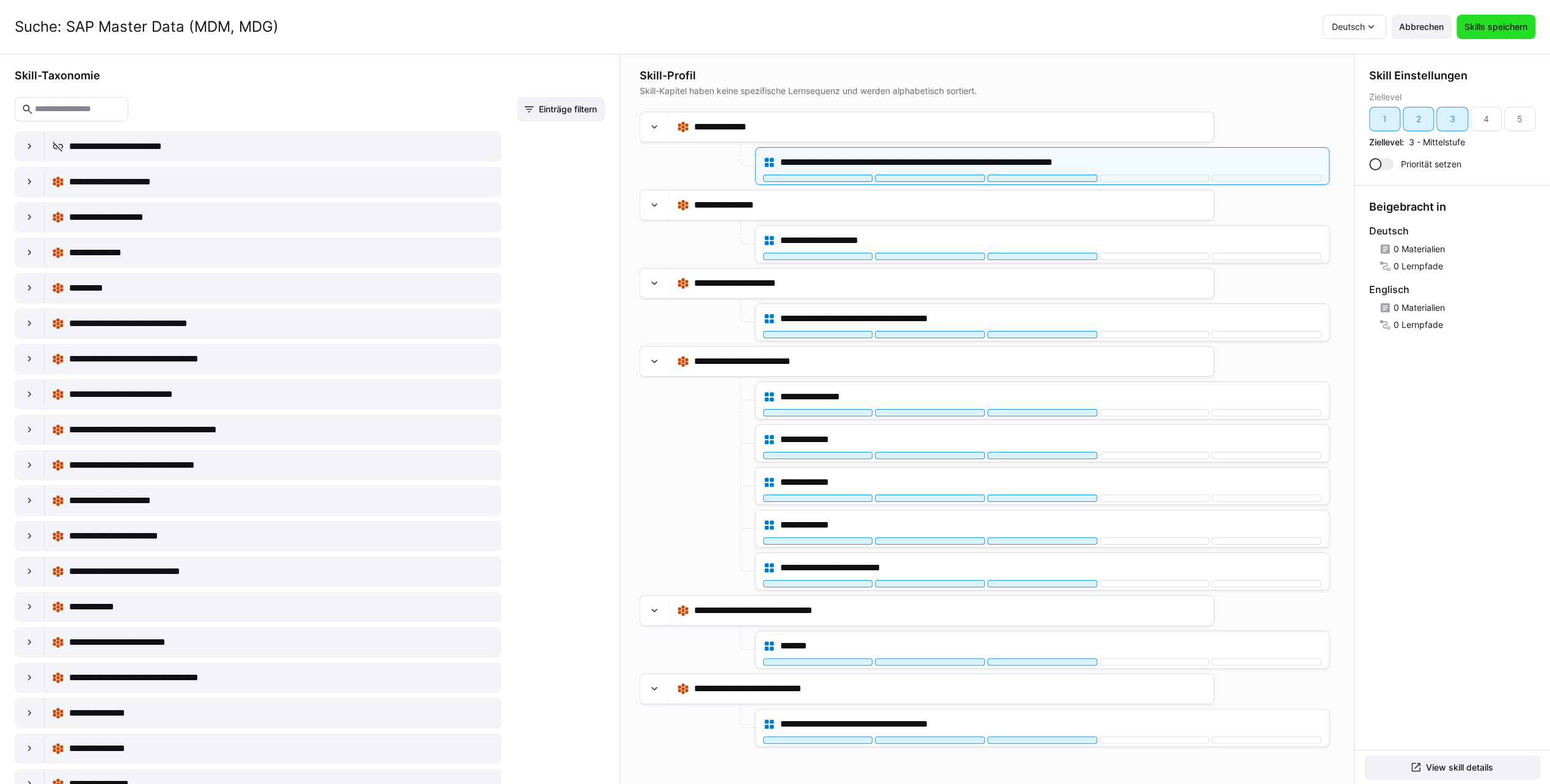
drag, startPoint x: 1494, startPoint y: 29, endPoint x: 1477, endPoint y: 42, distance: 21.4
click at [1494, 28] on span "Skills speichern" at bounding box center [1496, 27] width 67 height 12
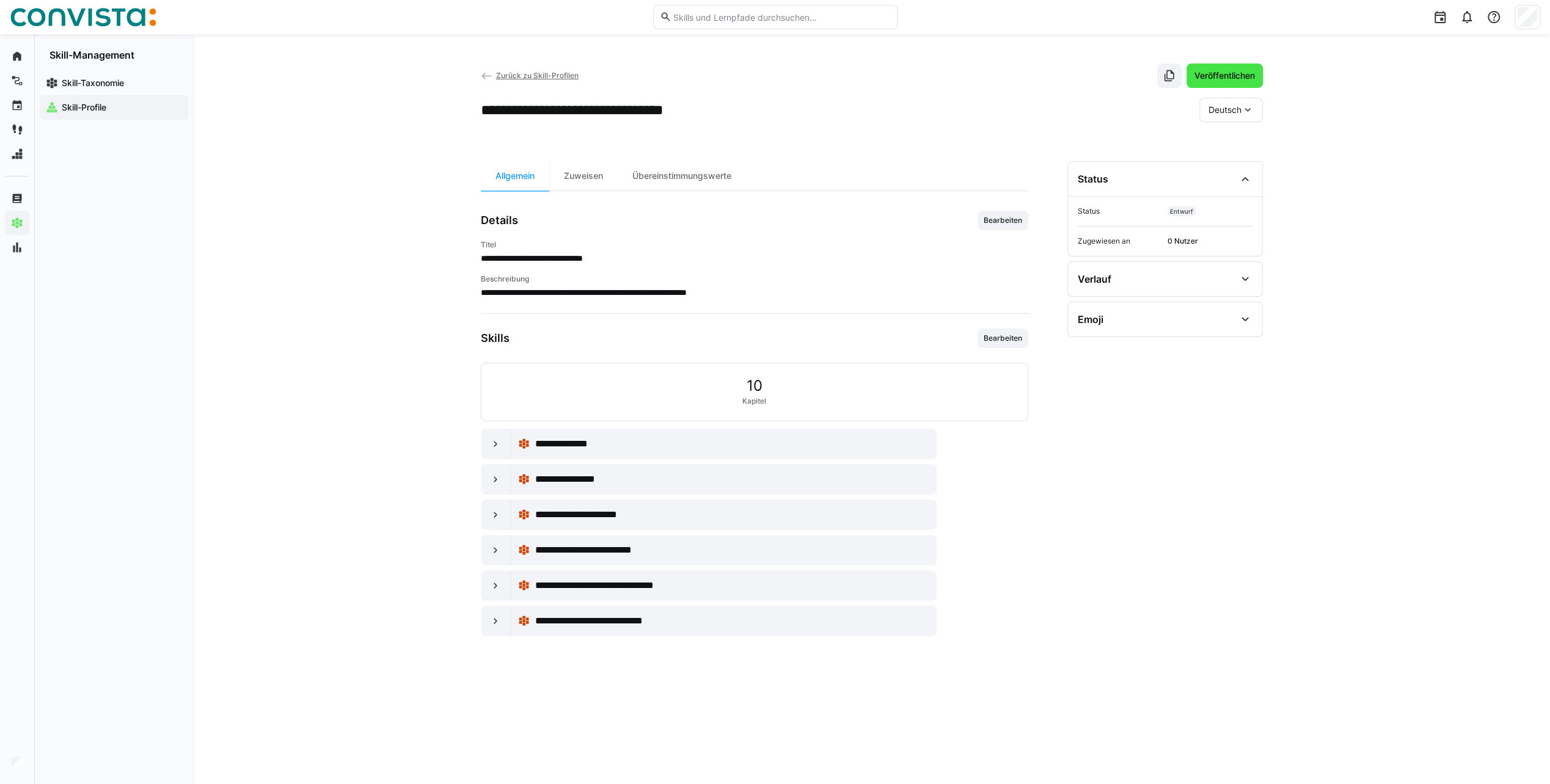
click at [1227, 73] on span "Veröffentlichen" at bounding box center [1225, 76] width 64 height 12
click at [548, 74] on span "Zurück zu Skill-Profilen" at bounding box center [536, 75] width 82 height 9
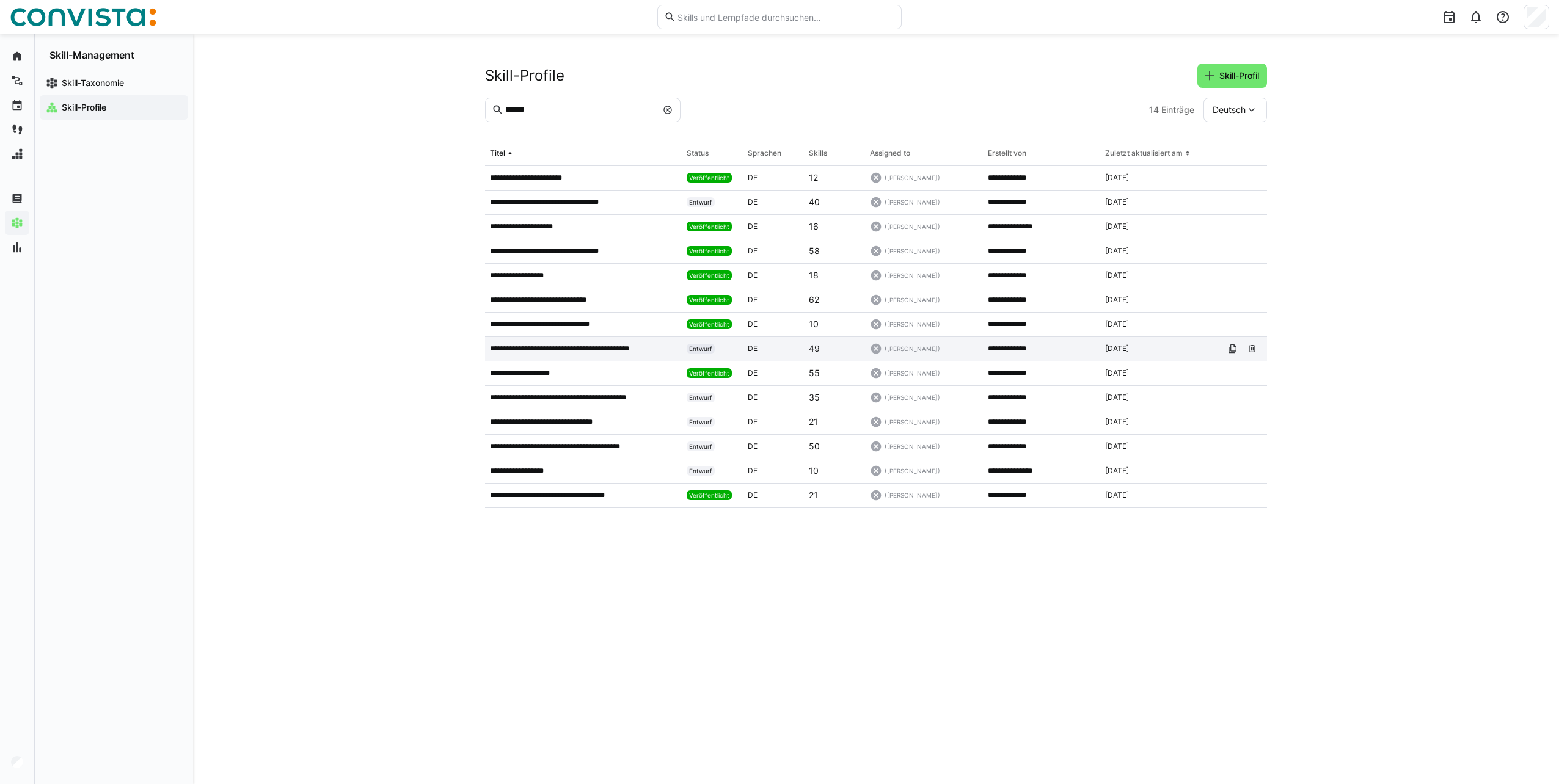
click at [608, 354] on div "**********" at bounding box center [583, 349] width 197 height 24
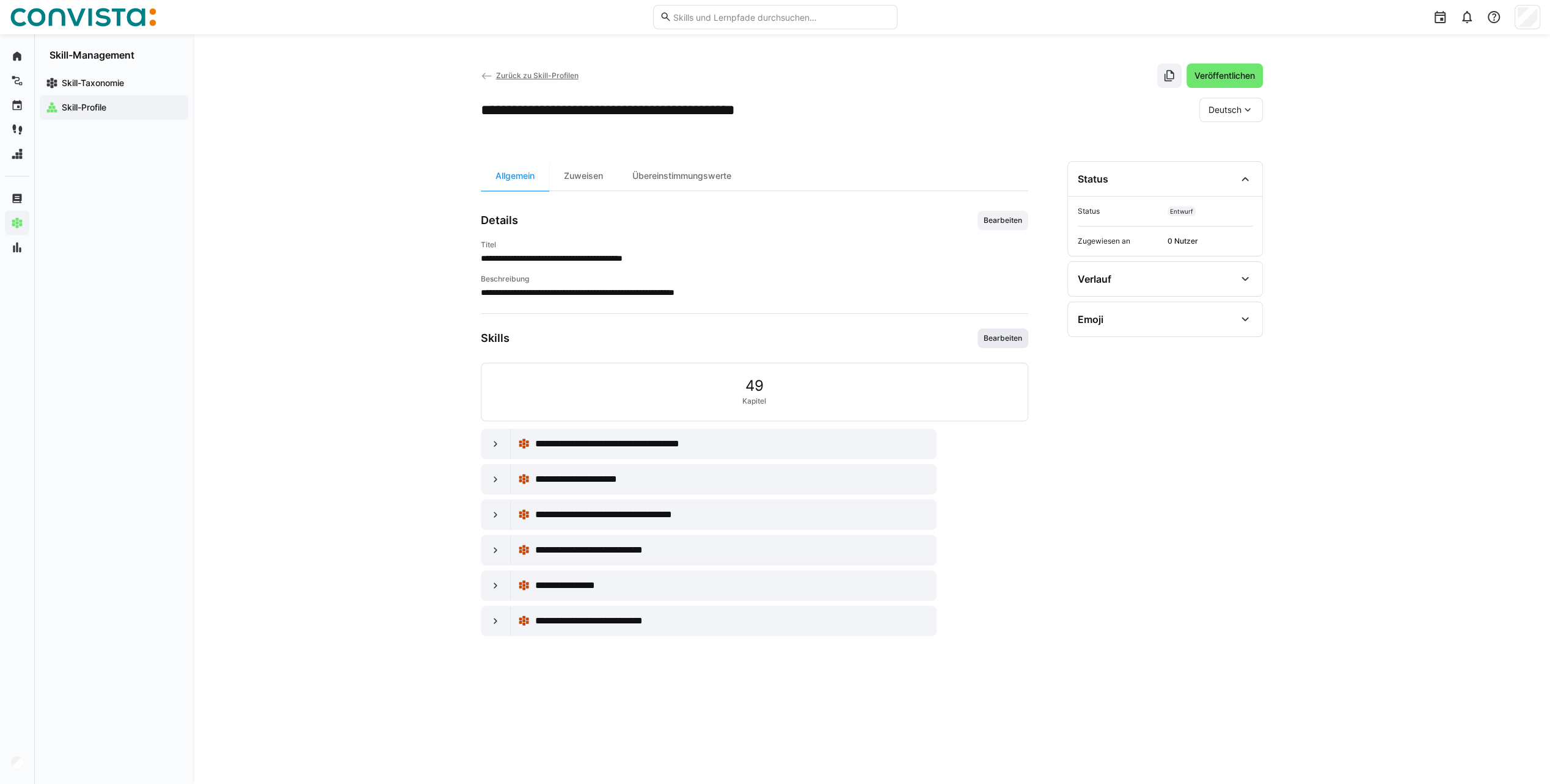
click at [989, 337] on span "Bearbeiten" at bounding box center [1002, 338] width 41 height 10
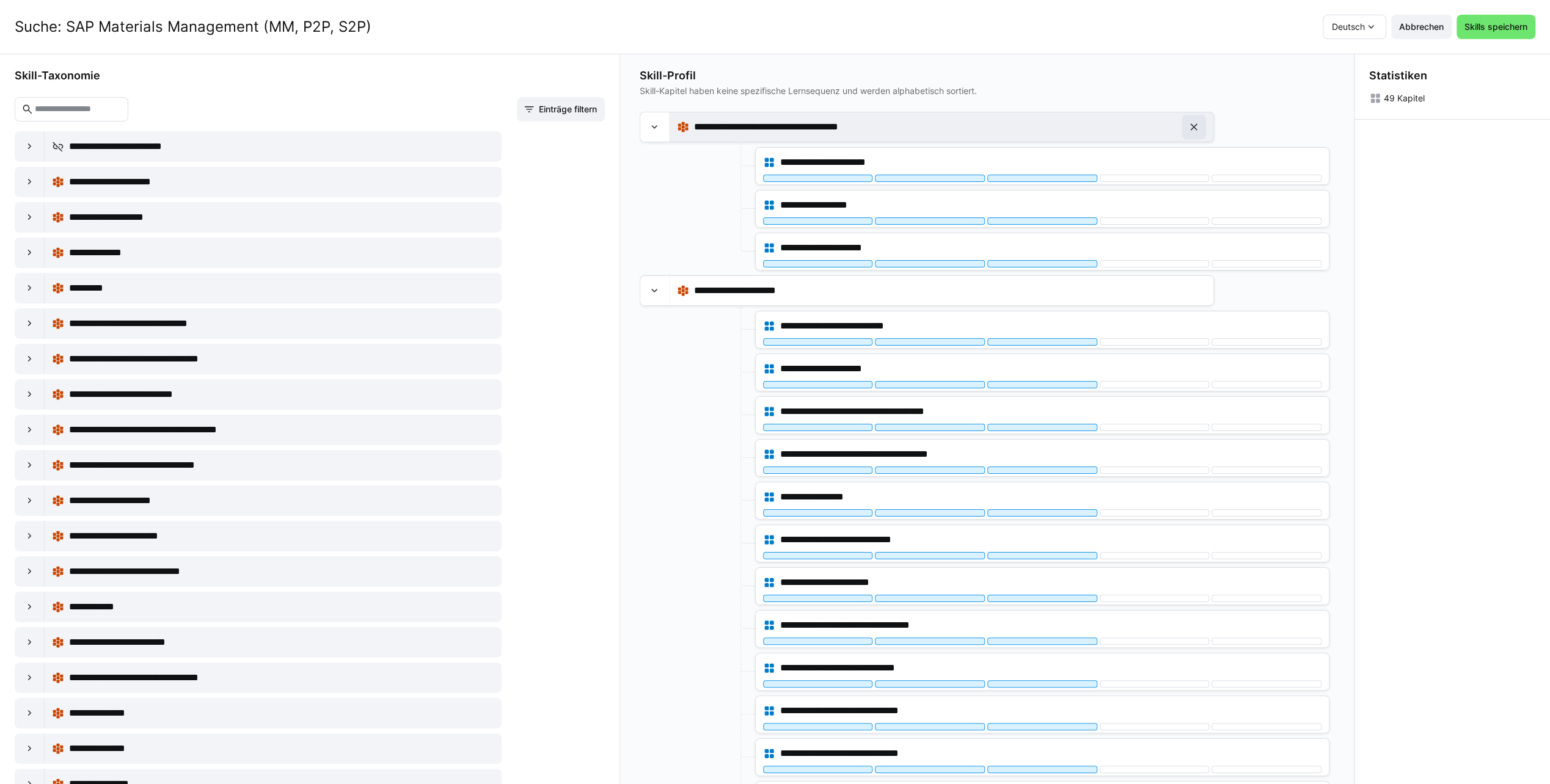
click at [1195, 126] on eds-icon at bounding box center [1193, 127] width 12 height 12
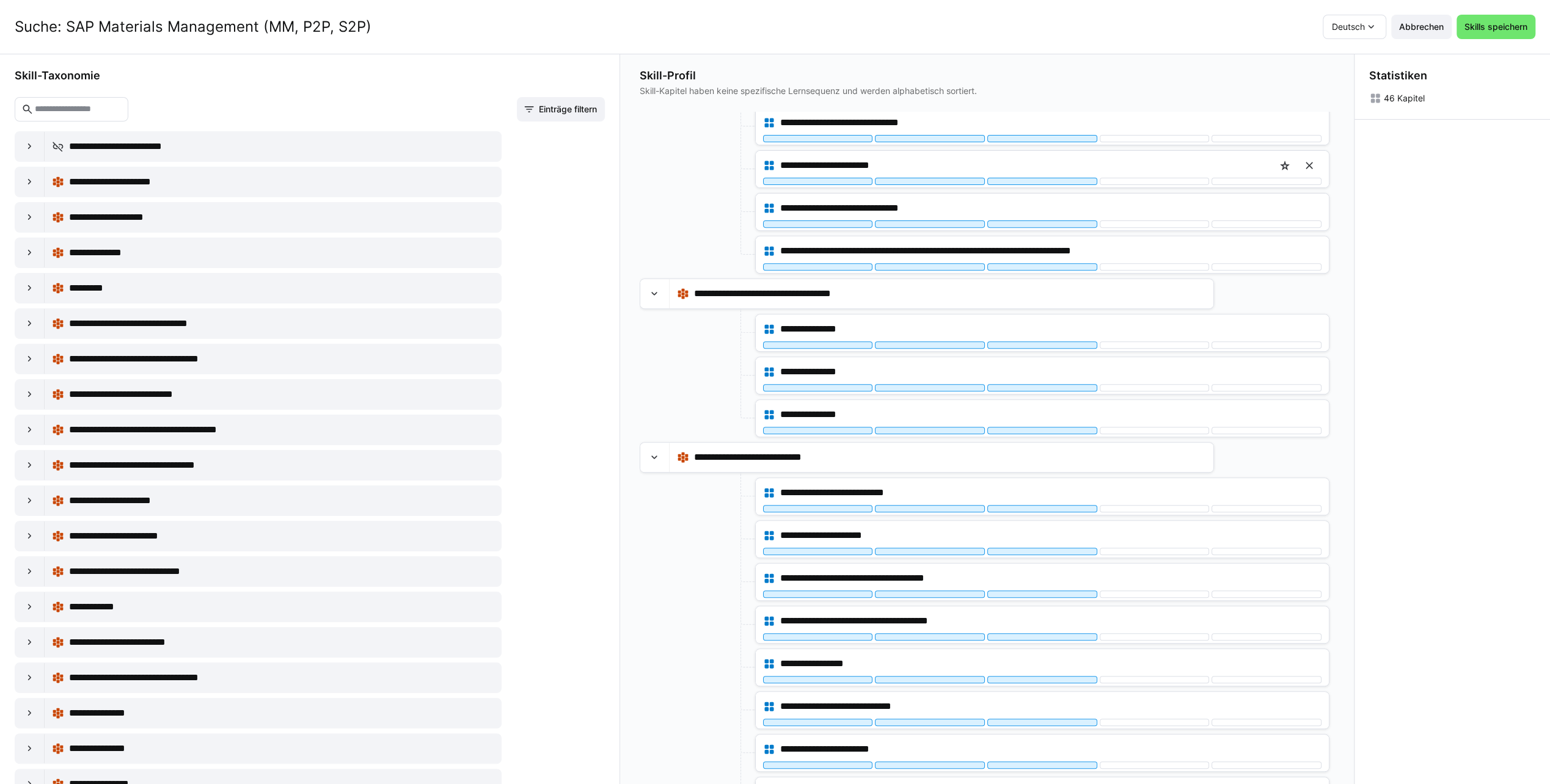
scroll to position [489, 0]
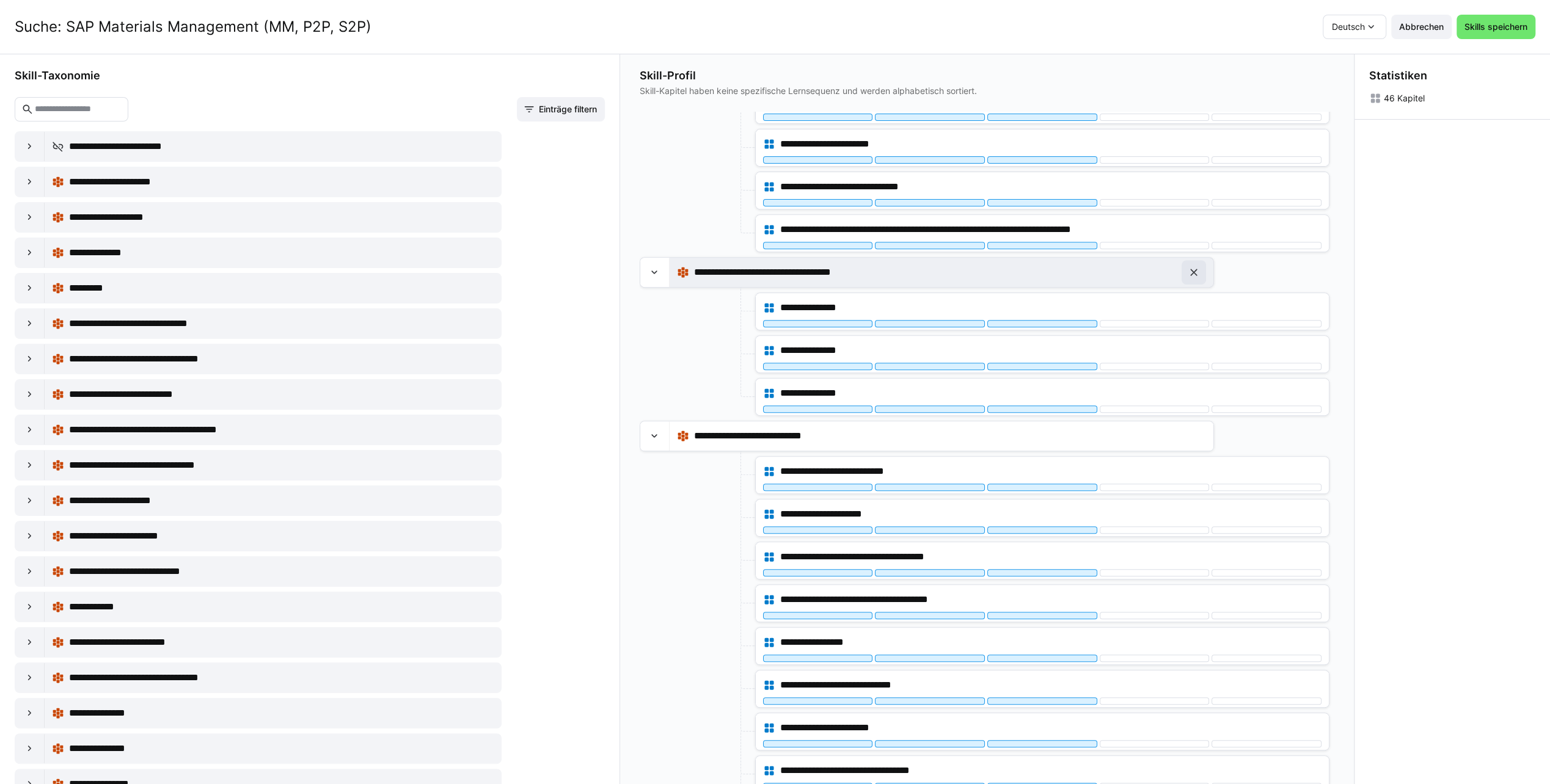
click at [1191, 267] on eds-icon at bounding box center [1193, 272] width 12 height 12
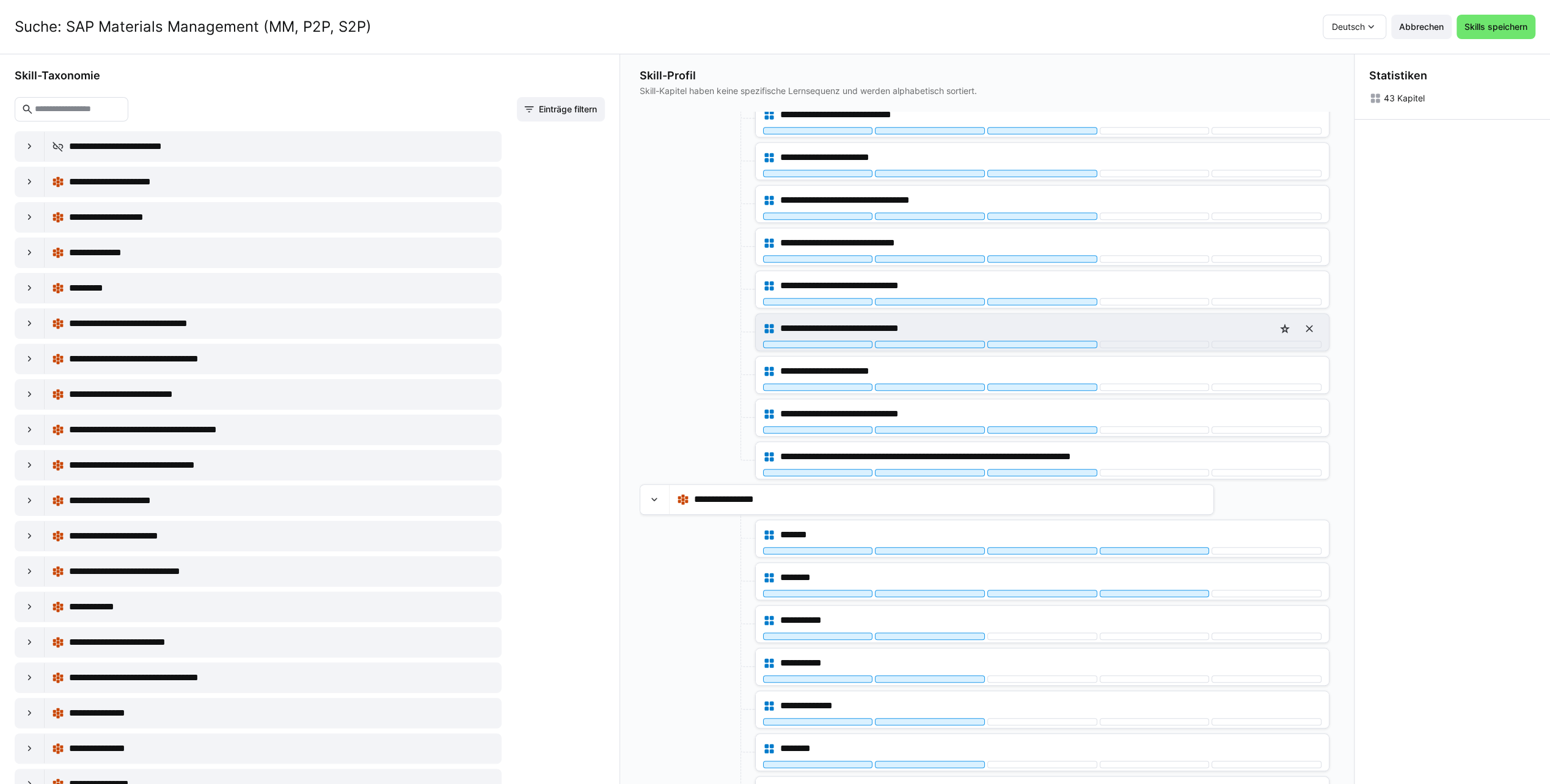
scroll to position [916, 0]
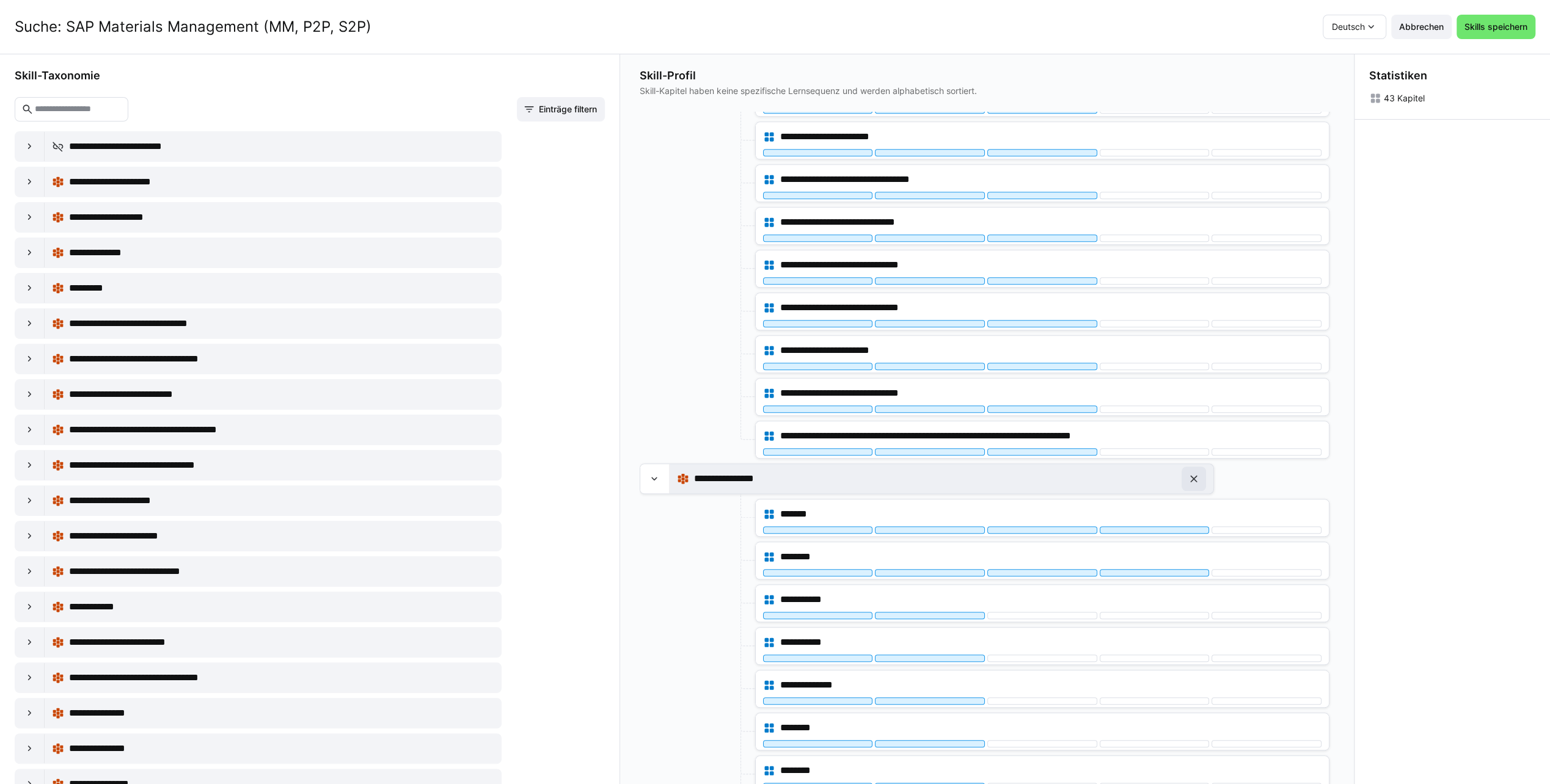
click at [1195, 473] on eds-icon at bounding box center [1193, 479] width 12 height 12
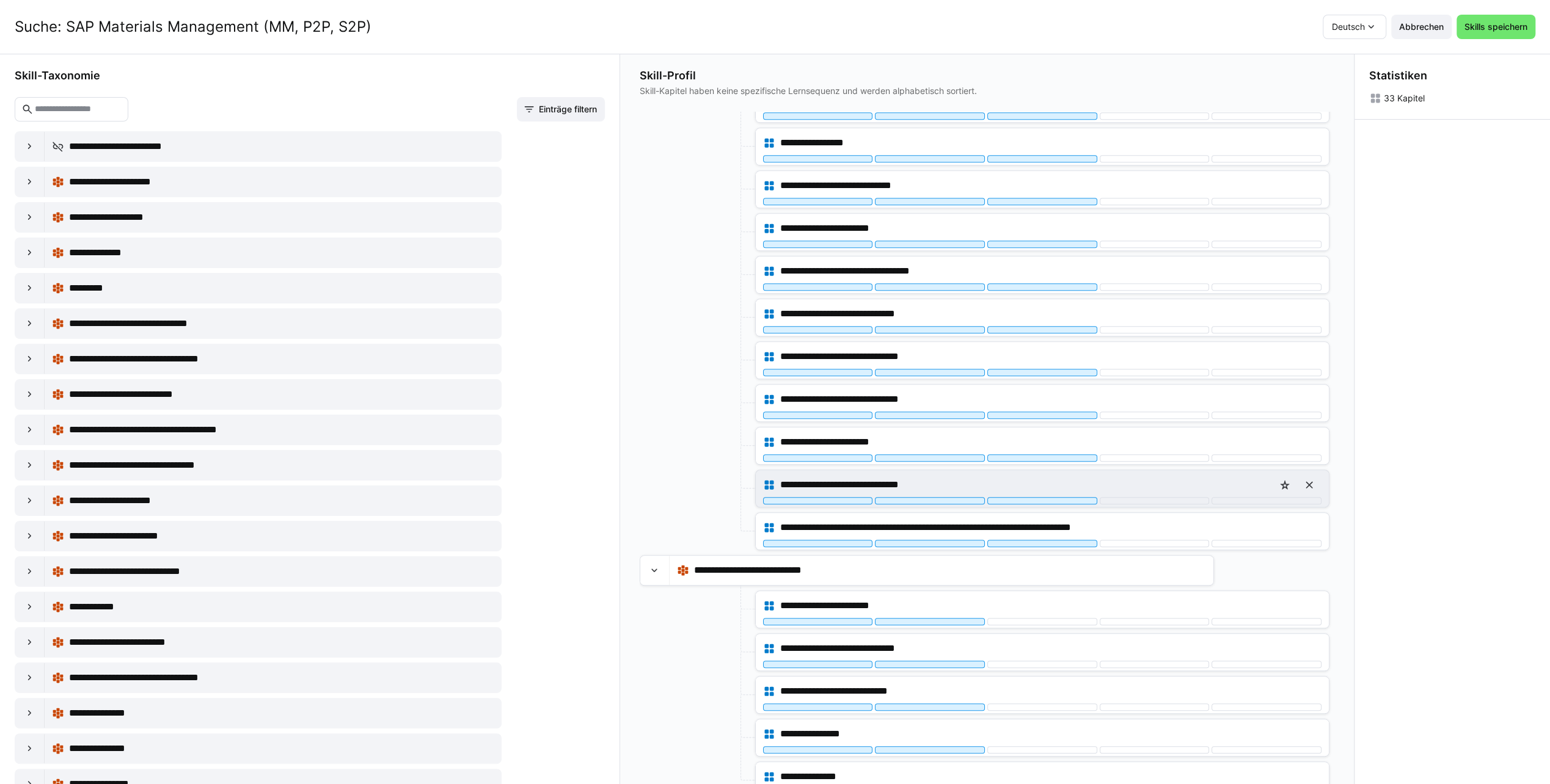
scroll to position [0, 0]
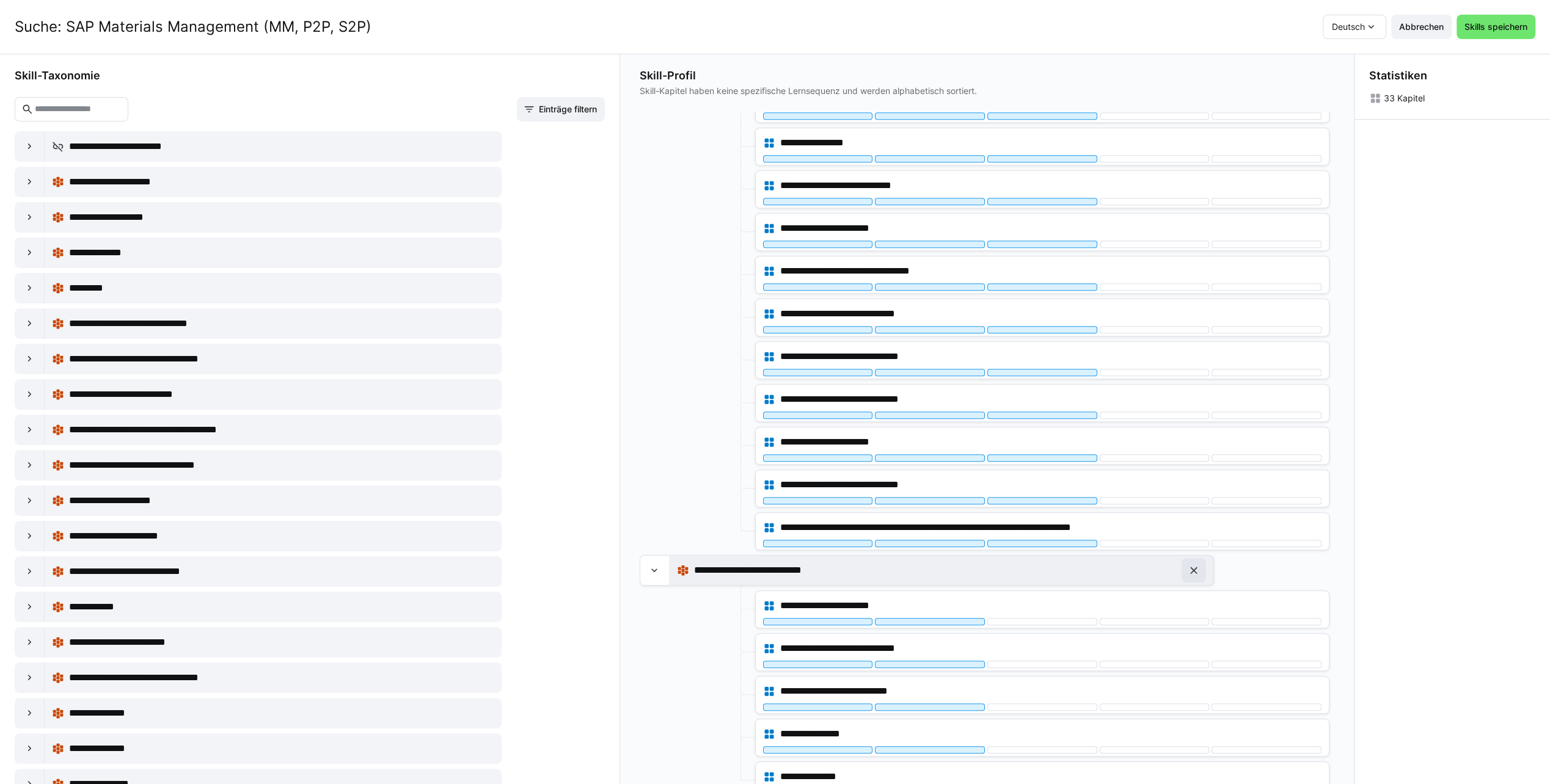
click at [1201, 558] on span at bounding box center [1193, 570] width 24 height 24
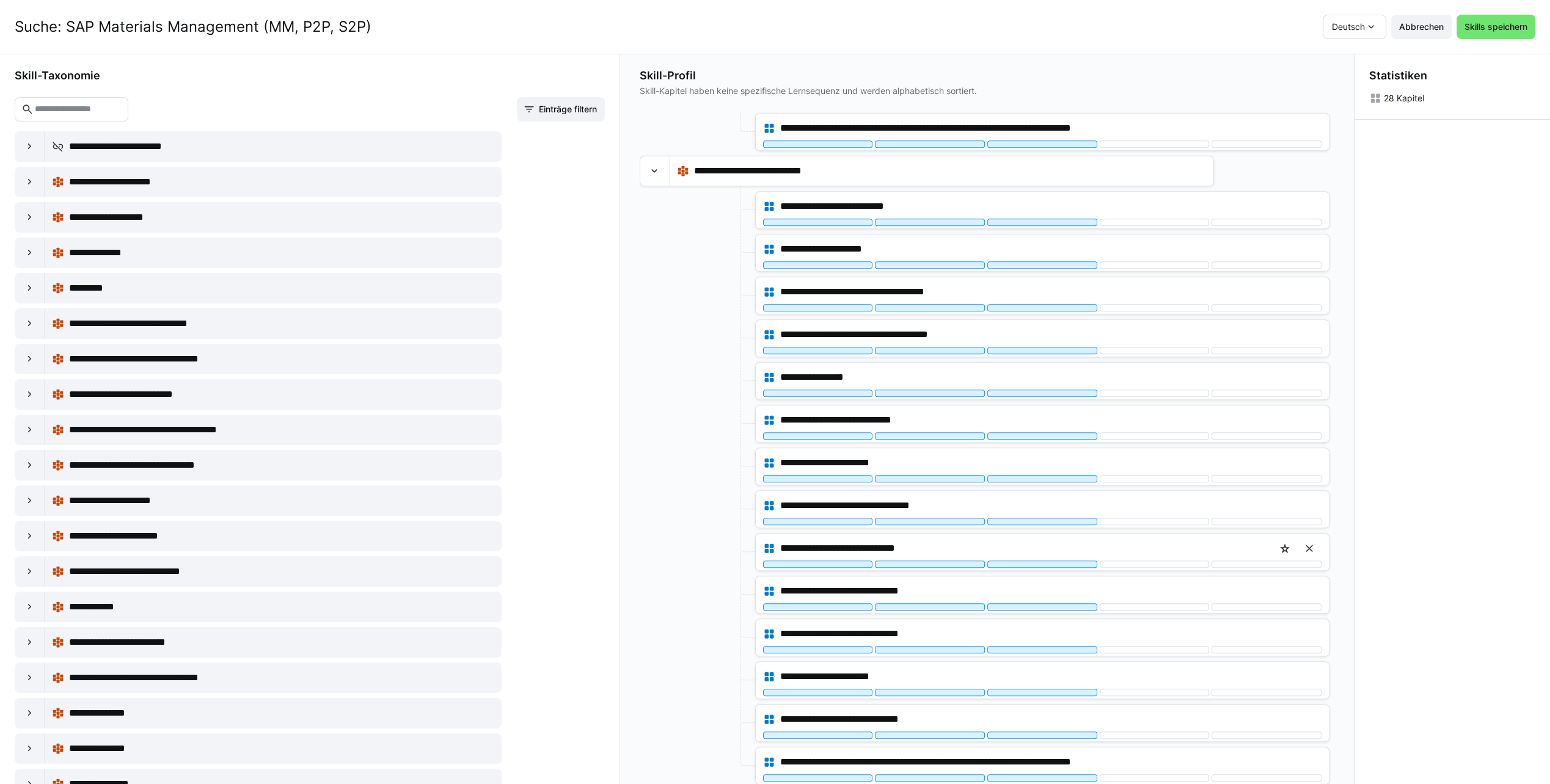
scroll to position [578, 0]
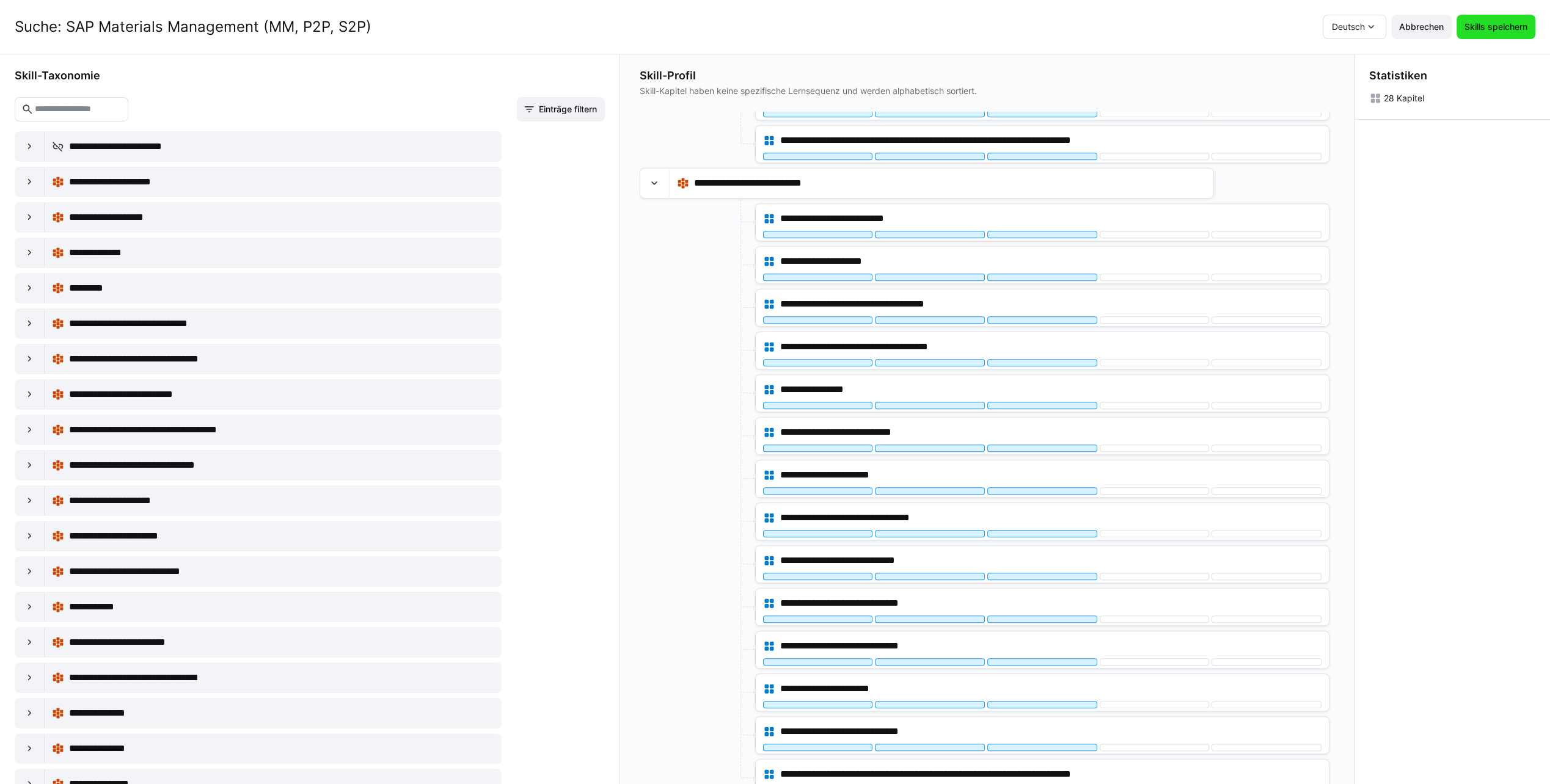
click at [1501, 35] on span "Skills speichern" at bounding box center [1496, 26] width 79 height 24
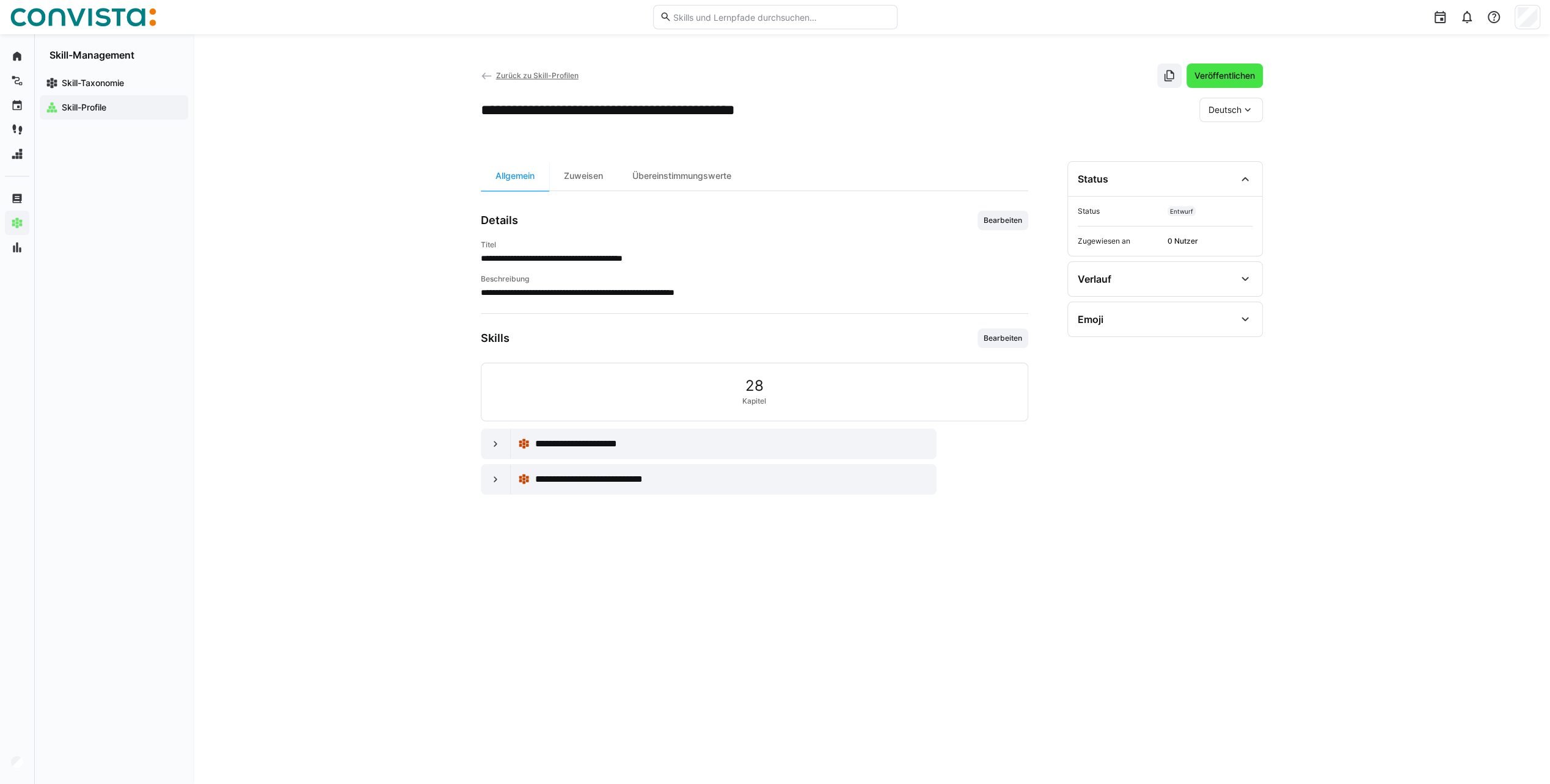
click at [1223, 72] on span "Veröffentlichen" at bounding box center [1225, 76] width 64 height 12
click at [529, 75] on span "Zurück zu Skill-Profilen" at bounding box center [536, 75] width 82 height 9
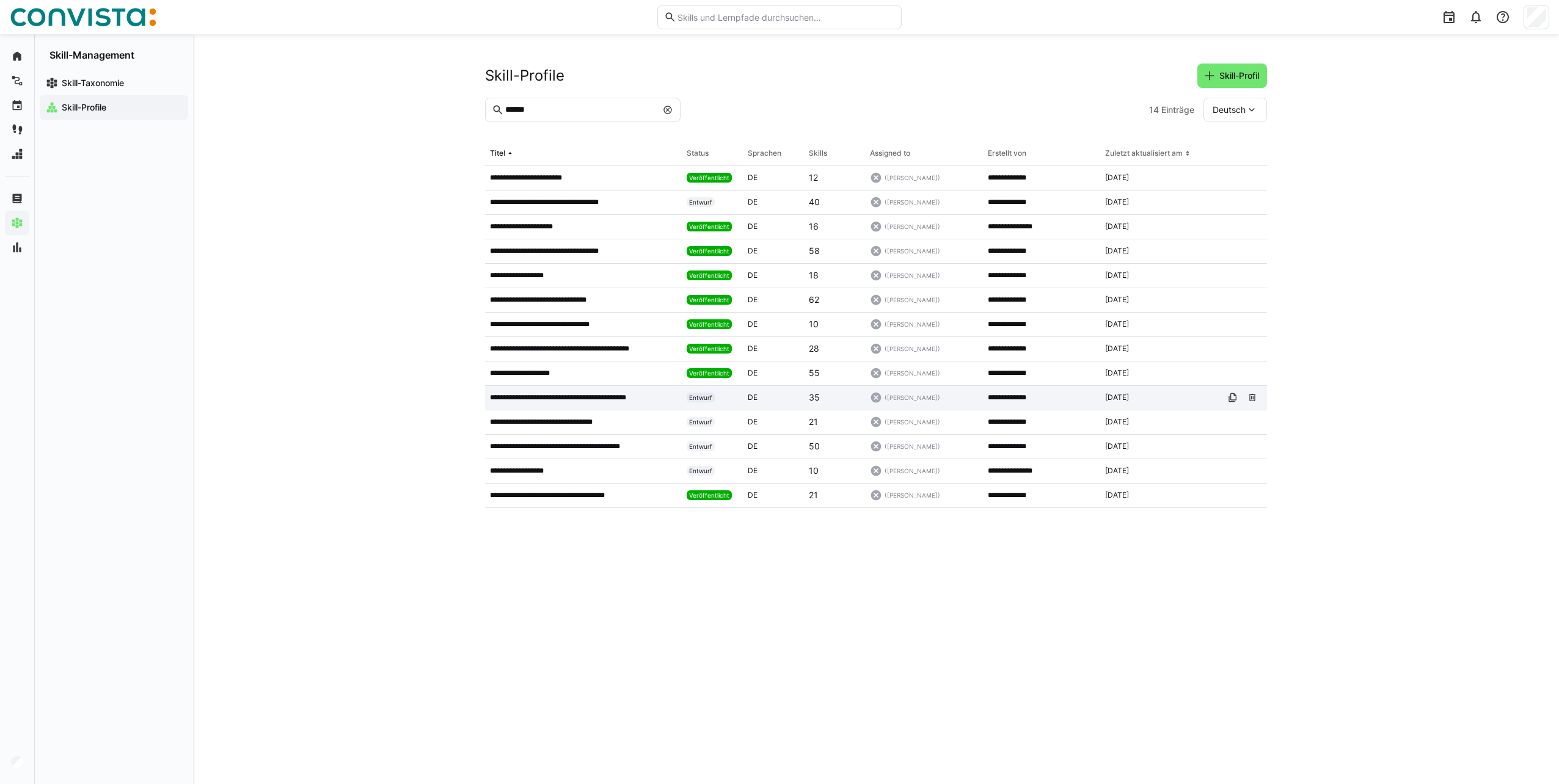
click at [595, 393] on p "**********" at bounding box center [572, 397] width 164 height 10
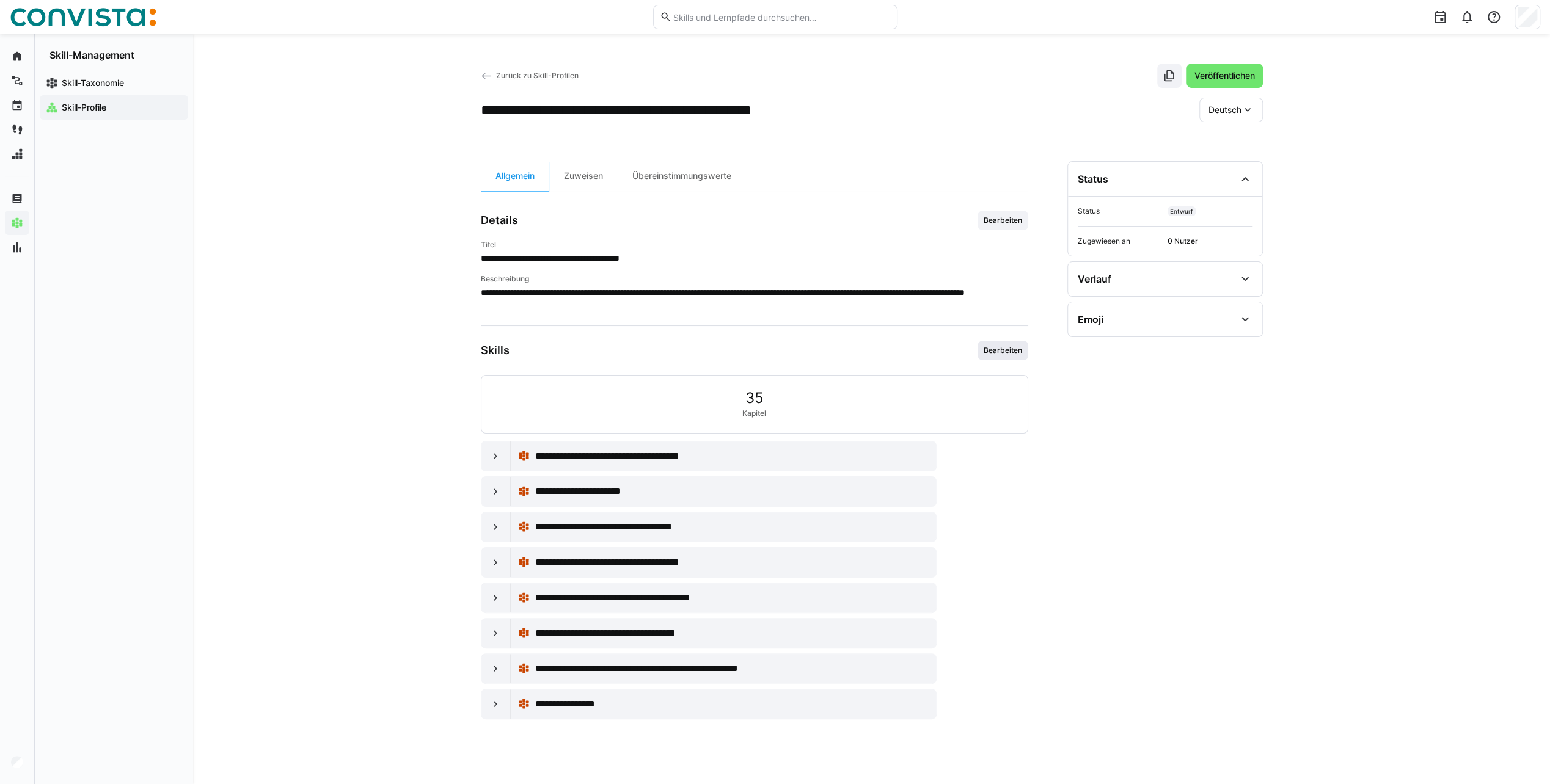
click at [994, 351] on span "Bearbeiten" at bounding box center [1002, 350] width 41 height 10
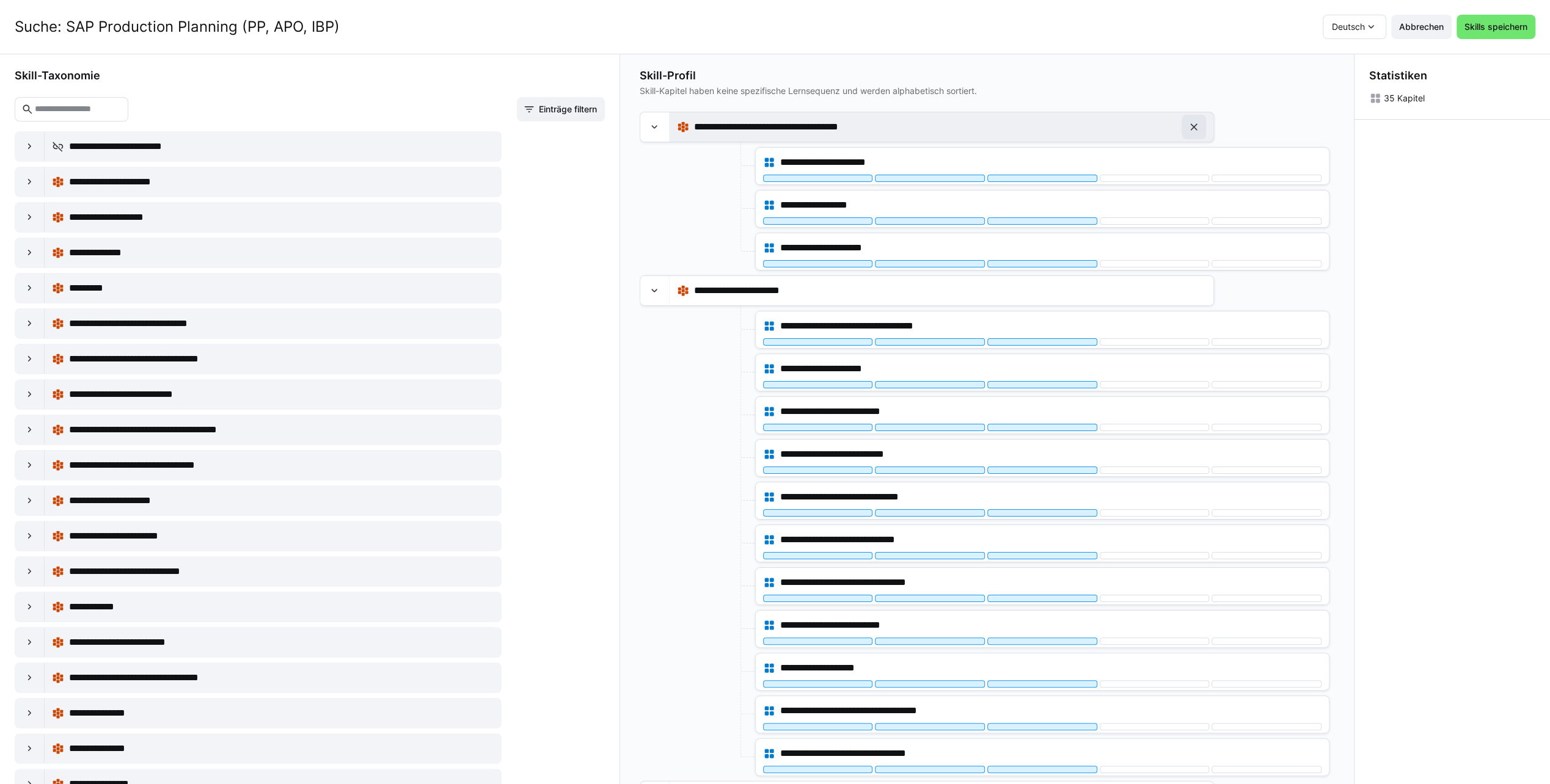
click at [1197, 125] on eds-icon at bounding box center [1193, 127] width 12 height 12
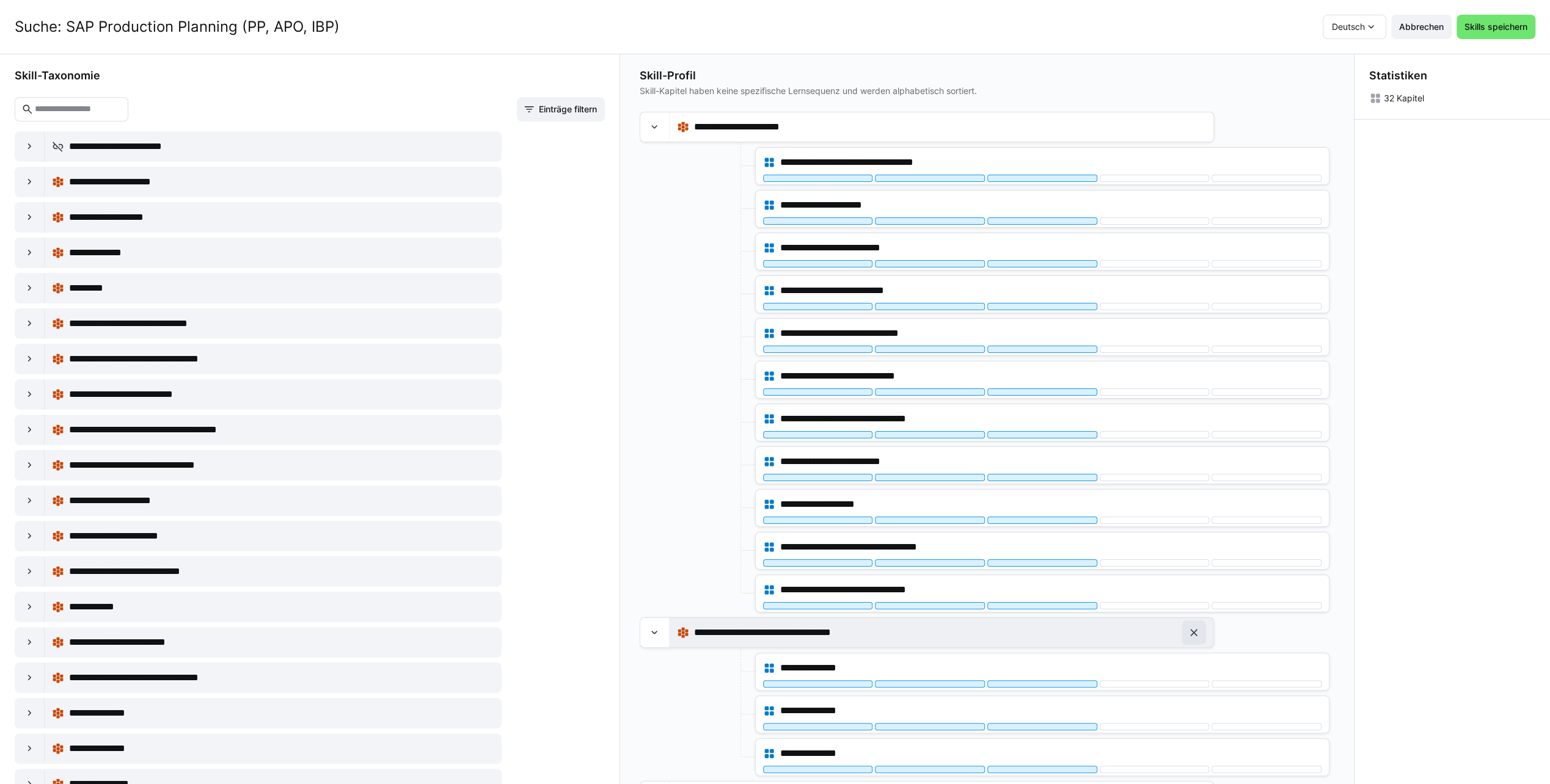
click at [1189, 627] on eds-icon at bounding box center [1193, 632] width 12 height 12
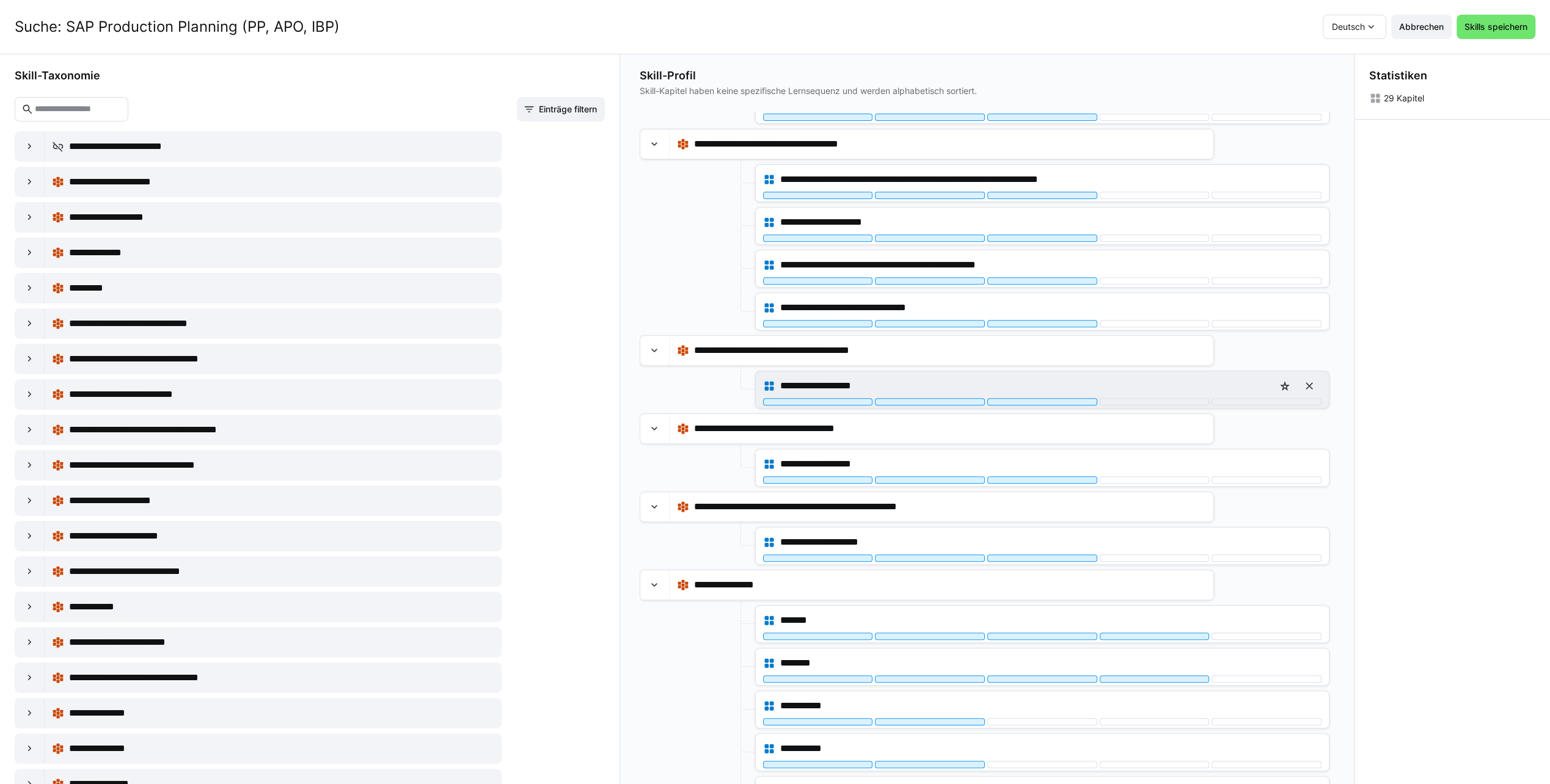
scroll to position [549, 0]
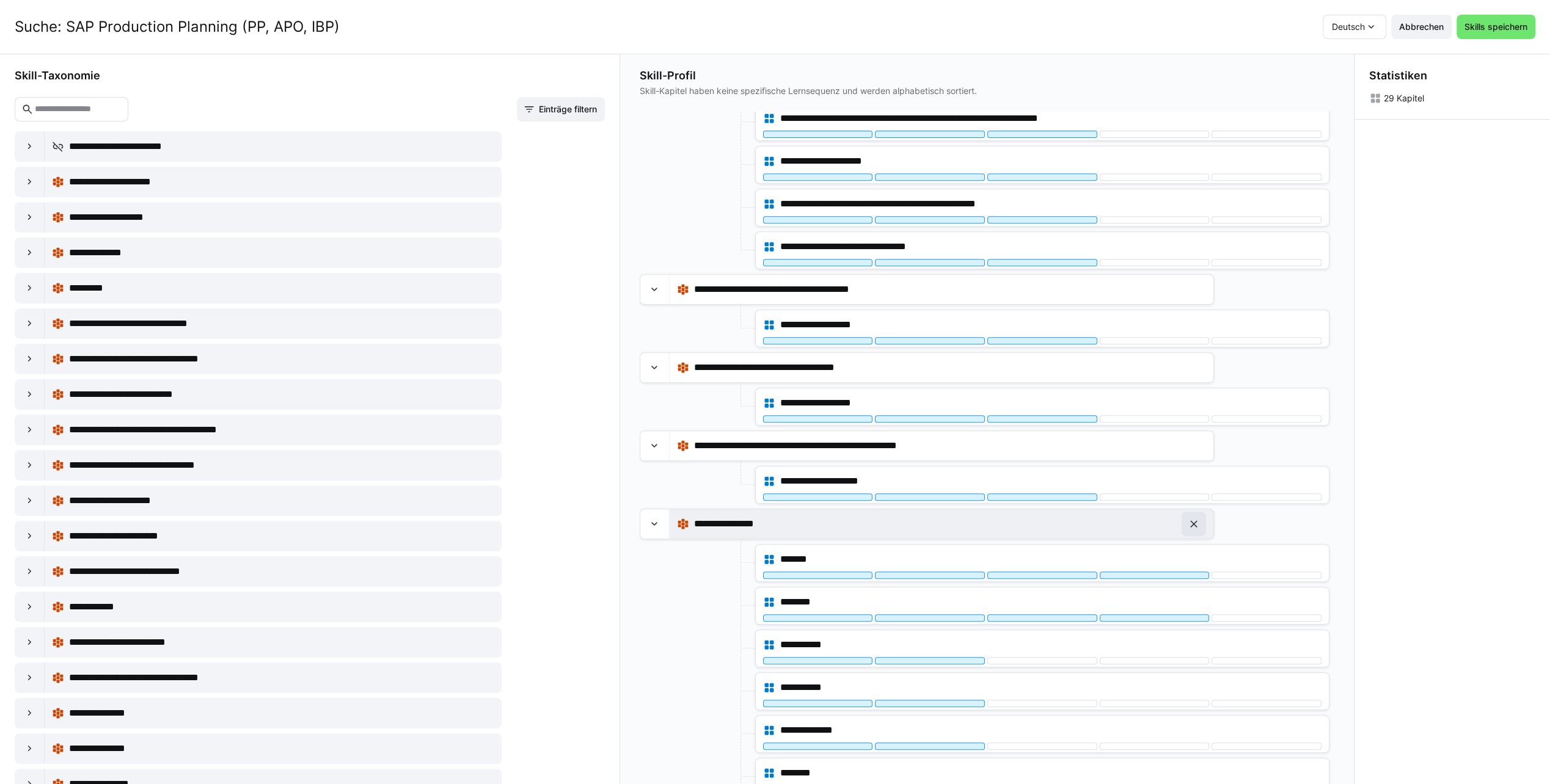
click at [1195, 518] on eds-icon at bounding box center [1193, 524] width 12 height 12
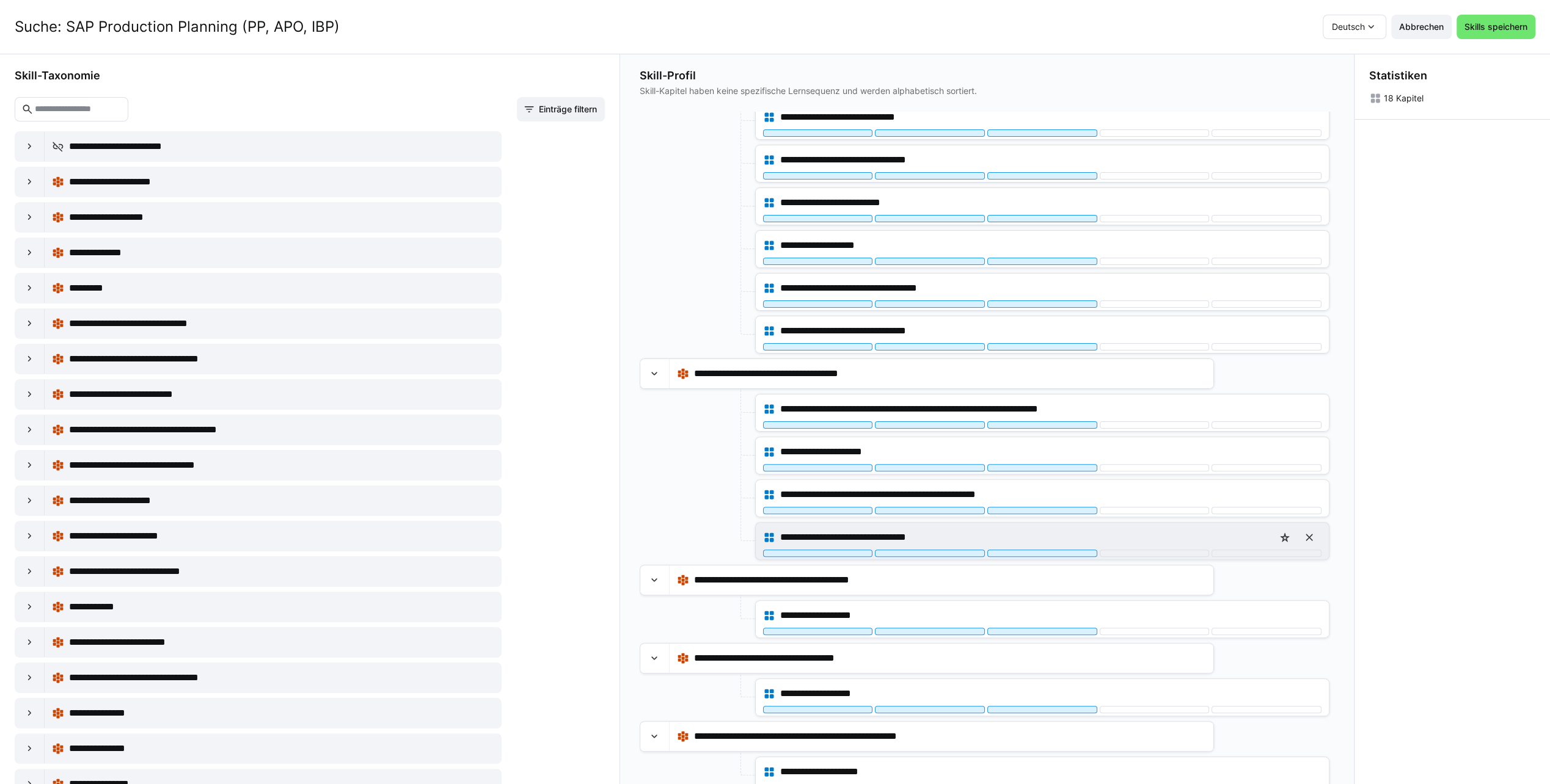
scroll to position [0, 0]
click at [1476, 24] on span "Skills speichern" at bounding box center [1496, 27] width 67 height 12
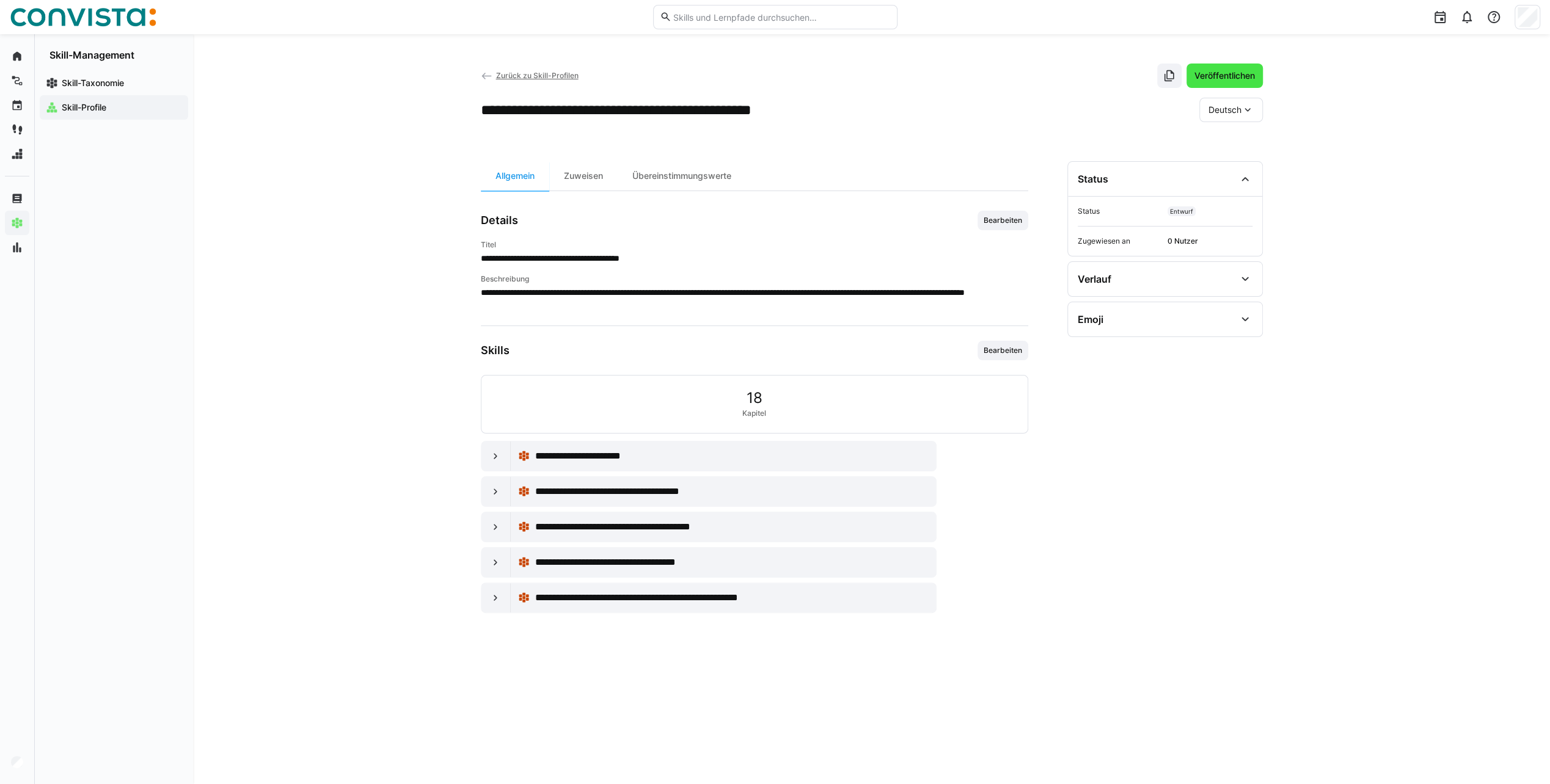
click at [1228, 71] on span "Veröffentlichen" at bounding box center [1225, 76] width 64 height 12
click at [510, 73] on span "Zurück zu Skill-Profilen" at bounding box center [536, 75] width 82 height 9
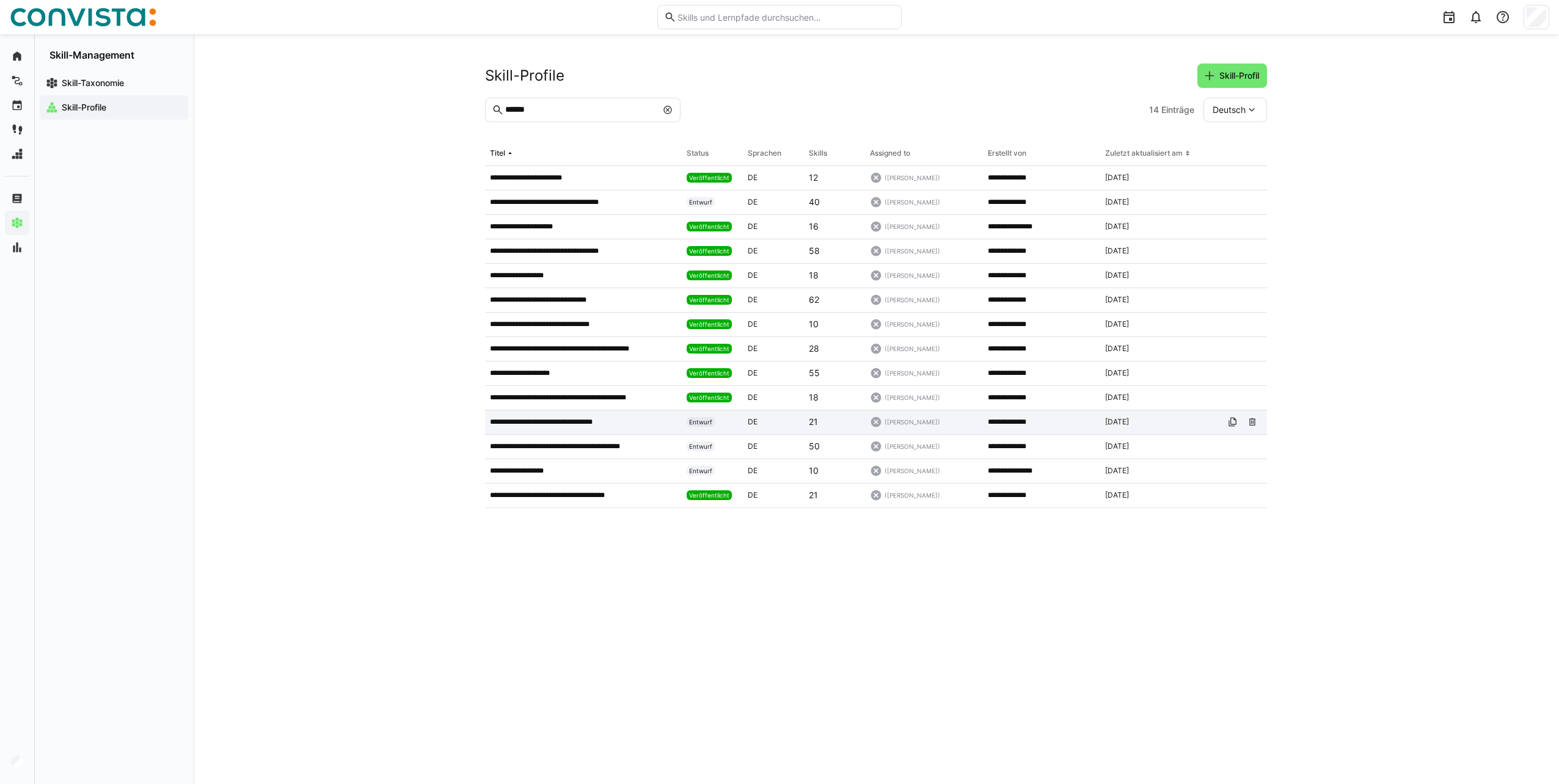
click at [593, 419] on p "**********" at bounding box center [557, 421] width 135 height 10
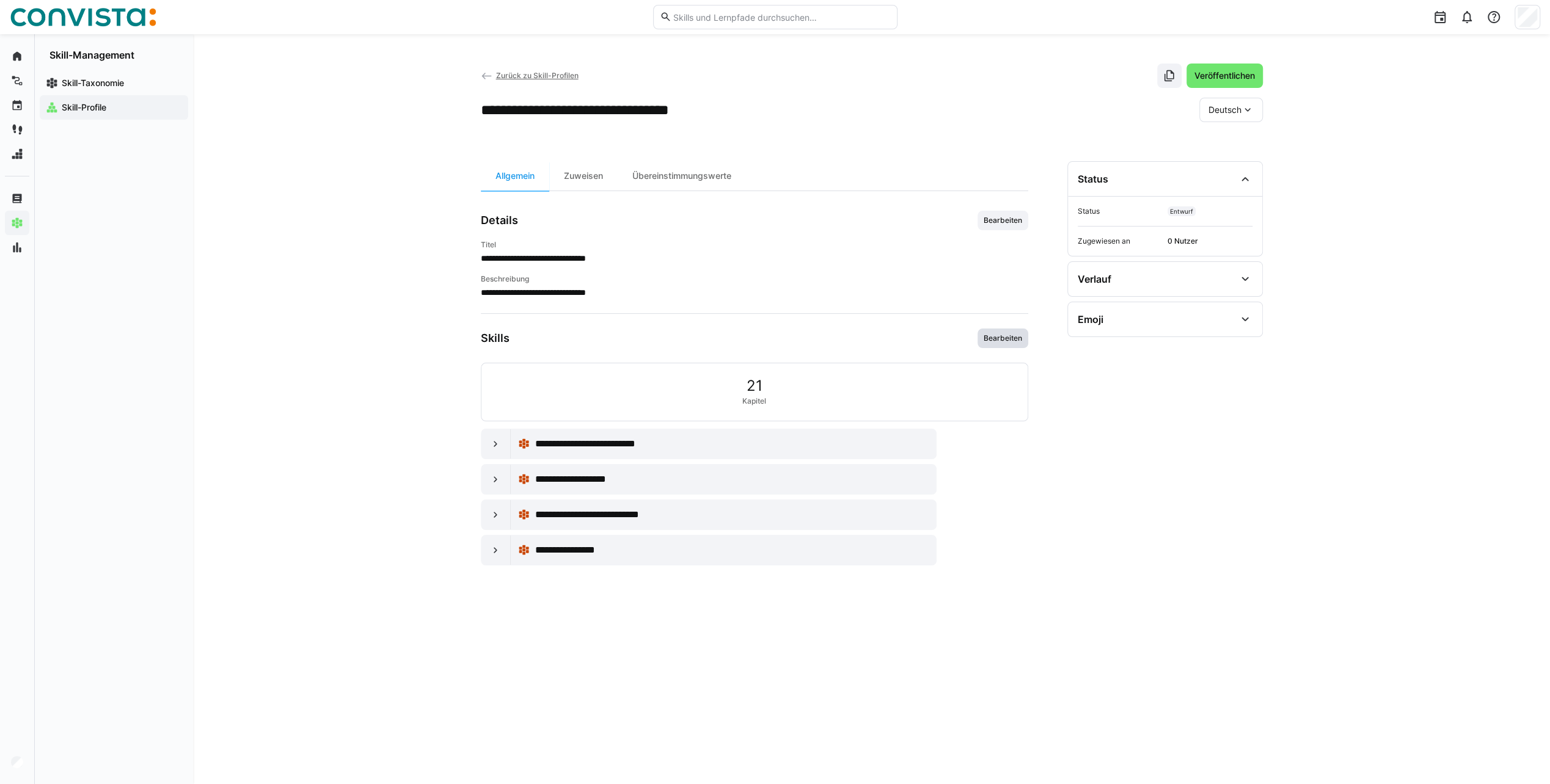
click at [1004, 337] on span "Bearbeiten" at bounding box center [1002, 338] width 41 height 10
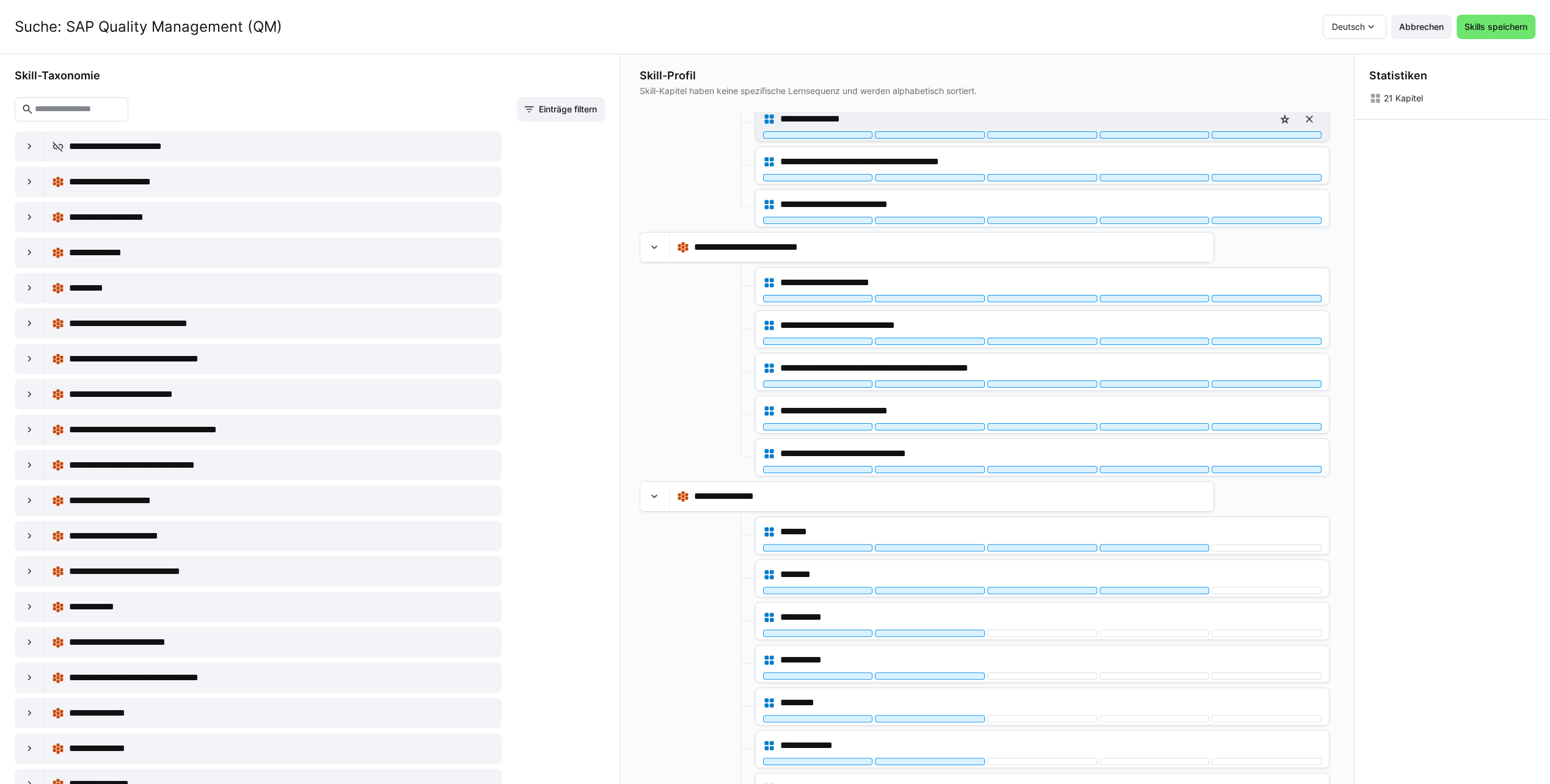
scroll to position [244, 0]
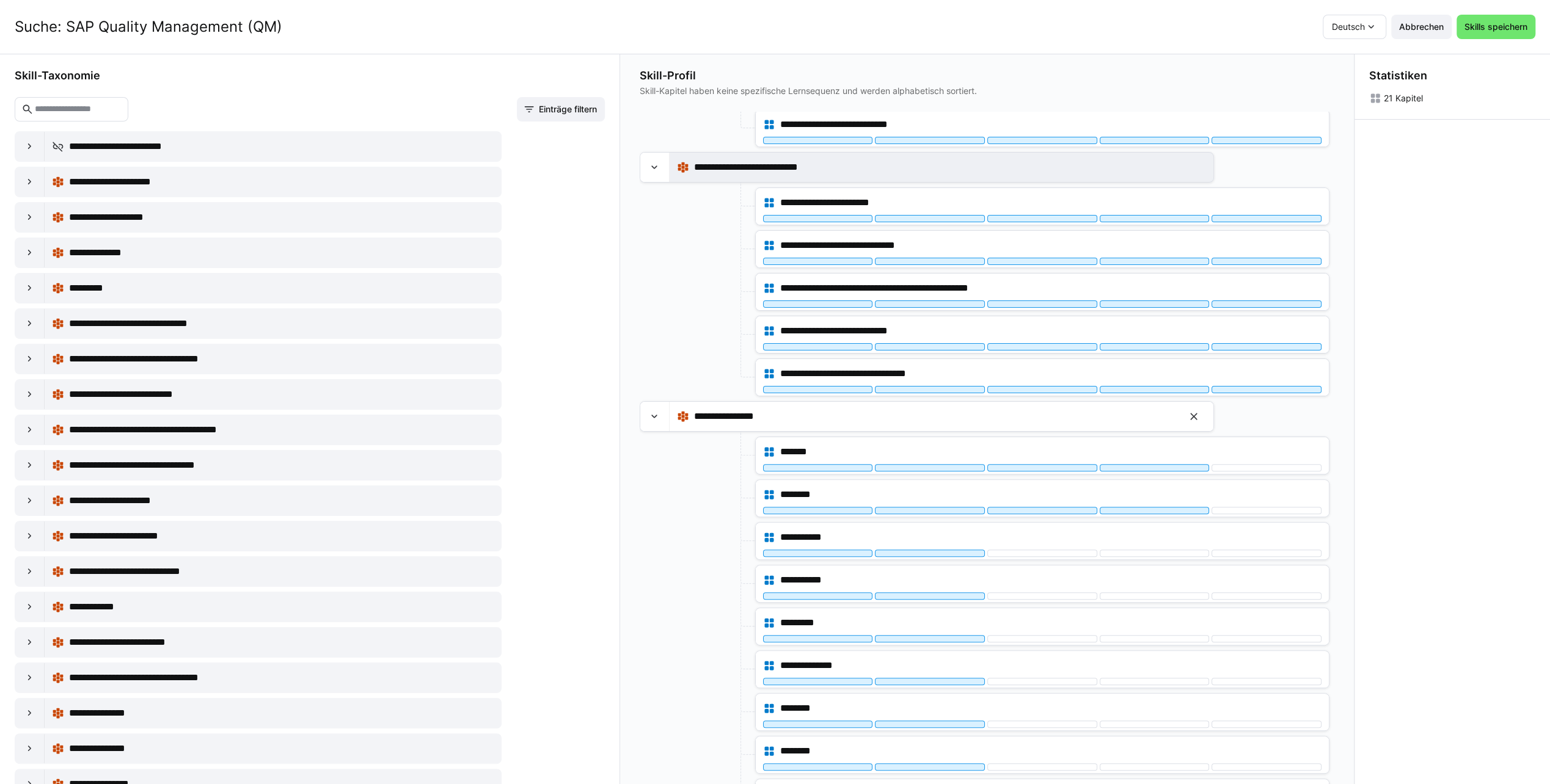
click at [1195, 413] on eds-icon at bounding box center [1193, 416] width 12 height 12
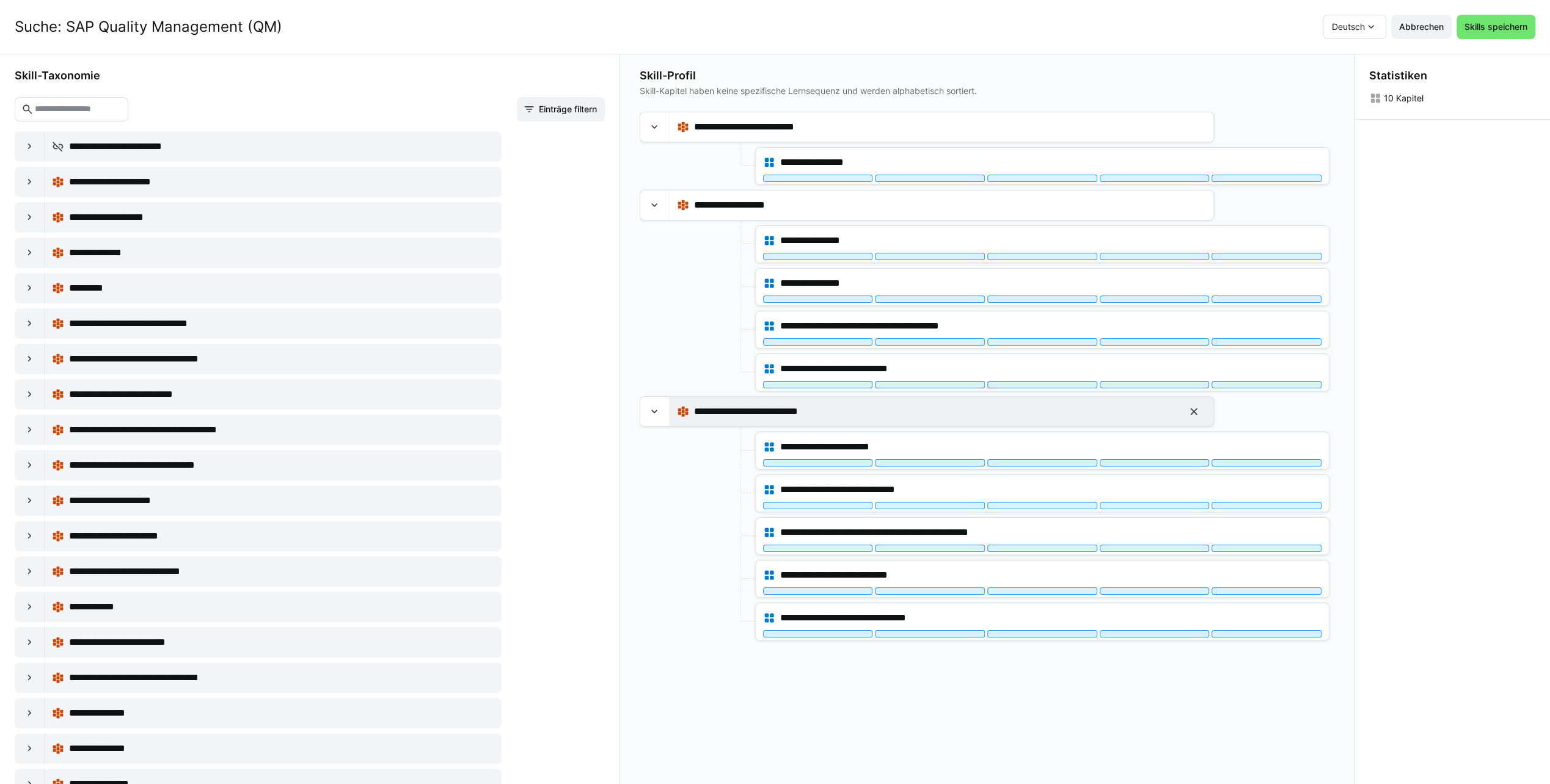
scroll to position [0, 0]
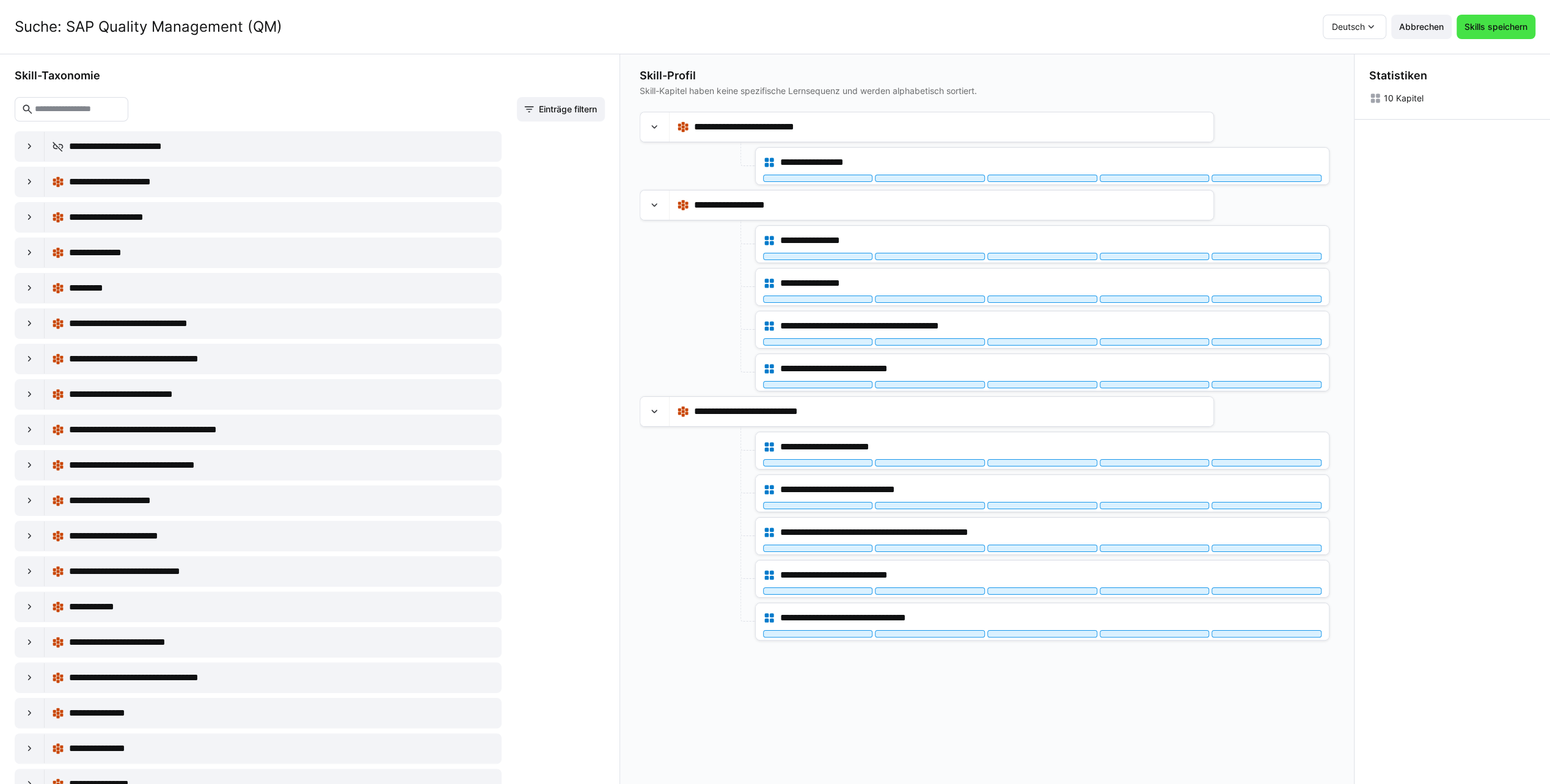
click at [1483, 30] on span "Skills speichern" at bounding box center [1496, 27] width 67 height 12
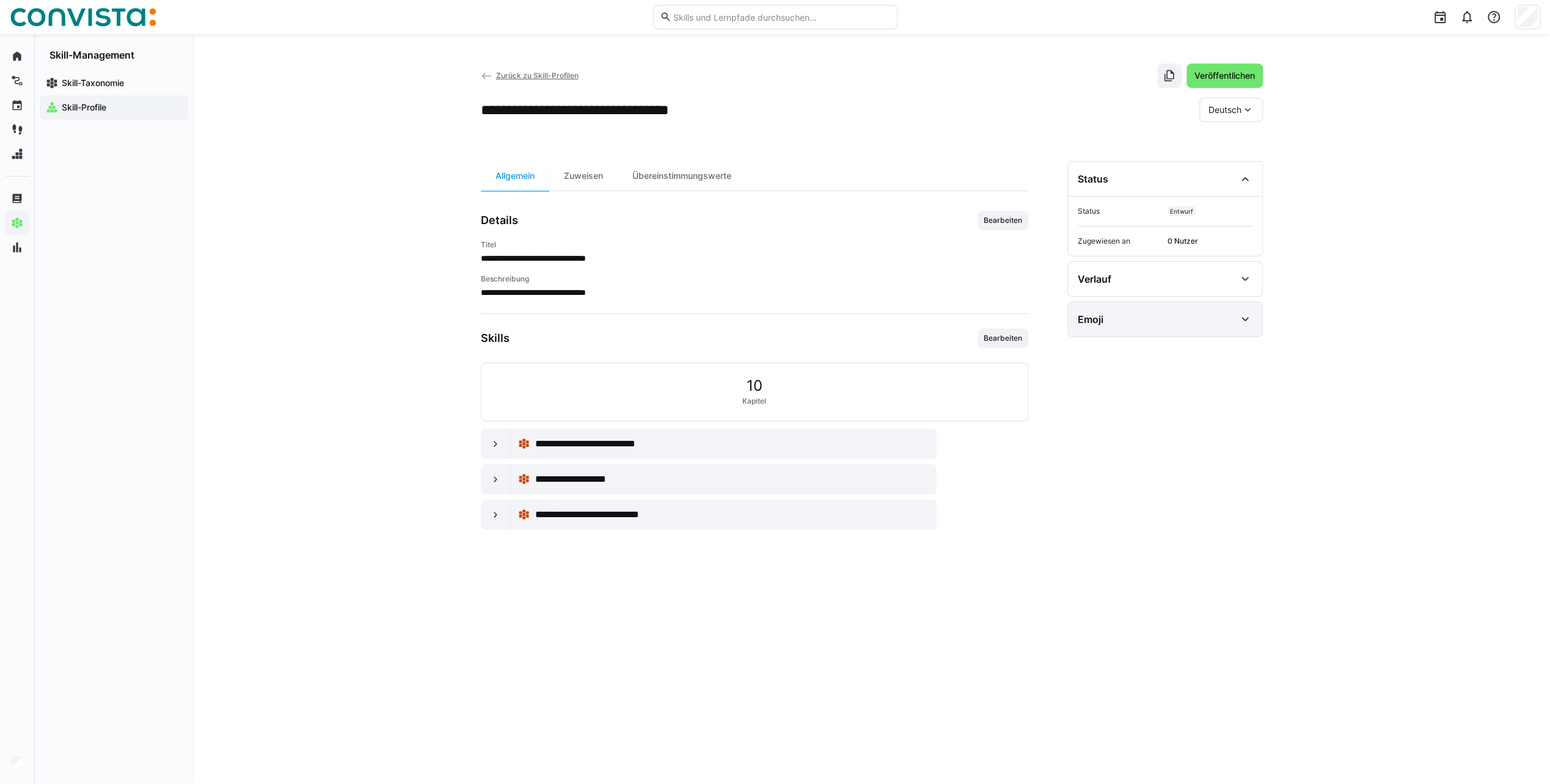
click at [1236, 319] on div "Emoji" at bounding box center [1164, 319] width 194 height 34
click at [1110, 399] on span "Emoji bearbeiten" at bounding box center [1113, 399] width 61 height 10
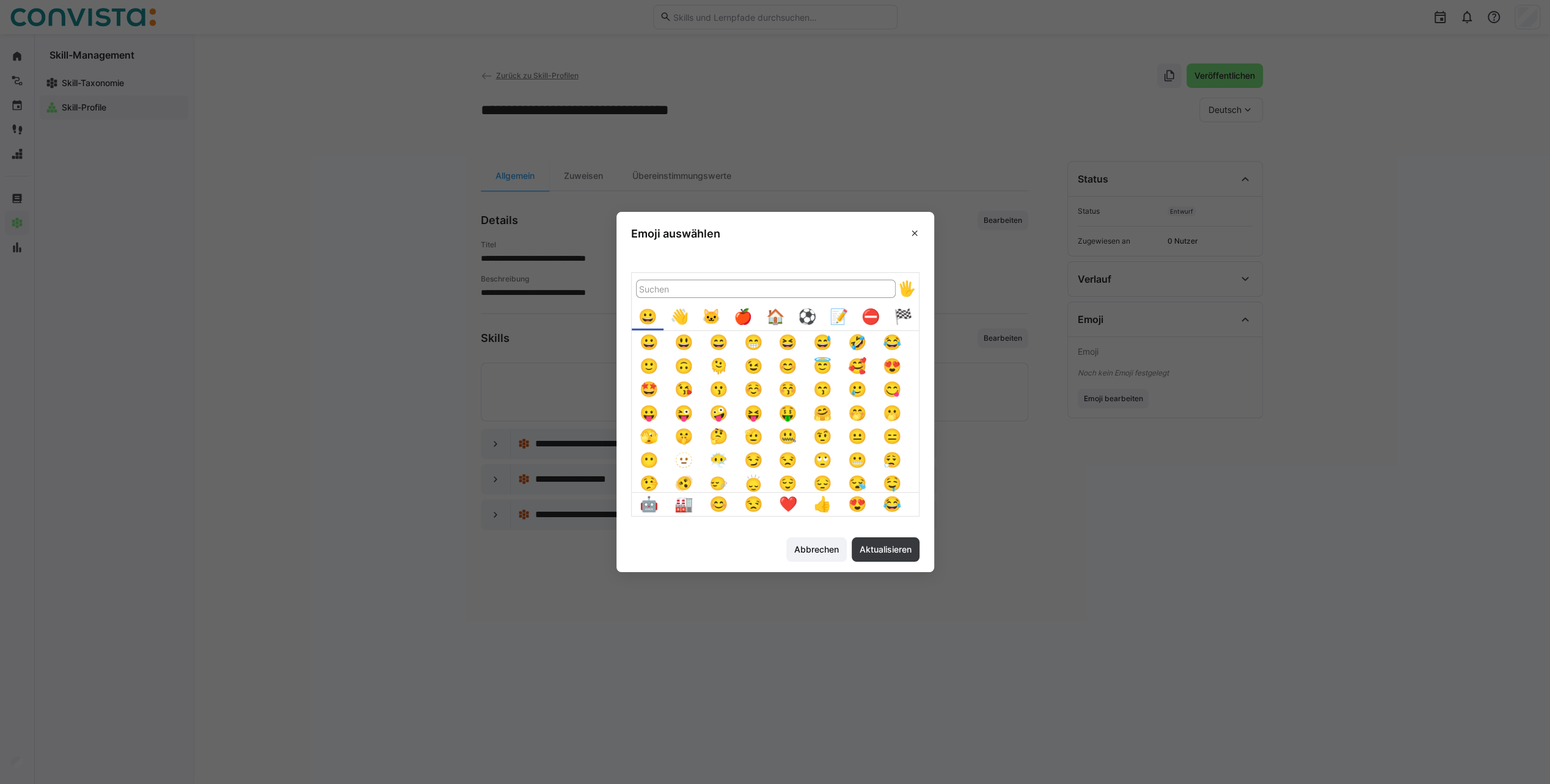
click at [774, 316] on div "🏠️" at bounding box center [775, 317] width 24 height 24
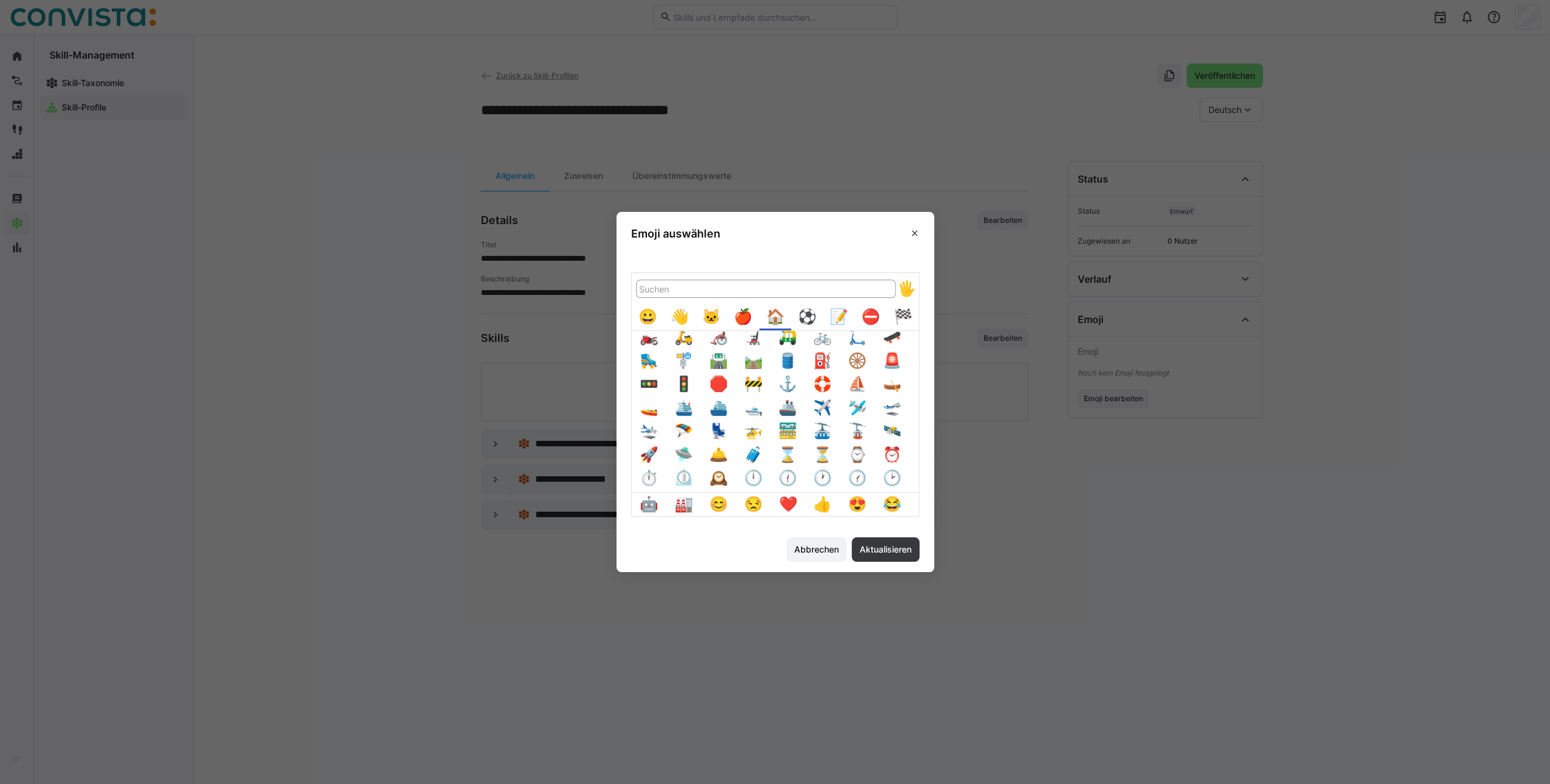
scroll to position [305, 0]
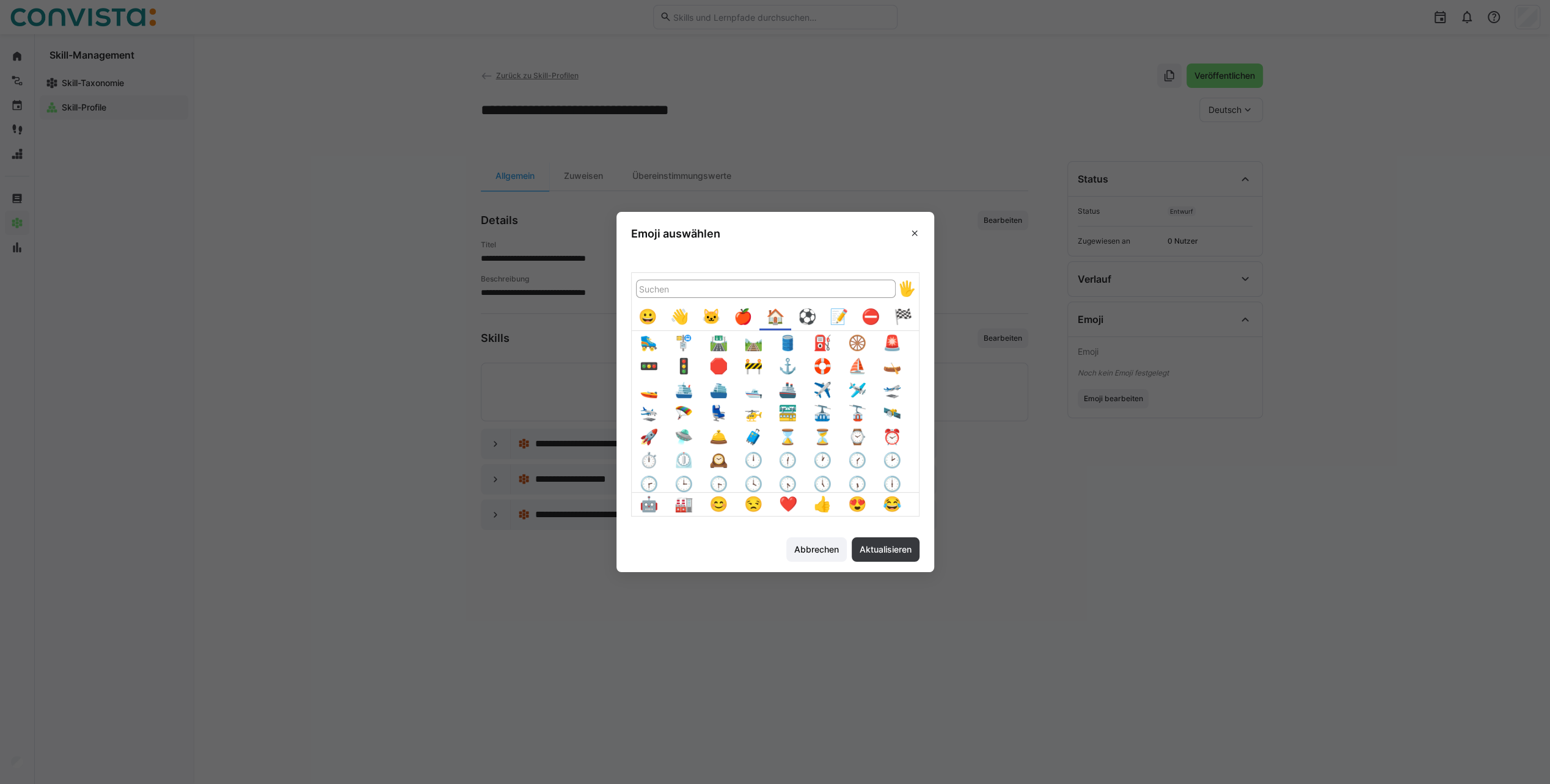
click at [684, 365] on button "🚦" at bounding box center [684, 367] width 24 height 24
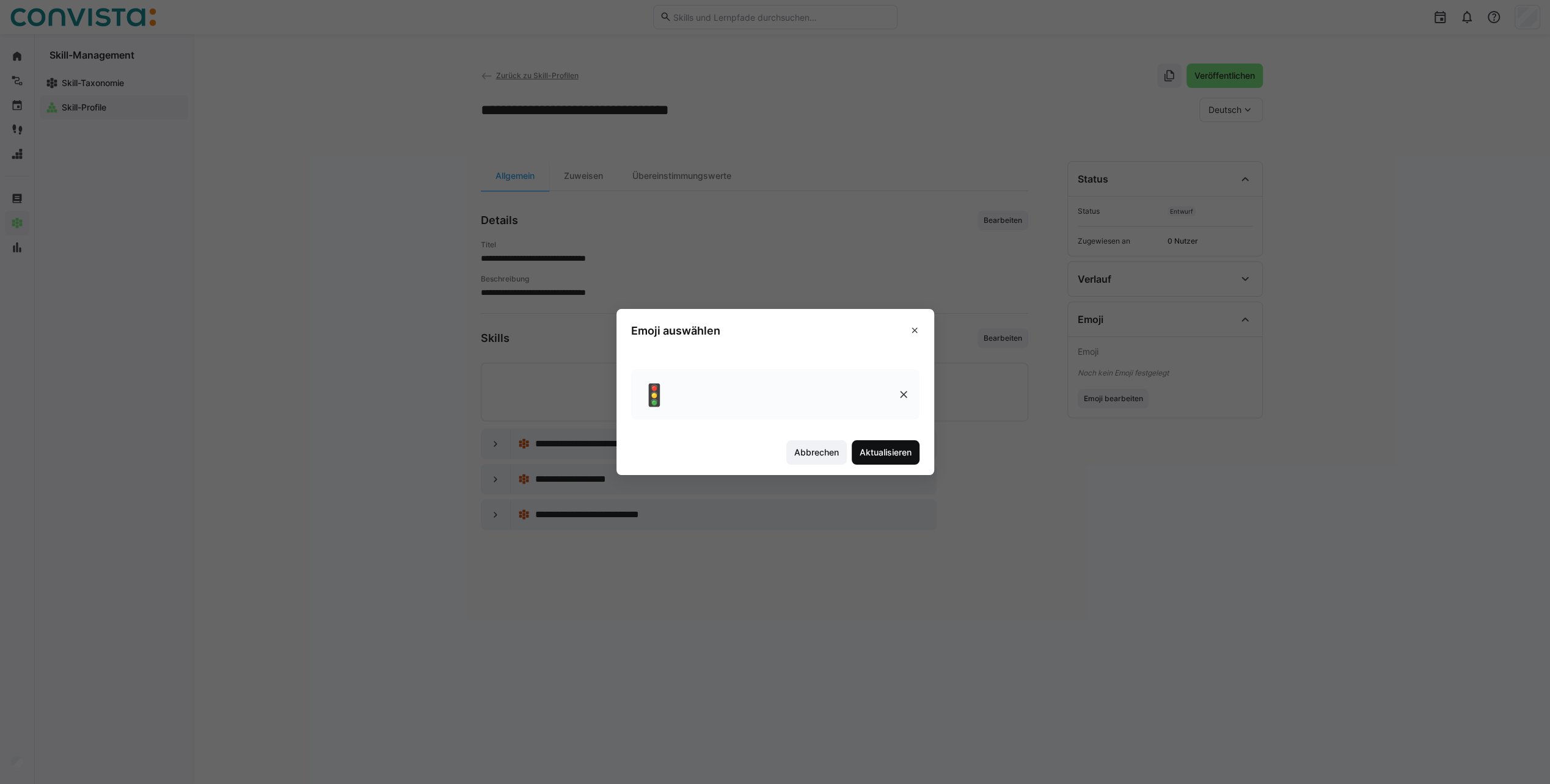
click at [919, 441] on span "Aktualisieren" at bounding box center [885, 452] width 68 height 24
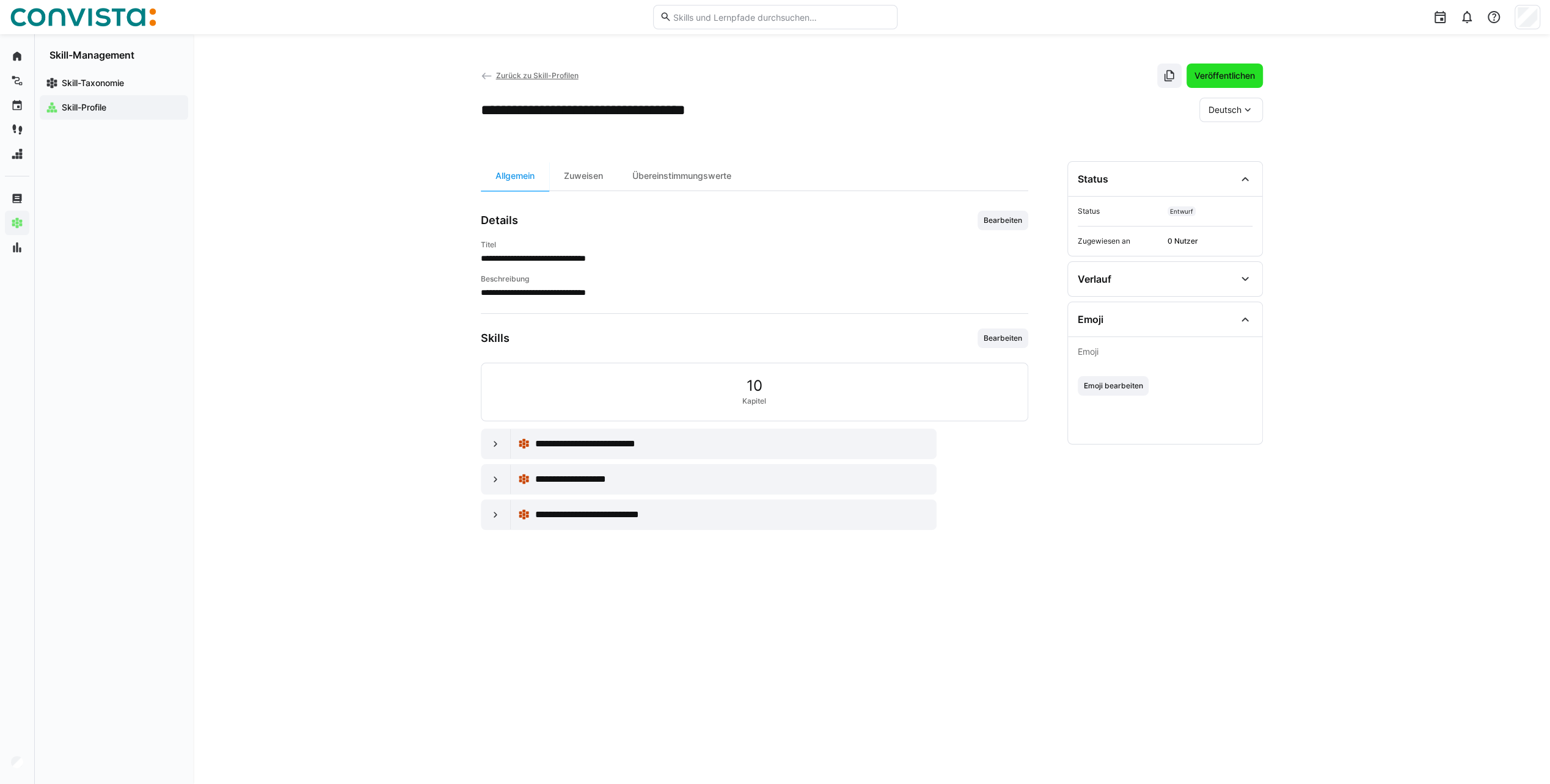
click at [1227, 71] on span "Veröffentlichen" at bounding box center [1225, 76] width 64 height 12
click at [546, 75] on span "Zurück zu Skill-Profilen" at bounding box center [536, 75] width 82 height 9
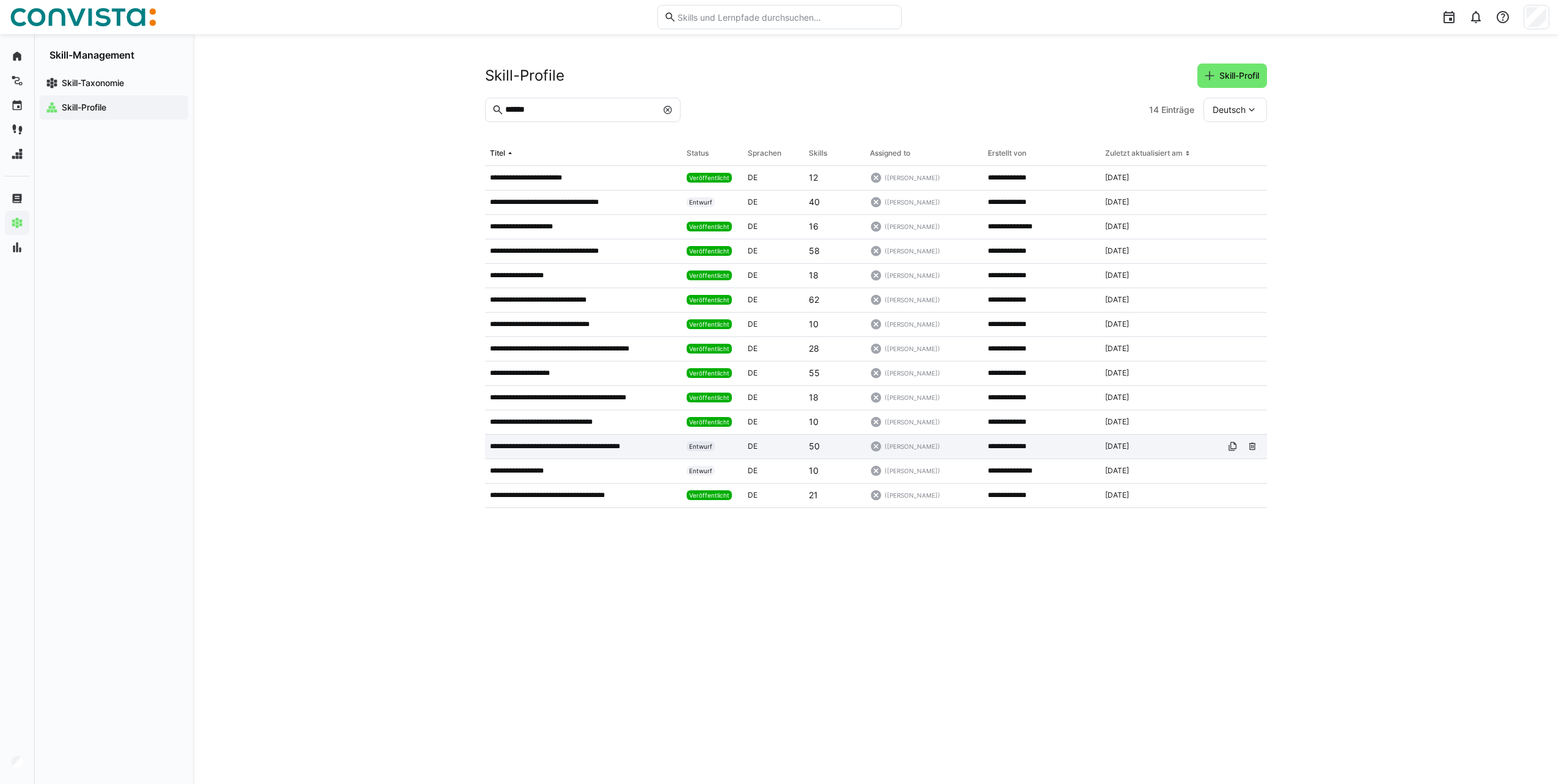
click at [622, 446] on p "**********" at bounding box center [567, 446] width 154 height 10
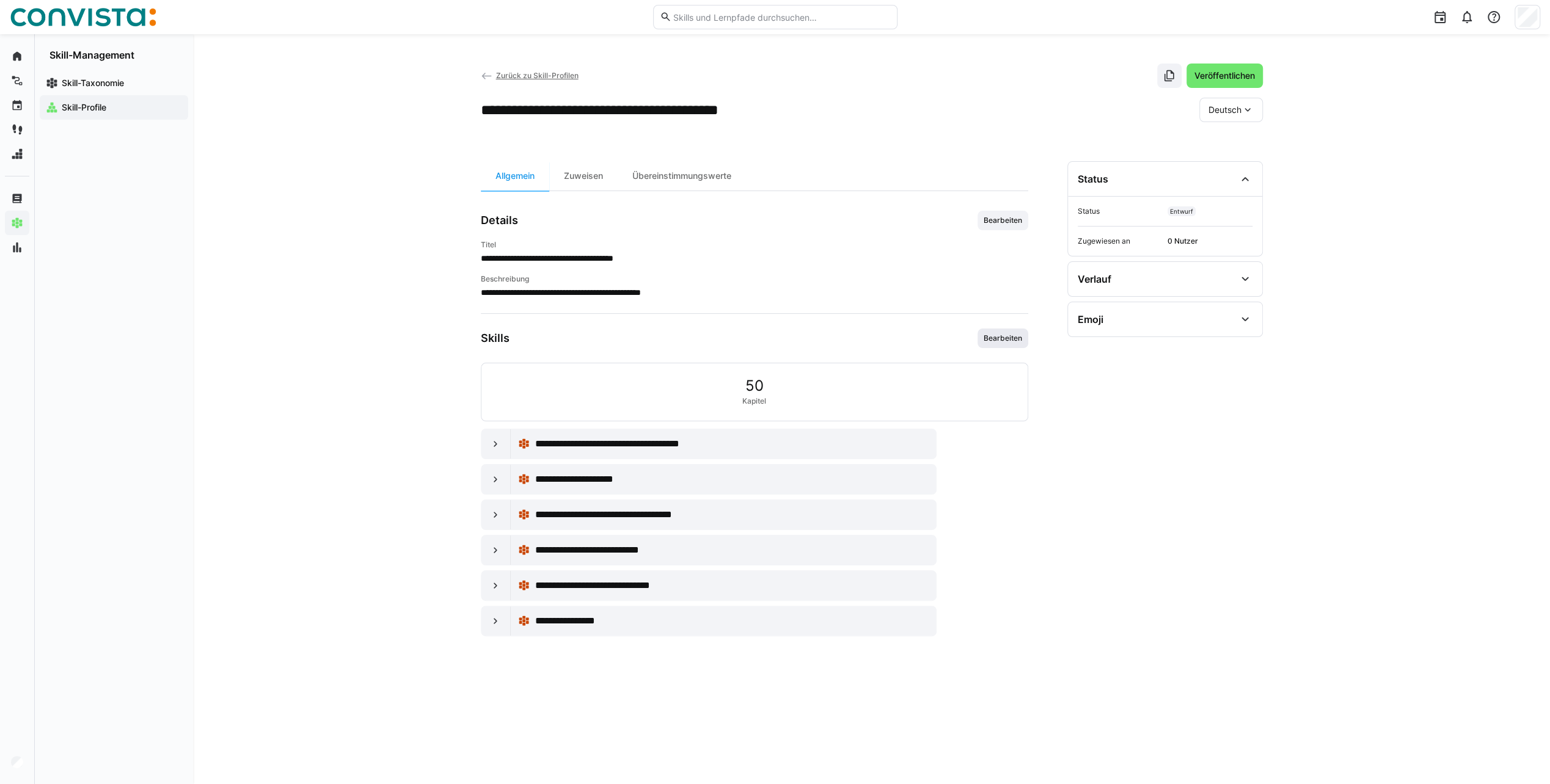
click at [1002, 341] on span "Bearbeiten" at bounding box center [1002, 338] width 41 height 10
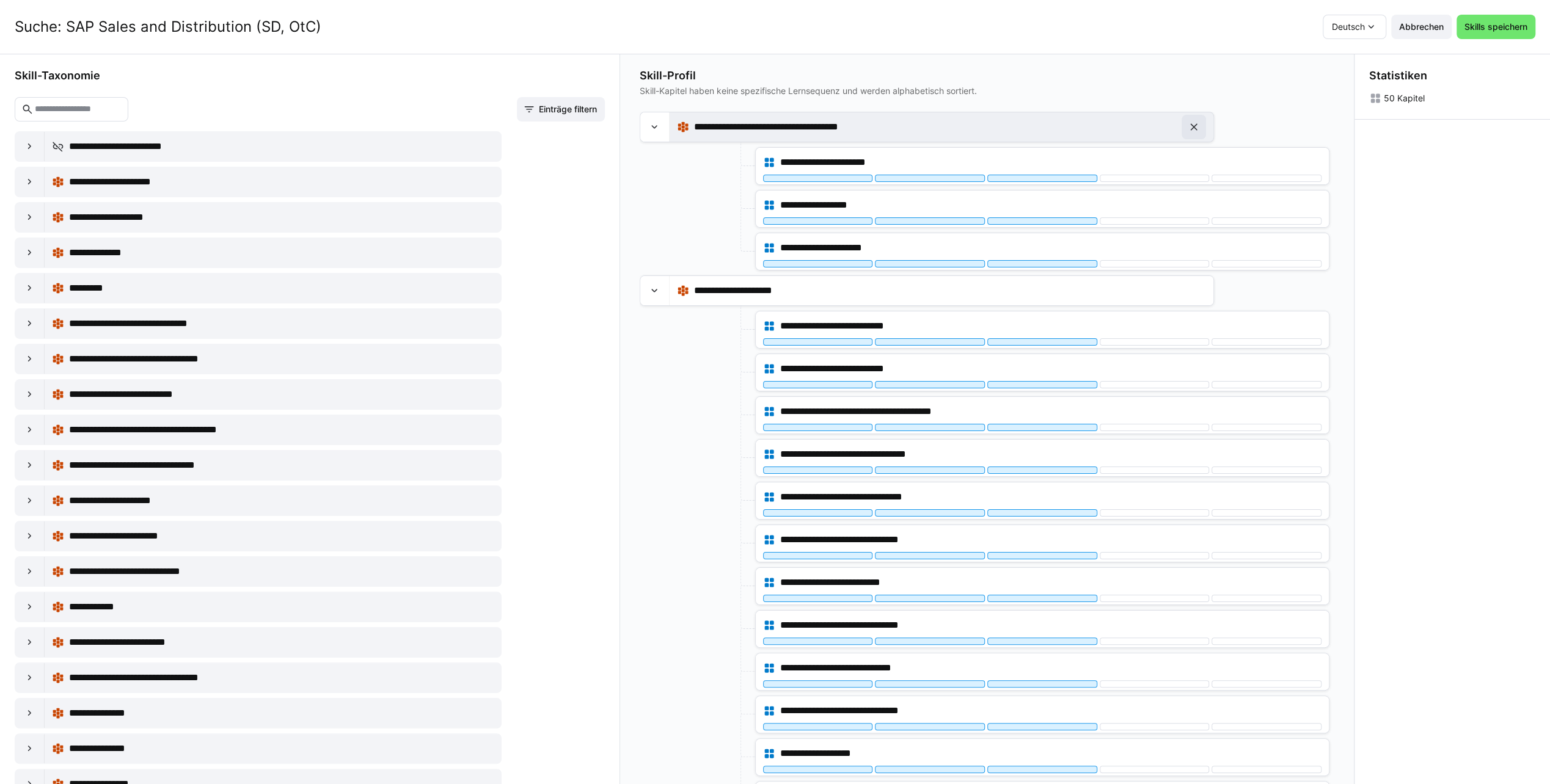
click at [1196, 125] on eds-icon at bounding box center [1193, 127] width 12 height 12
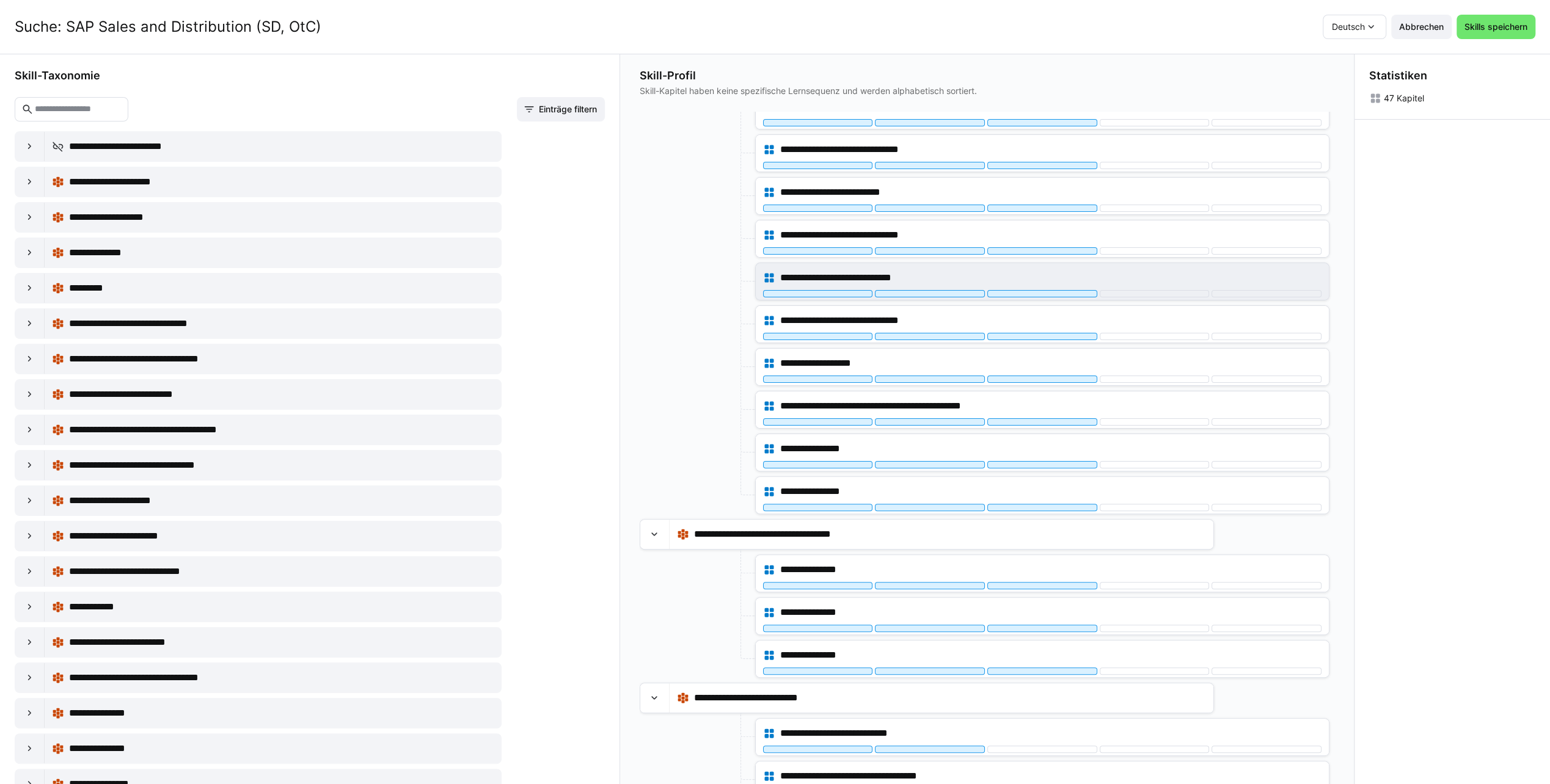
scroll to position [244, 0]
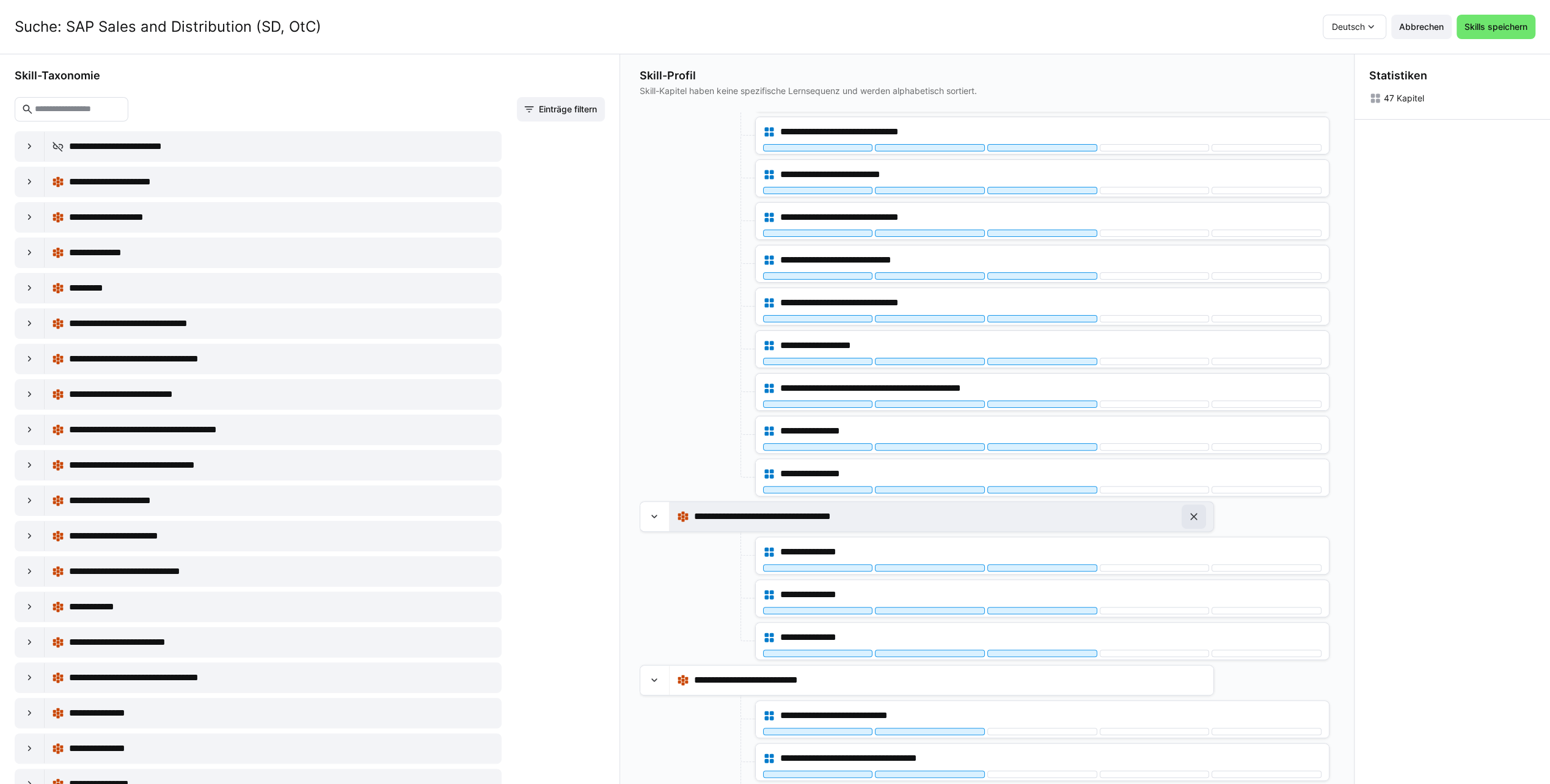
click at [1195, 511] on eds-icon at bounding box center [1193, 517] width 12 height 12
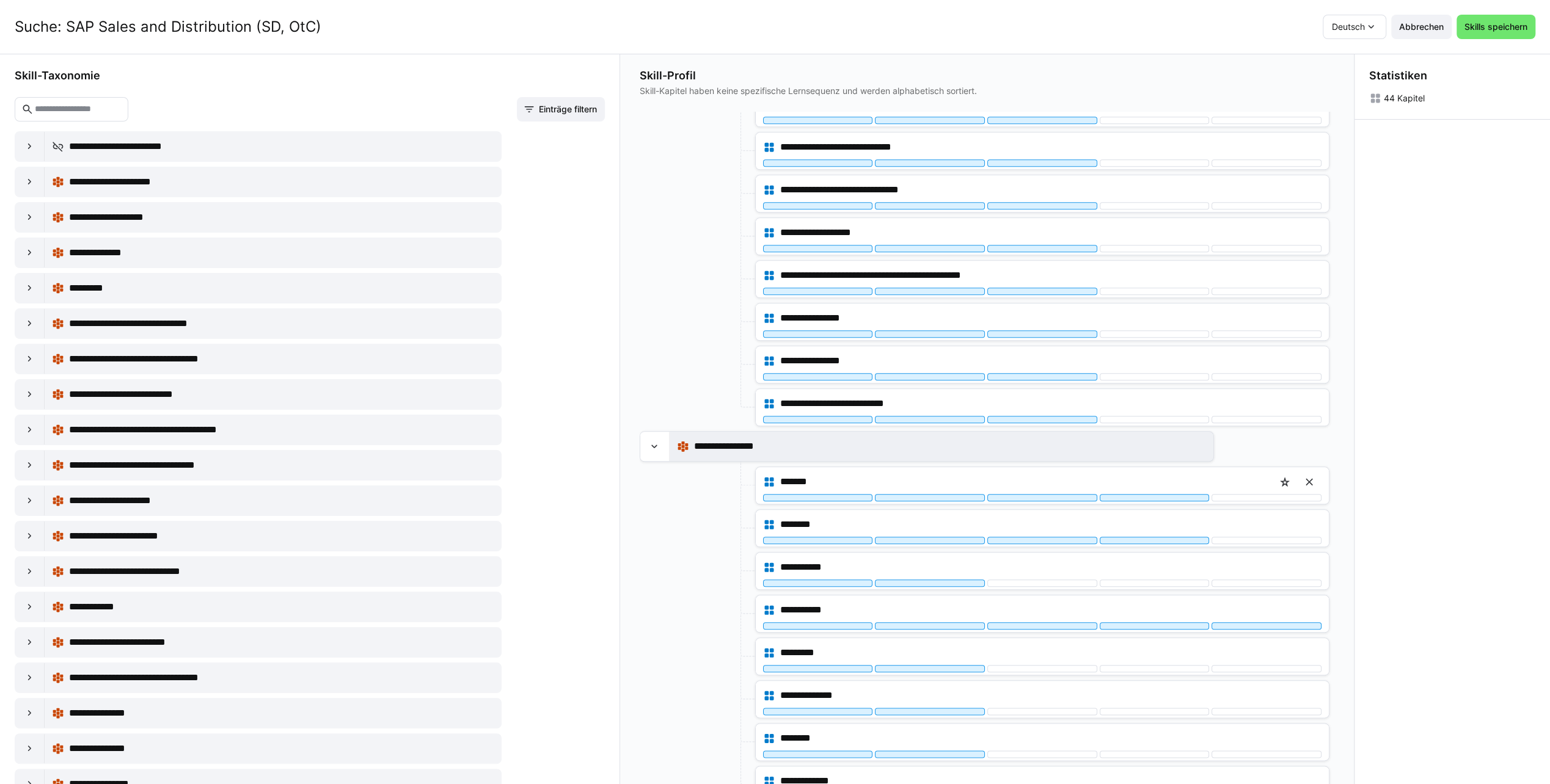
scroll to position [1160, 0]
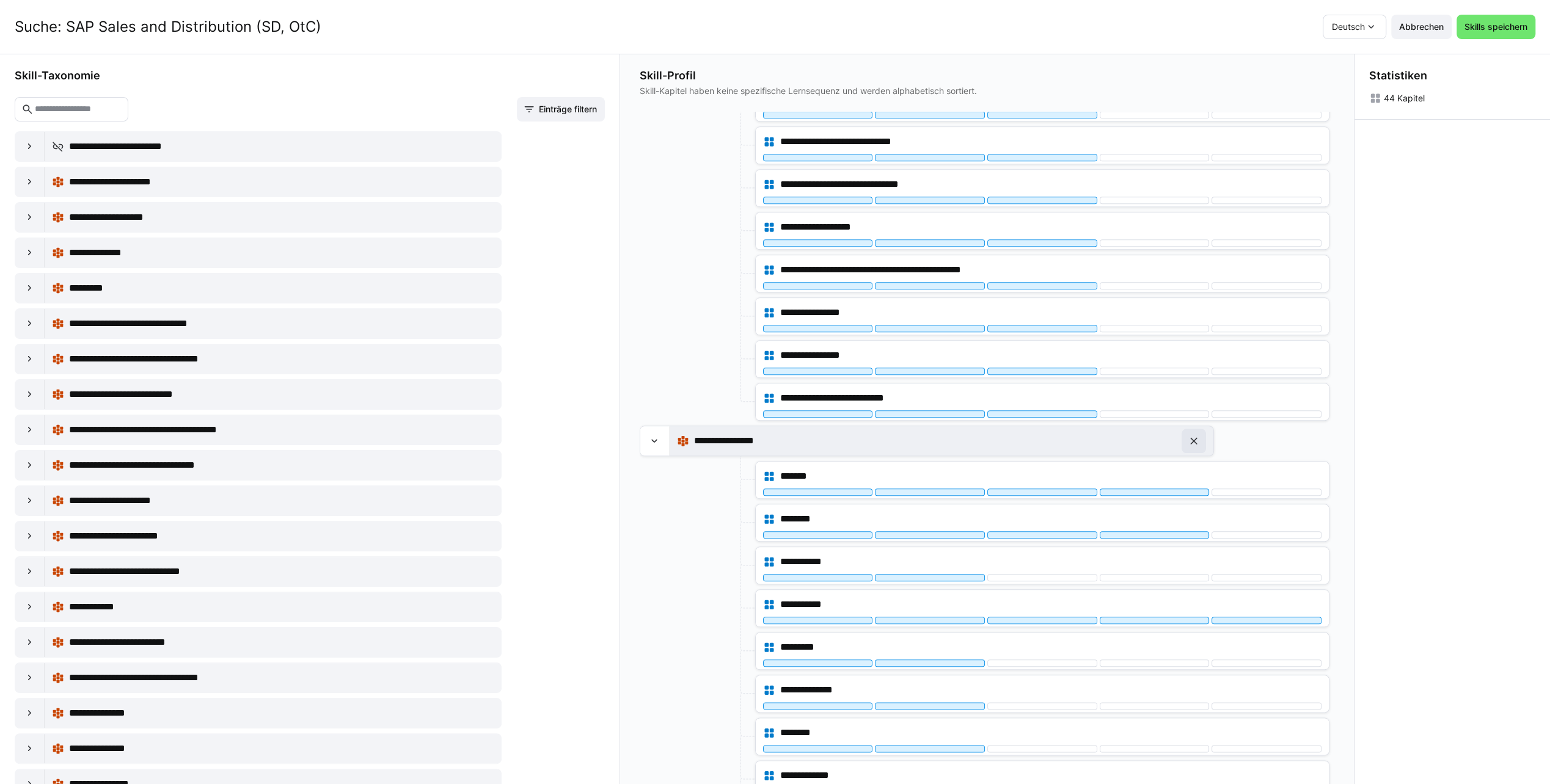
click at [1198, 429] on span at bounding box center [1193, 440] width 24 height 24
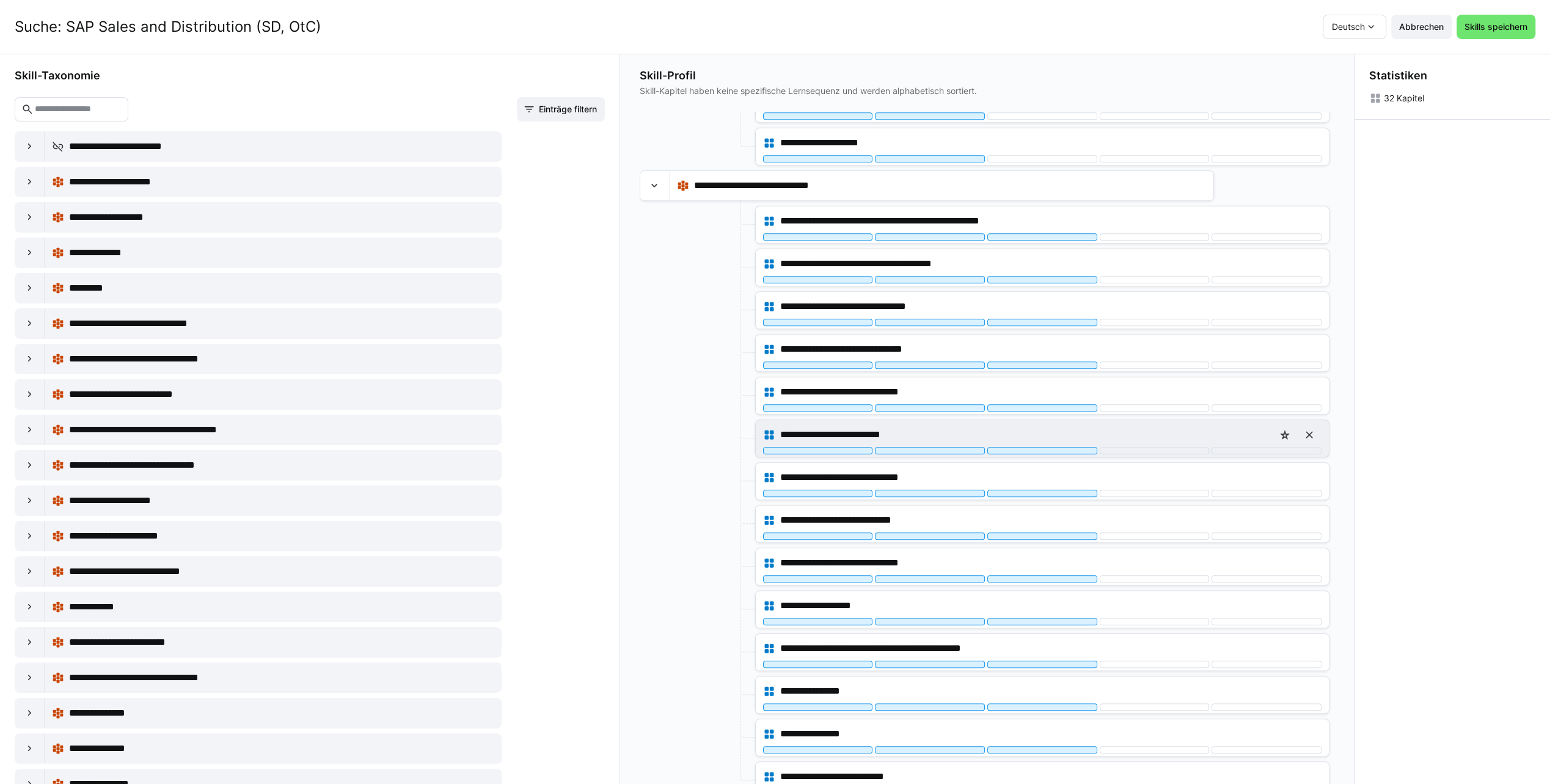
scroll to position [0, 0]
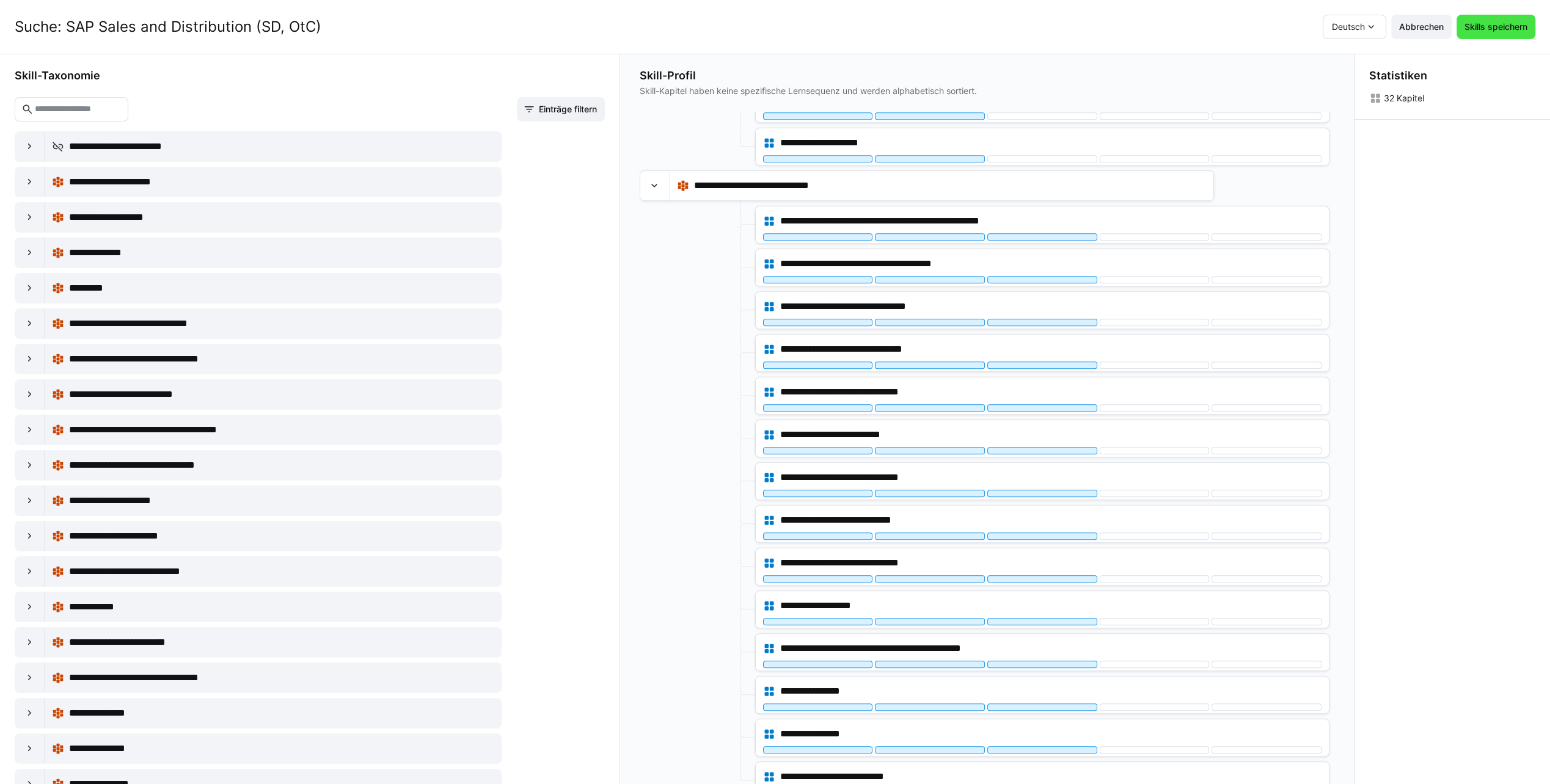
click at [1502, 27] on span "Skills speichern" at bounding box center [1496, 27] width 67 height 12
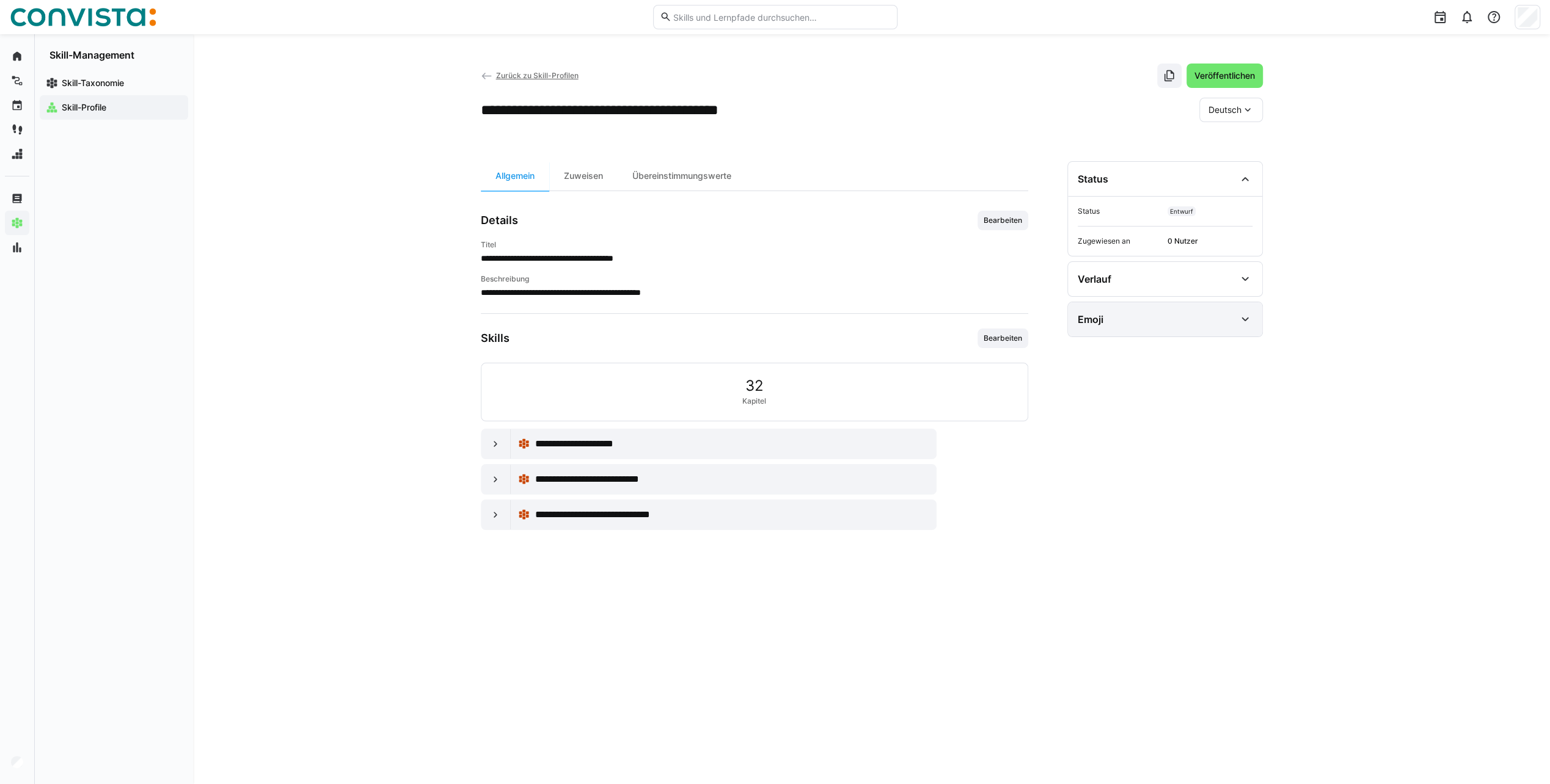
click at [1250, 318] on eds-icon at bounding box center [1245, 319] width 14 height 14
click at [1111, 401] on span "Emoji bearbeiten" at bounding box center [1113, 399] width 61 height 10
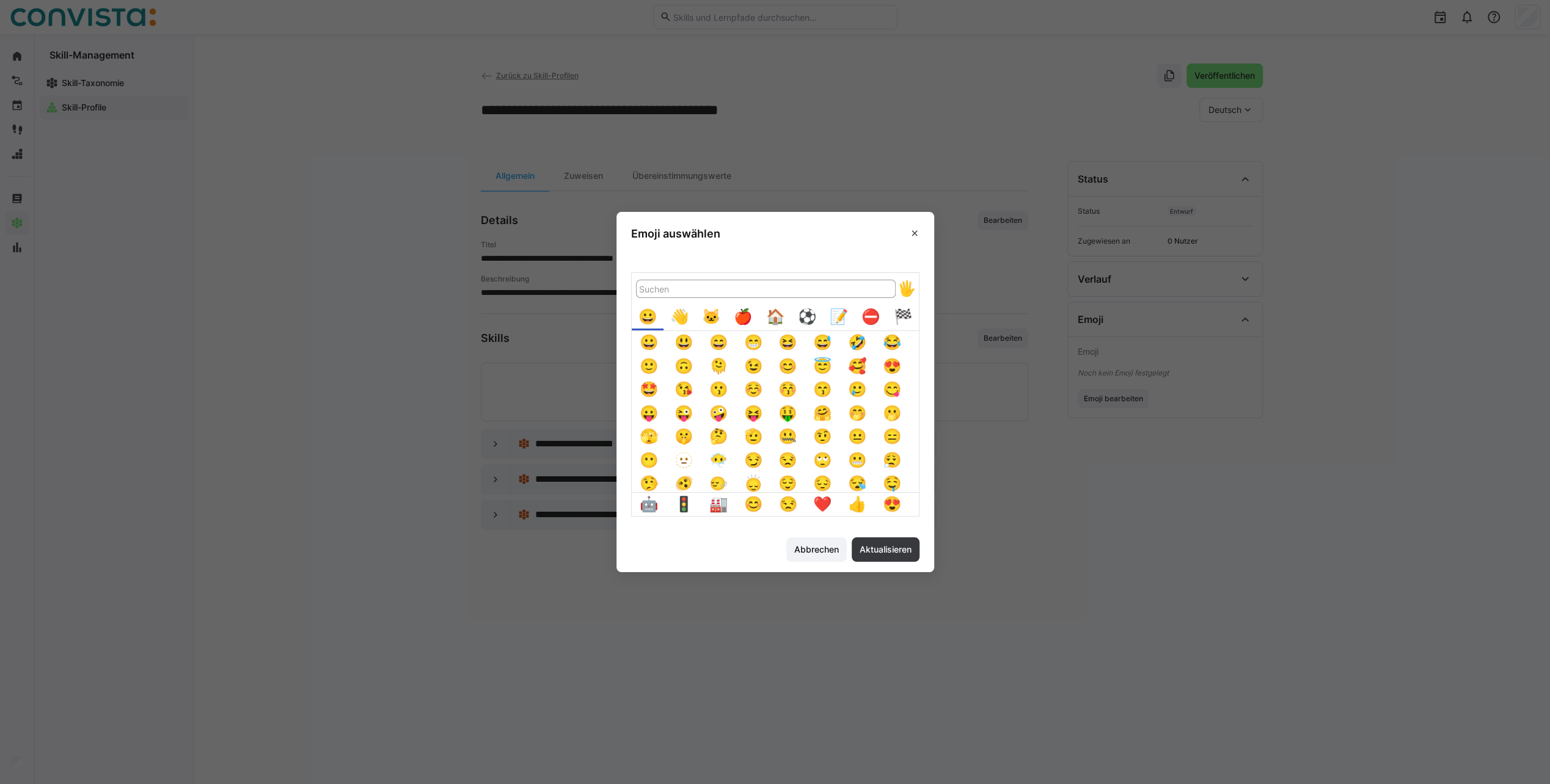
click at [777, 316] on div "🏠️" at bounding box center [775, 317] width 24 height 24
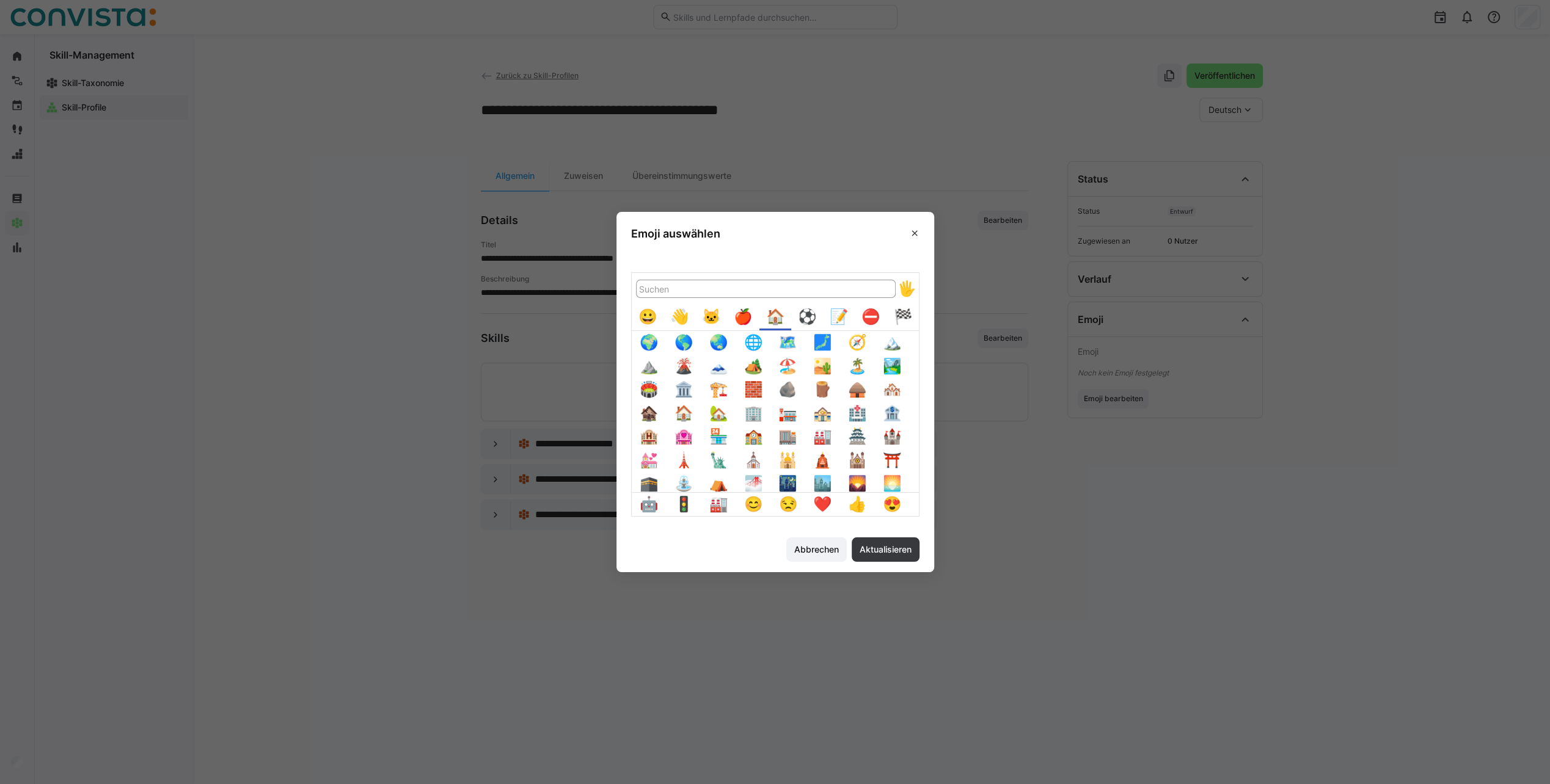
scroll to position [122, 0]
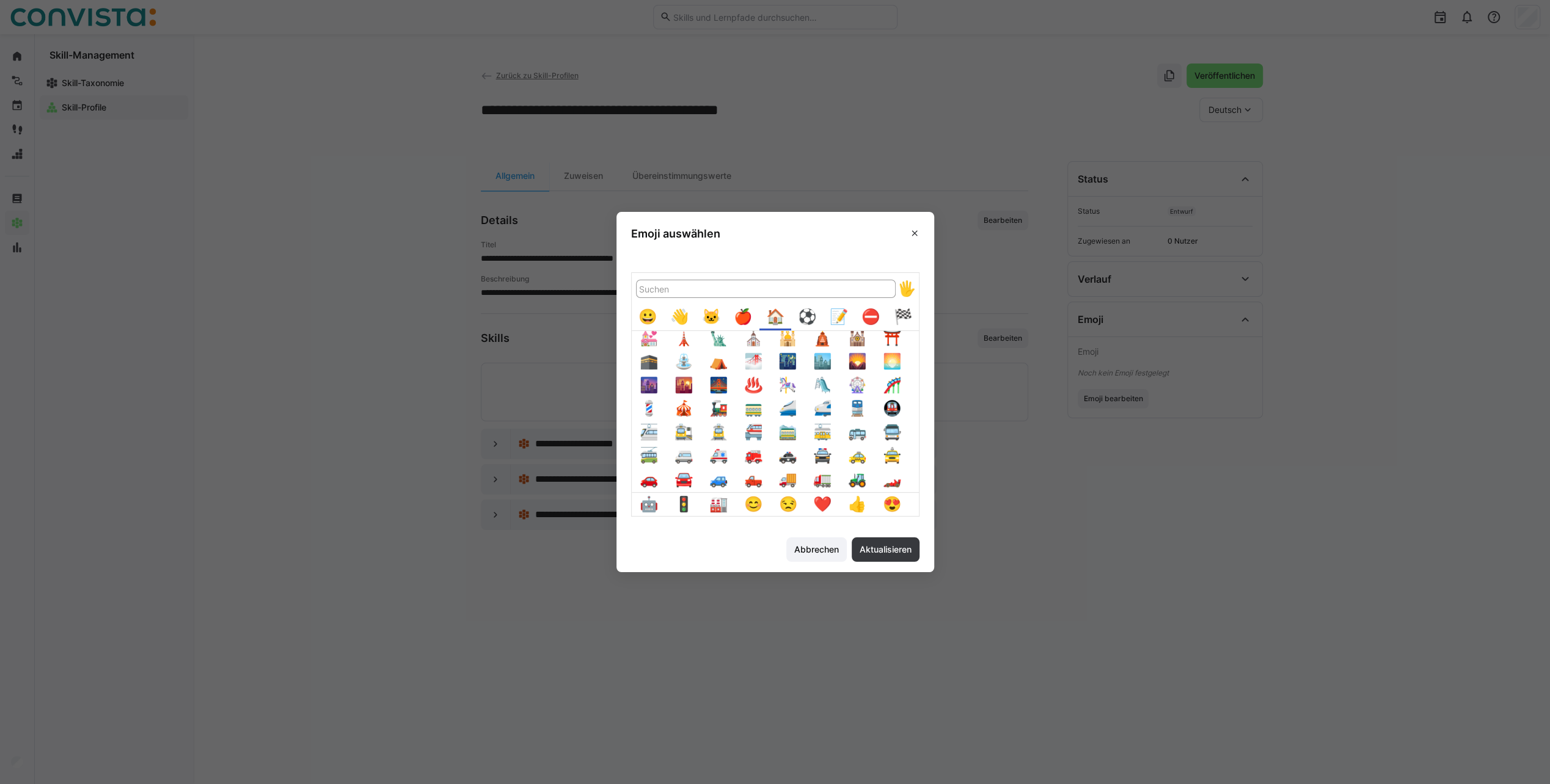
click at [800, 482] on button "🚚" at bounding box center [787, 480] width 24 height 24
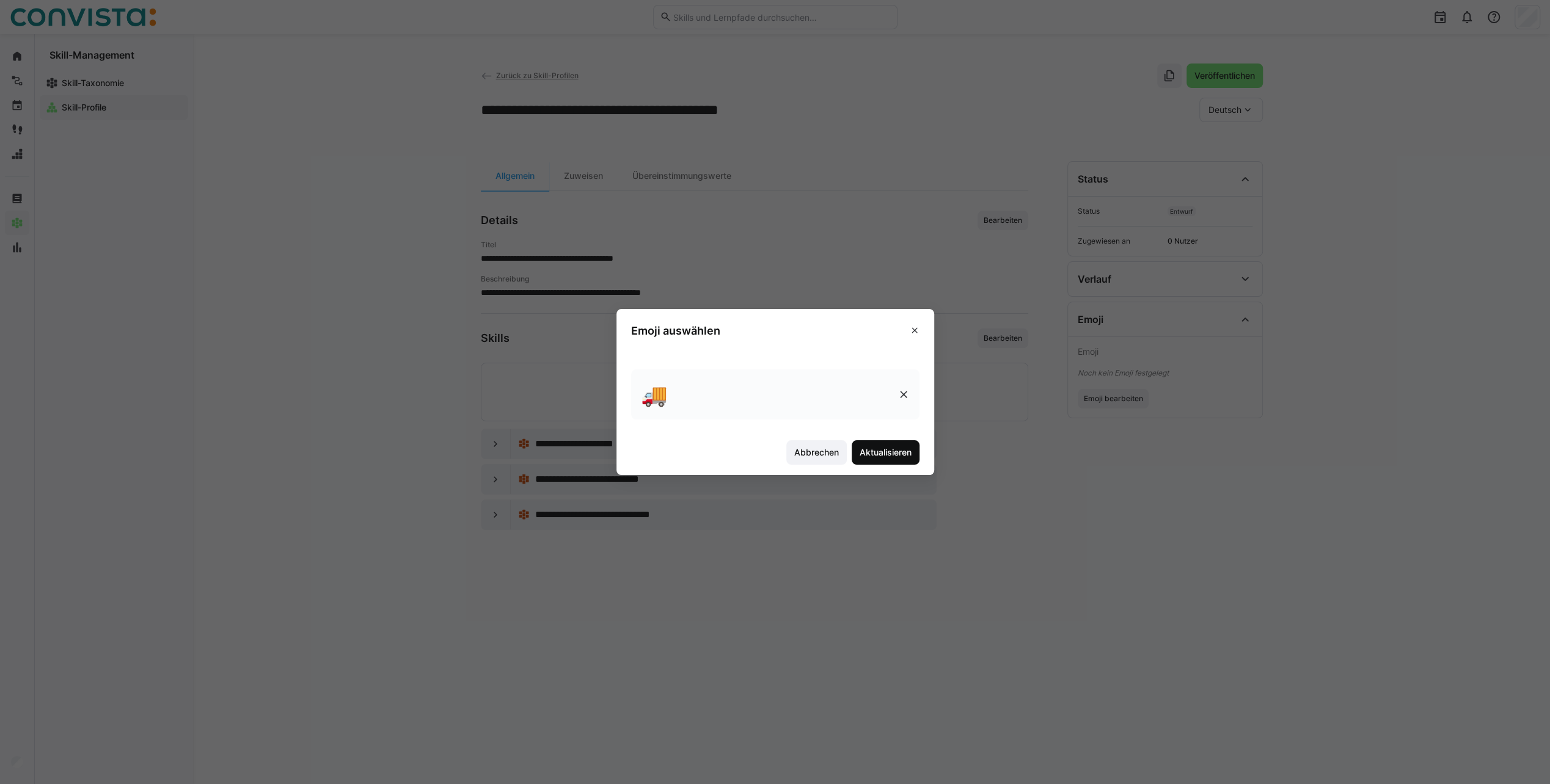
click at [897, 444] on span "Aktualisieren" at bounding box center [885, 452] width 68 height 24
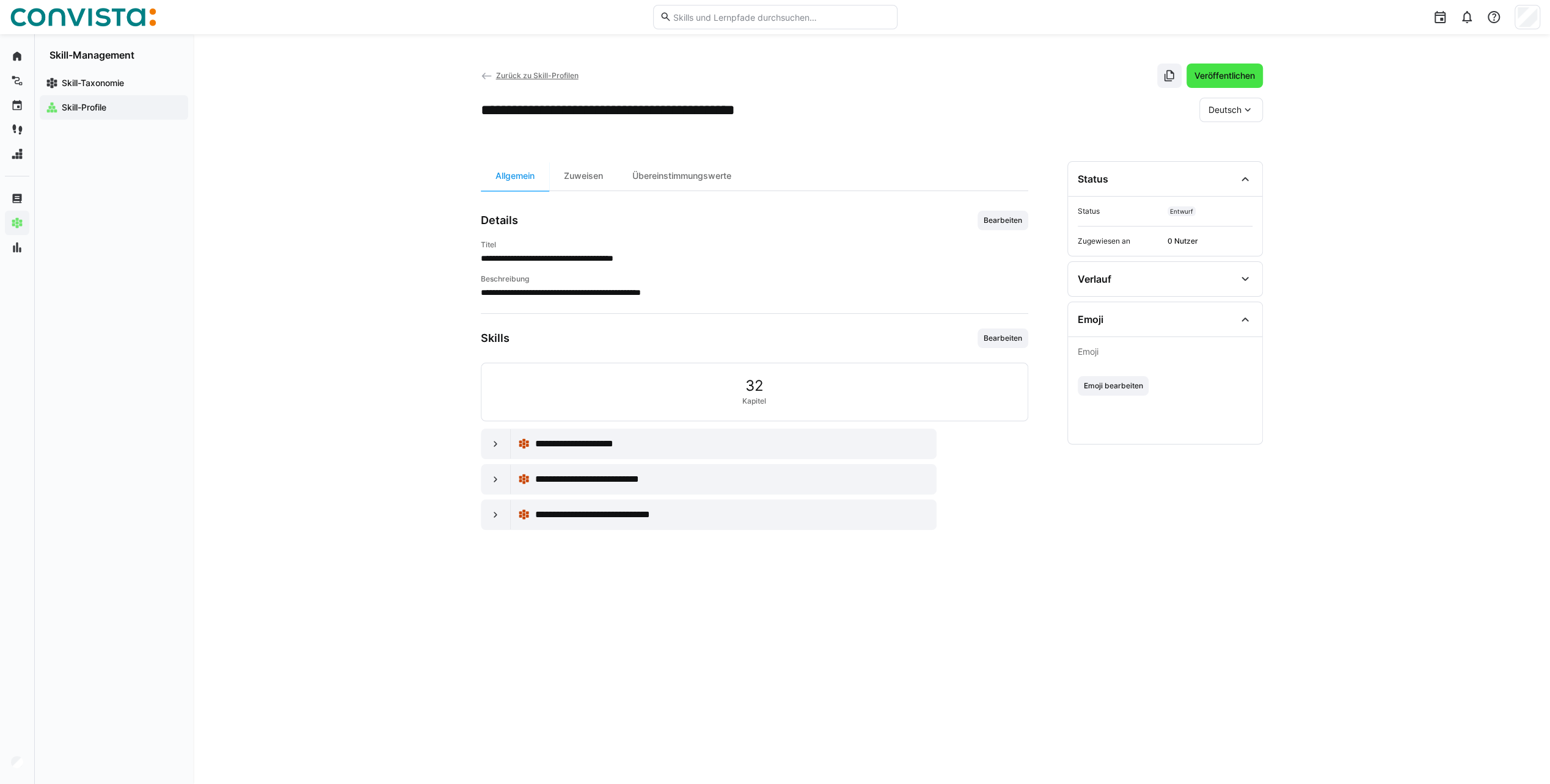
click at [1227, 67] on span "Veröffentlichen" at bounding box center [1224, 75] width 76 height 24
click at [532, 72] on span "Zurück zu Skill-Profilen" at bounding box center [536, 75] width 82 height 9
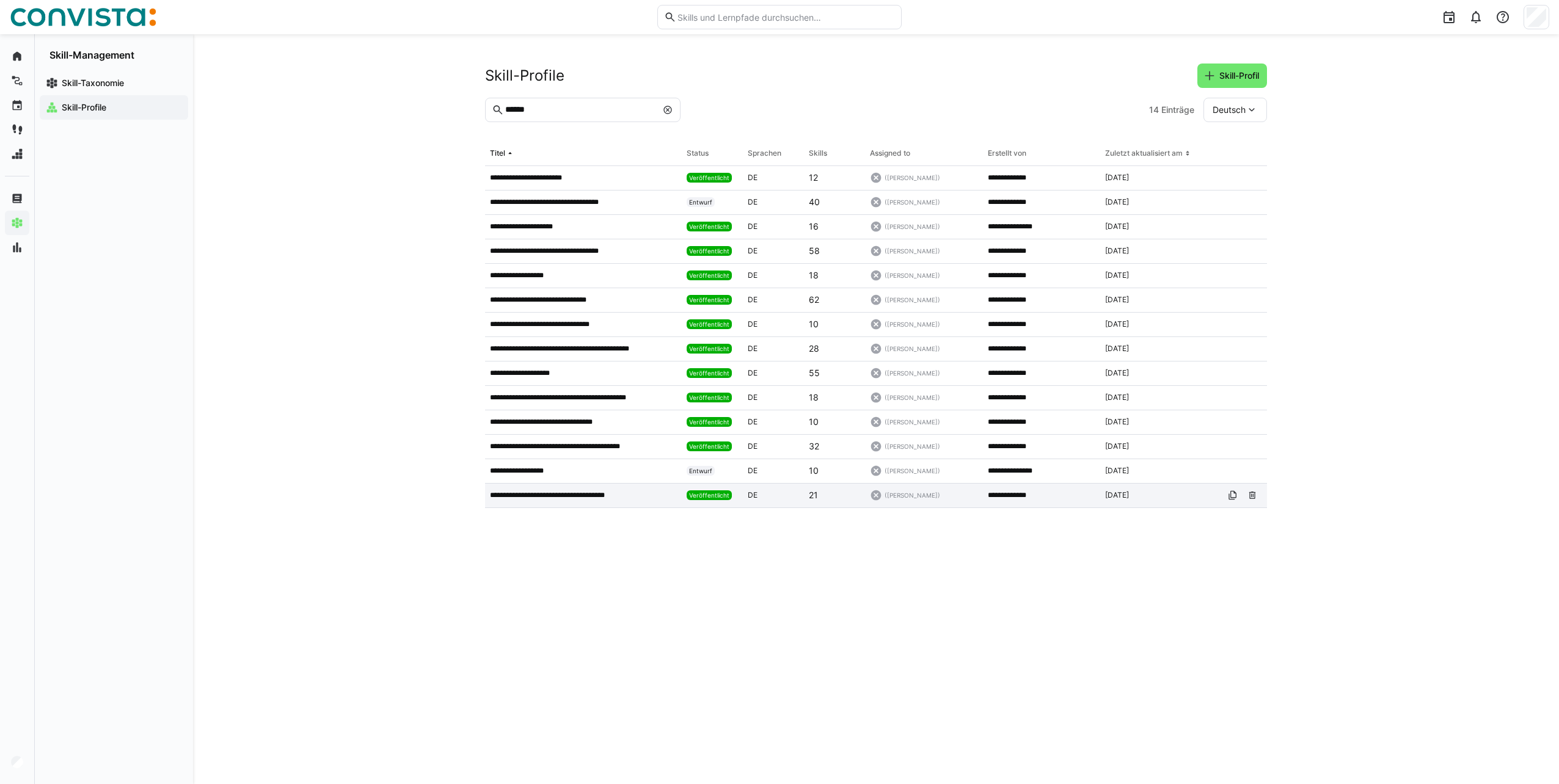
click at [562, 497] on p "**********" at bounding box center [565, 495] width 150 height 10
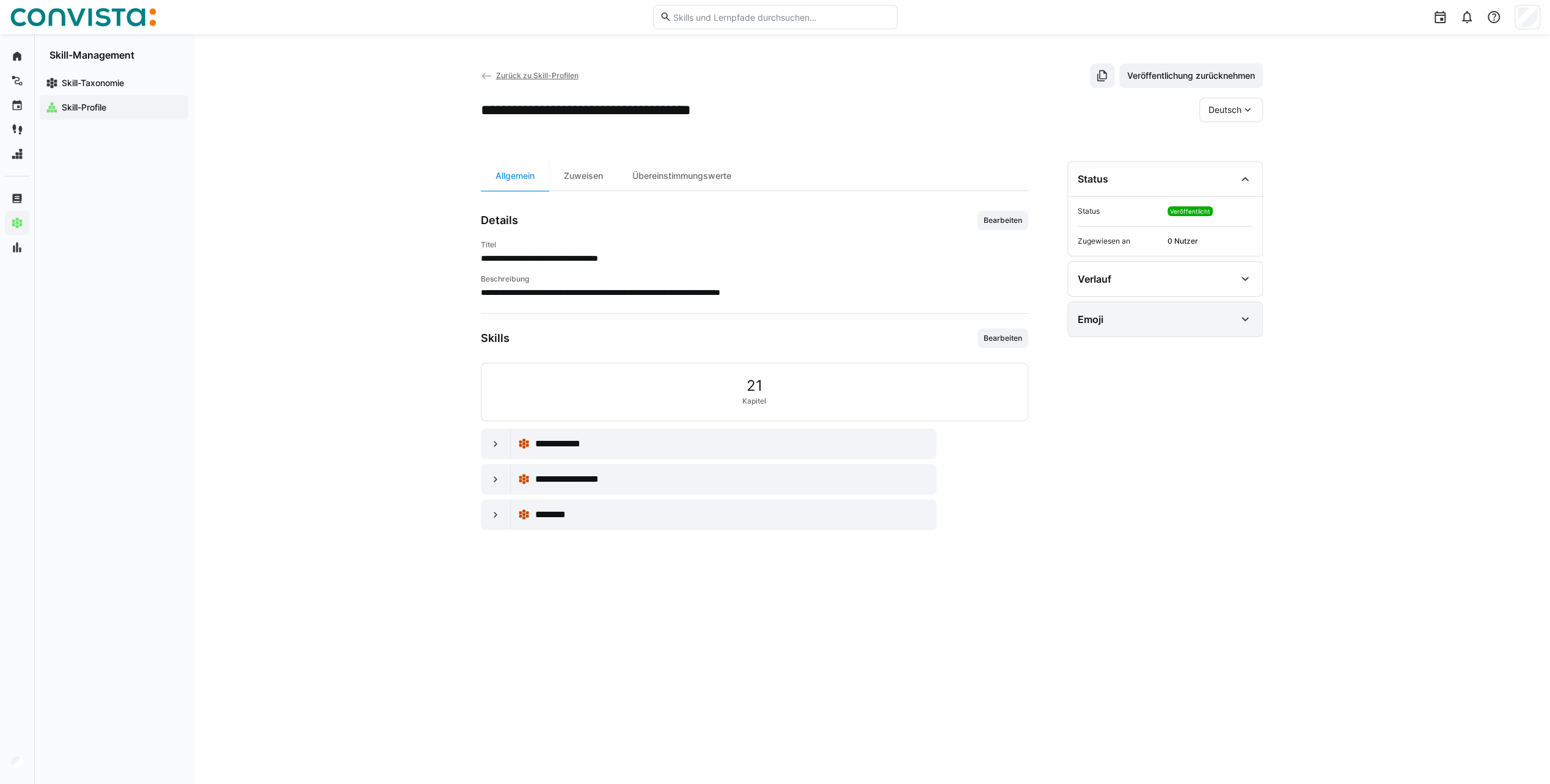
click at [1240, 320] on eds-icon at bounding box center [1245, 319] width 14 height 14
click at [1129, 399] on span "Emoji bearbeiten" at bounding box center [1113, 399] width 61 height 10
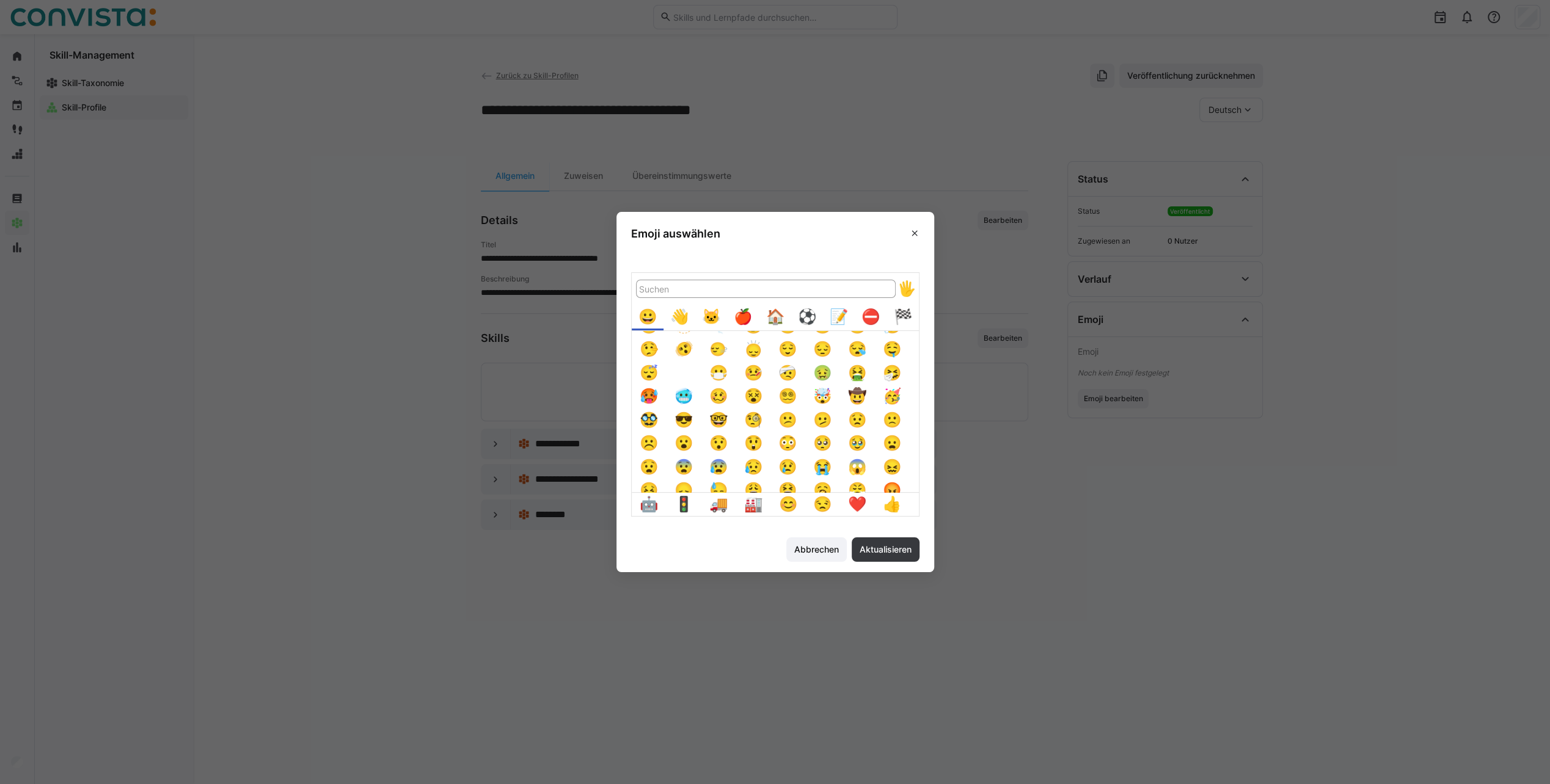
scroll to position [139, 0]
click at [783, 321] on div "🏠️" at bounding box center [775, 317] width 24 height 24
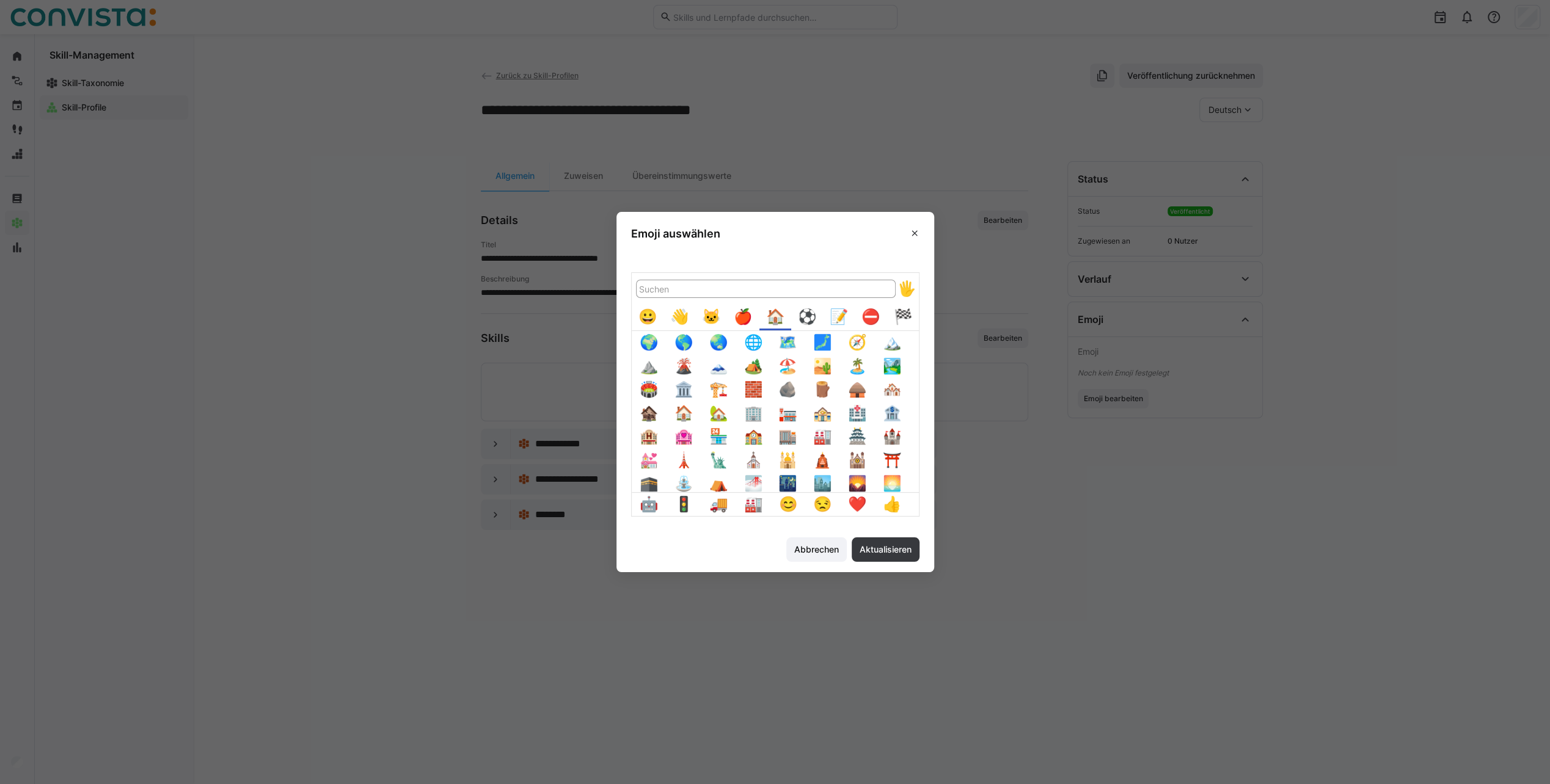
click at [847, 321] on div "📝" at bounding box center [839, 317] width 24 height 24
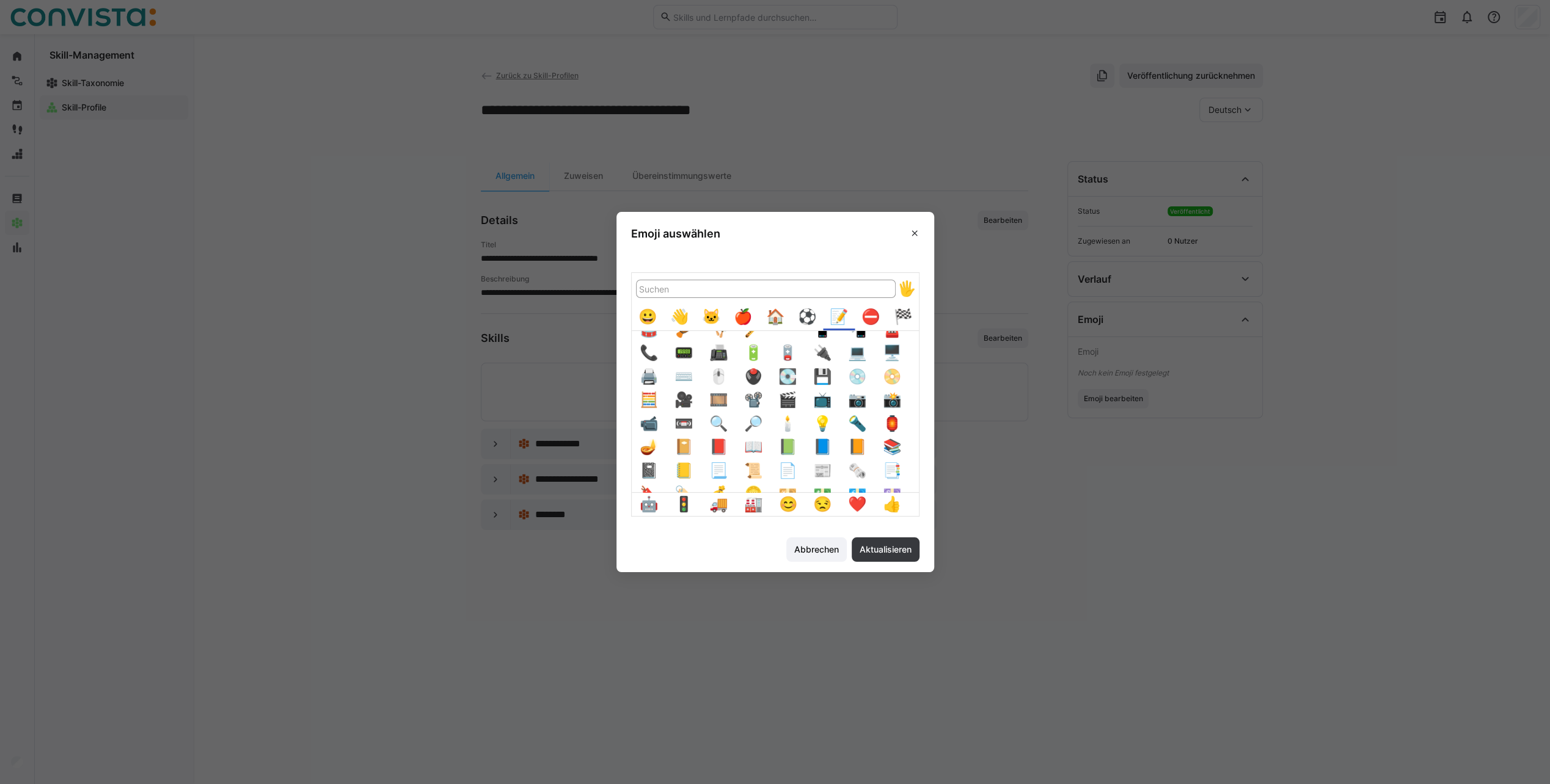
scroll to position [244, 0]
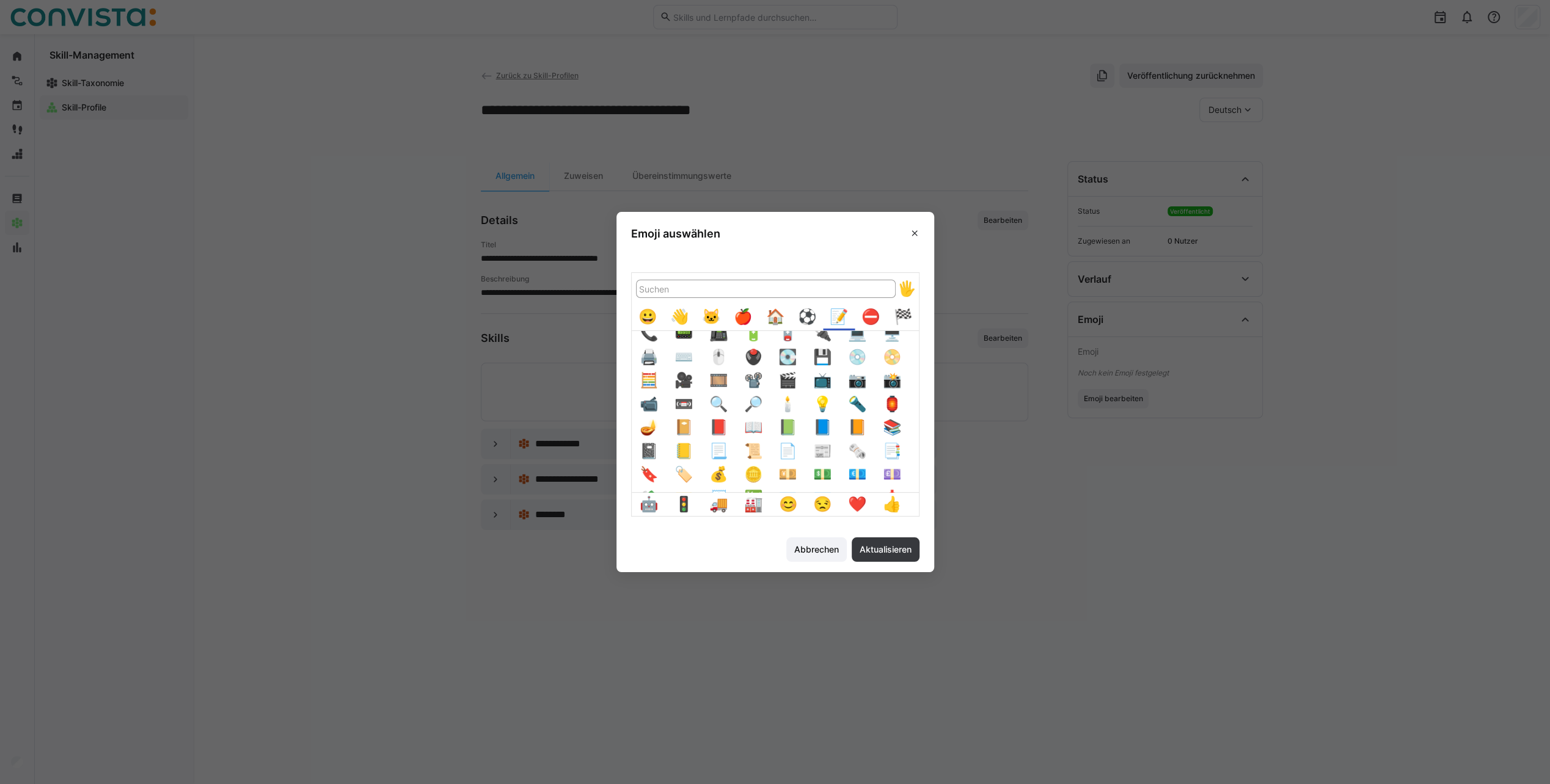
click at [895, 430] on button "📚️" at bounding box center [892, 428] width 24 height 24
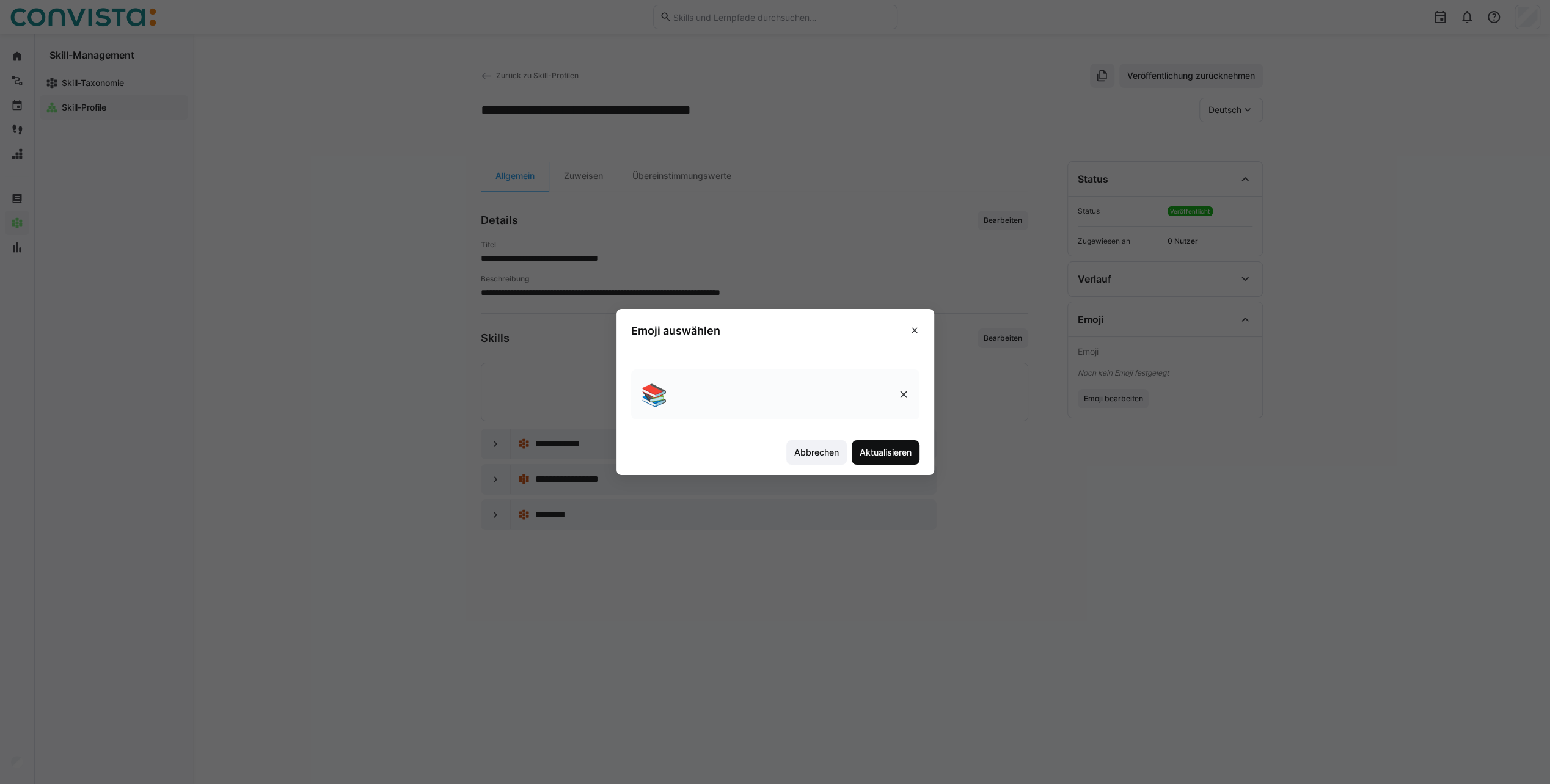
click at [897, 448] on span "Aktualisieren" at bounding box center [885, 452] width 56 height 12
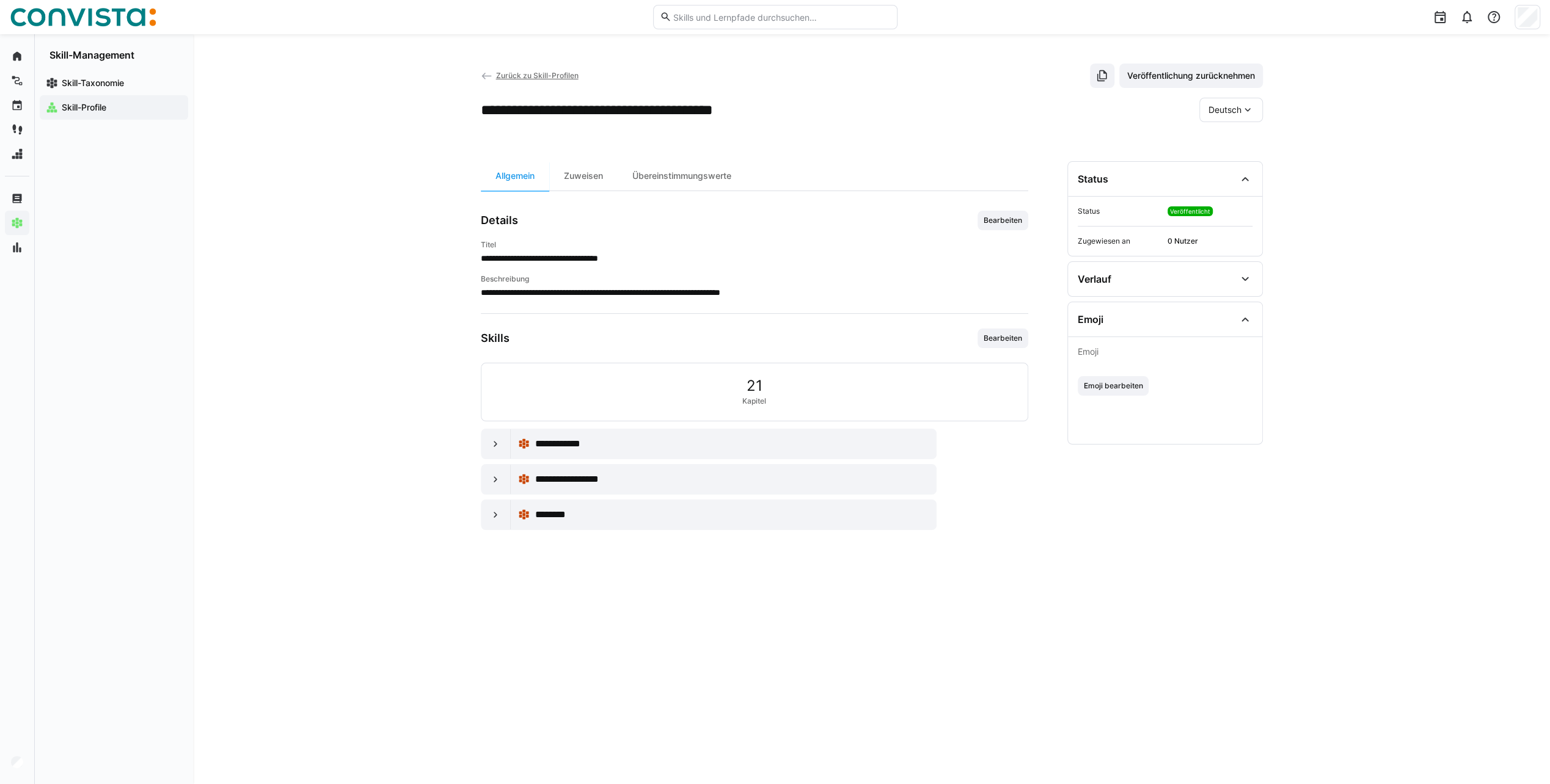
click at [553, 72] on span "Zurück zu Skill-Profilen" at bounding box center [536, 75] width 82 height 9
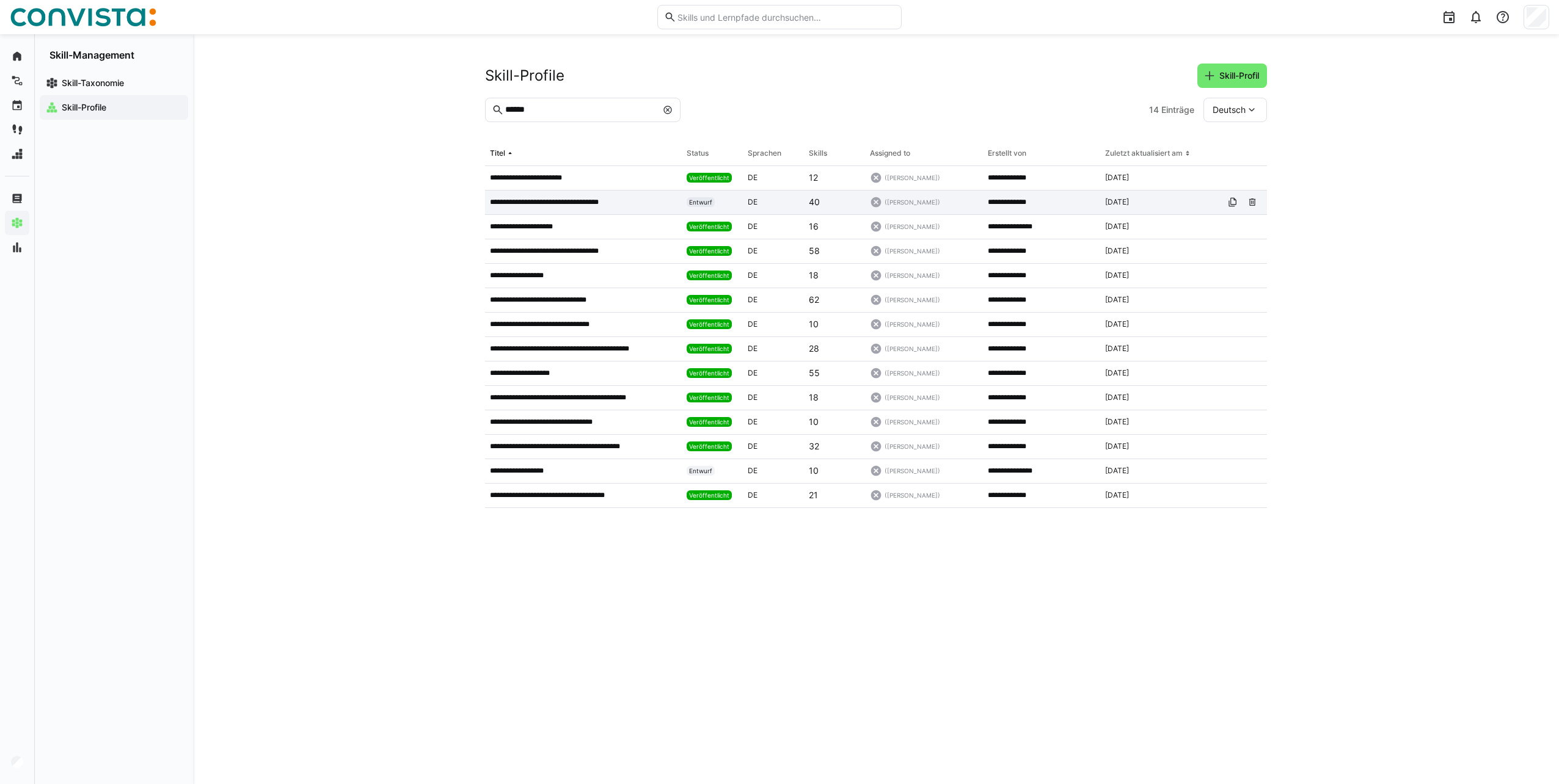
click at [544, 200] on p "**********" at bounding box center [553, 202] width 127 height 10
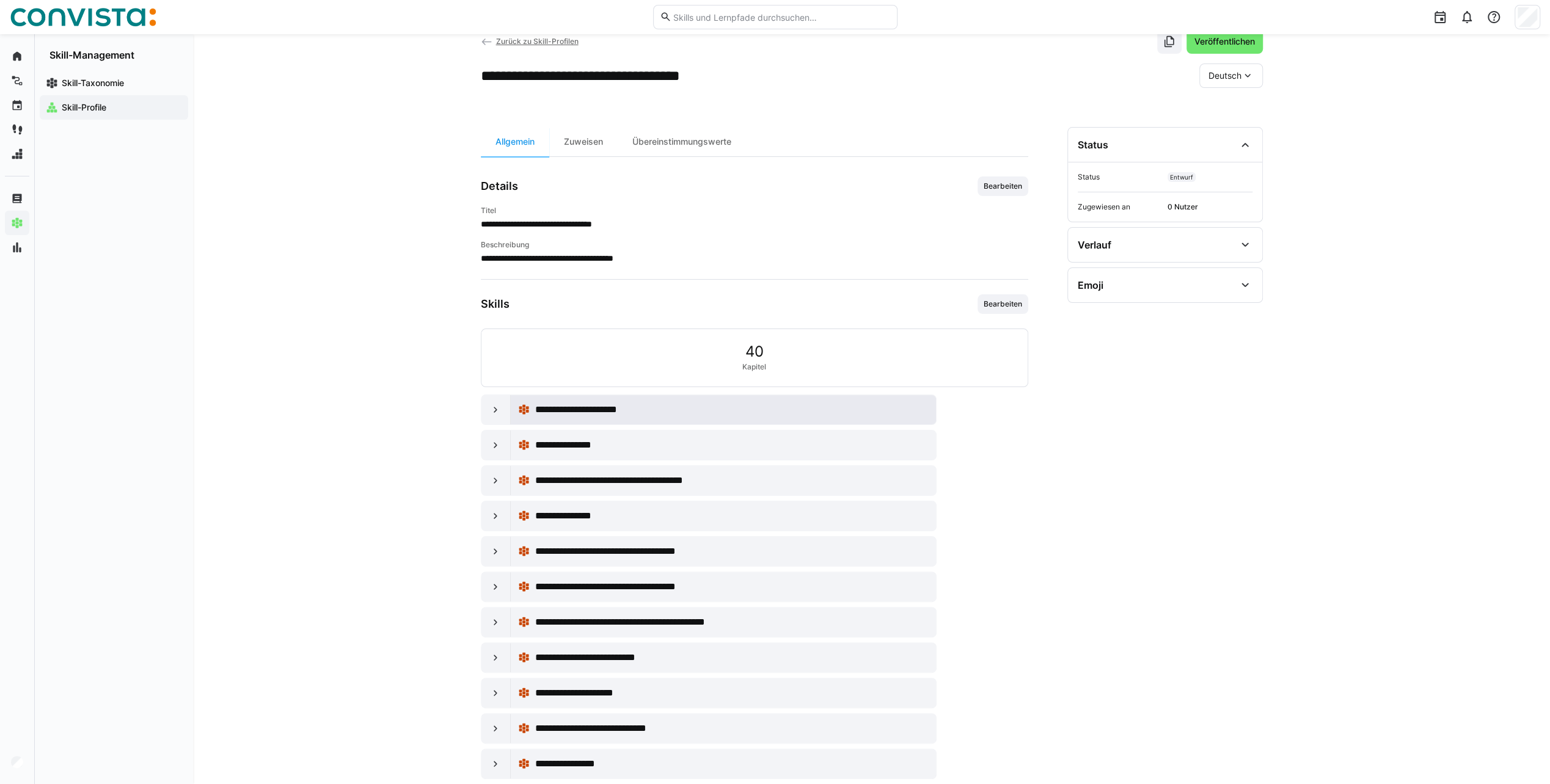
scroll to position [52, 0]
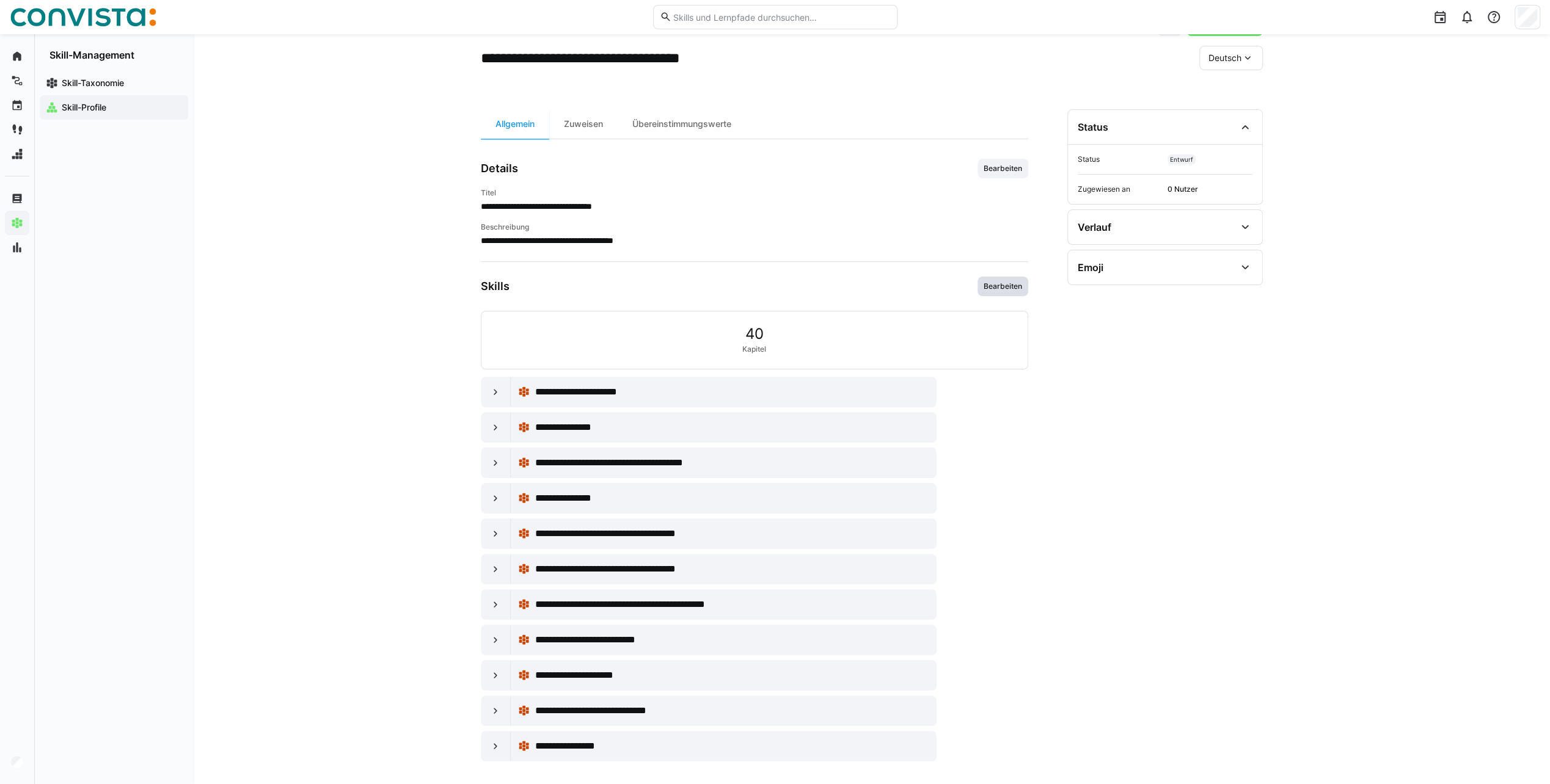
click at [998, 286] on span "Bearbeiten" at bounding box center [1002, 286] width 41 height 10
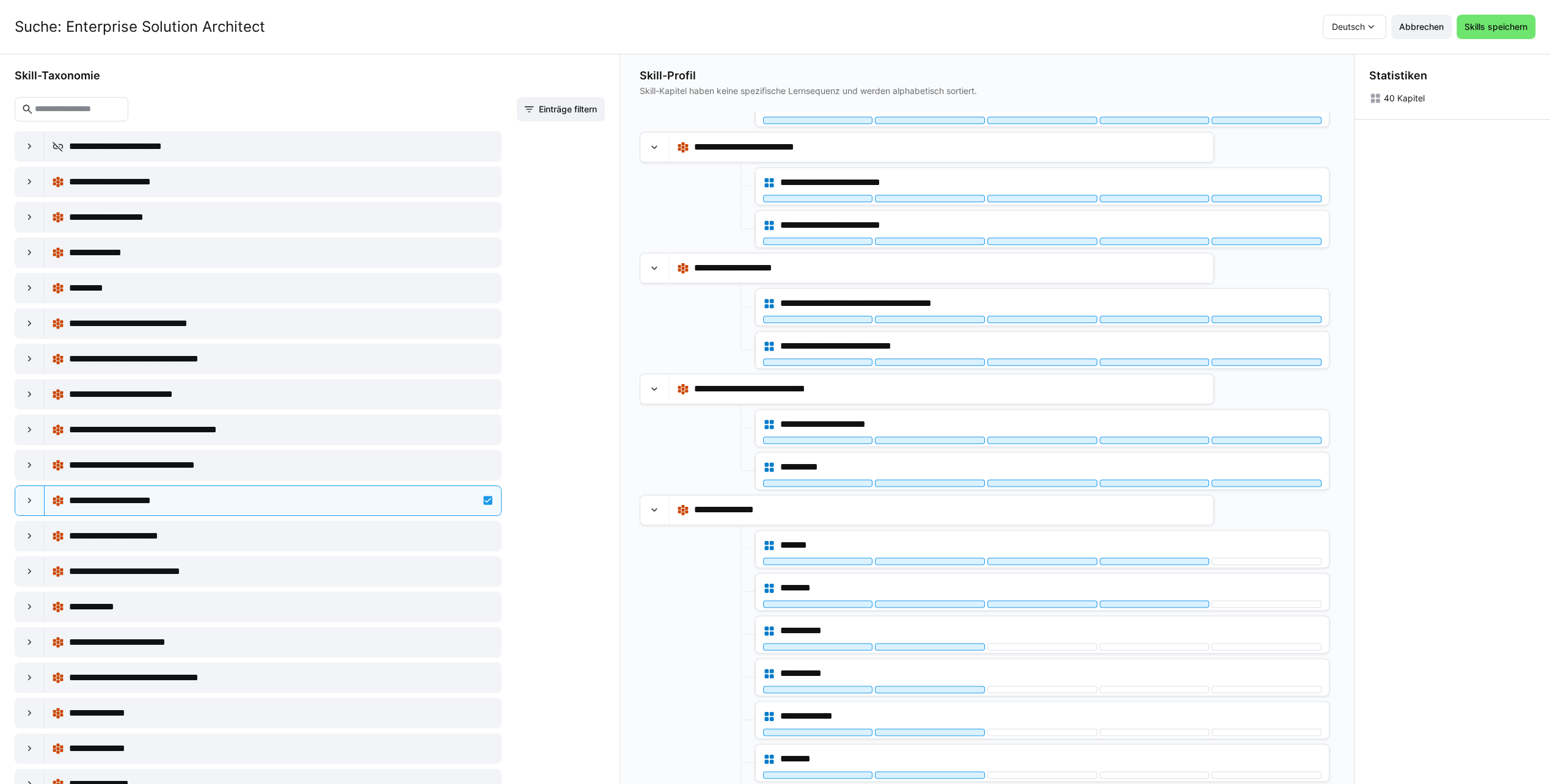
scroll to position [1401, 0]
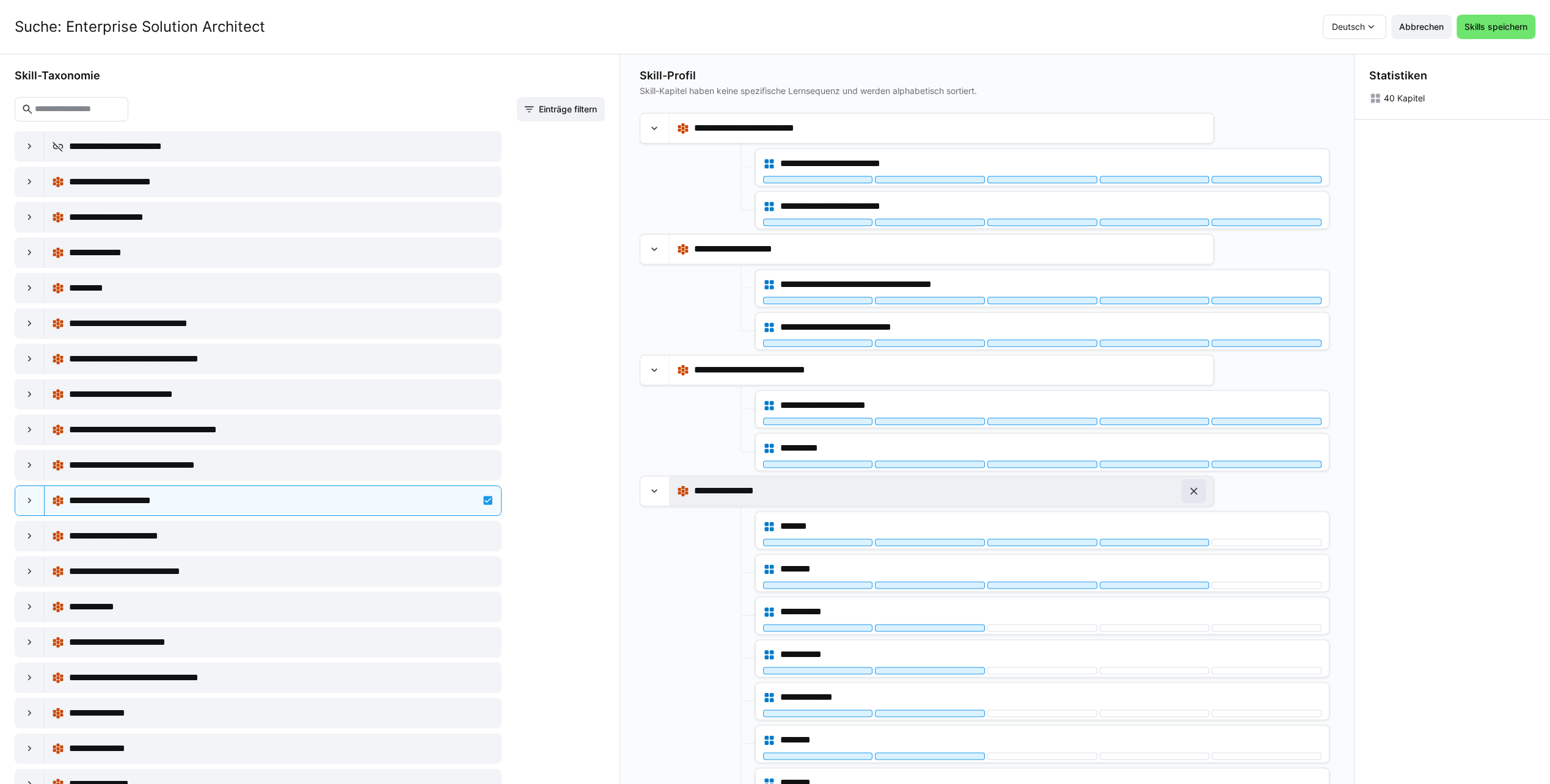
click at [1192, 485] on eds-icon at bounding box center [1193, 491] width 12 height 12
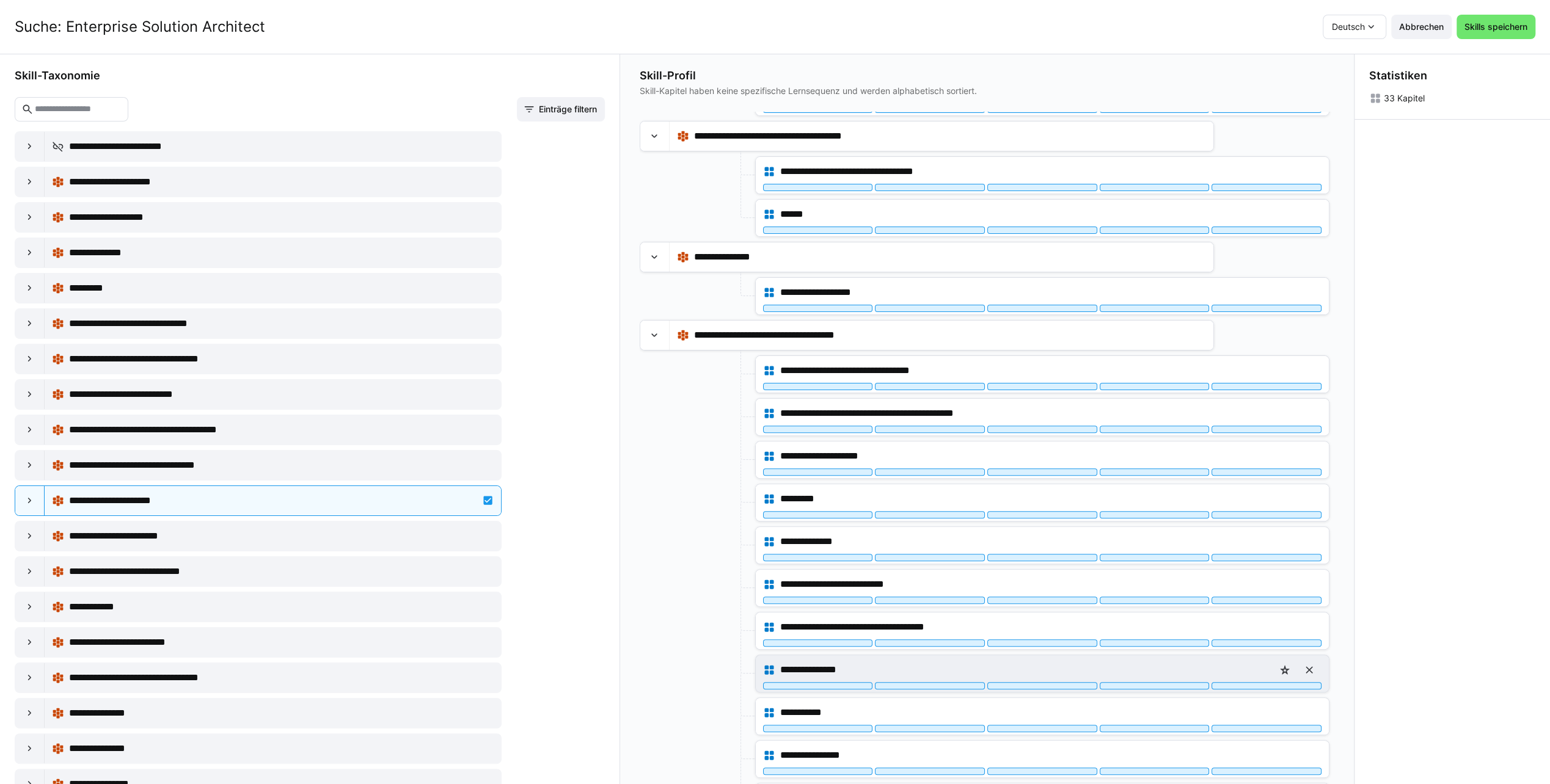
scroll to position [0, 0]
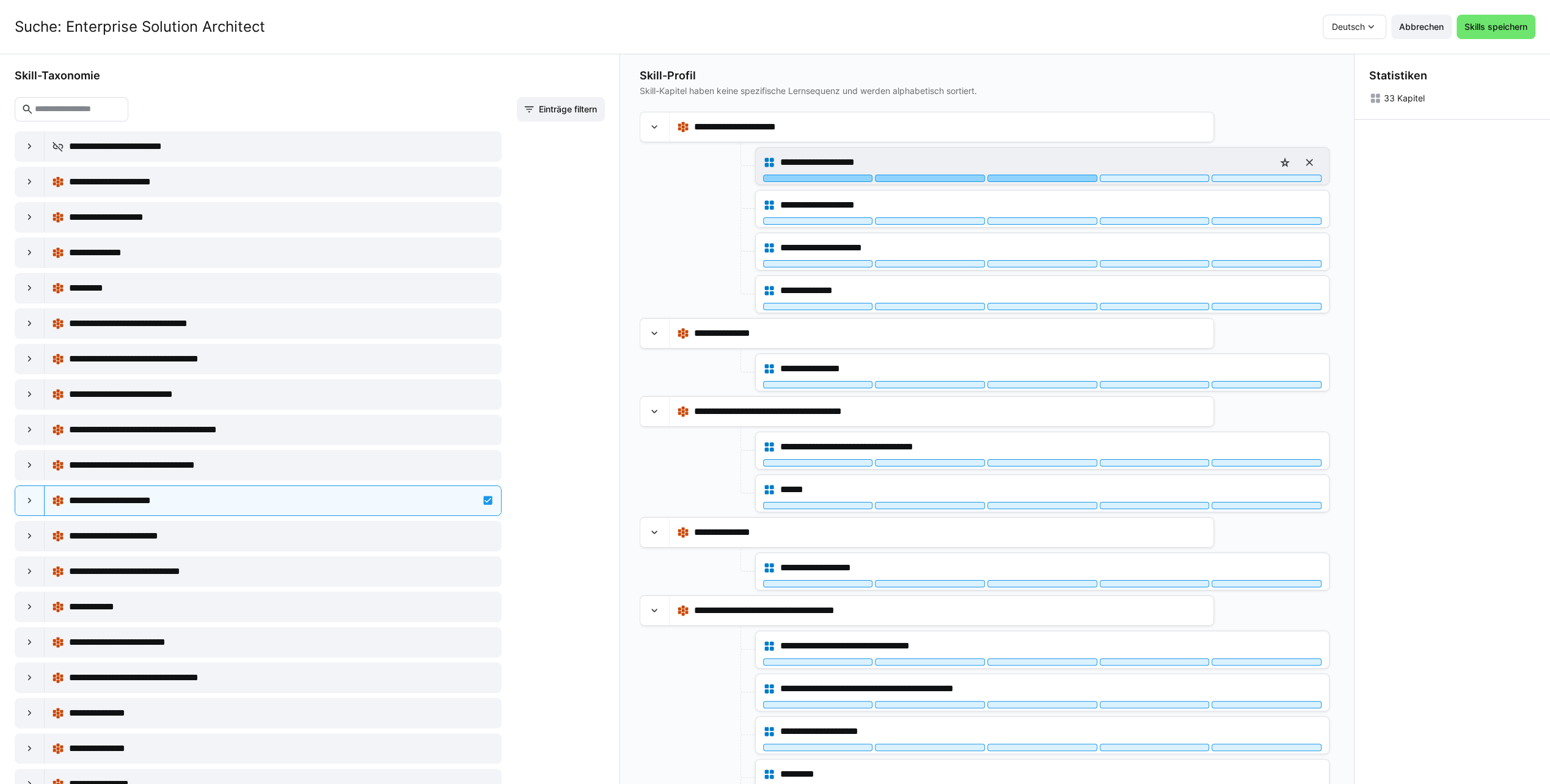
click at [1034, 177] on div at bounding box center [1042, 178] width 110 height 7
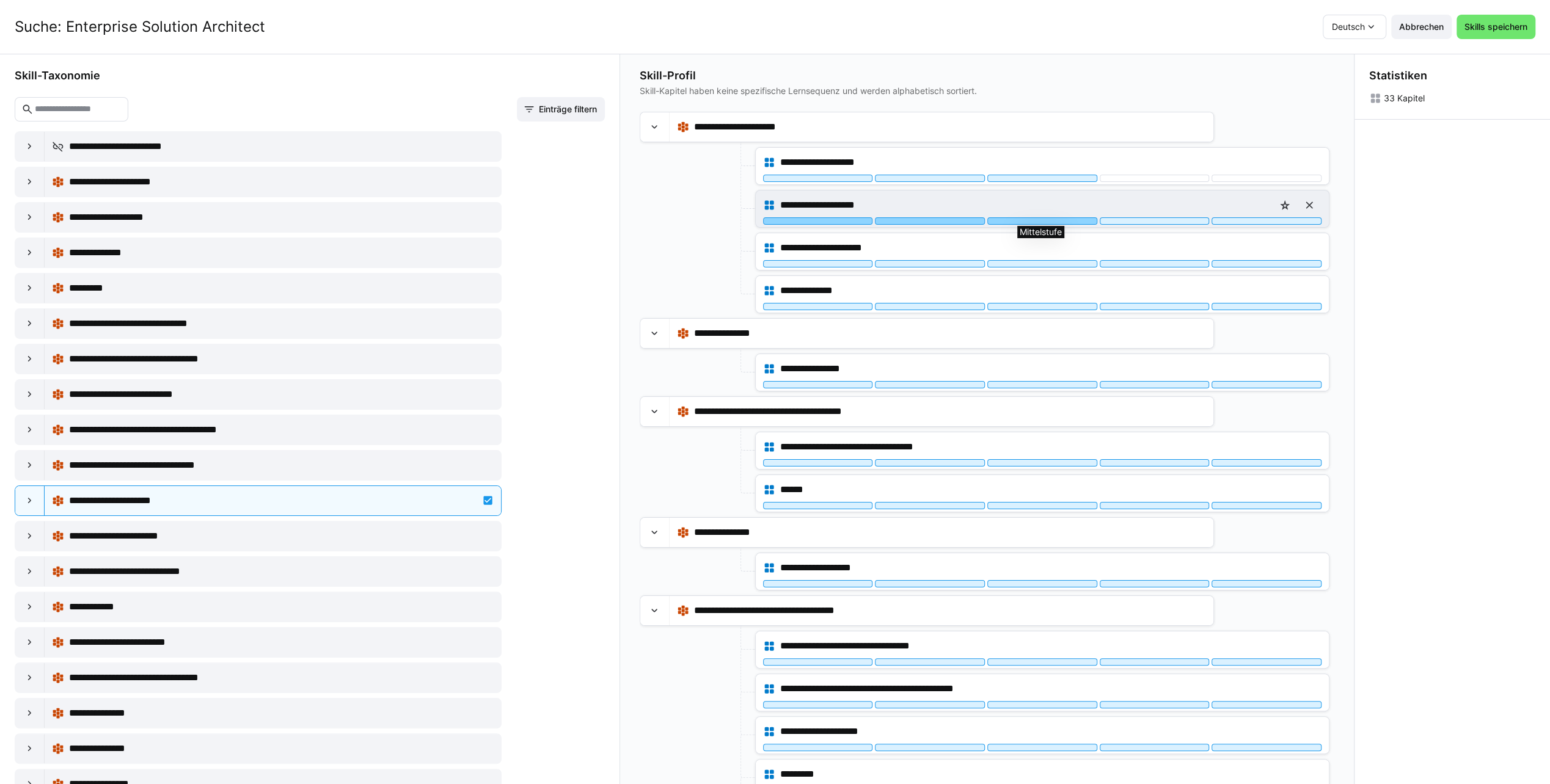
click at [1032, 221] on div at bounding box center [1042, 221] width 110 height 7
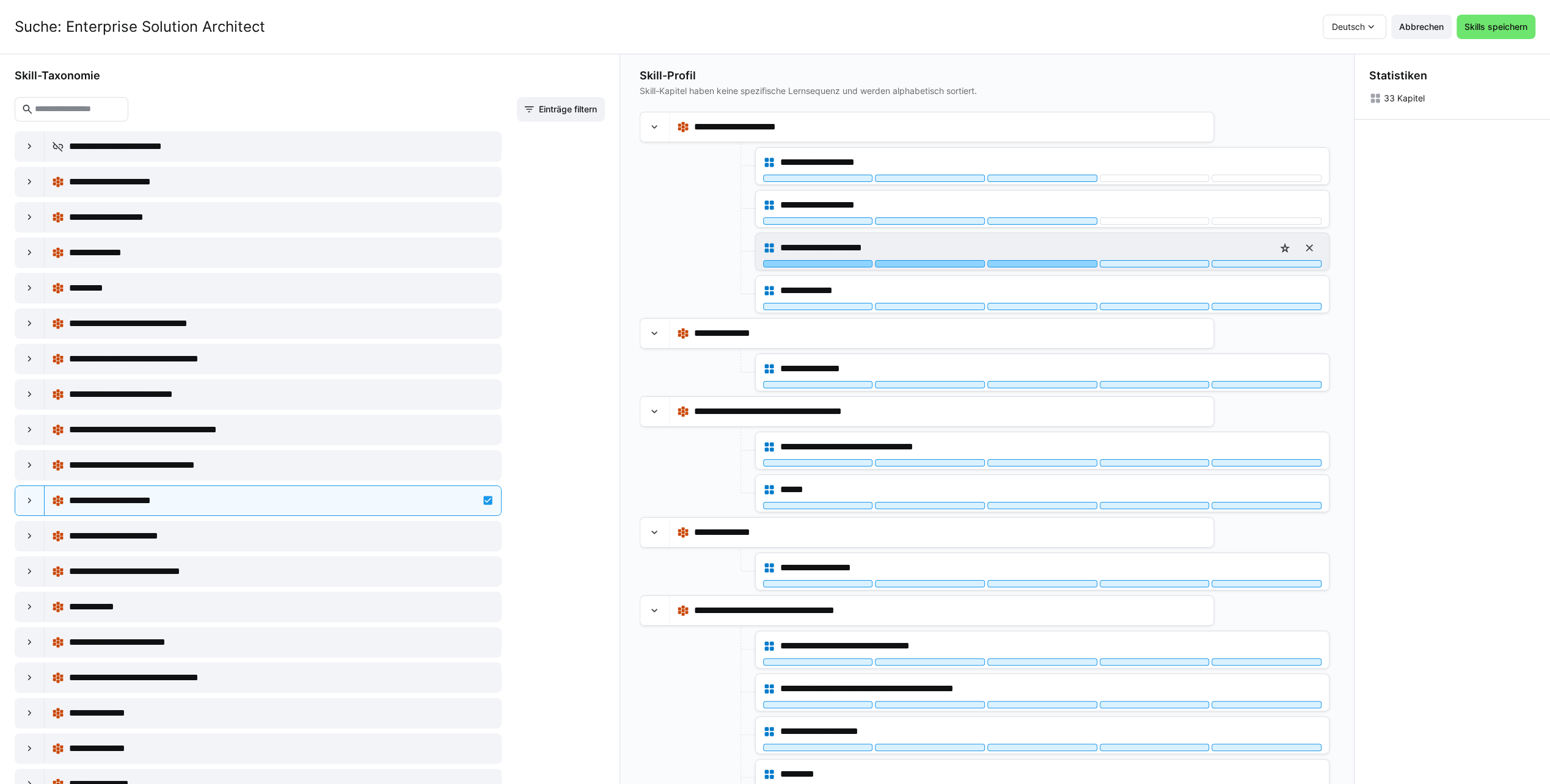
click at [1025, 265] on div at bounding box center [1042, 263] width 110 height 7
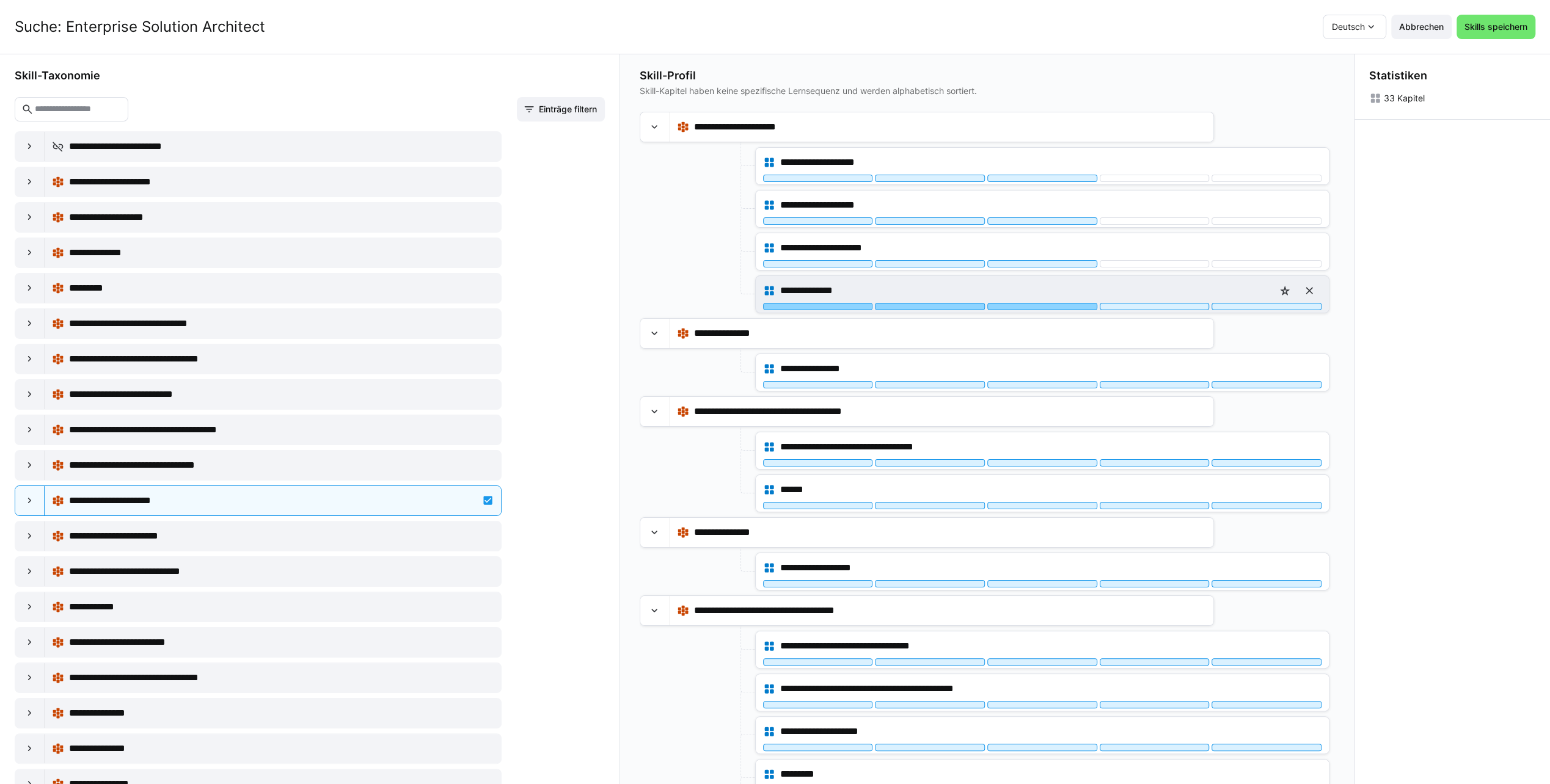
click at [1025, 304] on div at bounding box center [1042, 306] width 110 height 7
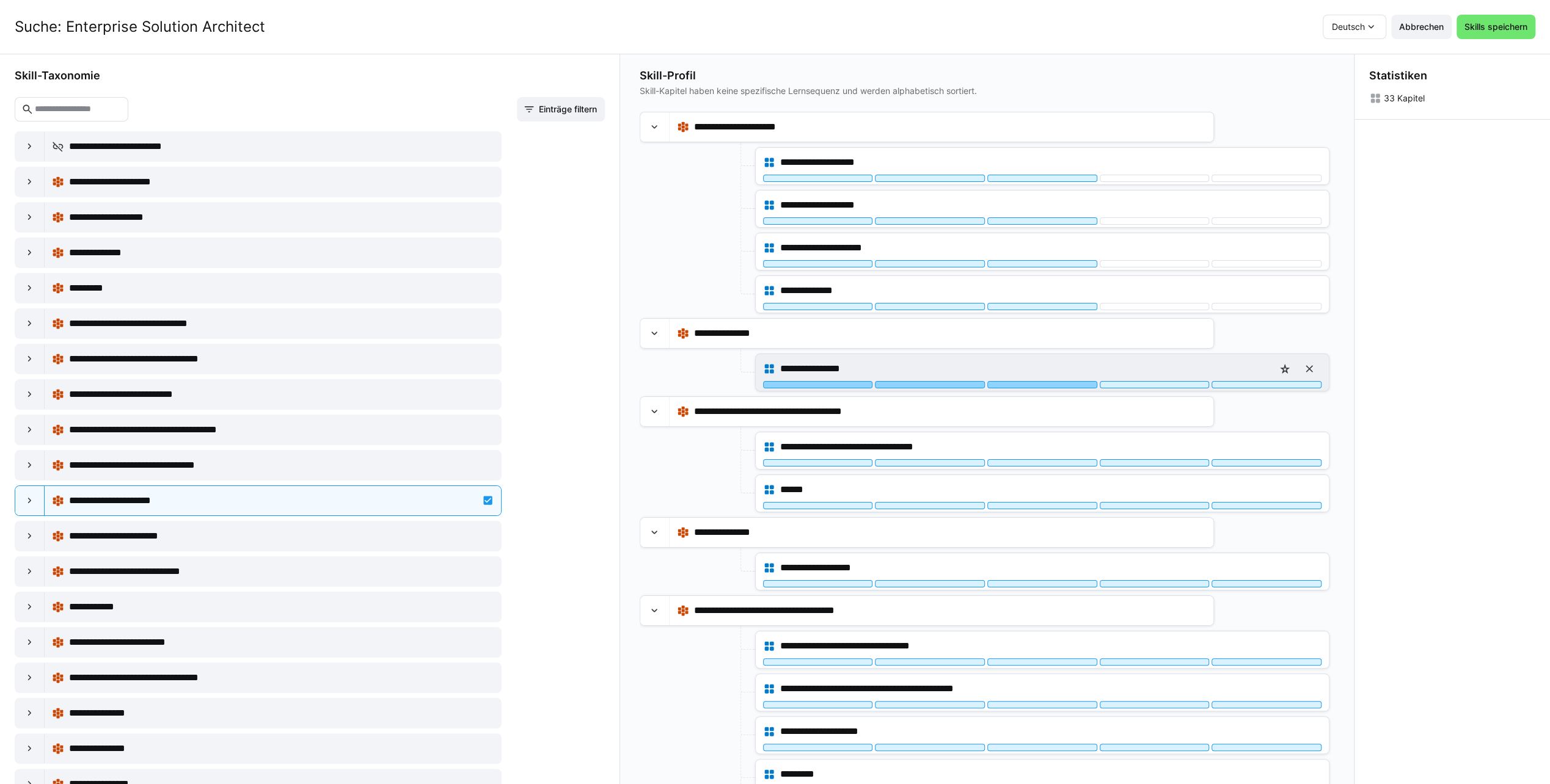
click at [1030, 381] on div at bounding box center [1042, 384] width 110 height 7
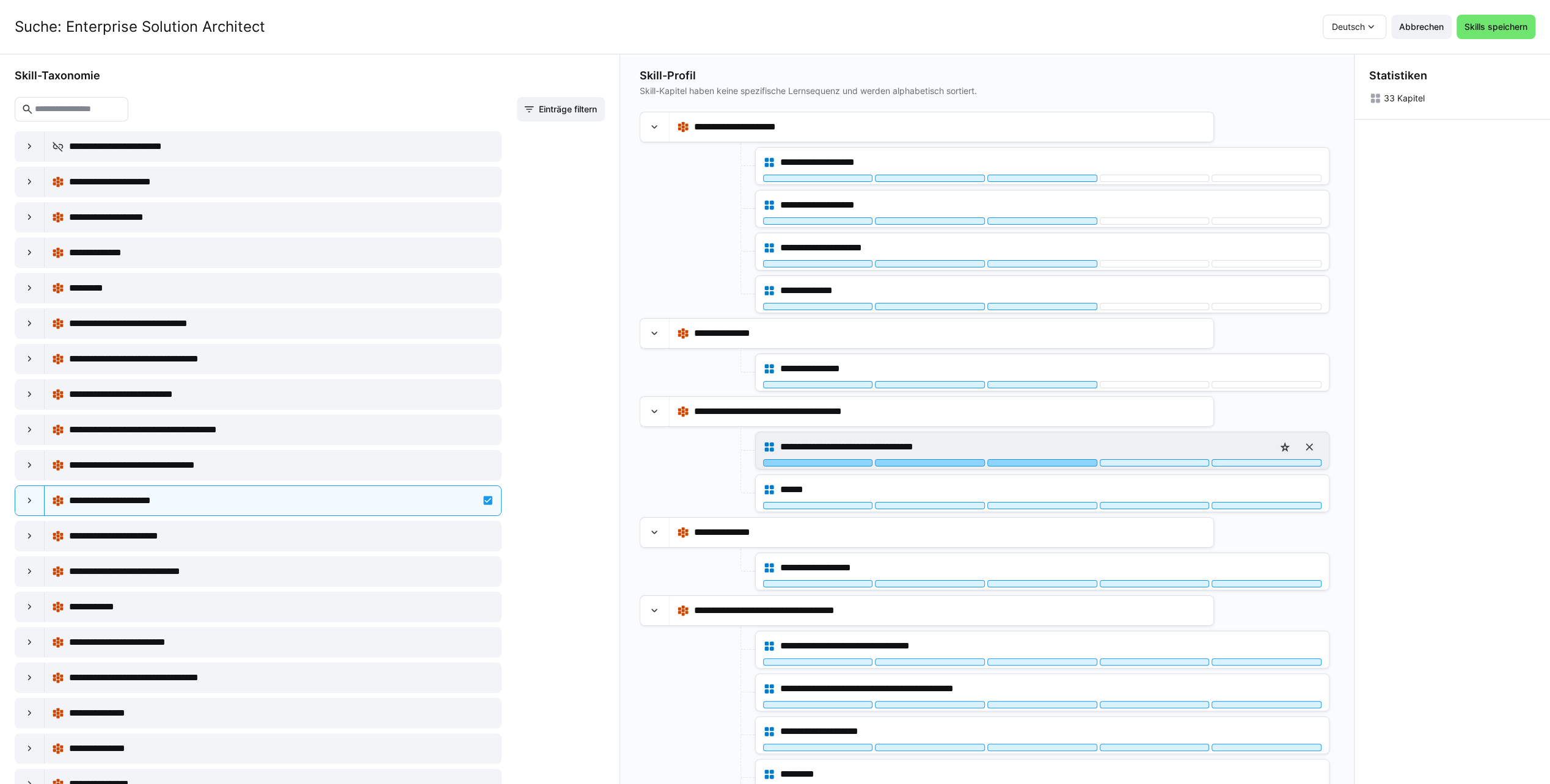
click at [1036, 462] on div at bounding box center [1042, 463] width 110 height 7
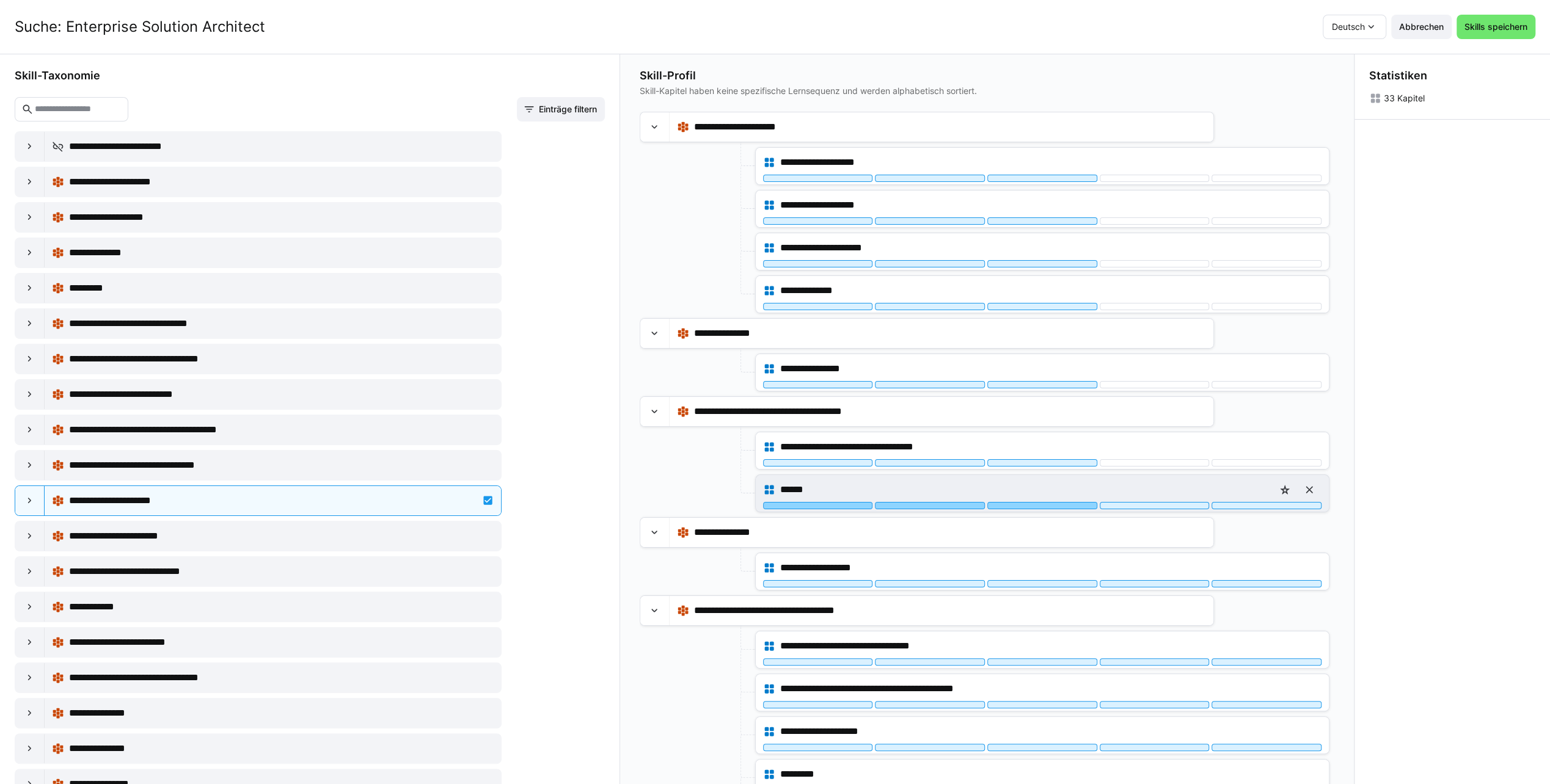
click at [1038, 502] on div at bounding box center [1042, 505] width 110 height 7
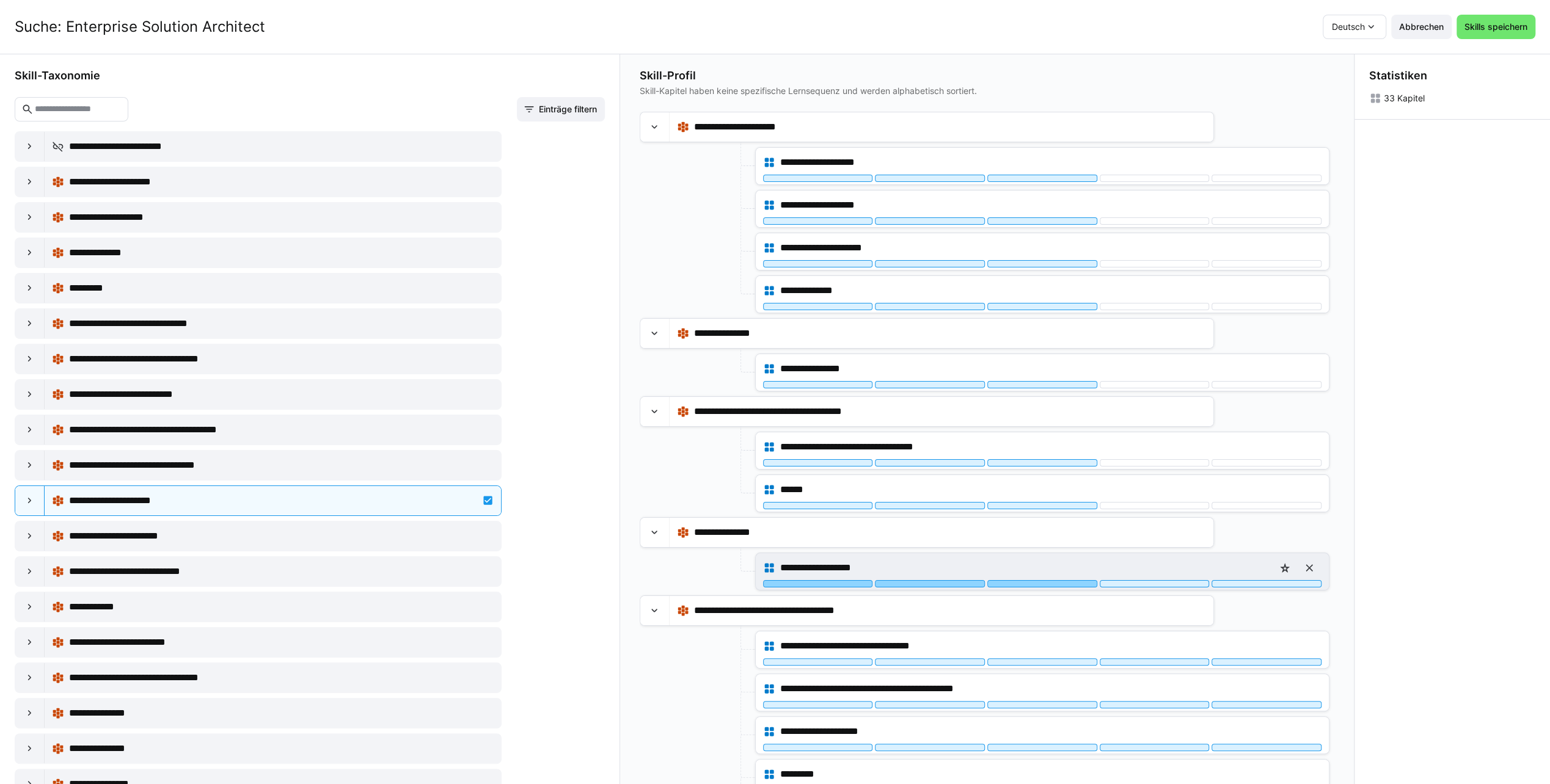
click at [1038, 580] on div at bounding box center [1042, 583] width 110 height 7
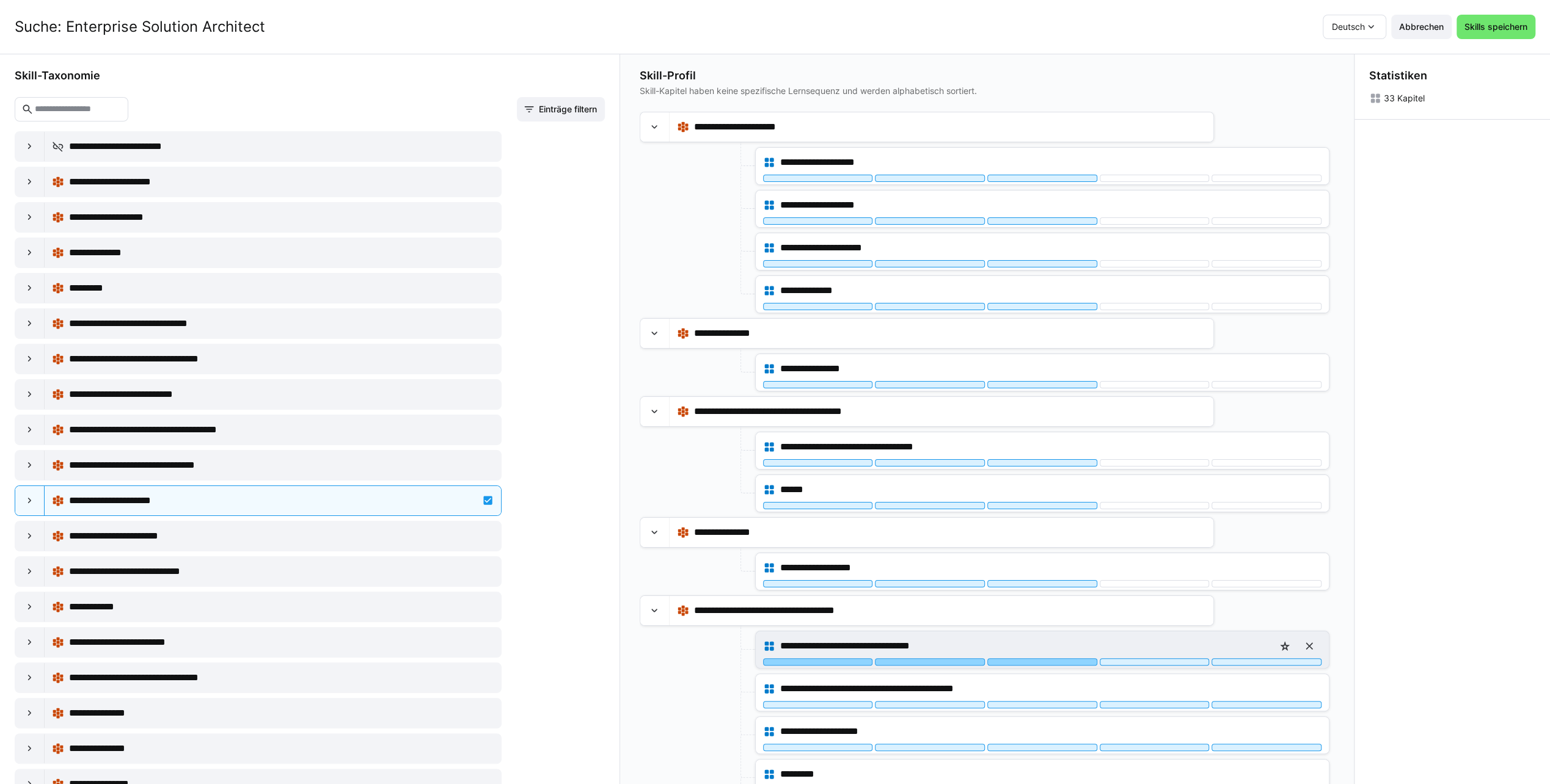
click at [1041, 659] on div at bounding box center [1042, 662] width 110 height 7
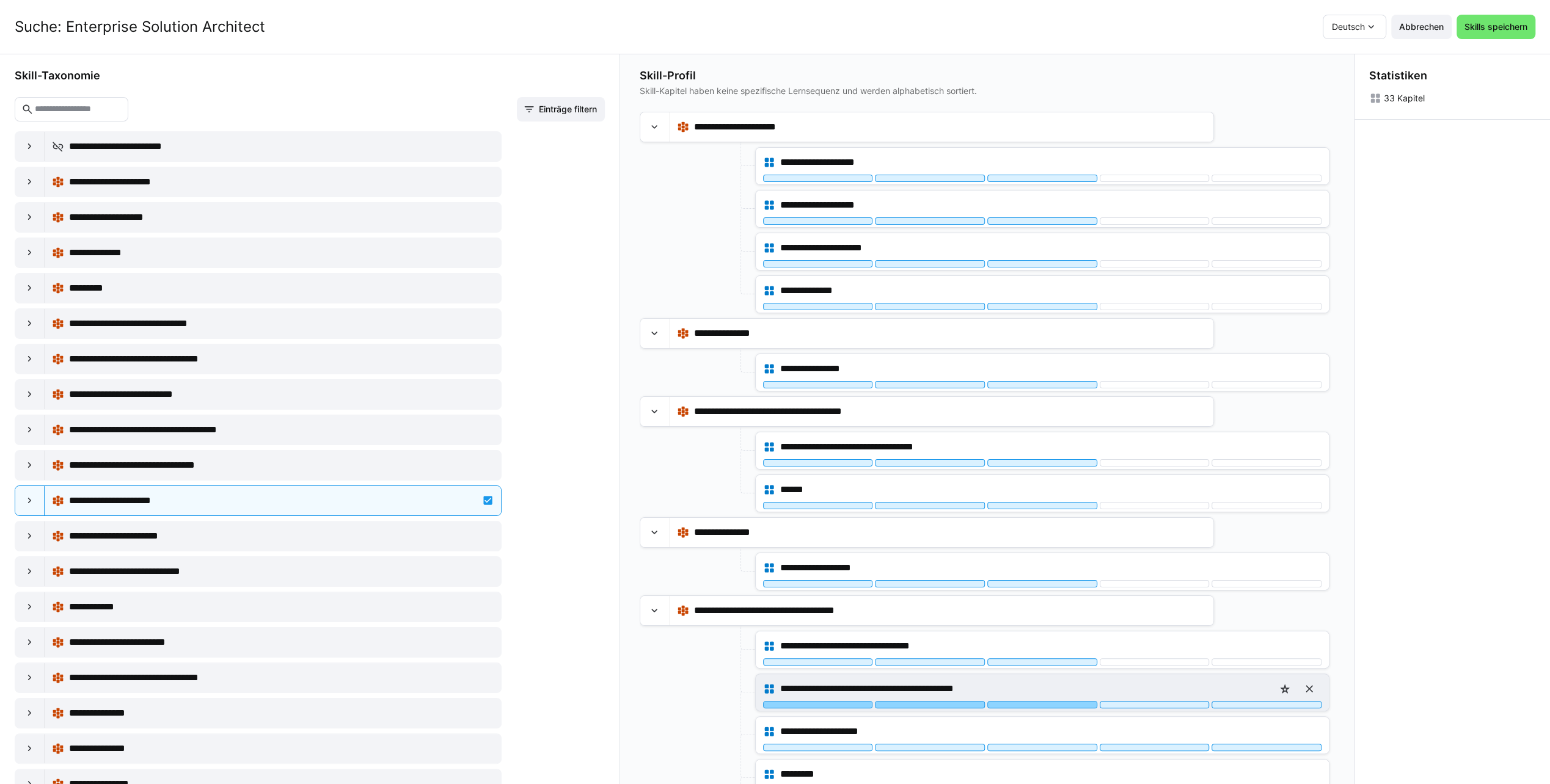
click at [1036, 701] on div at bounding box center [1042, 704] width 110 height 7
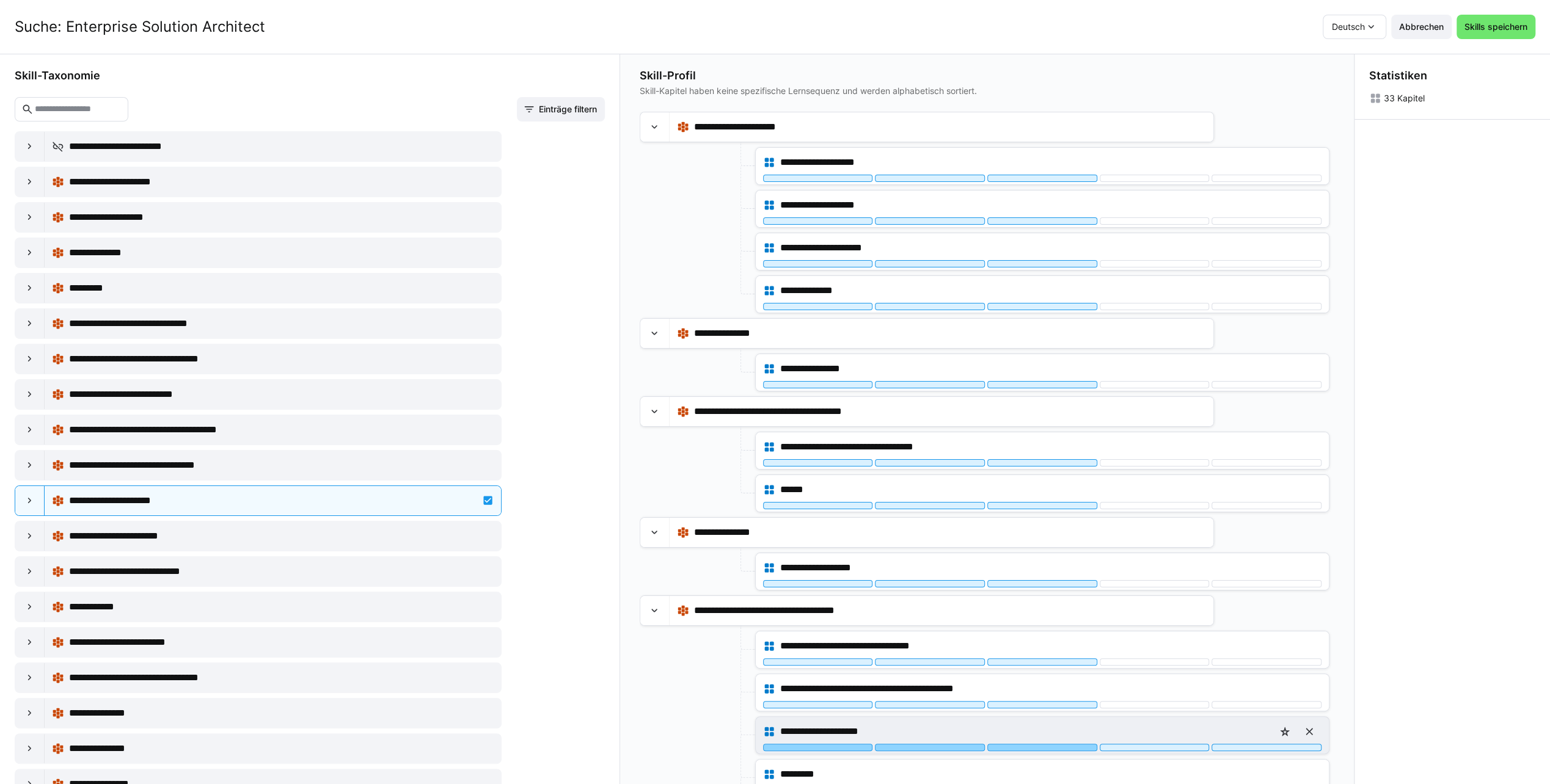
click at [1039, 744] on div at bounding box center [1042, 747] width 110 height 7
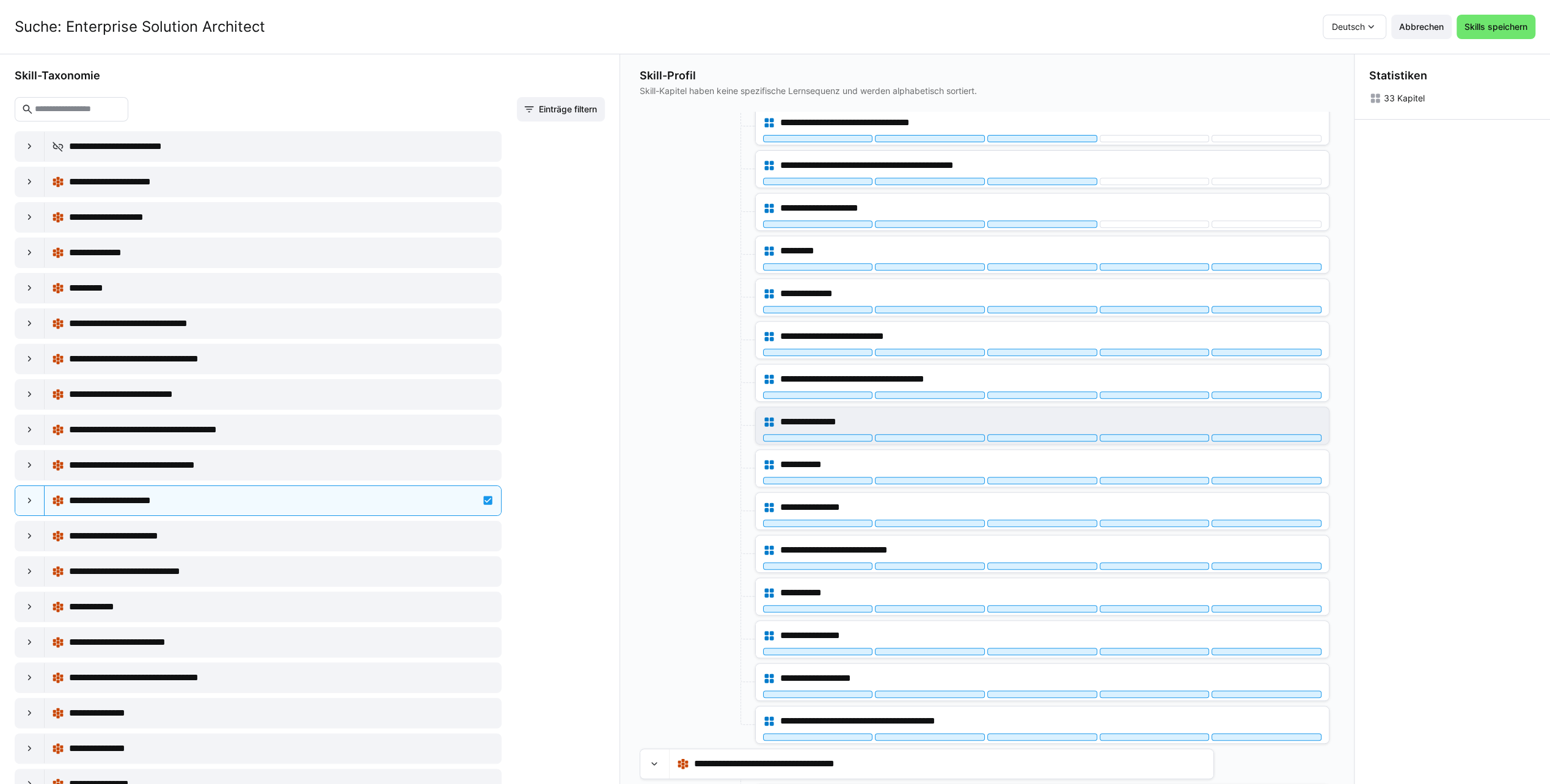
scroll to position [526, 0]
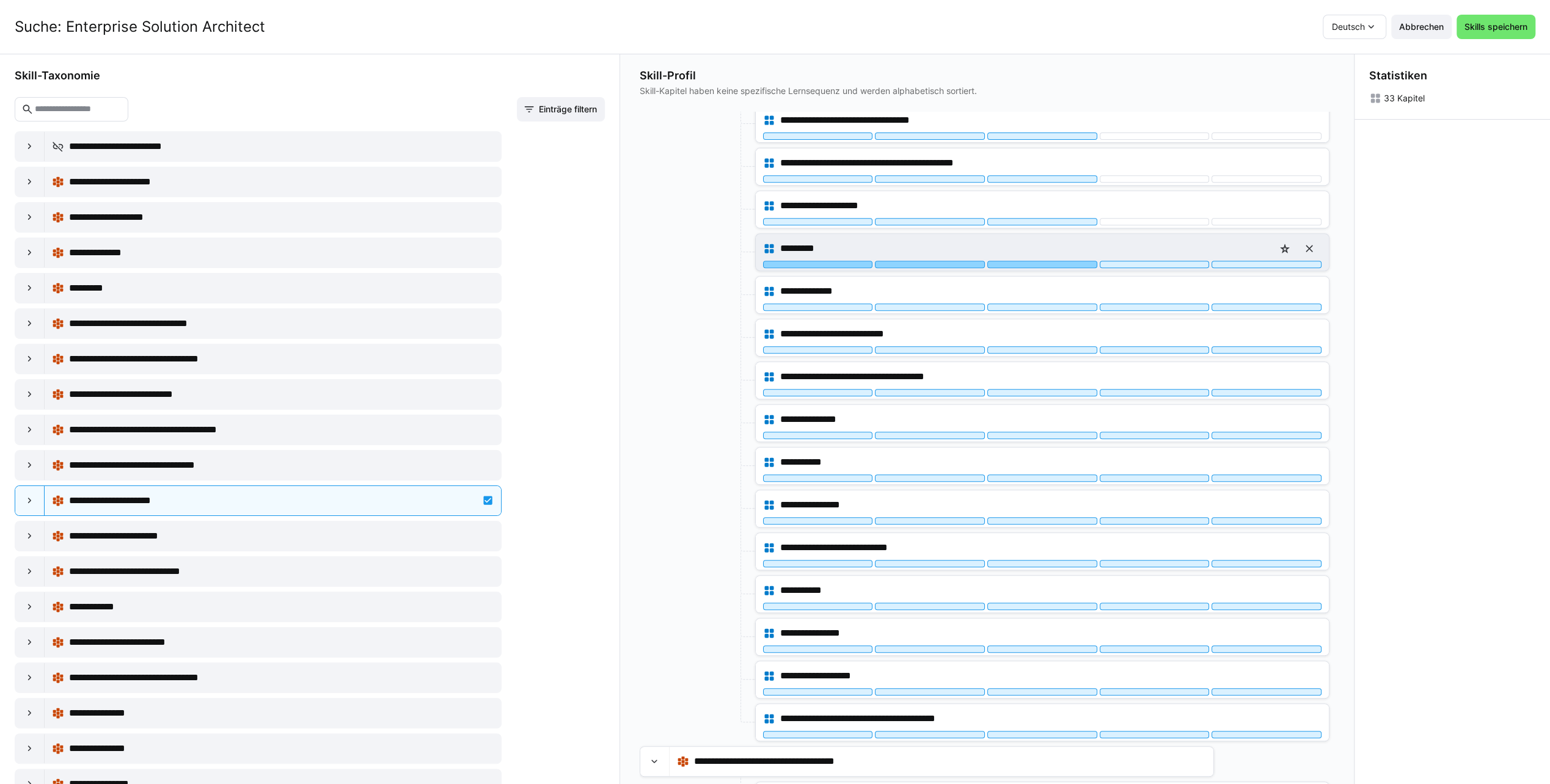
click at [1044, 261] on div at bounding box center [1042, 264] width 110 height 7
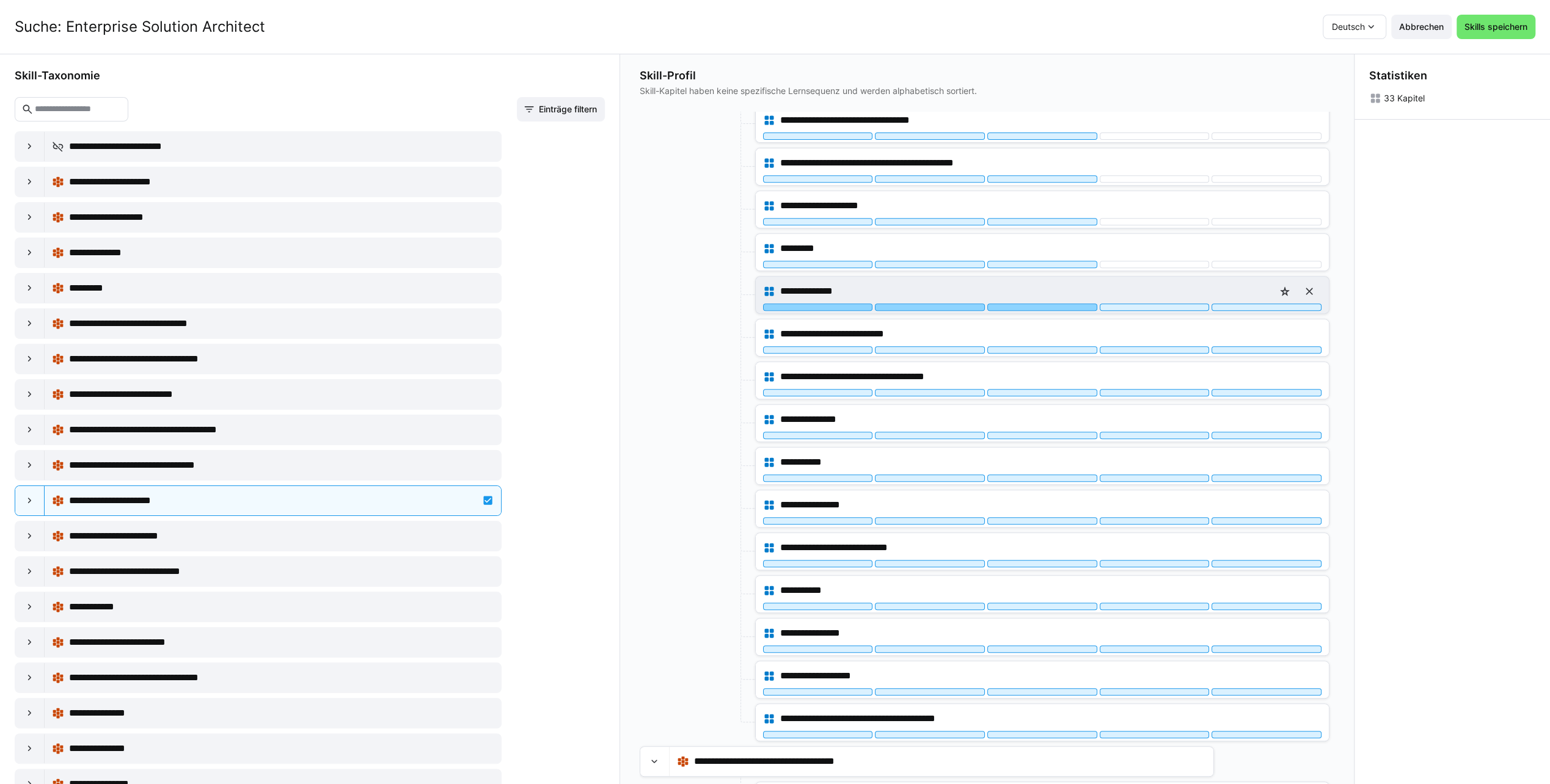
click at [1037, 304] on div at bounding box center [1042, 307] width 110 height 7
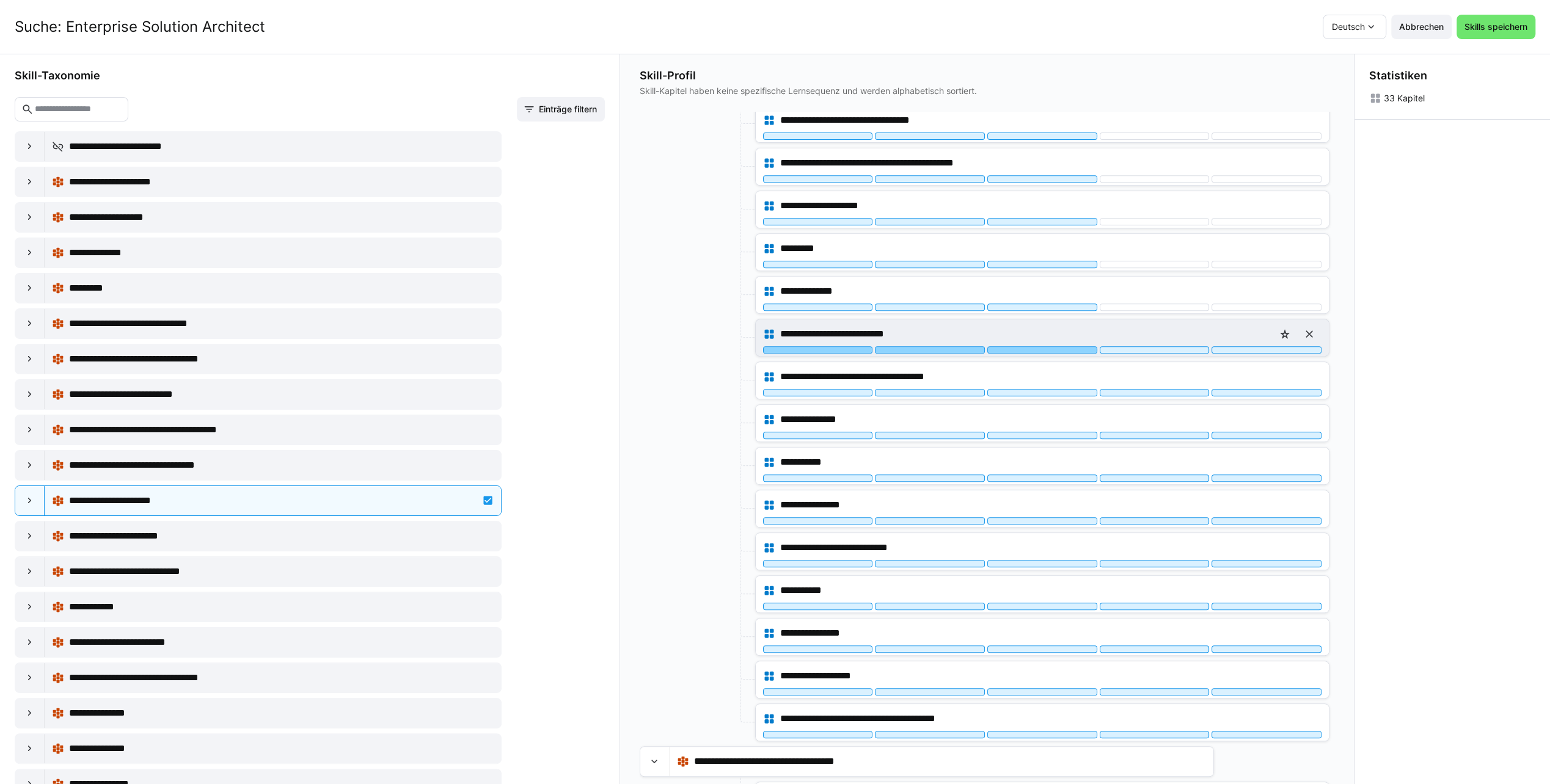
click at [1029, 346] on div at bounding box center [1042, 350] width 110 height 7
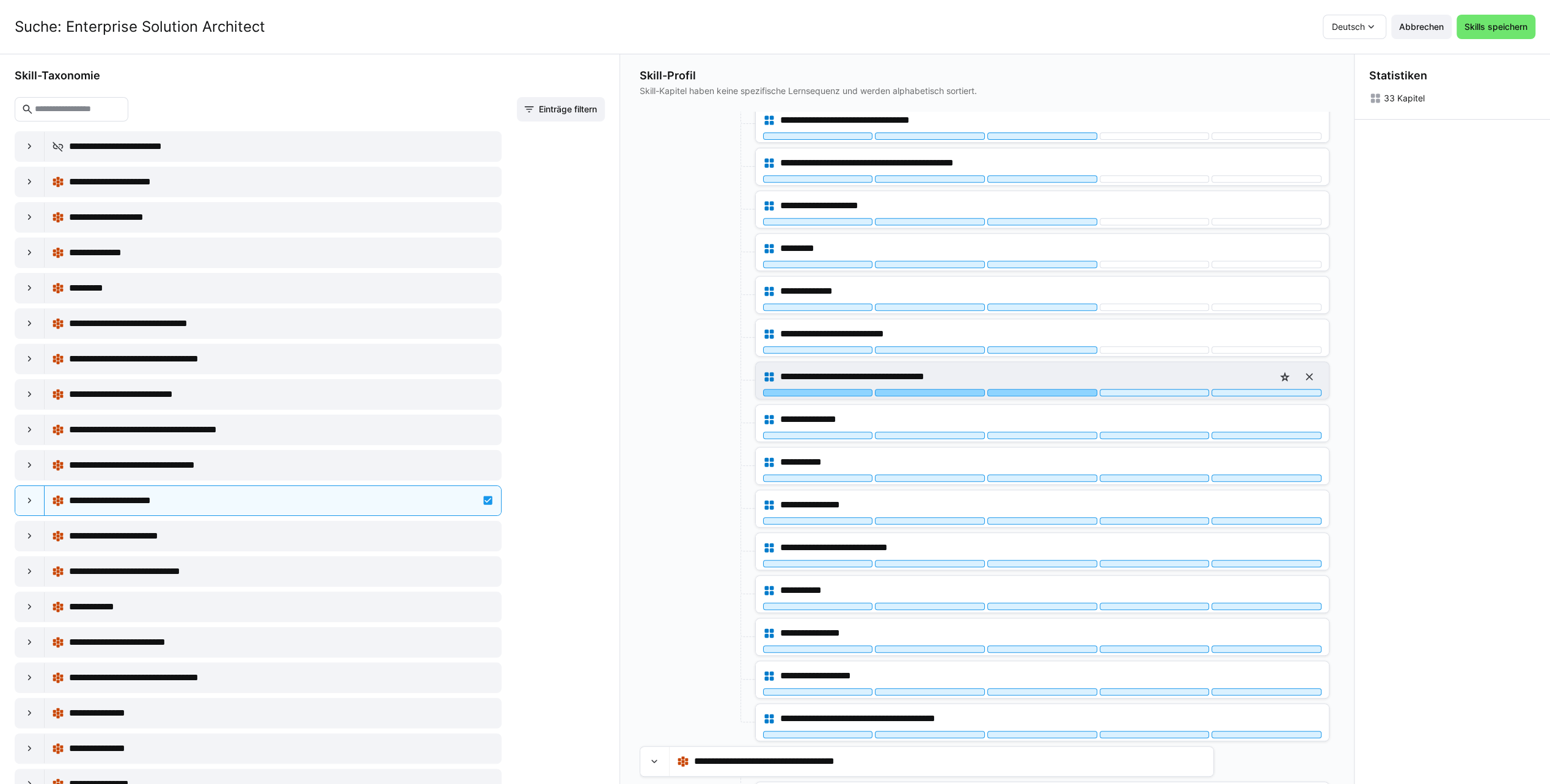
click at [1030, 389] on div at bounding box center [1042, 392] width 110 height 7
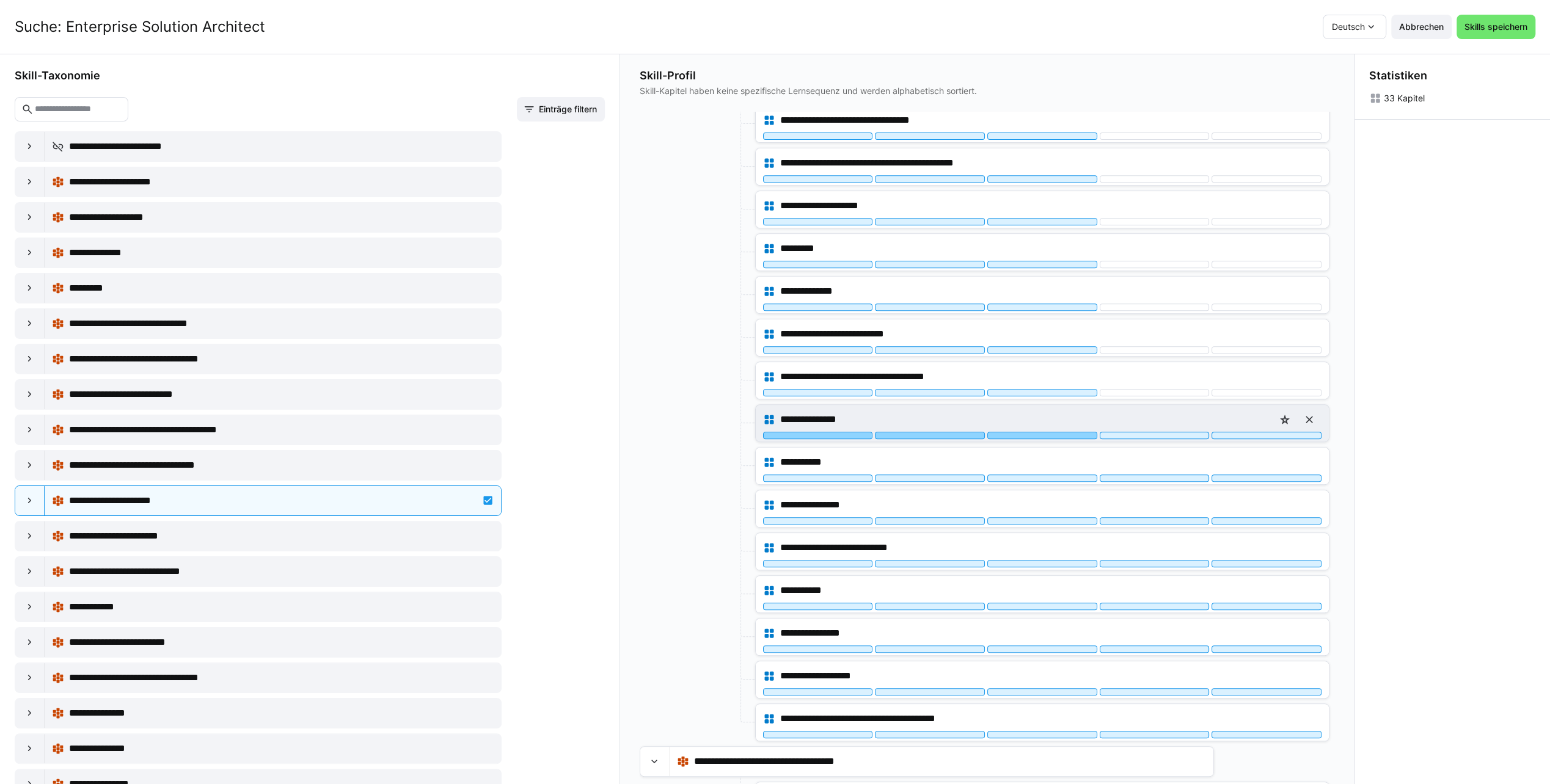
click at [1014, 432] on div at bounding box center [1042, 435] width 110 height 7
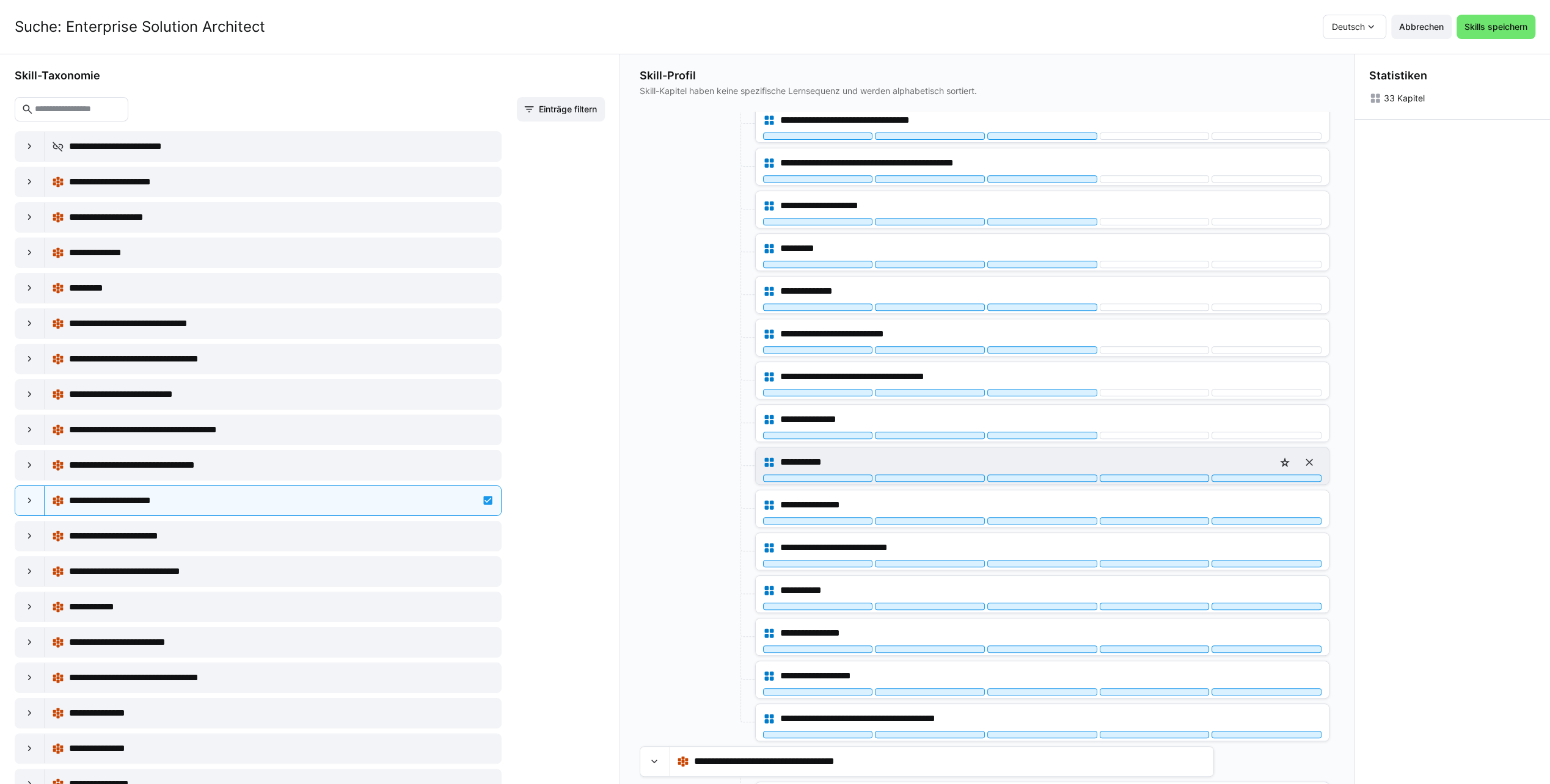
click at [1015, 463] on div "**********" at bounding box center [1042, 462] width 558 height 24
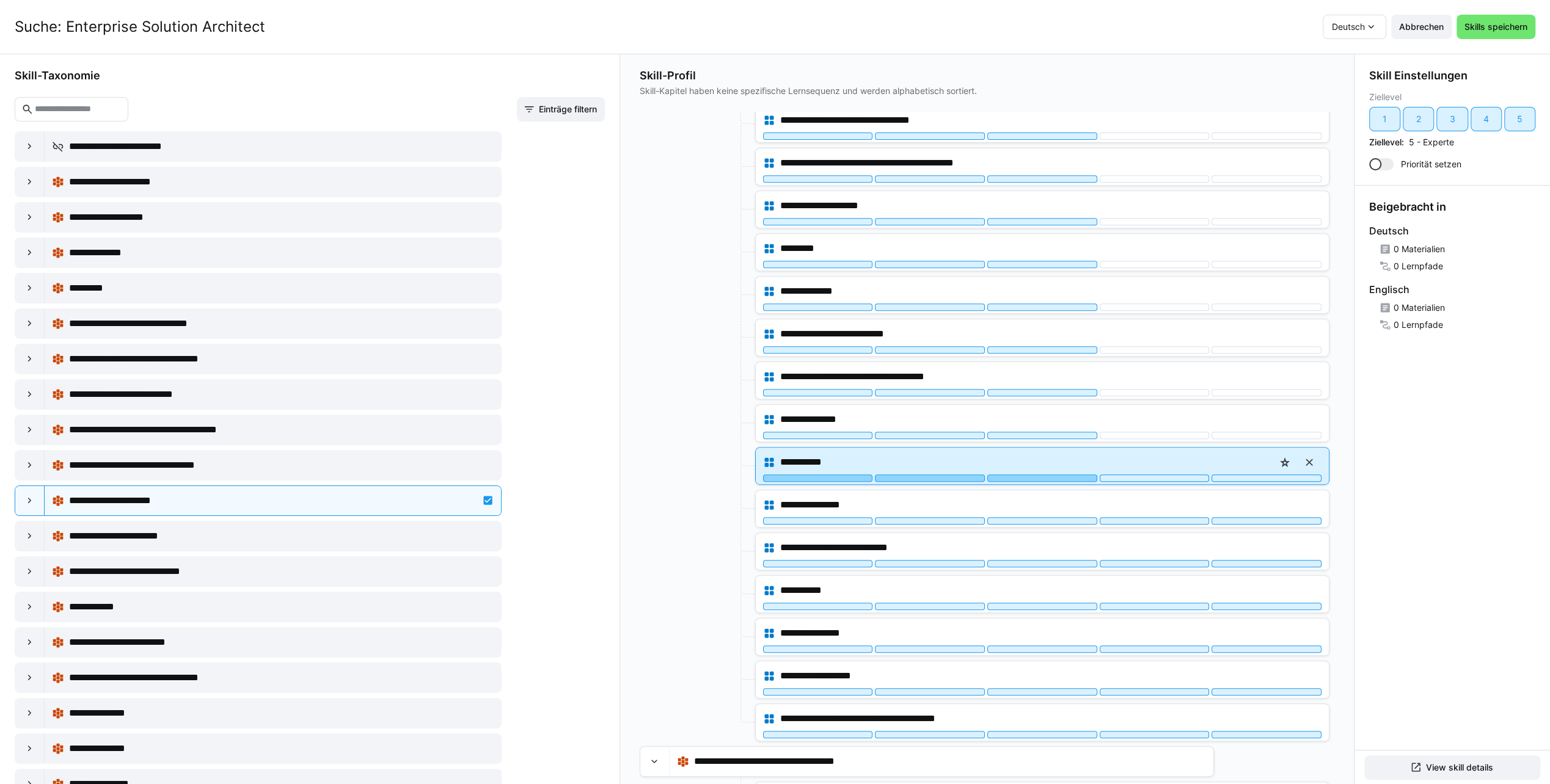
click at [1015, 474] on div at bounding box center [1042, 478] width 110 height 7
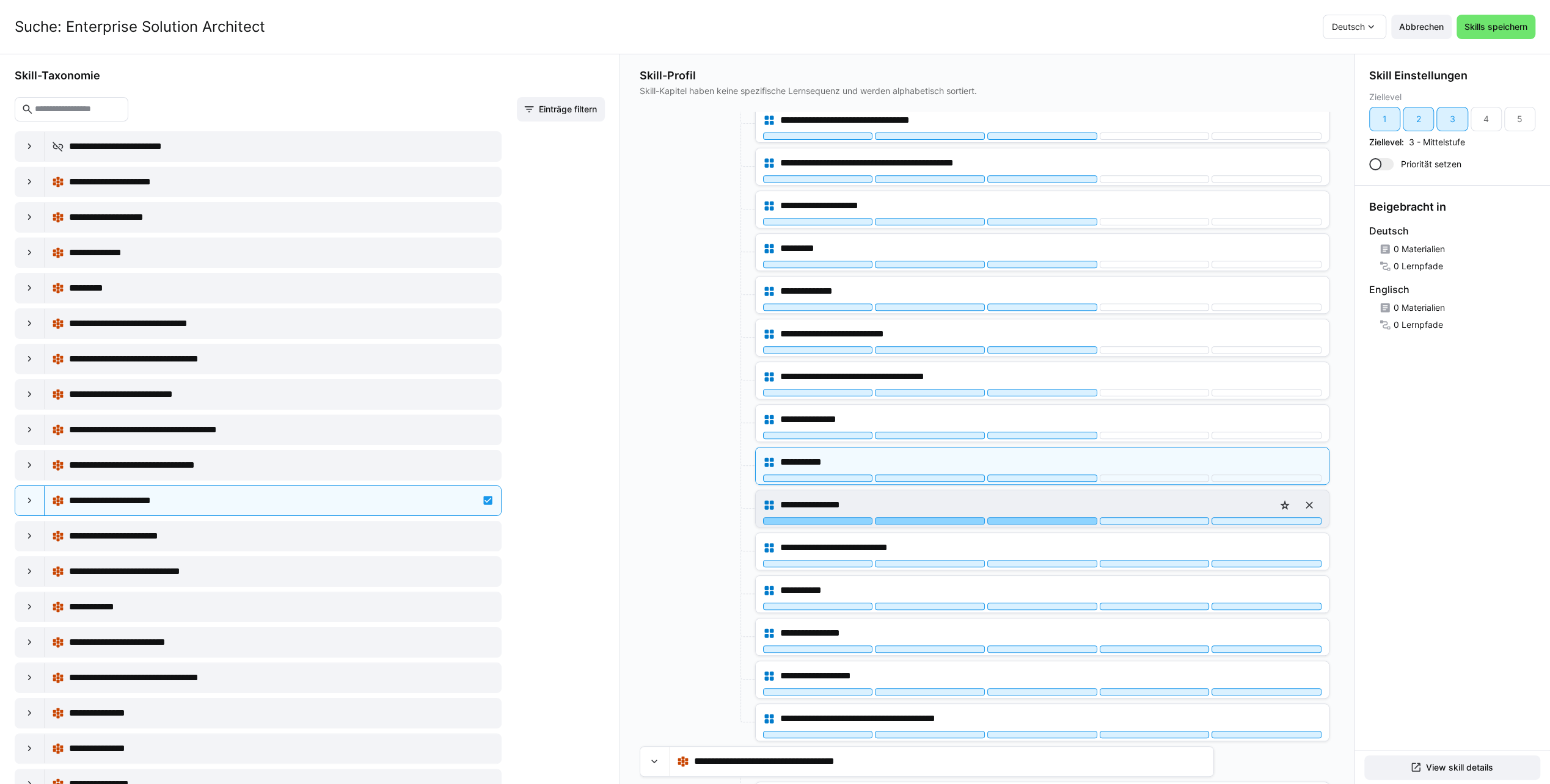
click at [1012, 517] on div at bounding box center [1042, 521] width 110 height 7
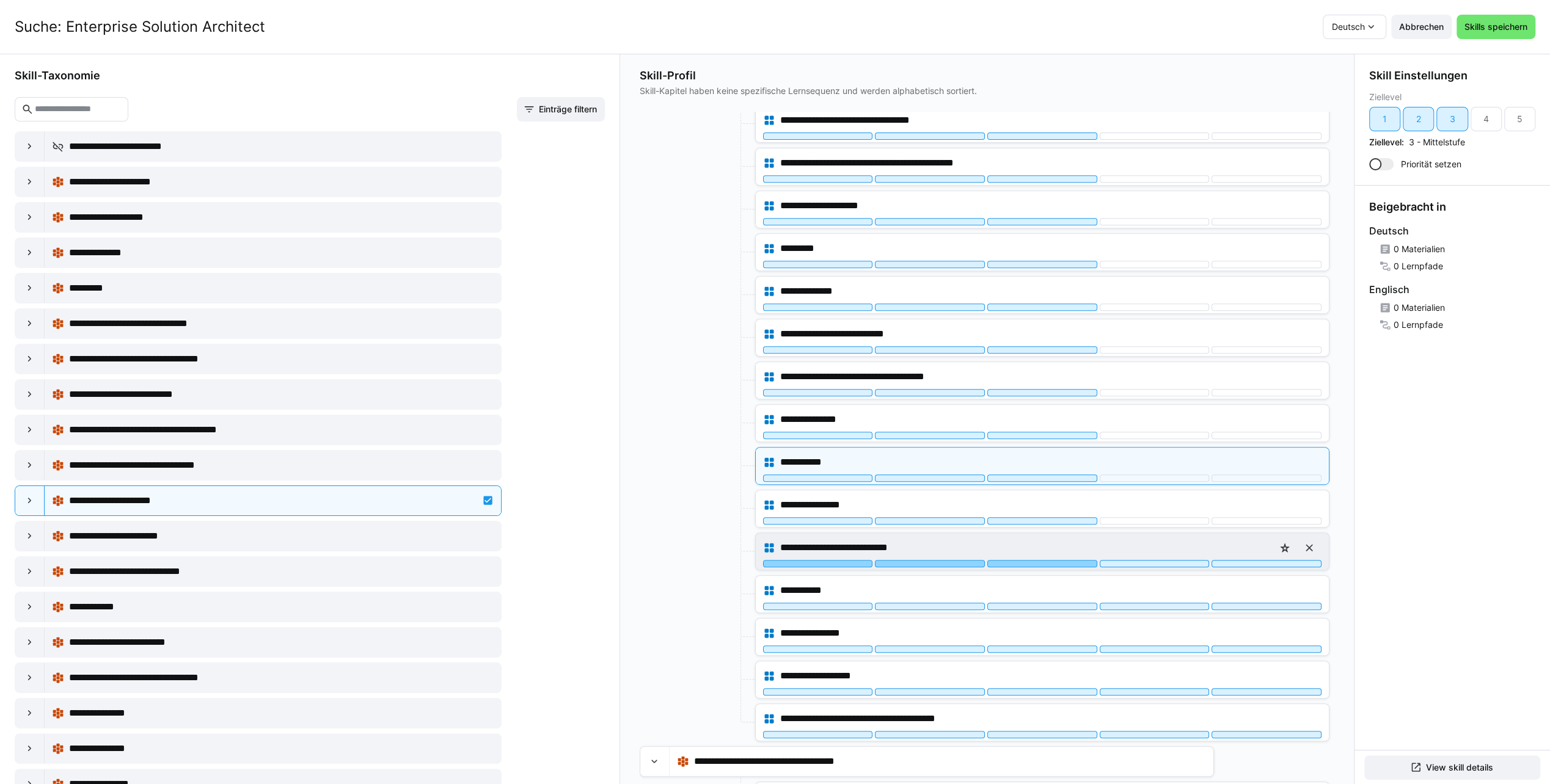
click at [1015, 560] on div at bounding box center [1042, 563] width 110 height 7
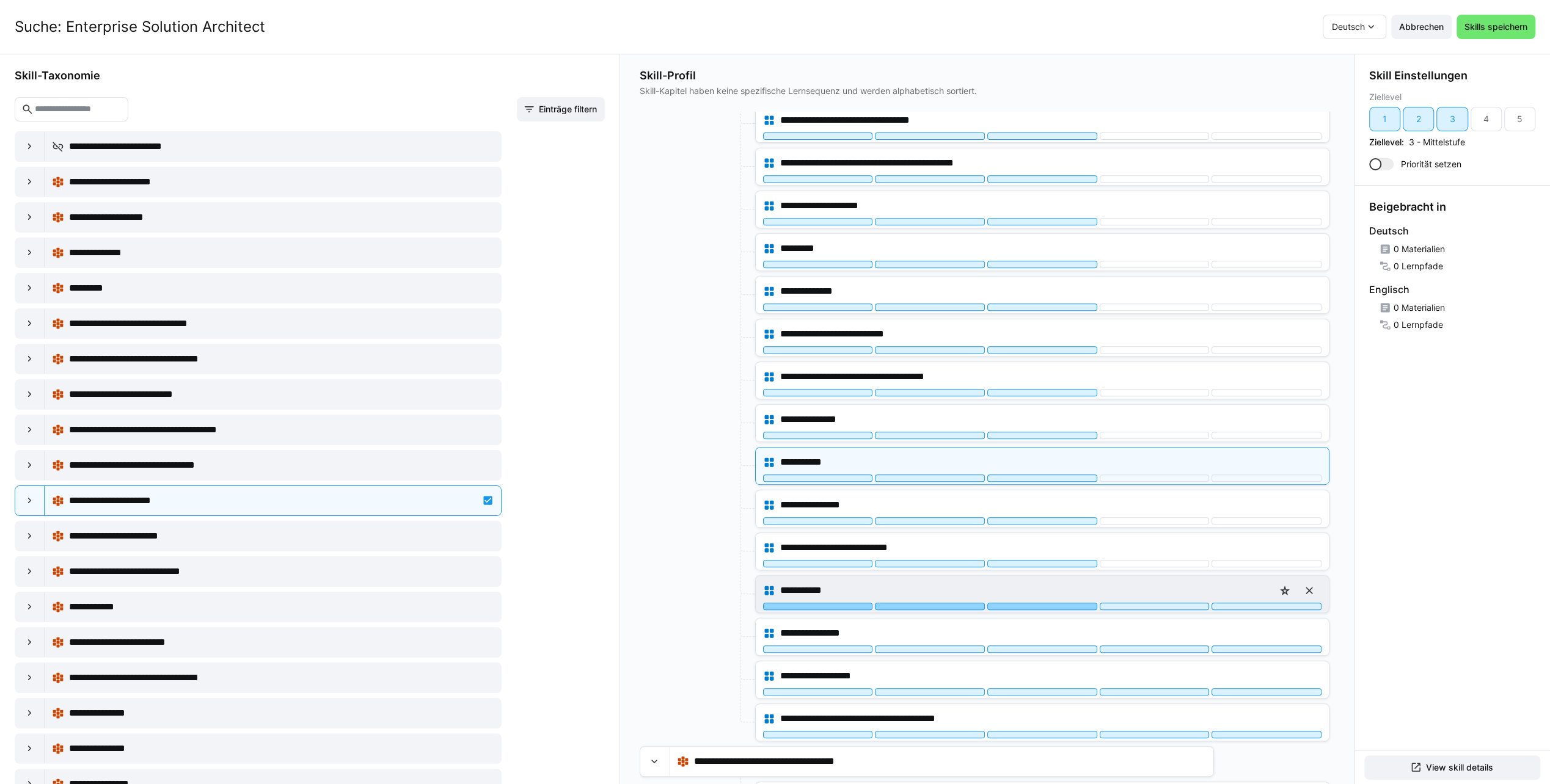
click at [1016, 603] on div at bounding box center [1042, 606] width 110 height 7
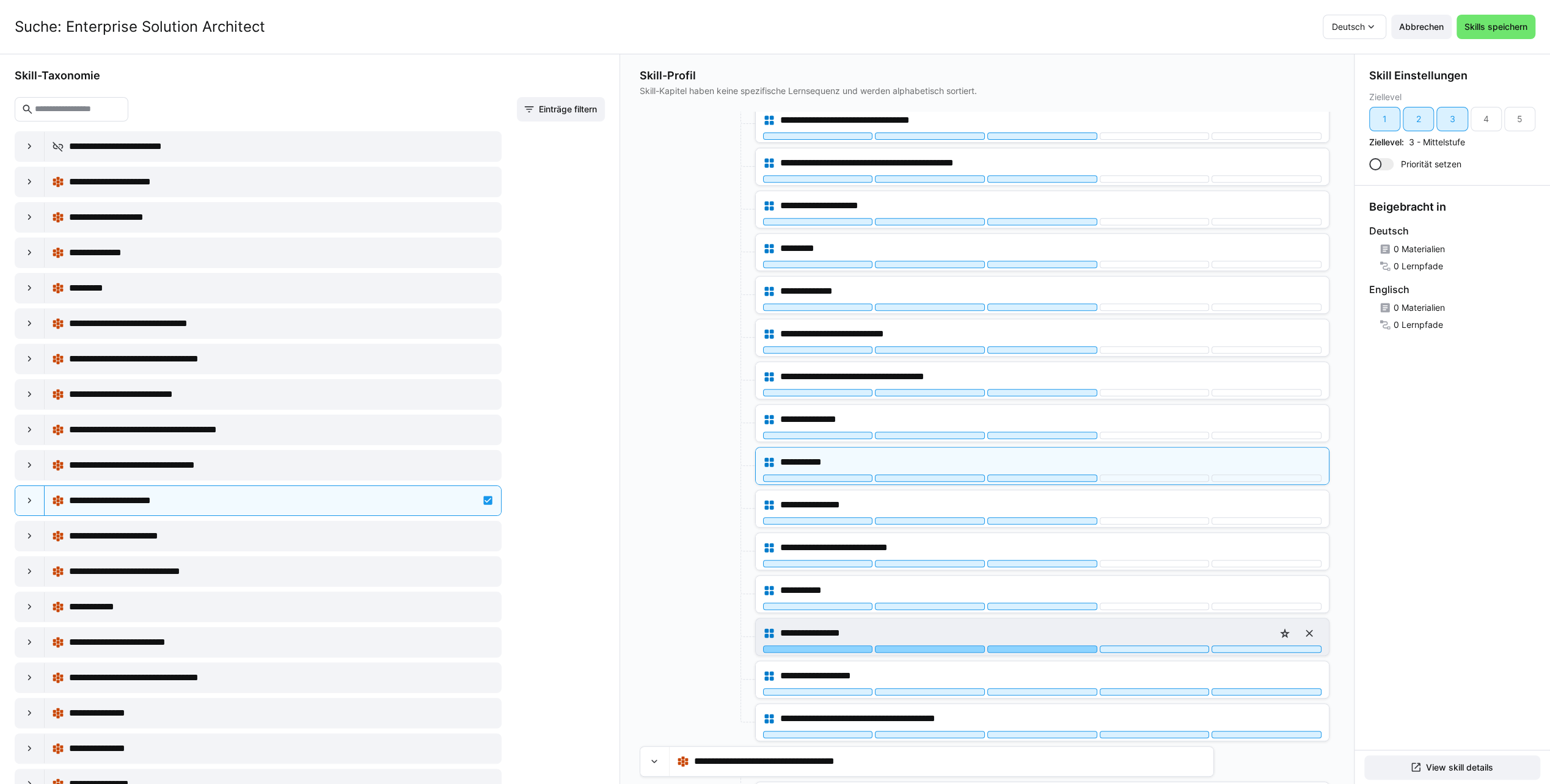
click at [1015, 645] on div at bounding box center [1042, 649] width 110 height 7
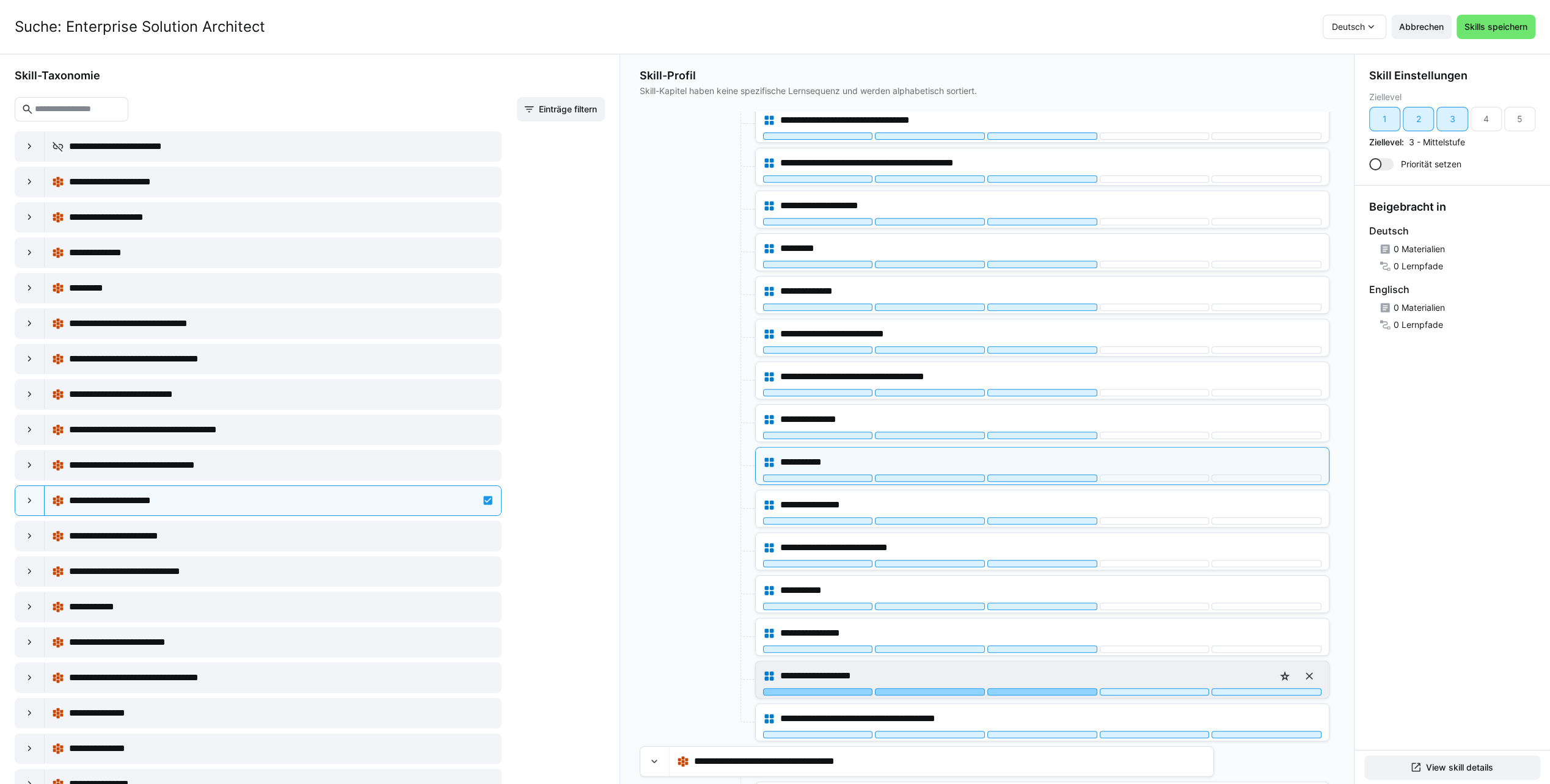
click at [1016, 689] on div at bounding box center [1042, 692] width 110 height 7
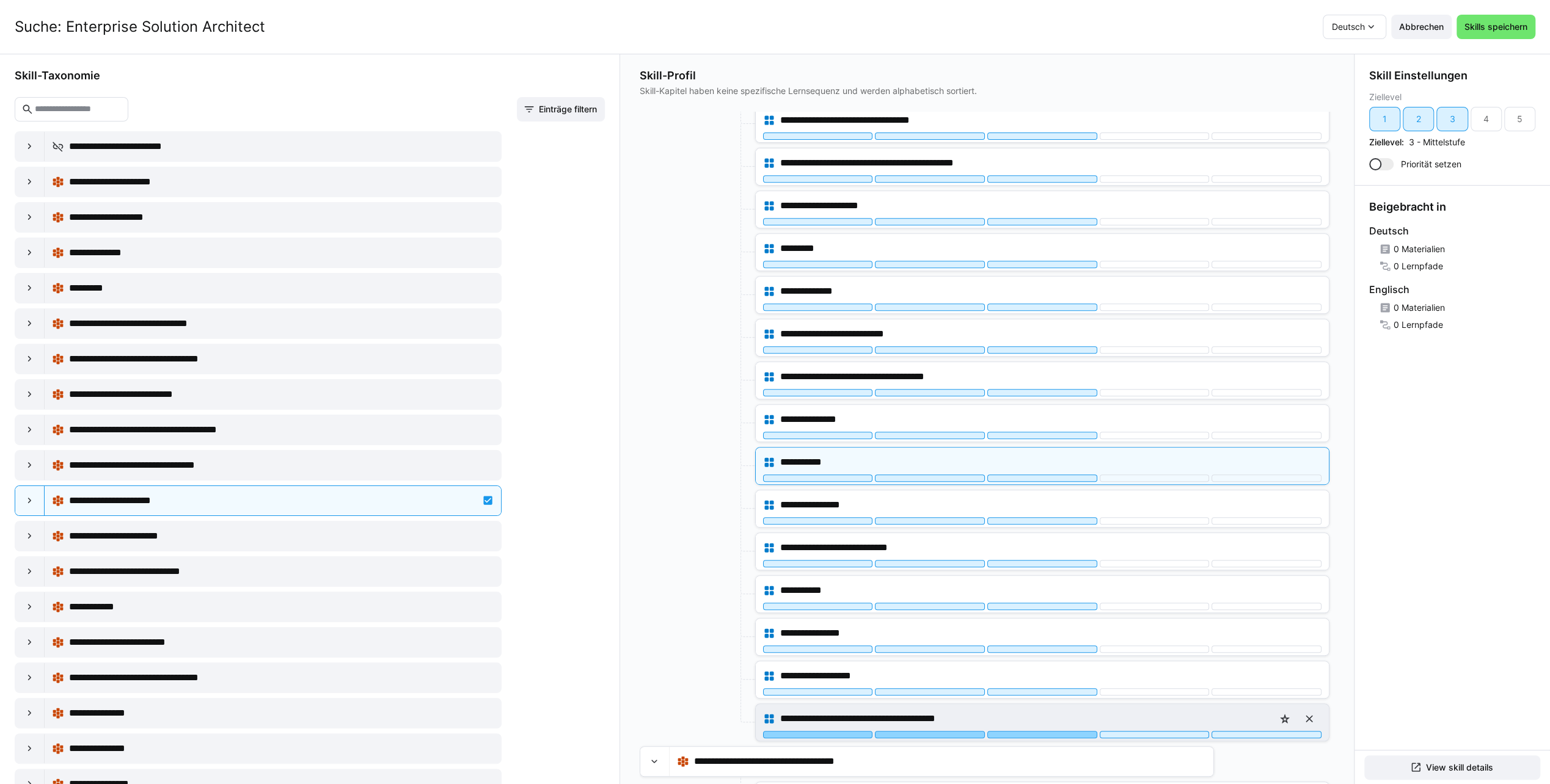
click at [1032, 731] on div at bounding box center [1042, 734] width 110 height 7
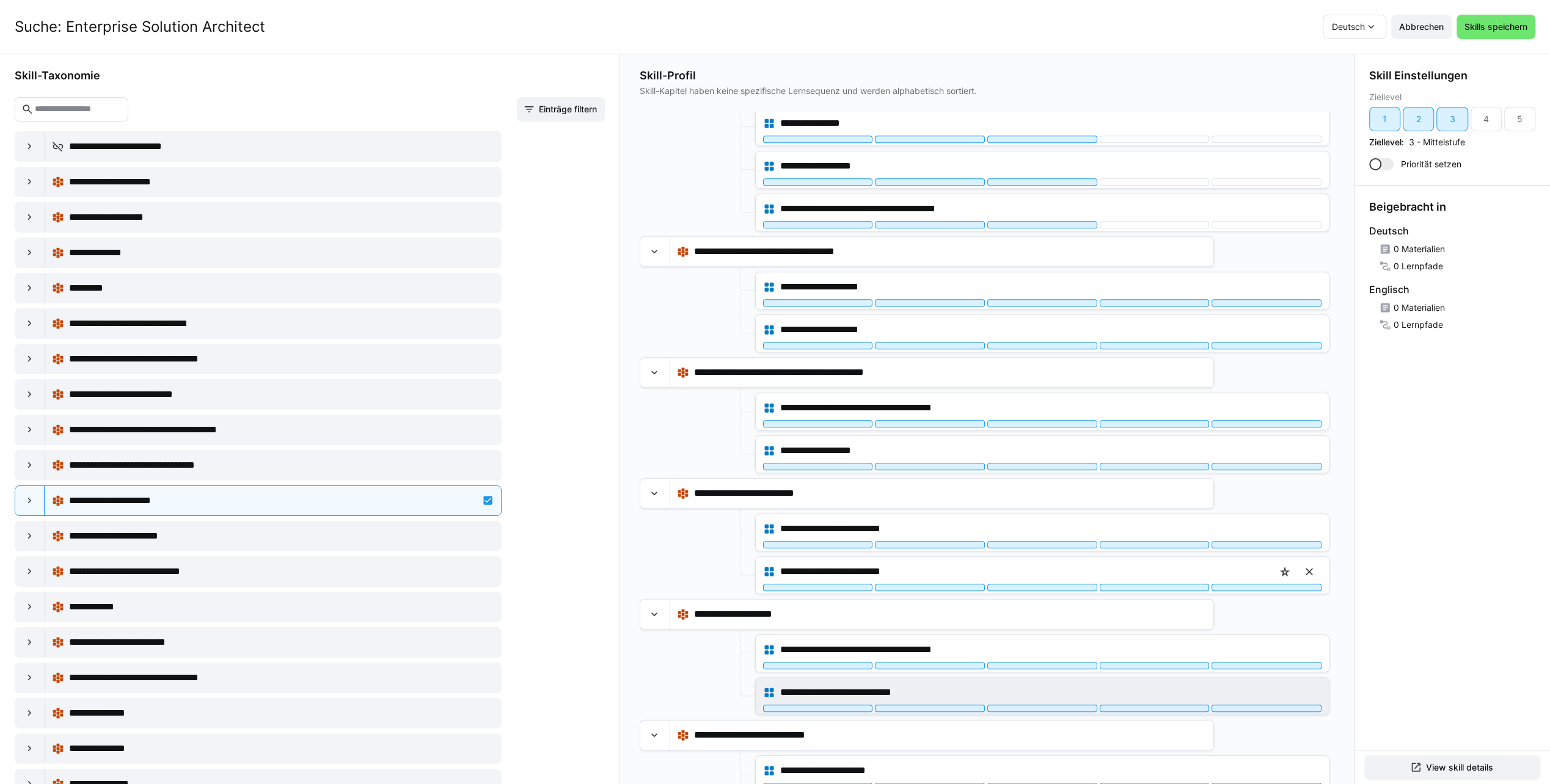
scroll to position [1070, 0]
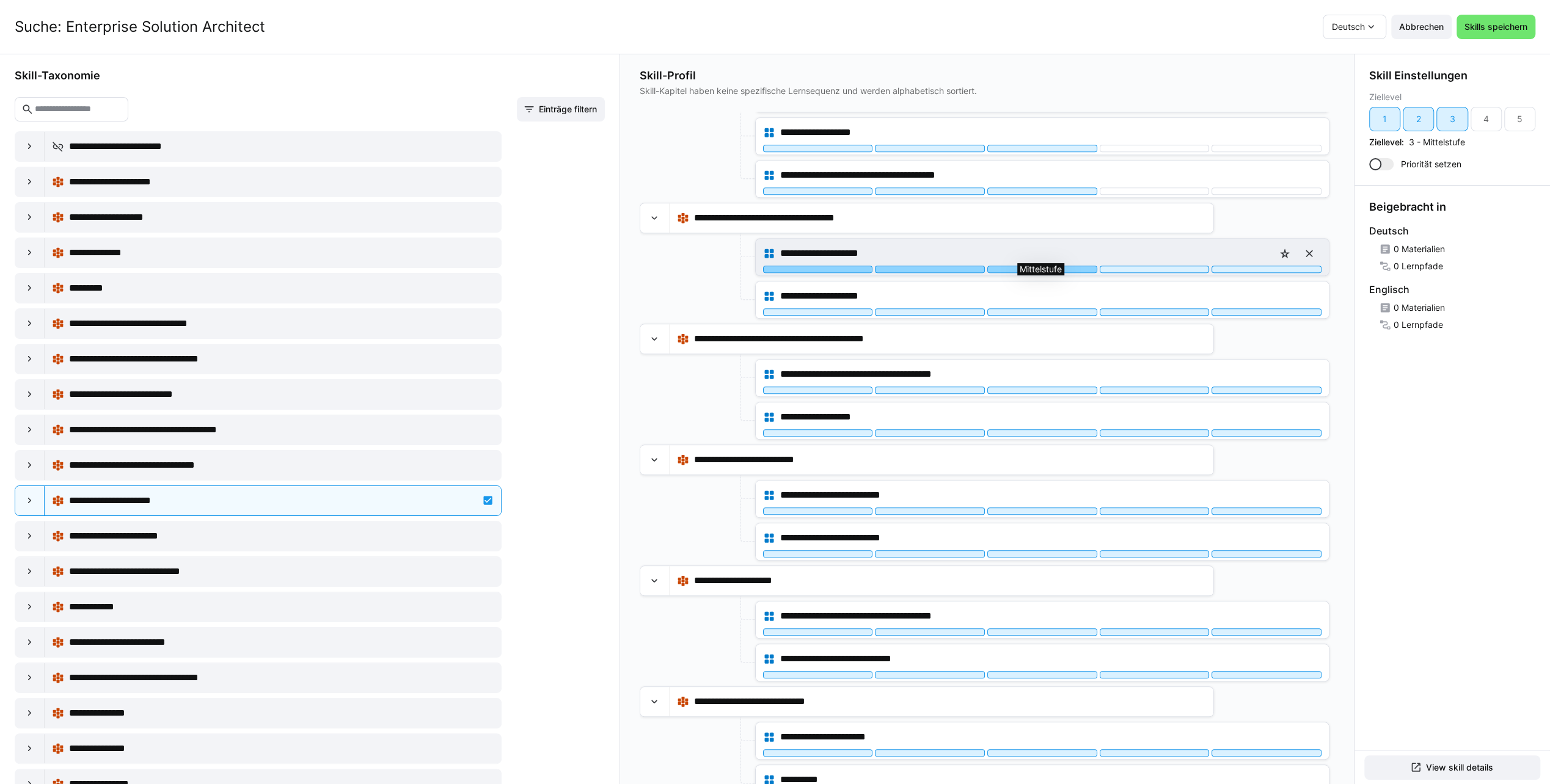
click at [1036, 266] on div at bounding box center [1042, 269] width 110 height 7
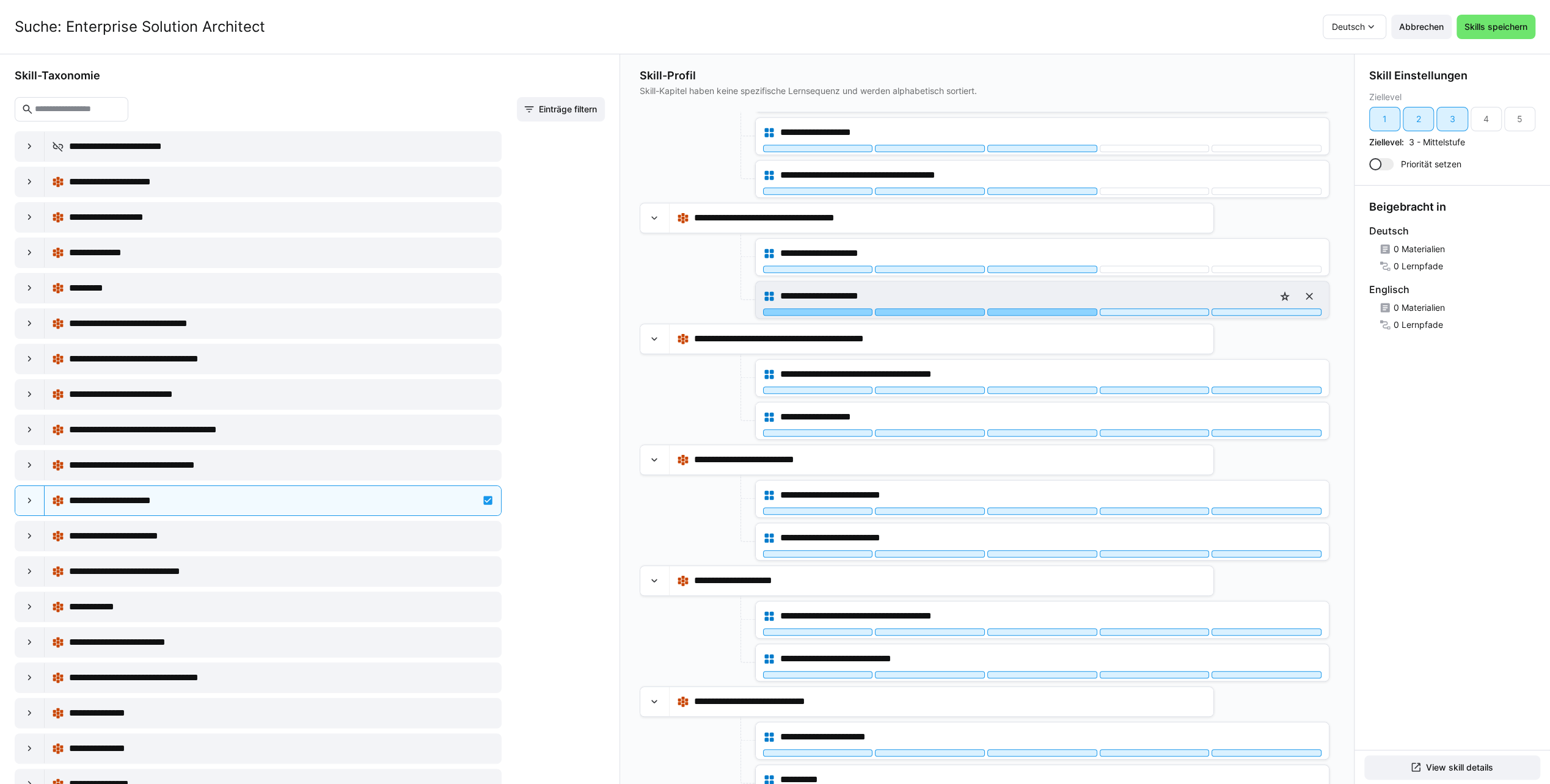
click at [1029, 308] on div at bounding box center [1042, 312] width 110 height 7
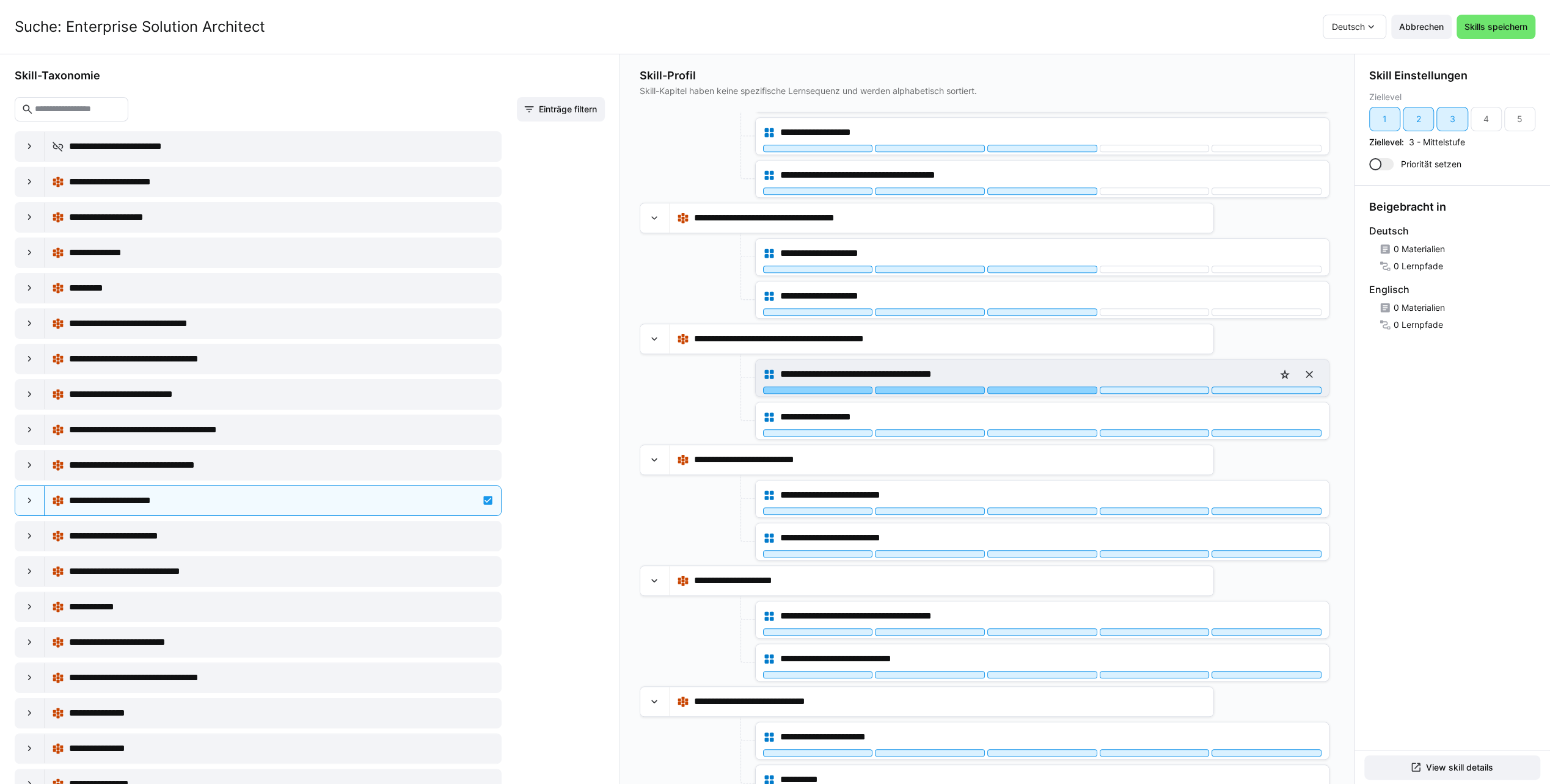
click at [1014, 387] on div at bounding box center [1042, 390] width 110 height 7
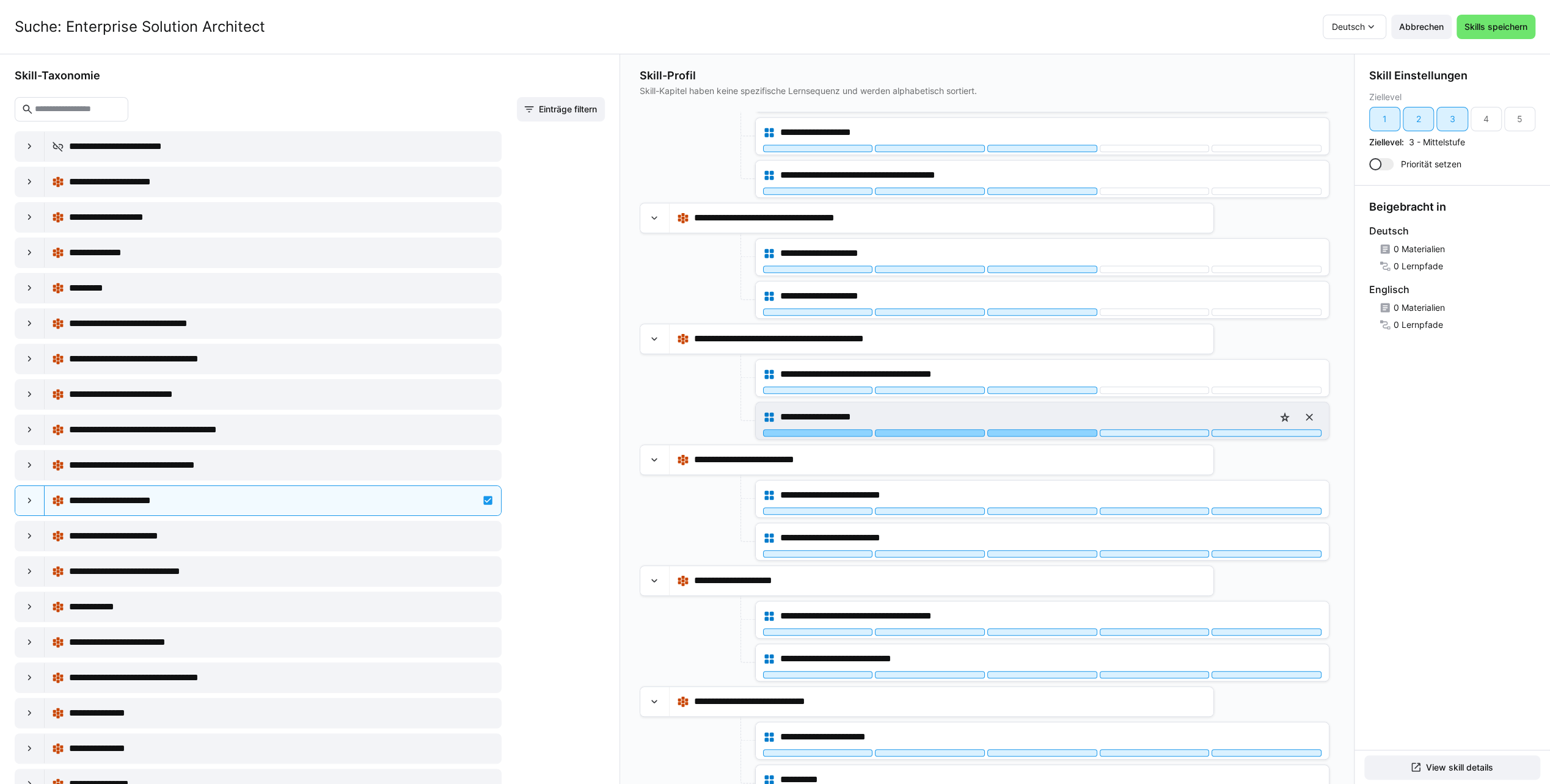
click at [1019, 429] on div at bounding box center [1042, 433] width 110 height 7
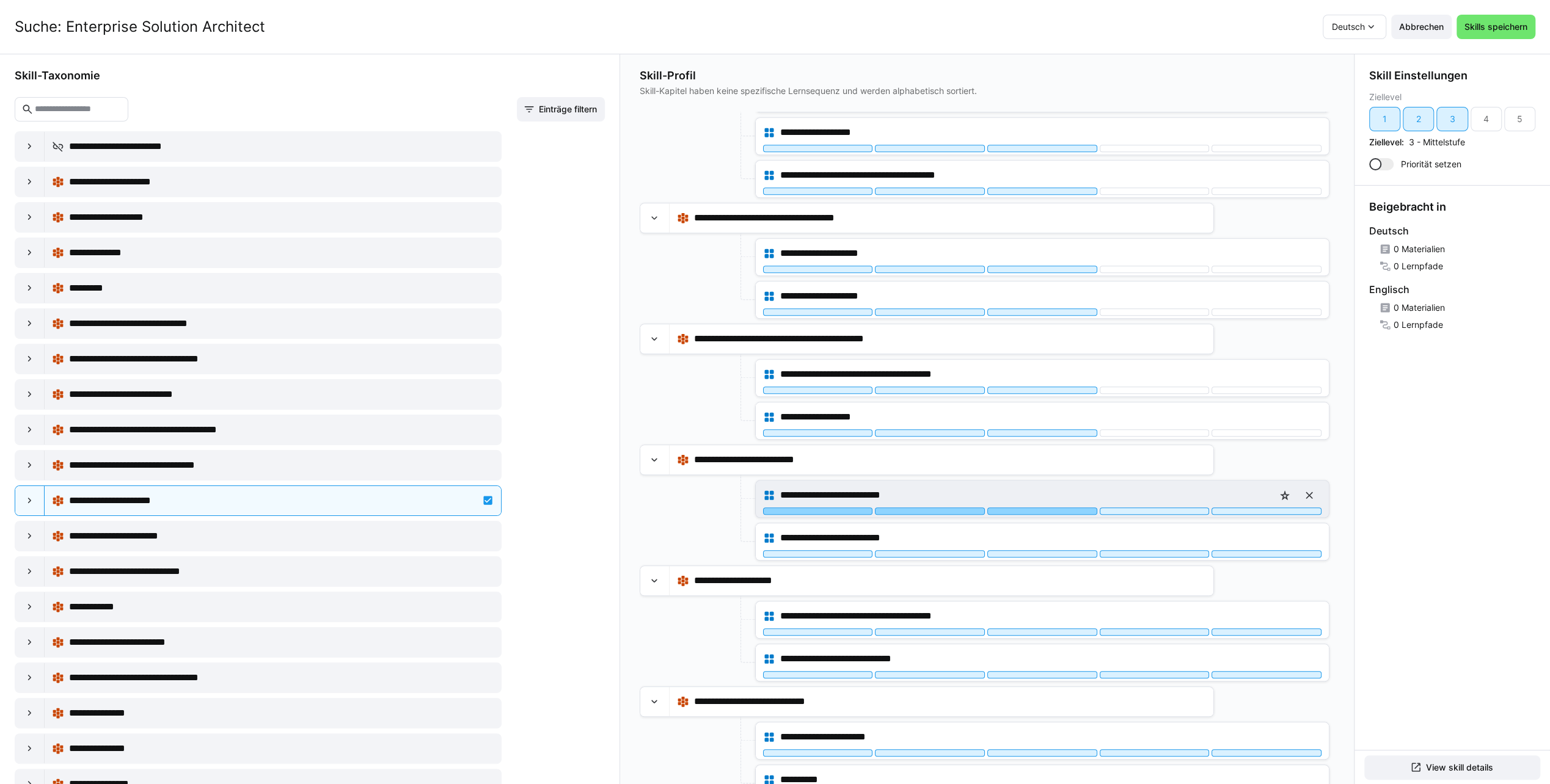
click at [1010, 508] on div at bounding box center [1042, 511] width 110 height 7
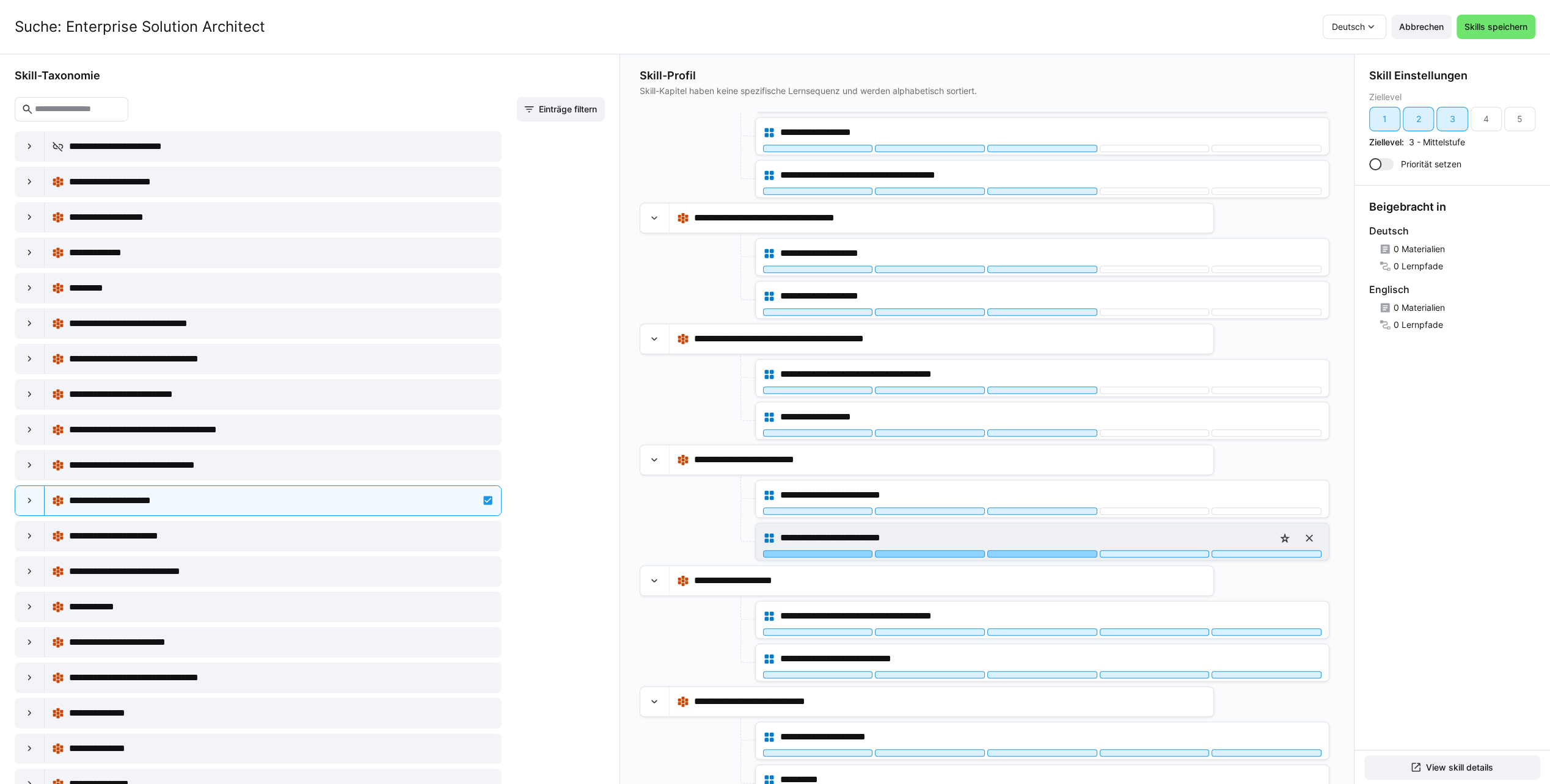
click at [1015, 550] on div at bounding box center [1042, 553] width 110 height 7
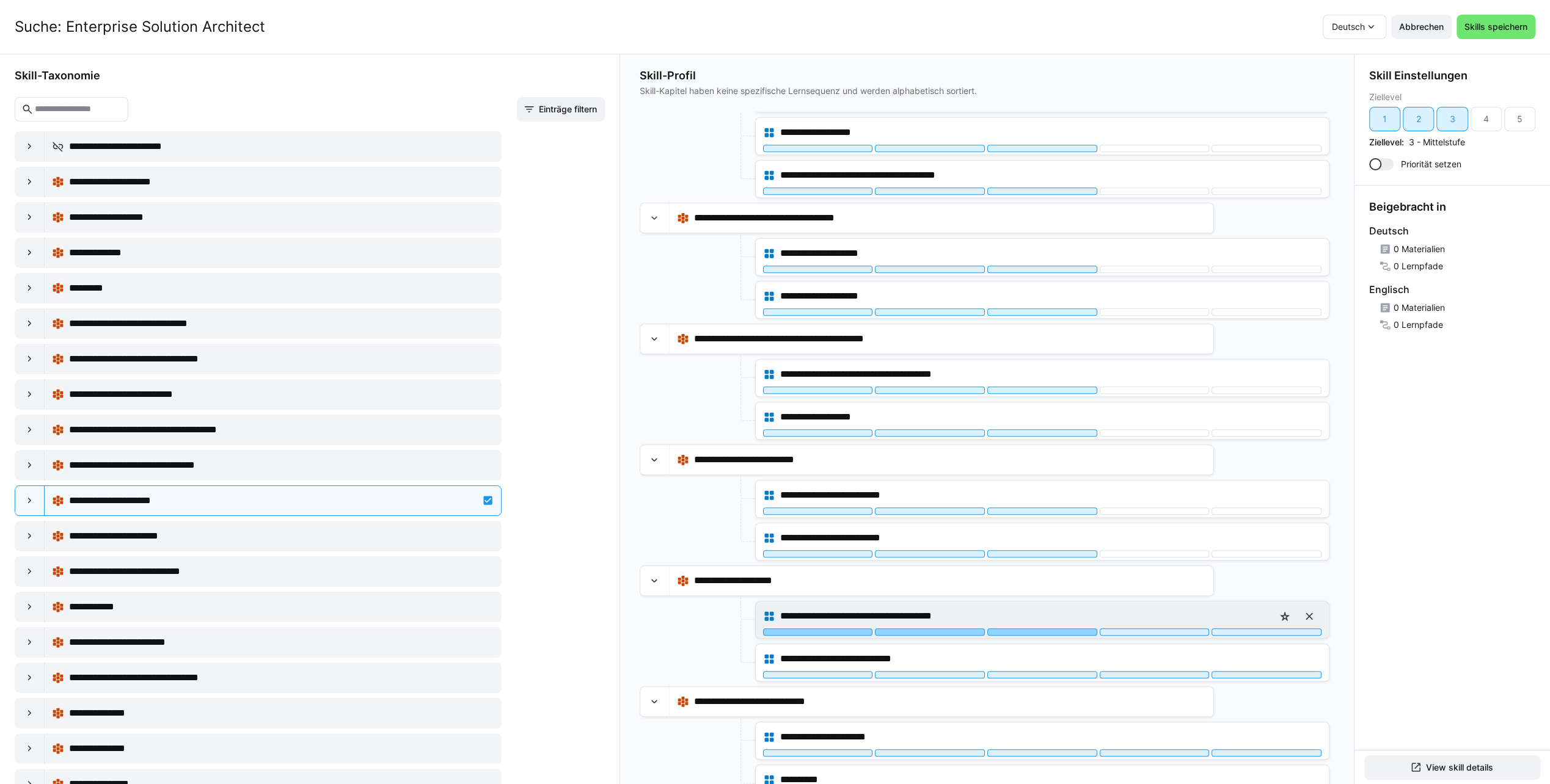
click at [1014, 629] on div at bounding box center [1042, 632] width 110 height 7
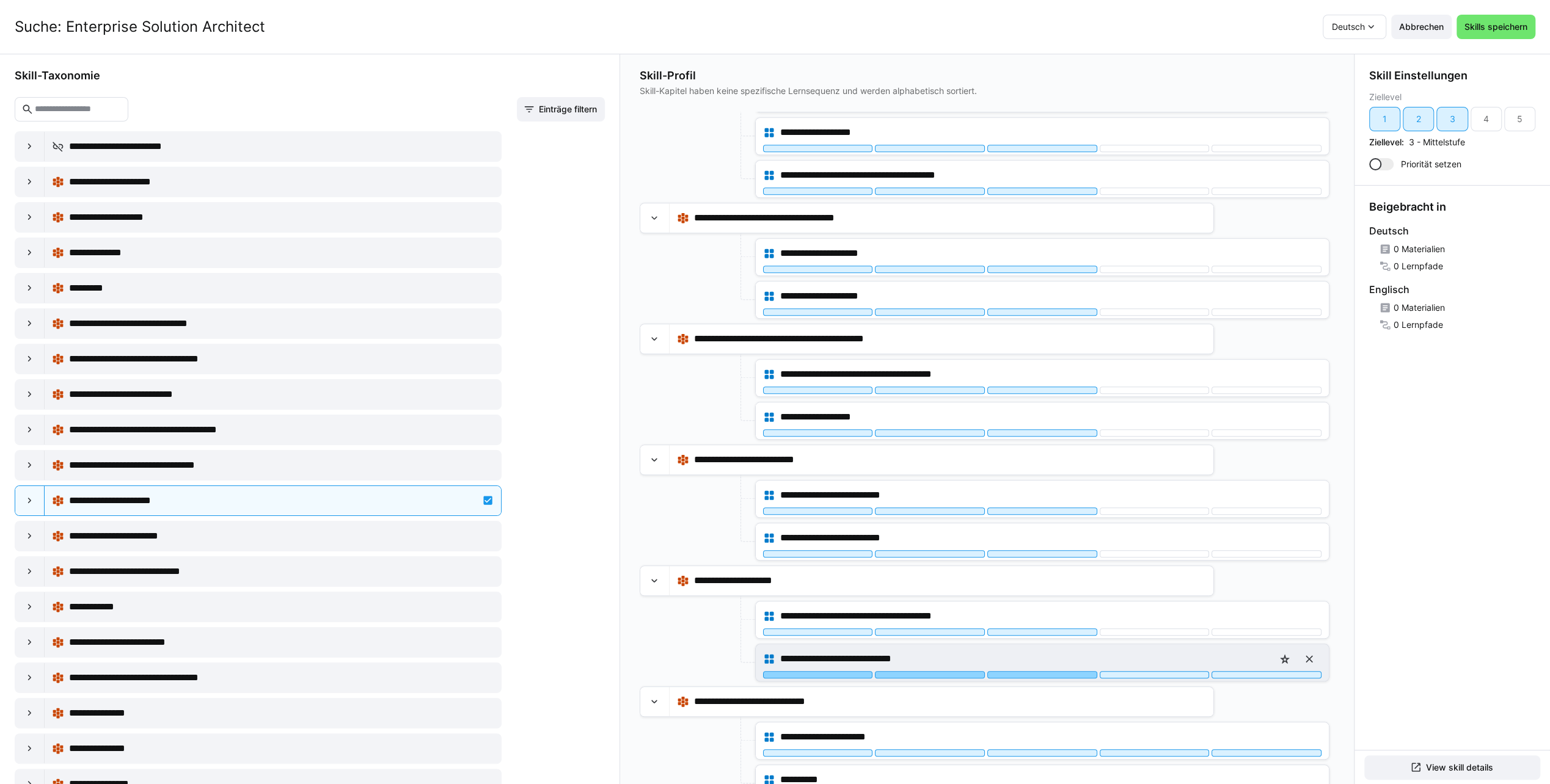
click at [1018, 671] on div at bounding box center [1042, 674] width 110 height 7
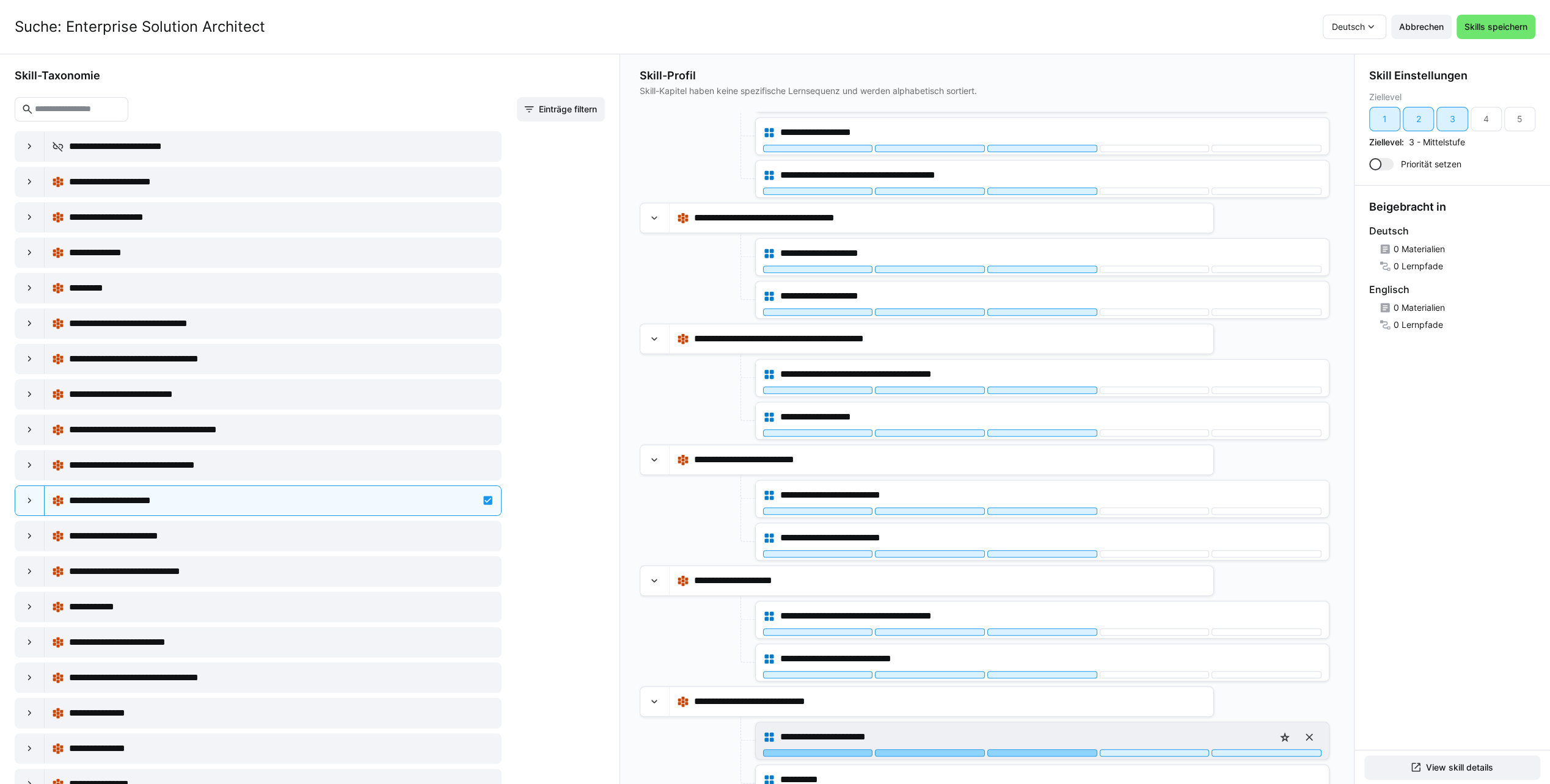
click at [1027, 749] on div at bounding box center [1042, 753] width 110 height 7
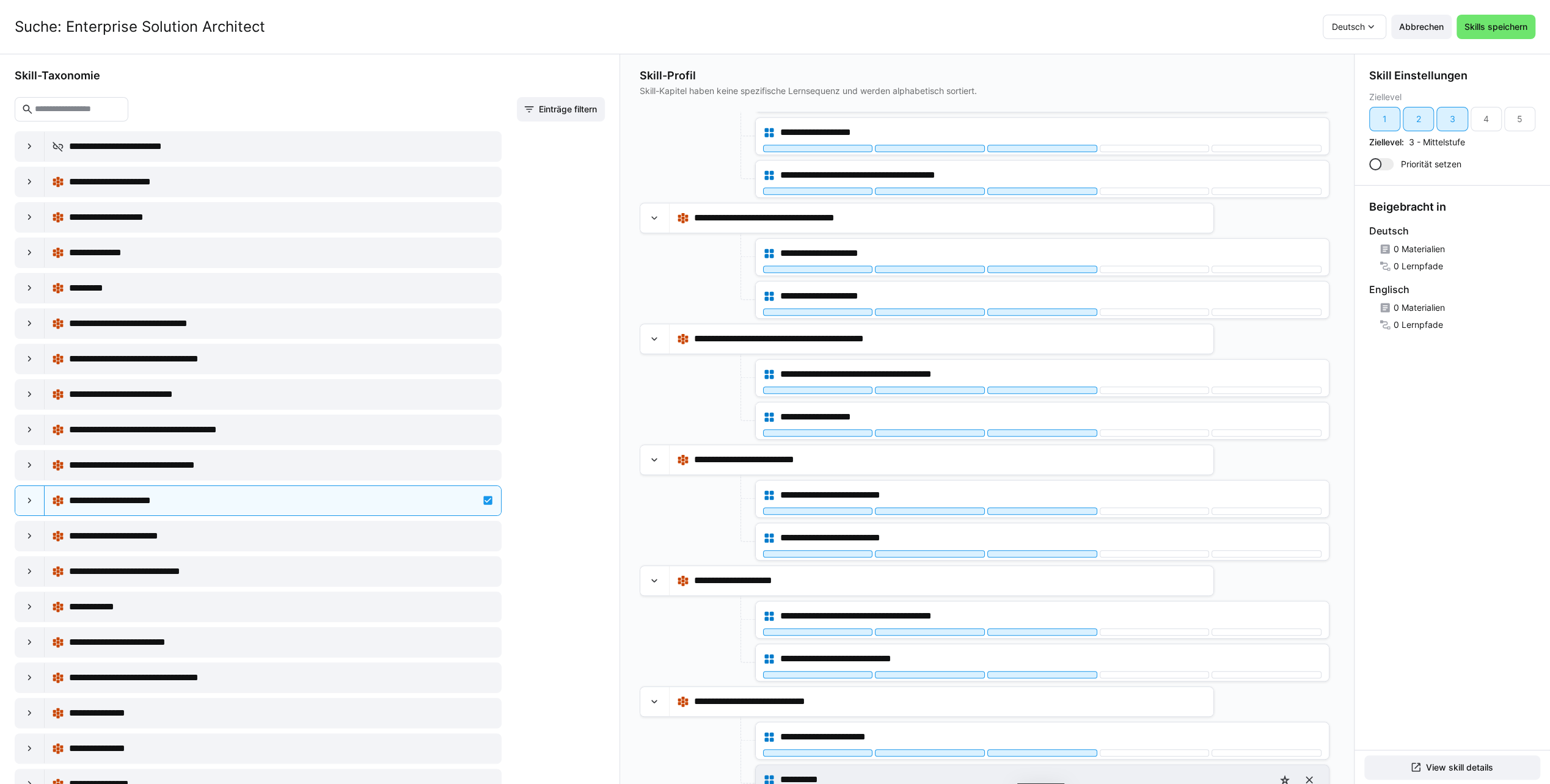
click at [1047, 783] on div at bounding box center [1042, 795] width 110 height 7
click at [1498, 21] on span "Skills speichern" at bounding box center [1496, 27] width 67 height 12
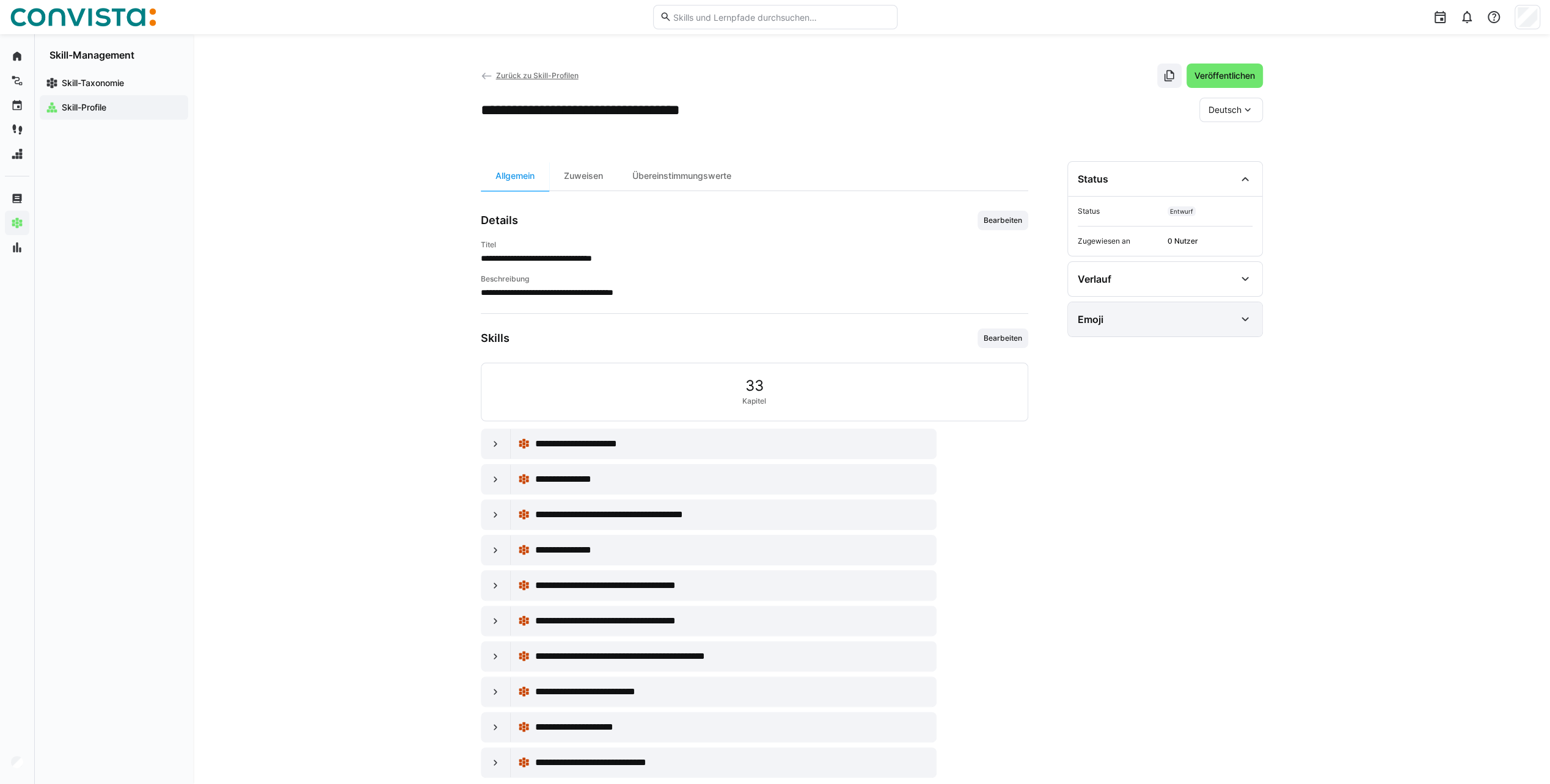
click at [1251, 314] on eds-icon at bounding box center [1245, 319] width 14 height 14
click at [1104, 406] on span "Emoji bearbeiten" at bounding box center [1113, 399] width 71 height 20
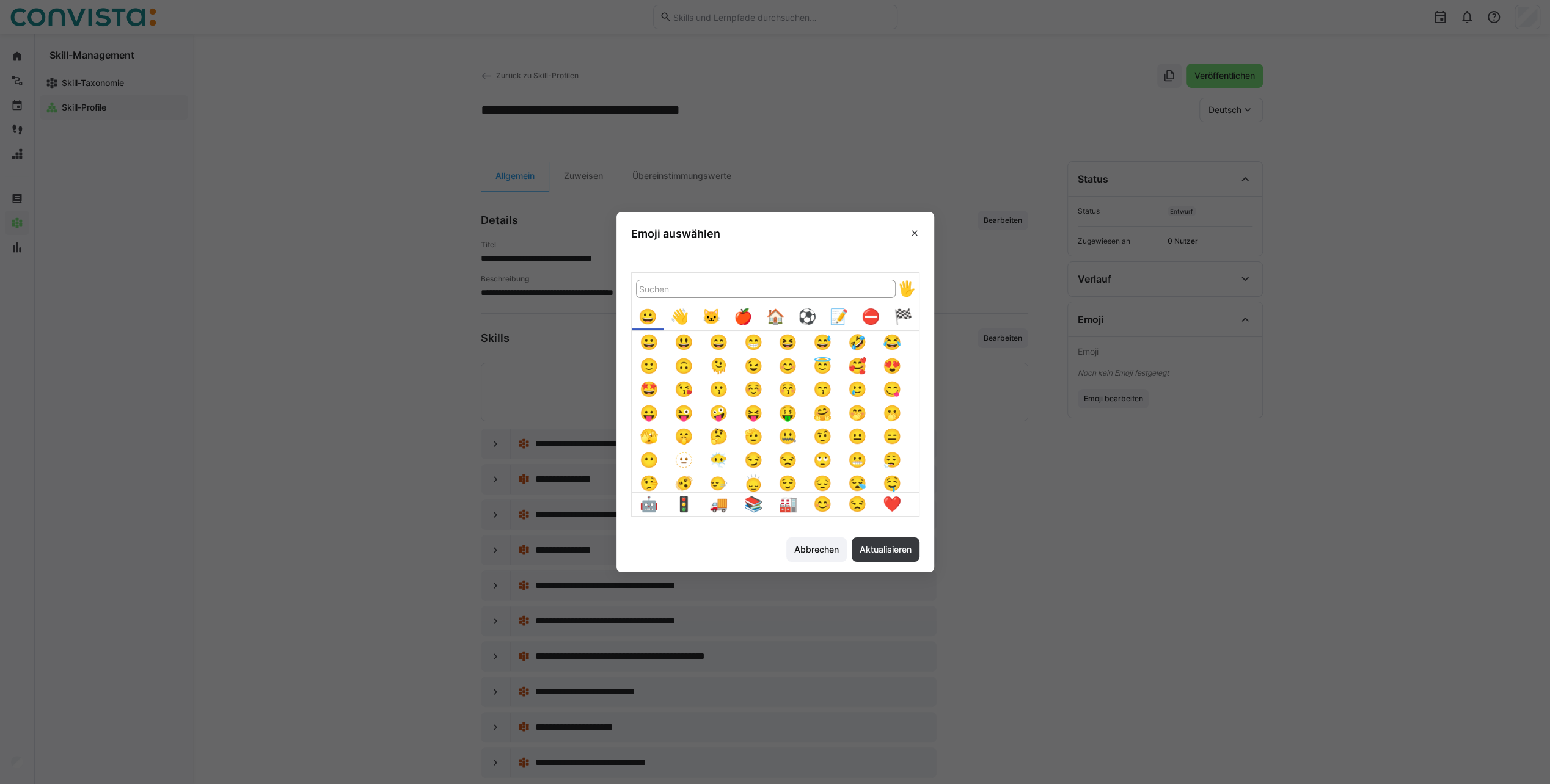
click at [787, 319] on div "🏠️" at bounding box center [775, 317] width 24 height 24
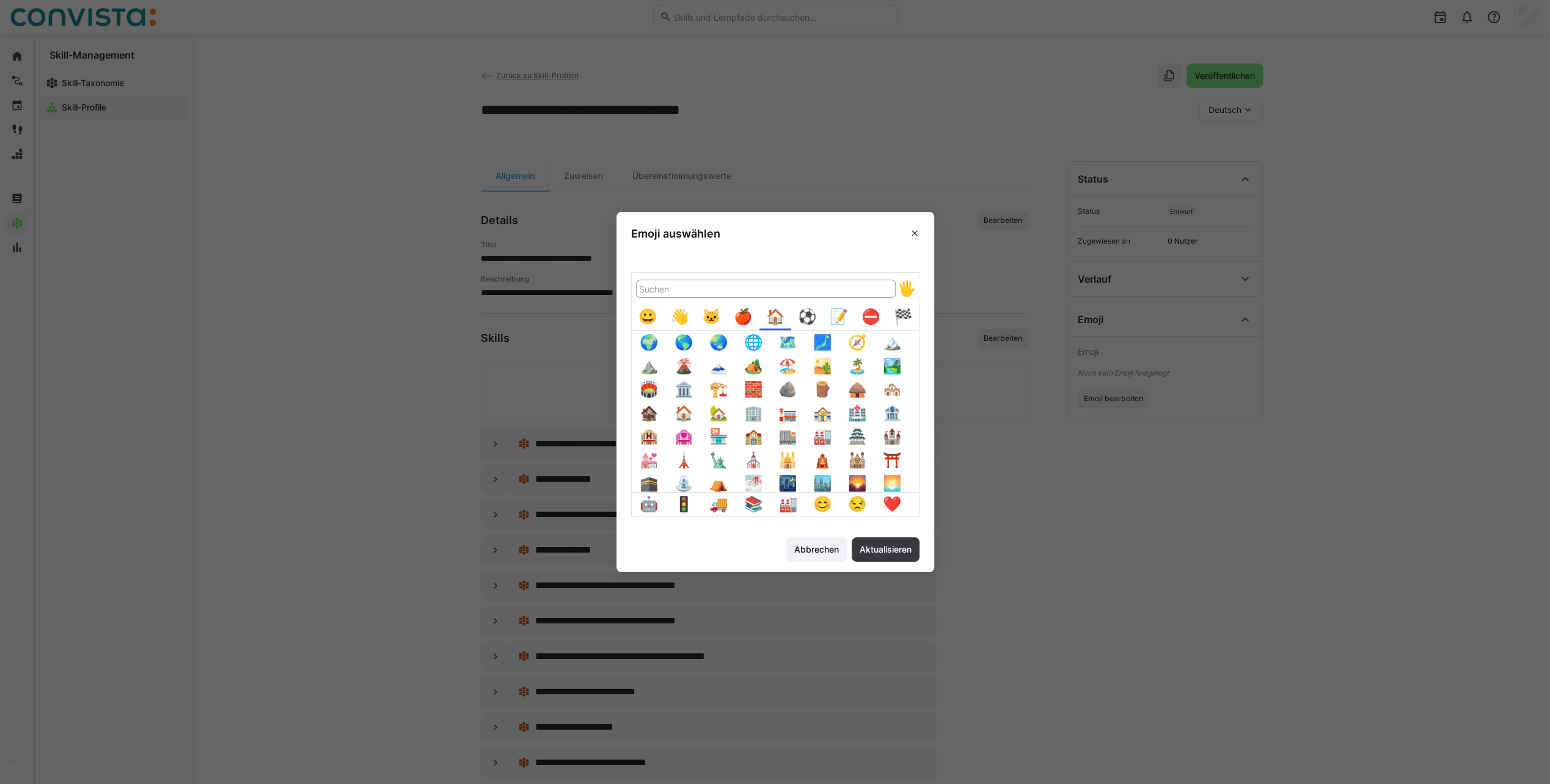
click at [728, 384] on button "🏗️" at bounding box center [718, 390] width 24 height 24
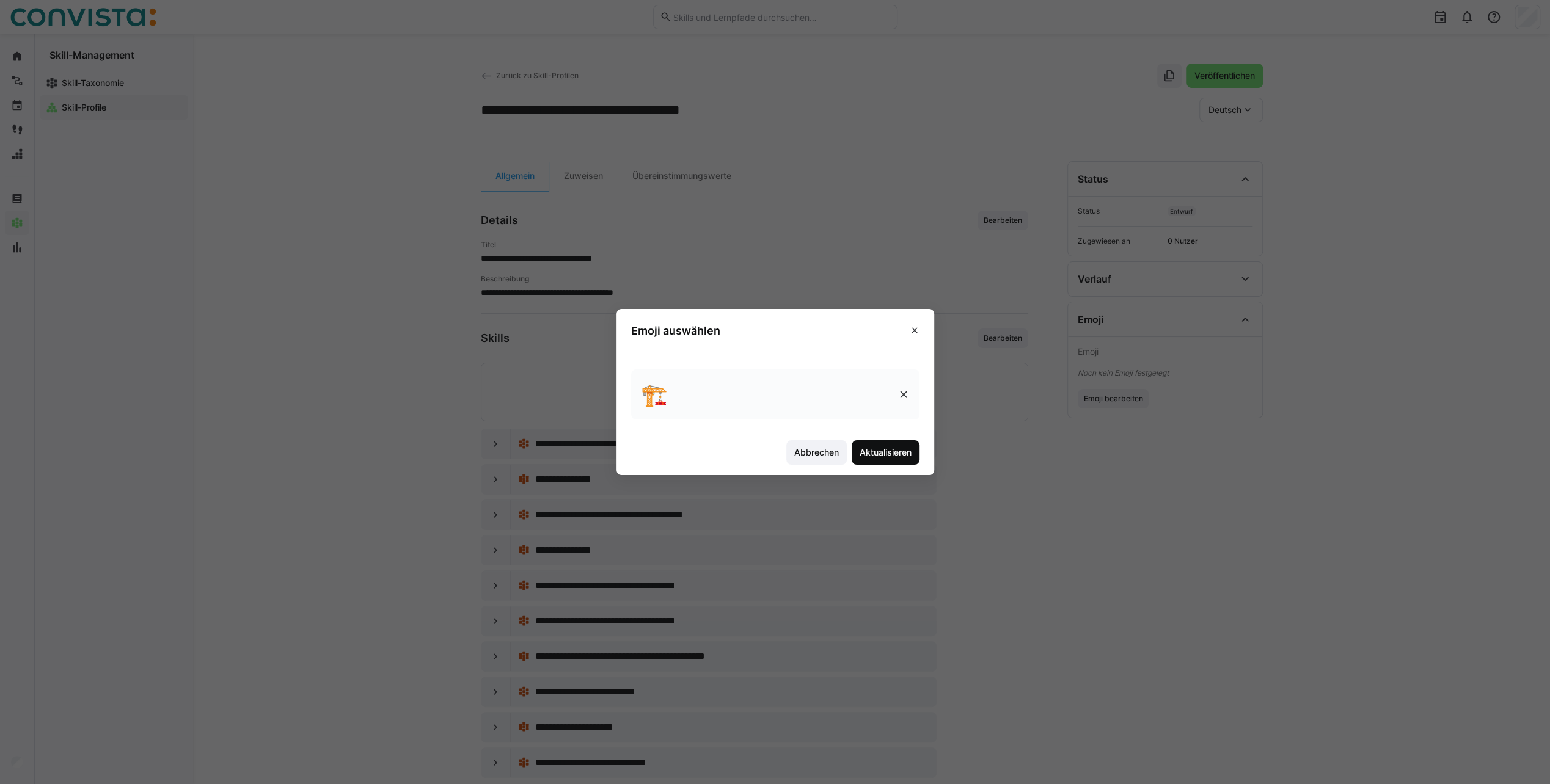
click at [895, 449] on span "Aktualisieren" at bounding box center [885, 452] width 56 height 12
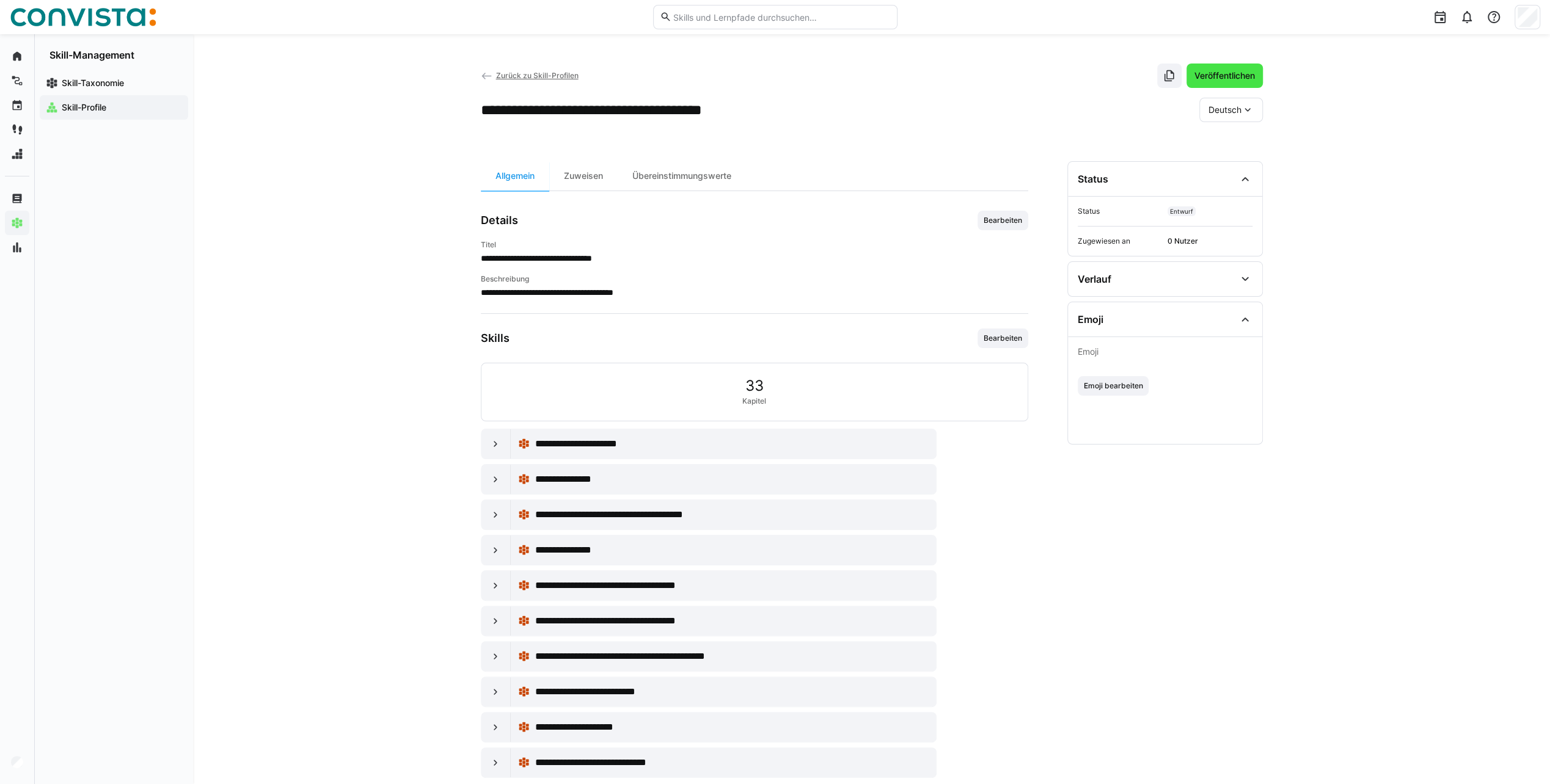
click at [1237, 76] on span "Veröffentlichen" at bounding box center [1225, 76] width 64 height 12
click at [530, 78] on span "Zurück zu Skill-Profilen" at bounding box center [536, 75] width 82 height 9
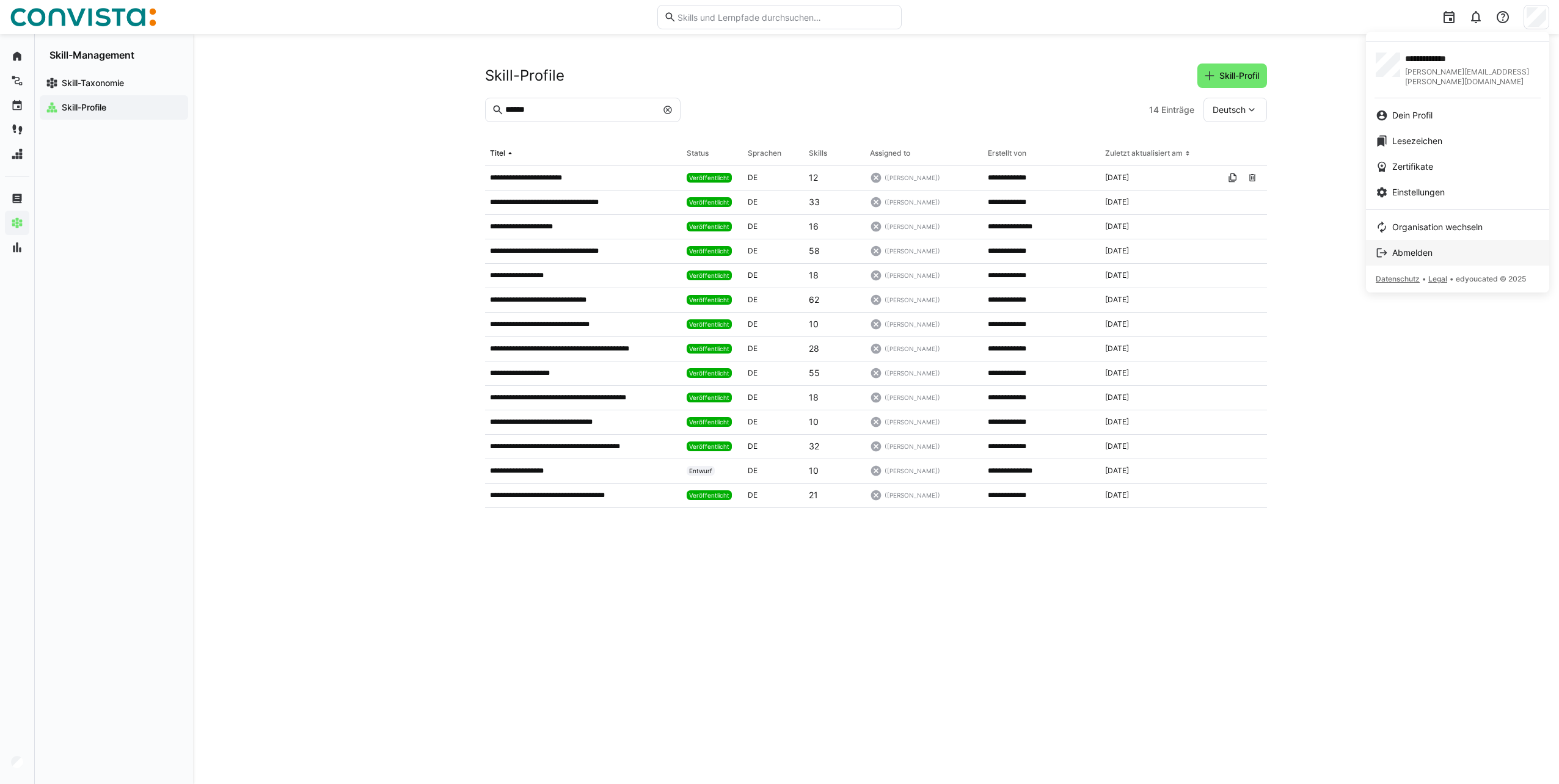
click at [1419, 247] on span "Abmelden" at bounding box center [1412, 253] width 41 height 12
